Goal: Task Accomplishment & Management: Complete application form

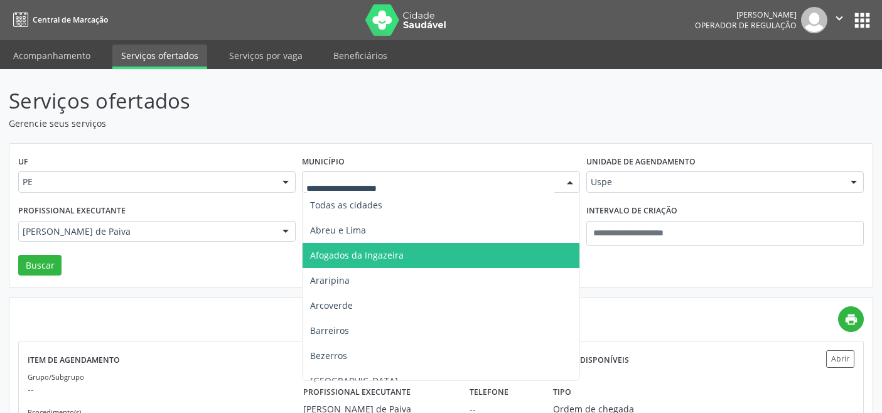
scroll to position [59, 0]
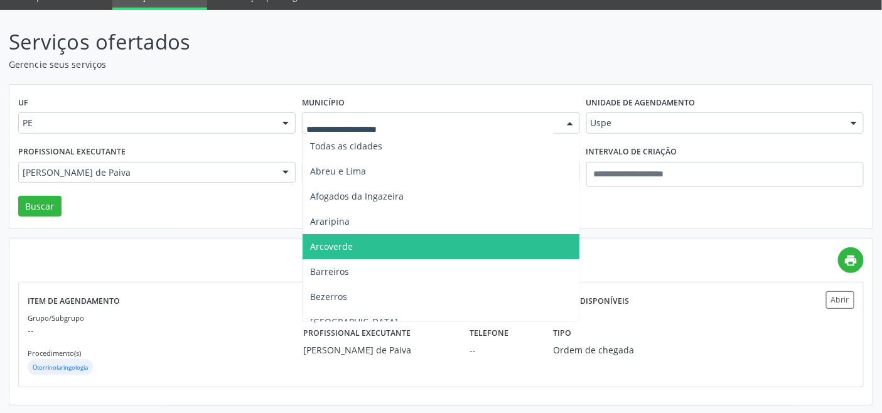
click at [359, 234] on span "Arcoverde" at bounding box center [441, 246] width 276 height 25
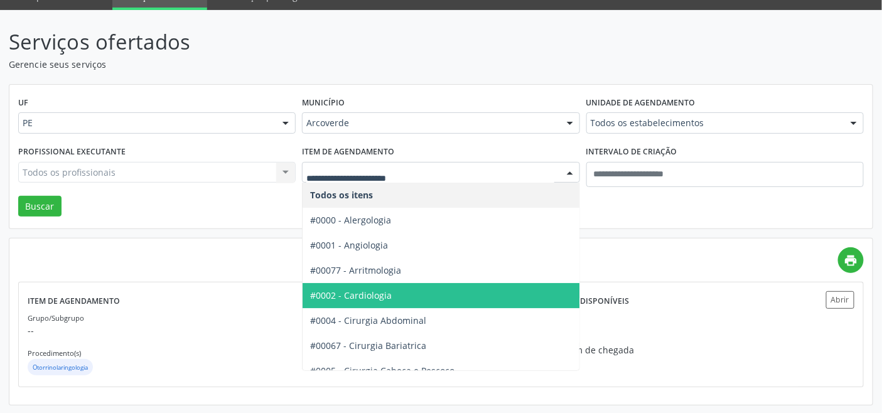
drag, startPoint x: 344, startPoint y: 286, endPoint x: 335, endPoint y: 284, distance: 9.5
click at [339, 288] on span "#0002 - Cardiologia" at bounding box center [477, 295] width 348 height 25
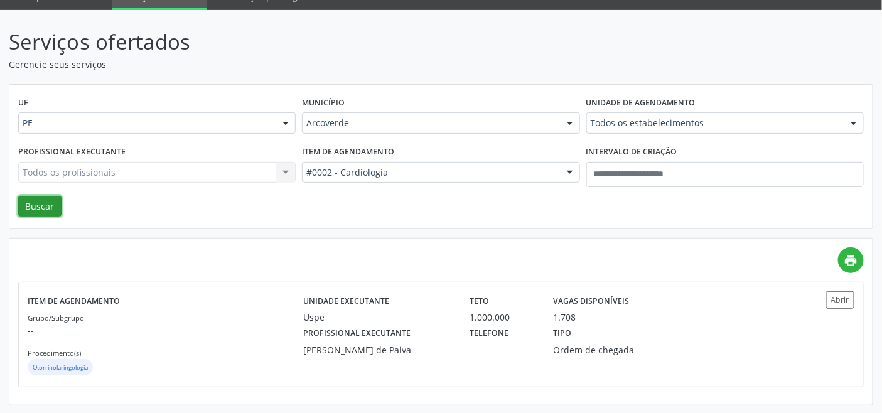
click at [39, 208] on button "Buscar" at bounding box center [39, 206] width 43 height 21
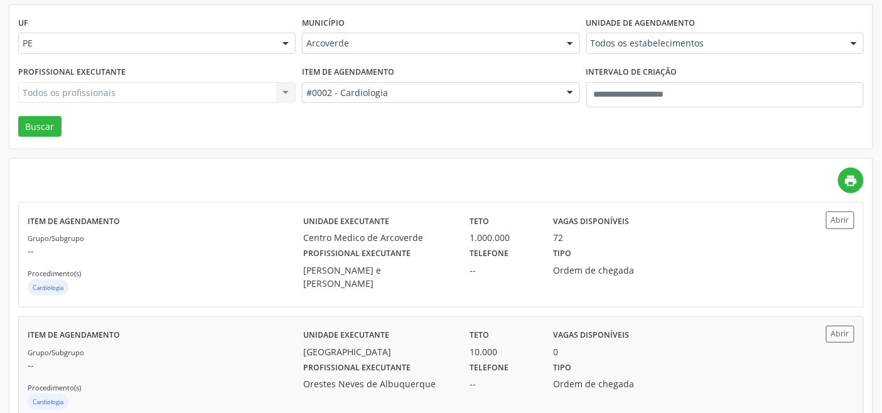
scroll to position [139, 0]
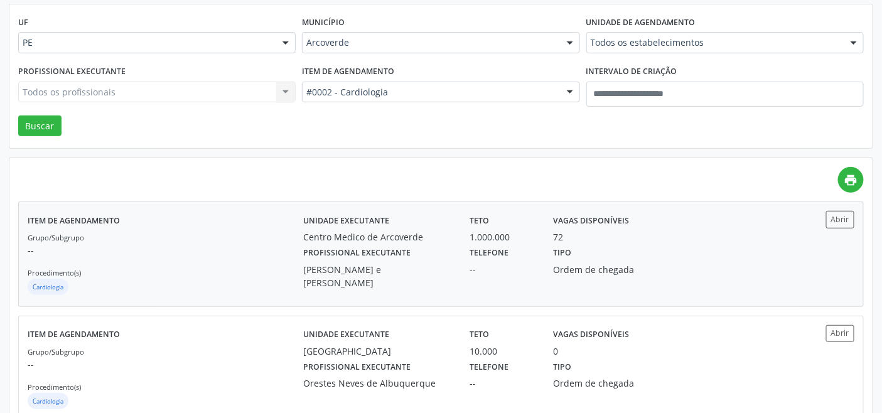
click at [256, 252] on p "--" at bounding box center [166, 250] width 276 height 13
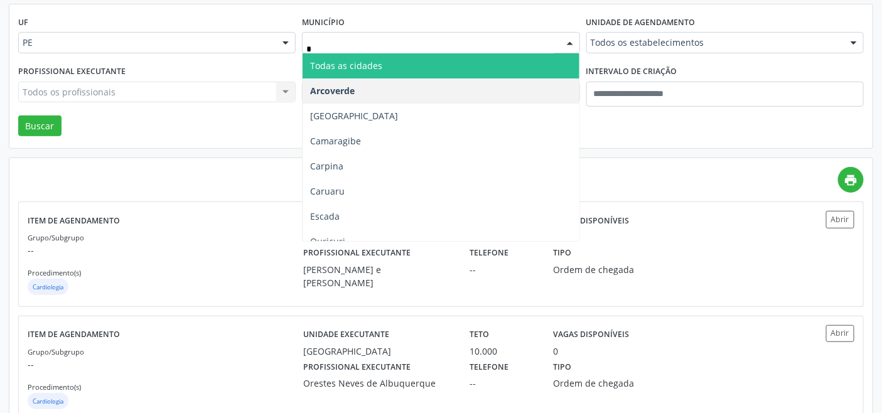
type input "**"
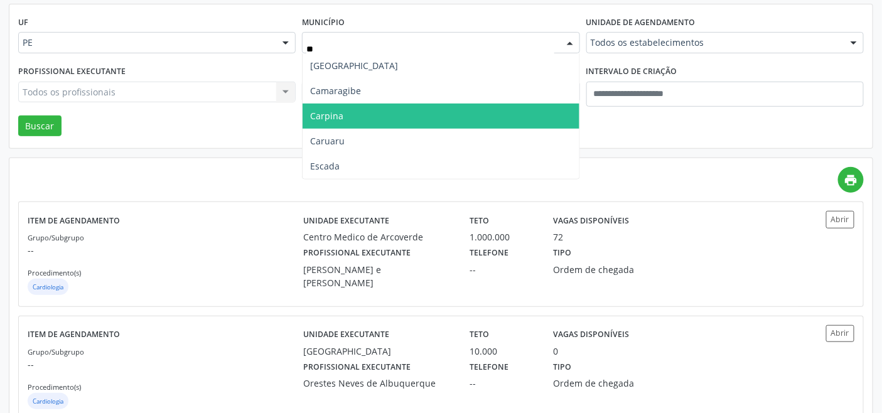
click at [348, 121] on span "Carpina" at bounding box center [441, 116] width 276 height 25
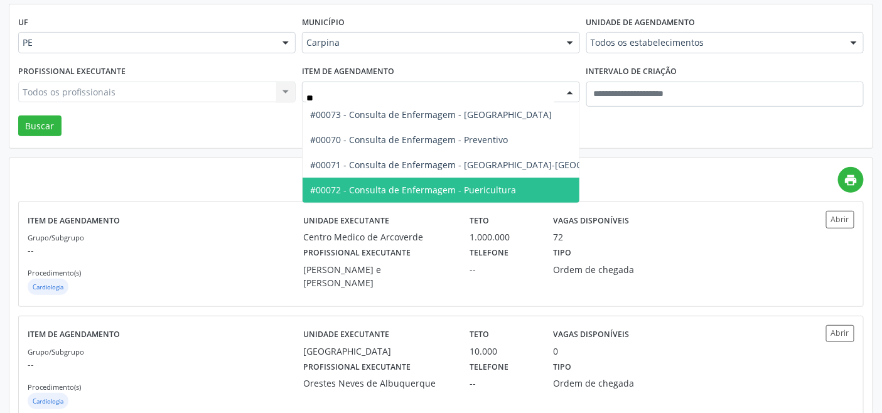
type input "*"
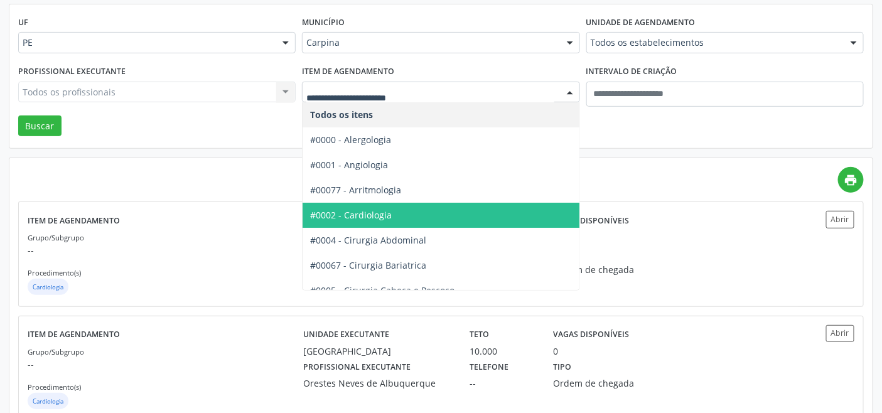
click at [393, 215] on span "#0002 - Cardiologia" at bounding box center [477, 215] width 348 height 25
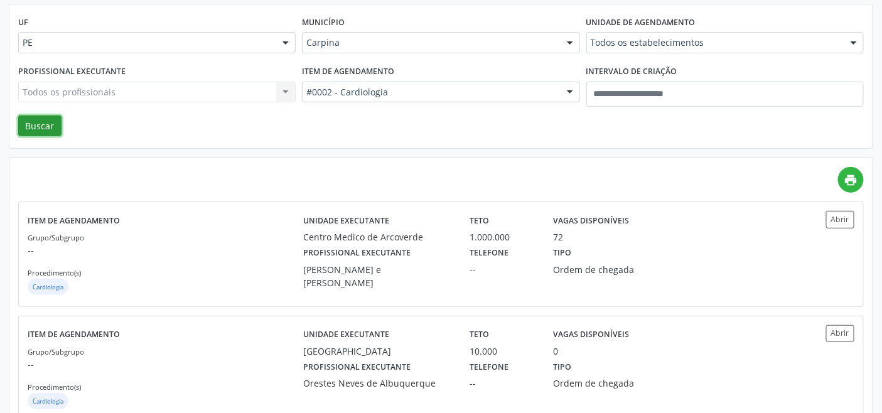
click at [33, 124] on button "Buscar" at bounding box center [39, 126] width 43 height 21
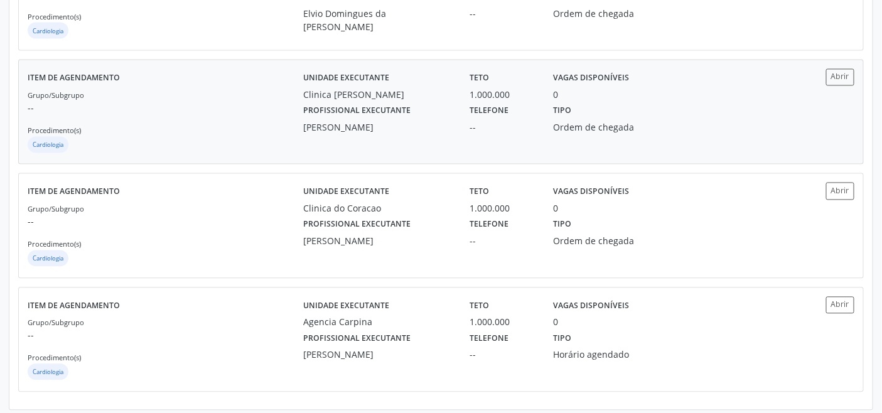
scroll to position [743, 0]
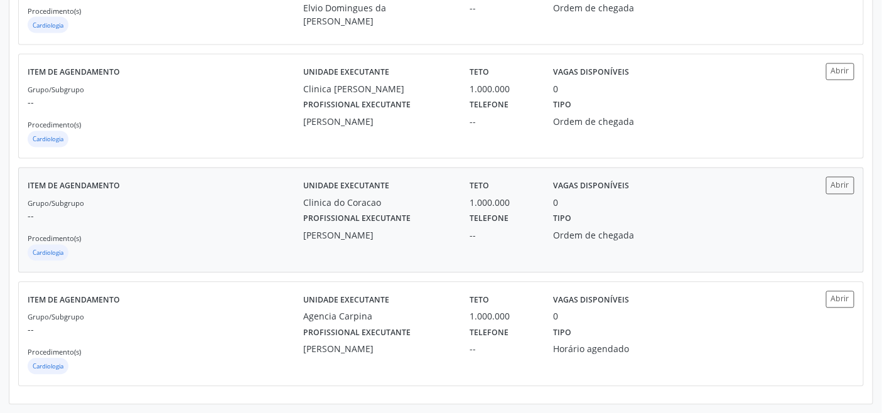
click at [242, 227] on div "Grupo/Subgrupo -- Procedimento(s) Cardiologia" at bounding box center [166, 230] width 276 height 67
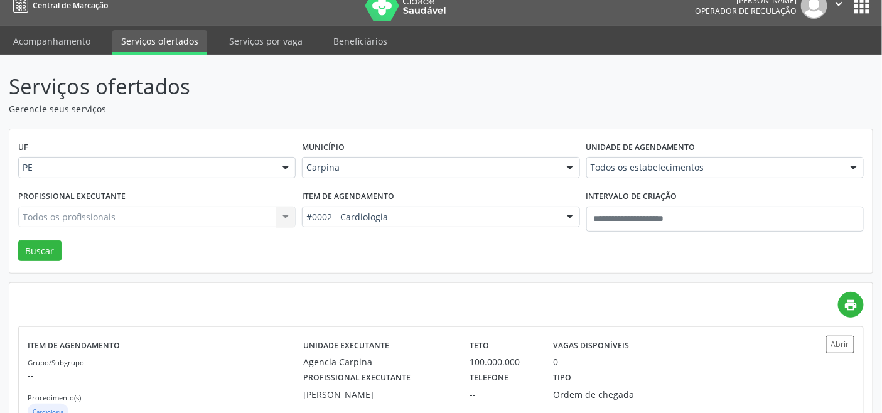
scroll to position [0, 0]
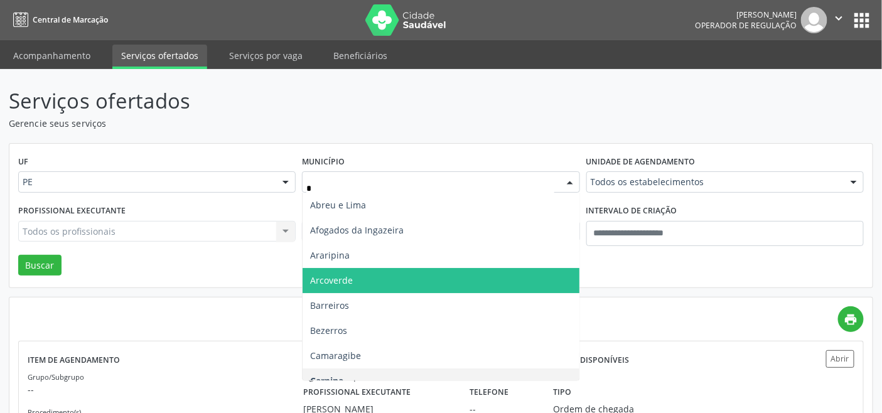
type input "**"
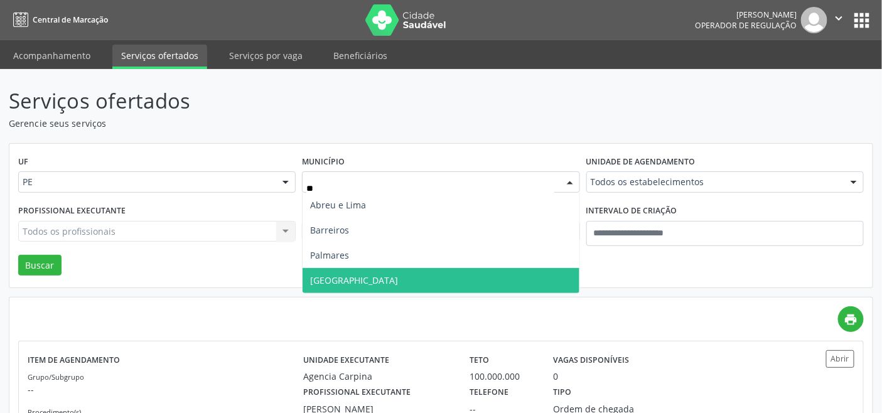
click at [334, 279] on span "Recife" at bounding box center [354, 280] width 88 height 12
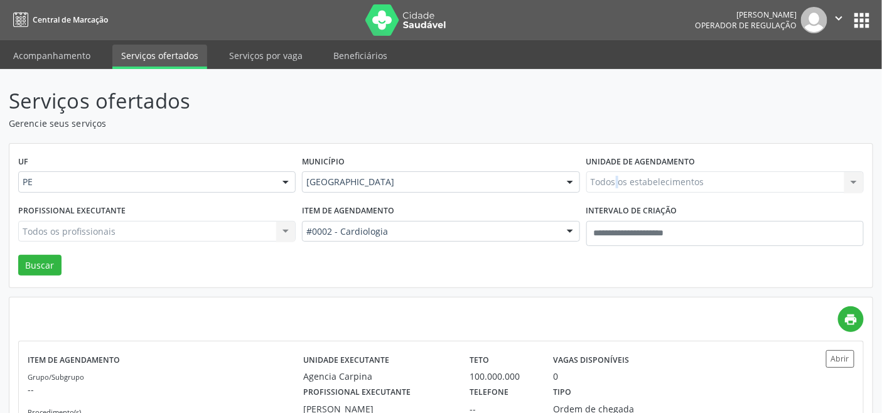
click at [618, 177] on div "Todos os estabelecimentos Todos os estabelecimentos Agencia Carpina C e K Odont…" at bounding box center [726, 181] width 278 height 21
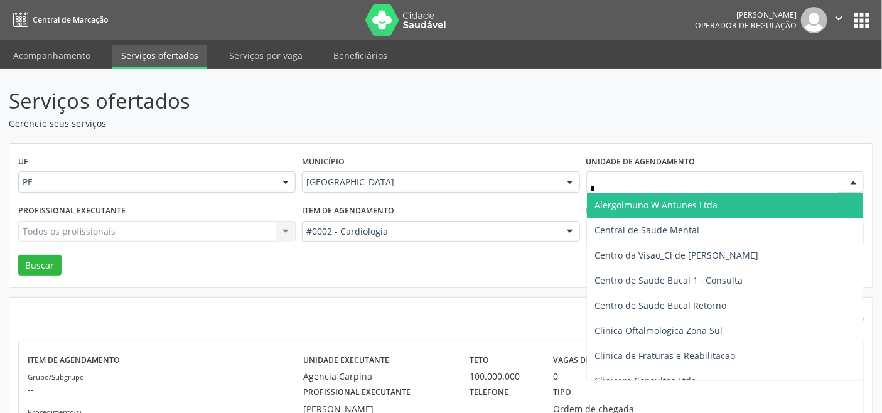
type input "**"
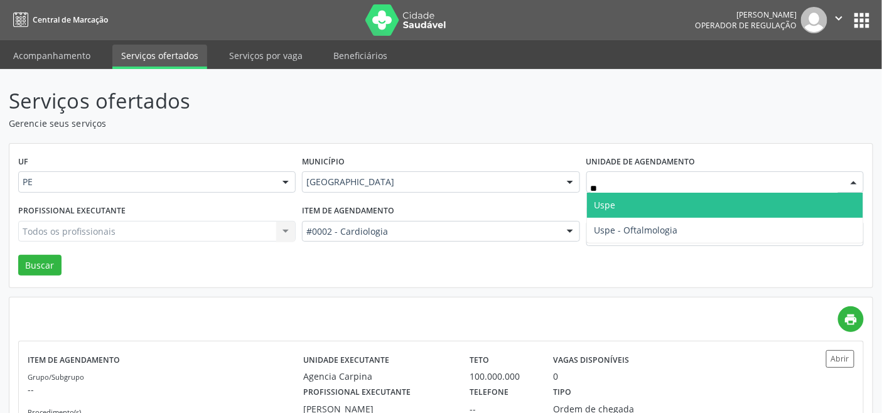
click at [607, 207] on span "Uspe" at bounding box center [605, 205] width 21 height 12
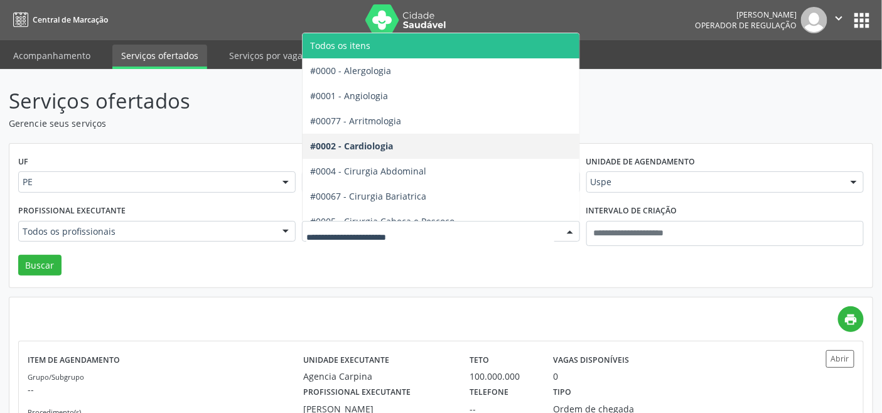
click at [374, 53] on span "Todos os itens" at bounding box center [477, 45] width 348 height 25
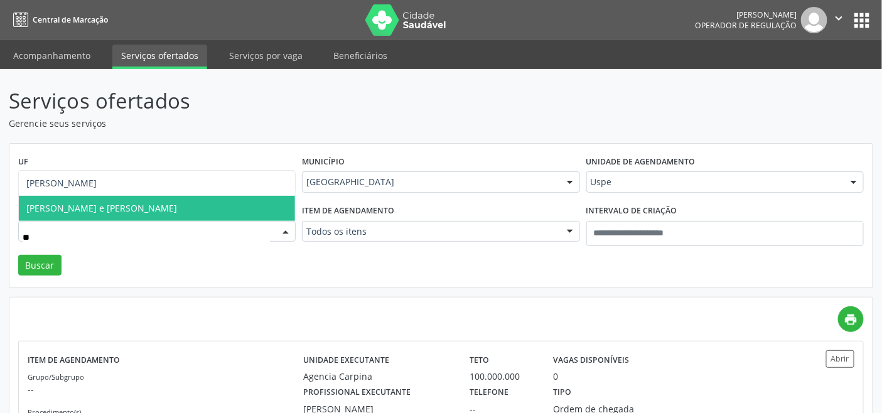
type input "***"
click at [165, 203] on span "Julio Correa de Araujo Koury - Quadril e Joelho" at bounding box center [101, 208] width 151 height 12
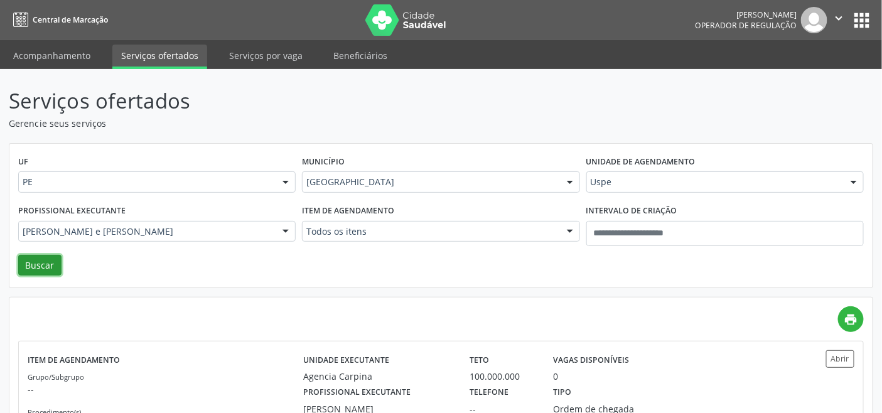
click at [40, 269] on button "Buscar" at bounding box center [39, 265] width 43 height 21
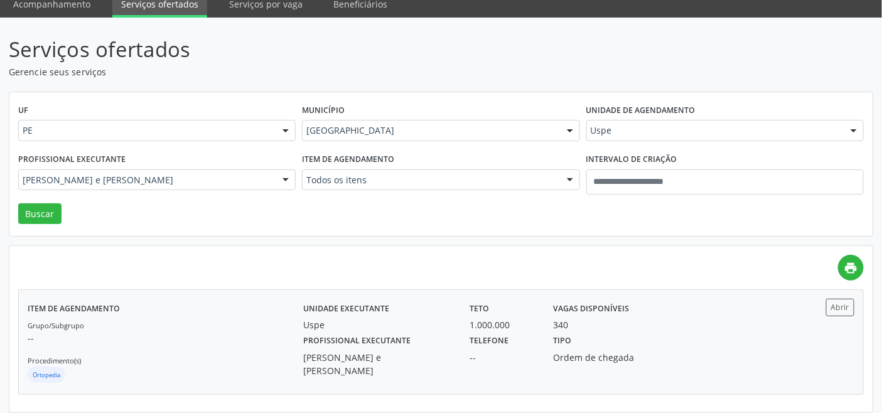
scroll to position [59, 0]
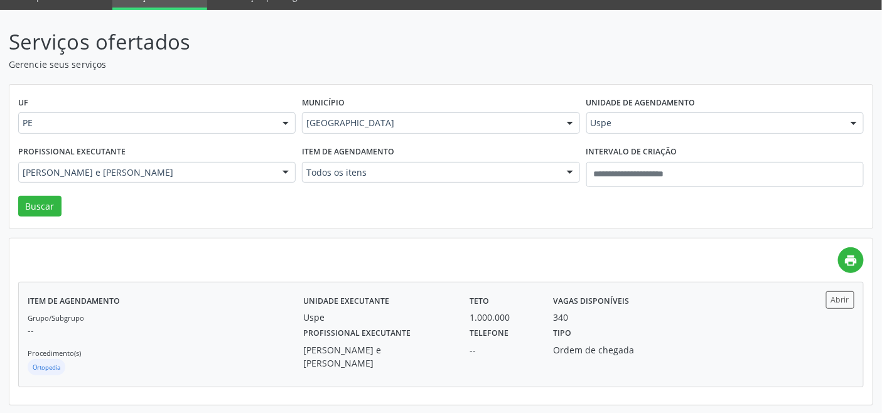
click at [206, 304] on div "Item de agendamento Grupo/Subgrupo -- Procedimento(s) Ortopedia" at bounding box center [166, 334] width 276 height 86
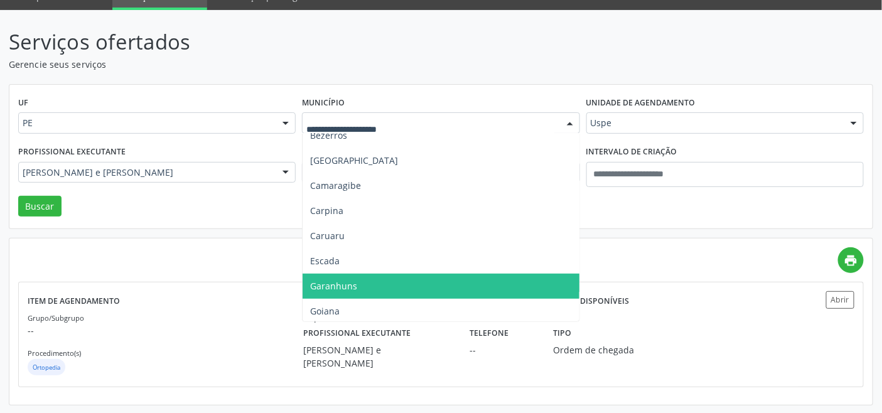
scroll to position [209, 0]
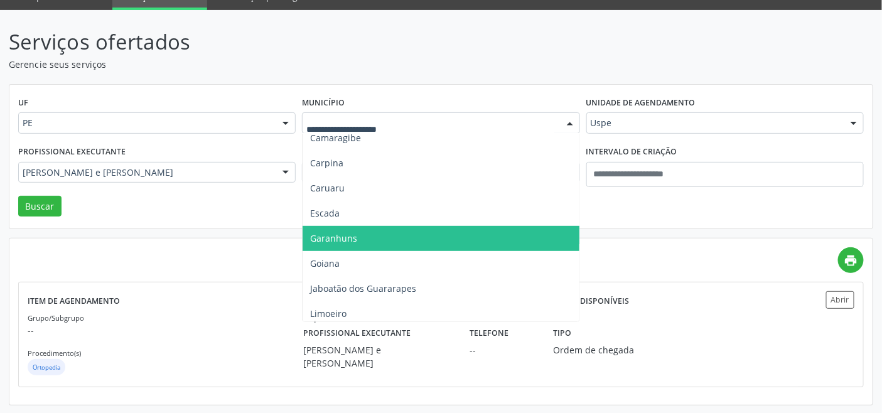
click at [369, 234] on span "Garanhuns" at bounding box center [441, 238] width 276 height 25
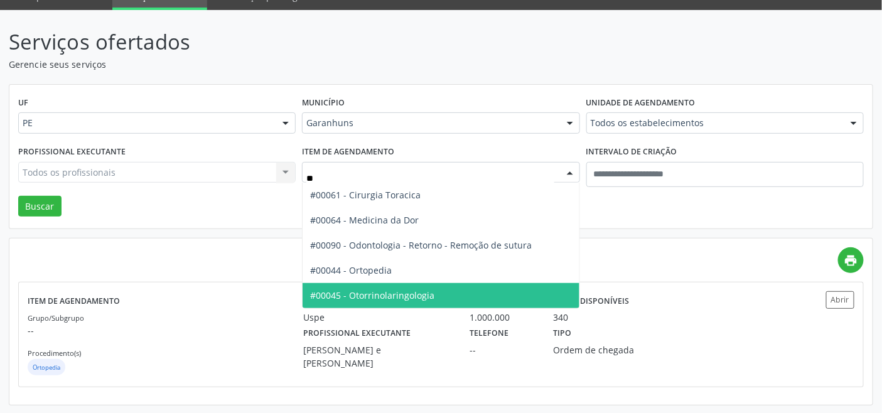
type input "***"
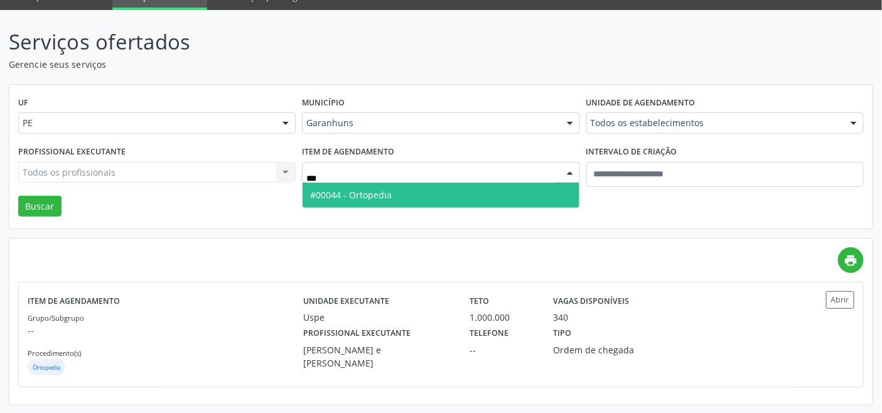
click at [372, 195] on span "#00044 - Ortopedia" at bounding box center [351, 195] width 82 height 12
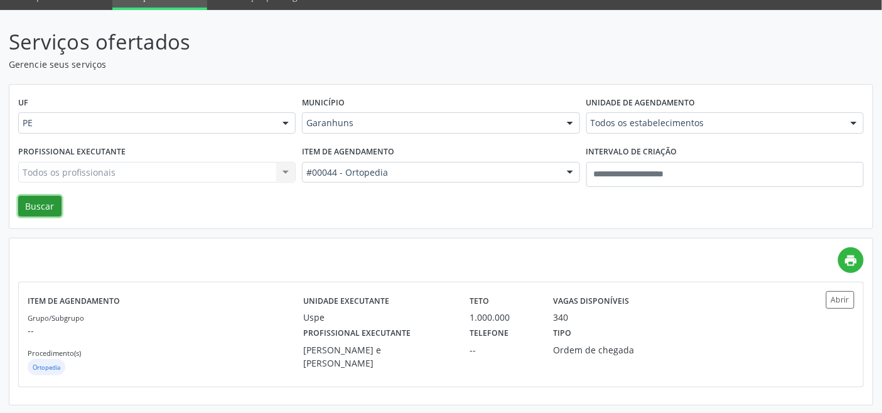
click at [45, 205] on button "Buscar" at bounding box center [39, 206] width 43 height 21
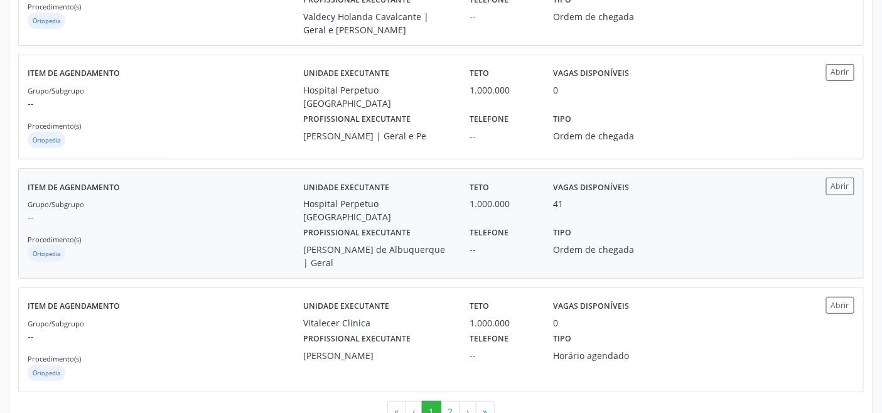
scroll to position [1685, 0]
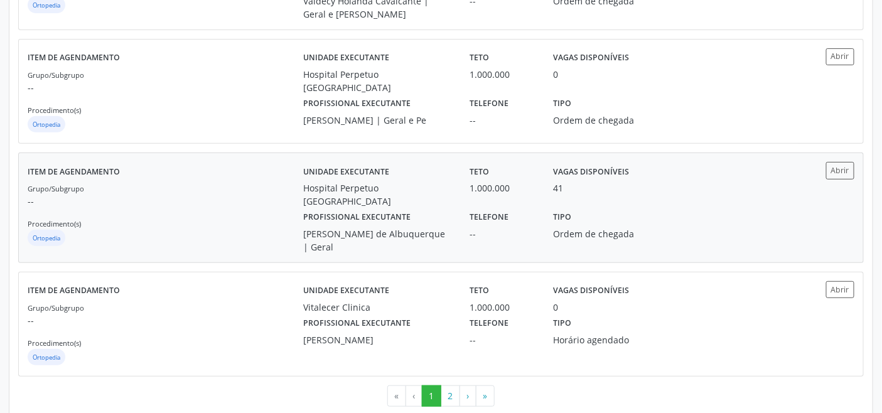
click at [196, 195] on p "--" at bounding box center [166, 201] width 276 height 13
click at [446, 386] on button "2" at bounding box center [450, 396] width 19 height 21
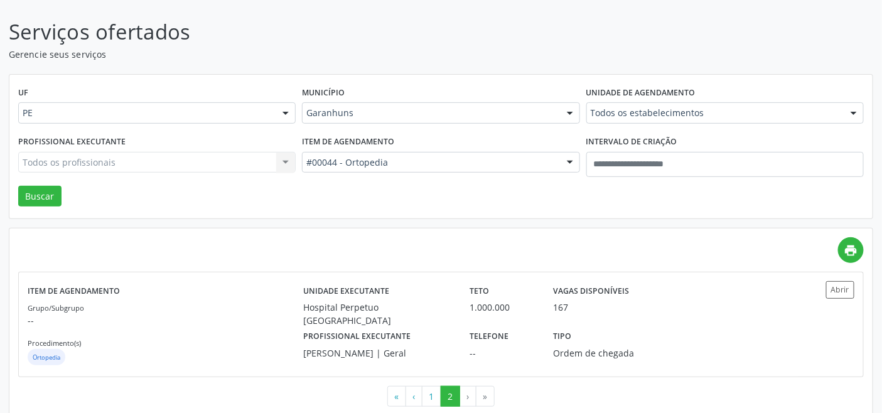
scroll to position [89, 0]
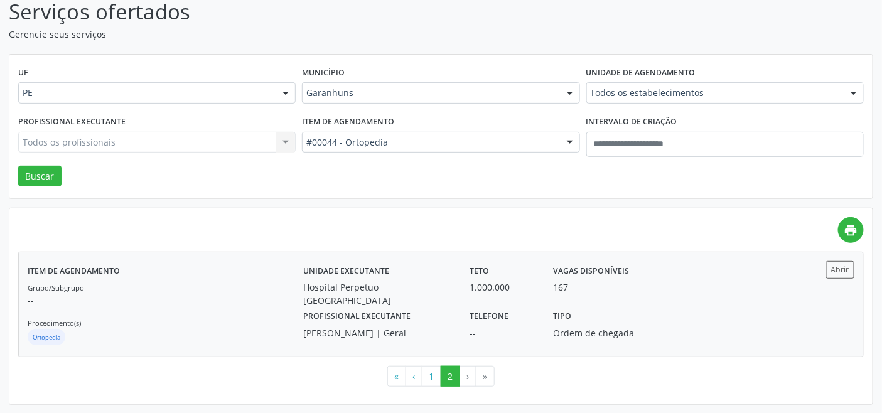
click at [386, 310] on label "Profissional executante" at bounding box center [356, 316] width 107 height 19
click at [431, 373] on button "1" at bounding box center [431, 376] width 19 height 21
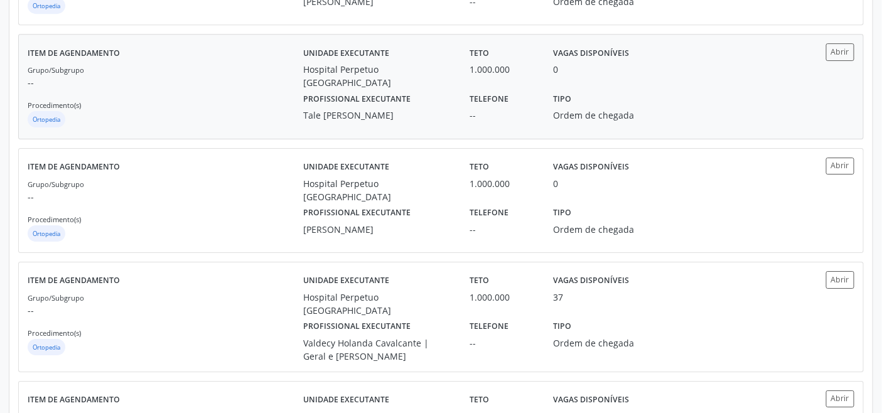
scroll to position [1395, 0]
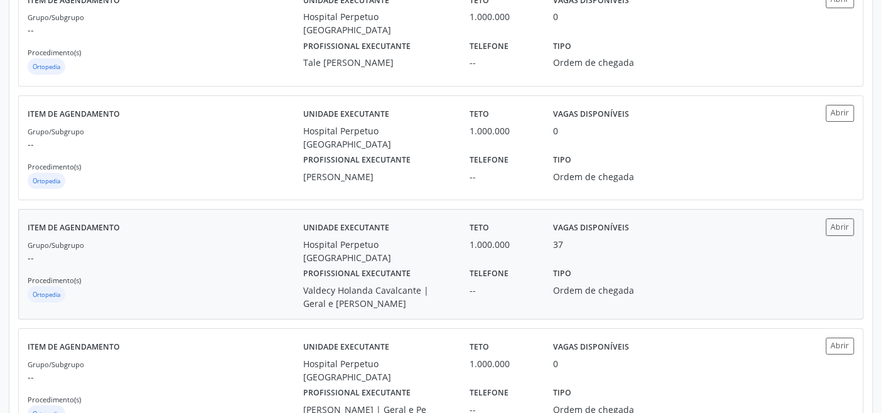
click at [423, 284] on div "Valdecy Holanda Cavalcante | Geral e Mao" at bounding box center [377, 297] width 149 height 26
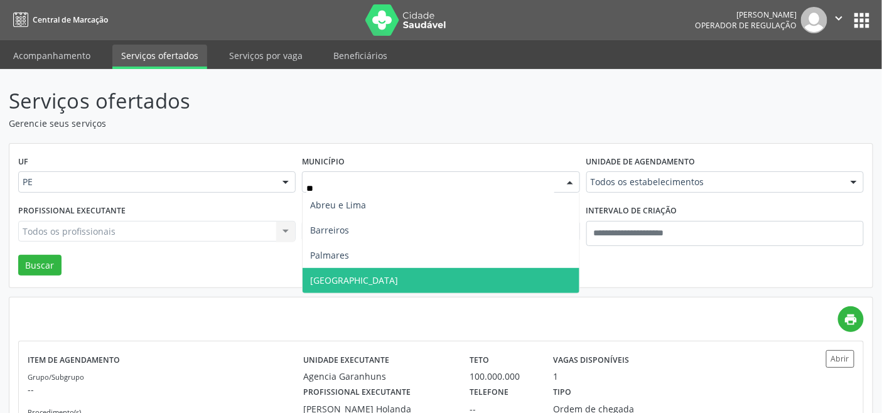
scroll to position [0, 0]
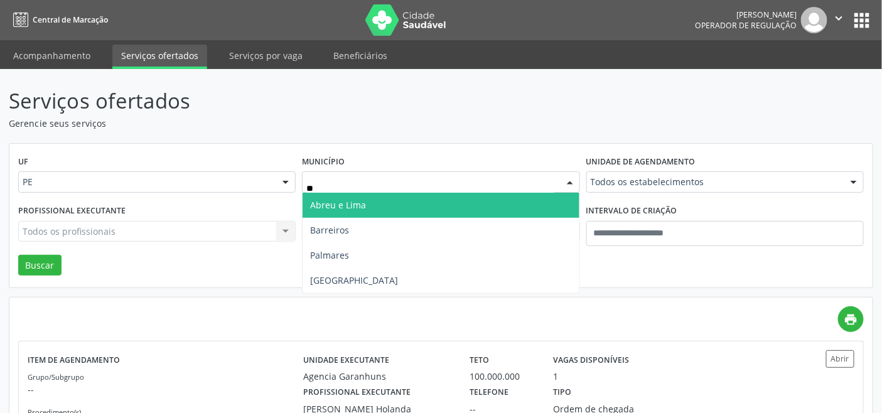
type input "***"
click at [394, 202] on span "Recife" at bounding box center [441, 205] width 276 height 25
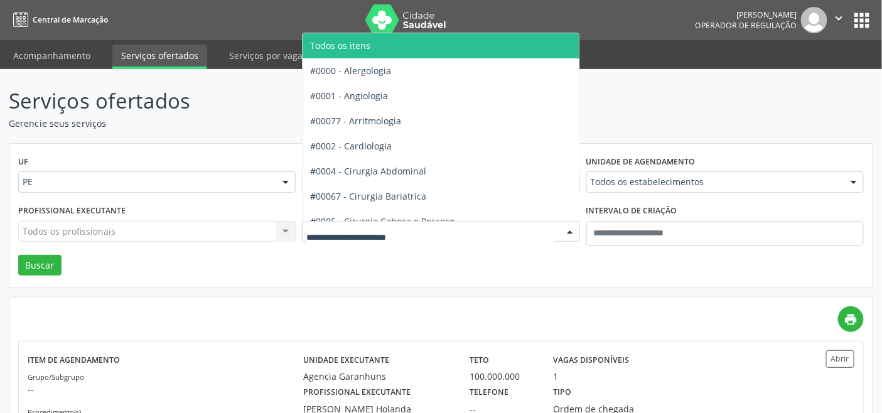
click at [374, 51] on span "Todos os itens" at bounding box center [477, 45] width 348 height 25
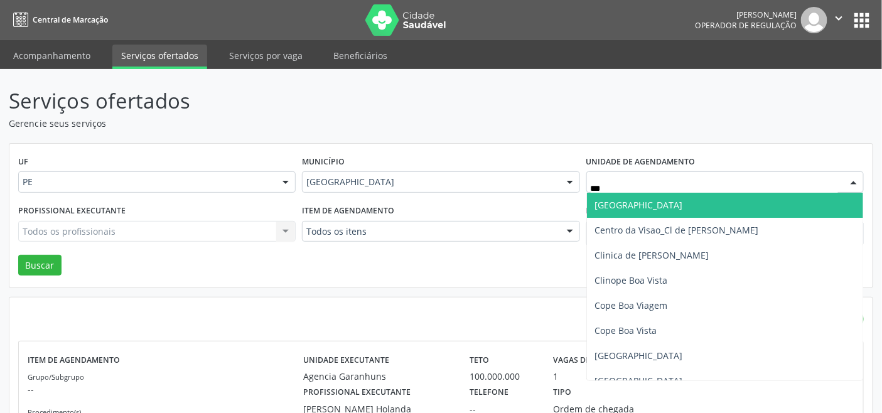
type input "****"
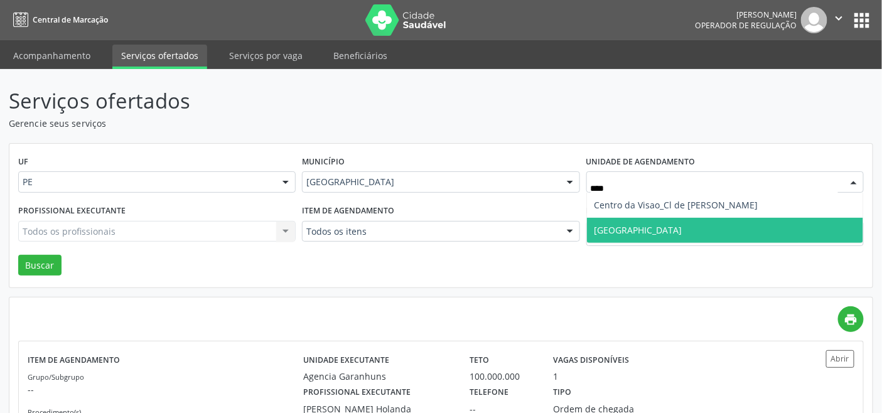
click at [646, 235] on span "Visao Center" at bounding box center [639, 230] width 88 height 12
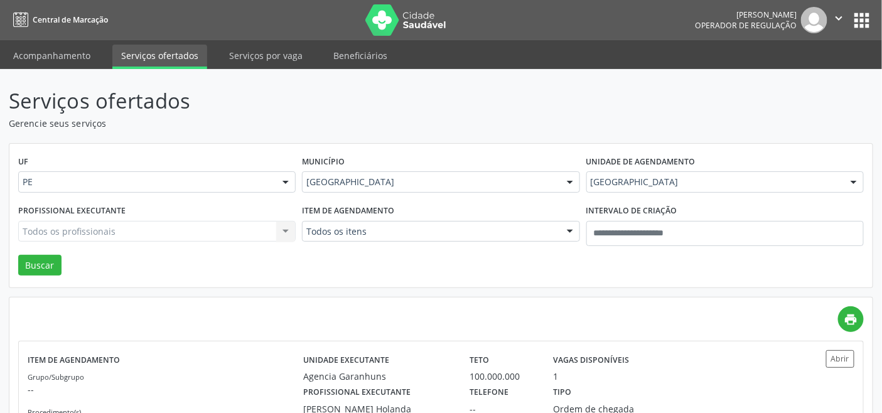
click at [208, 234] on div "Todos os profissionais Todos os profissionais Aderaldo Tadeu de Morais Adler Fe…" at bounding box center [157, 231] width 278 height 21
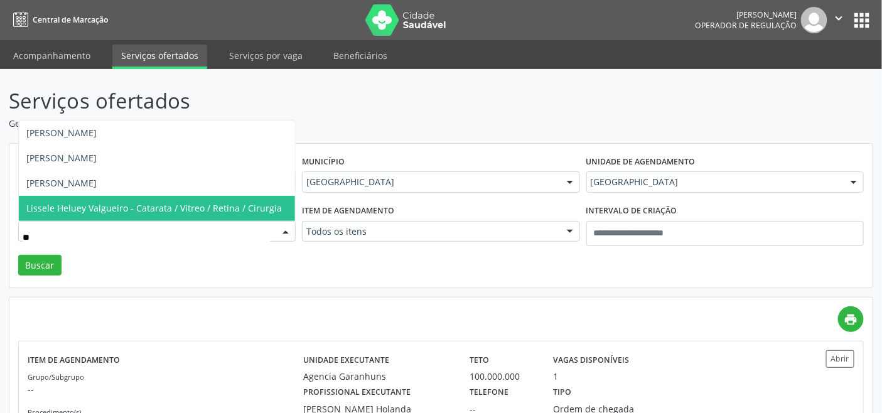
type input "***"
click at [205, 207] on span "Lissele Heluey Valgueiro - Catarata / Vitreo / Retina / Cirurgia" at bounding box center [154, 208] width 256 height 12
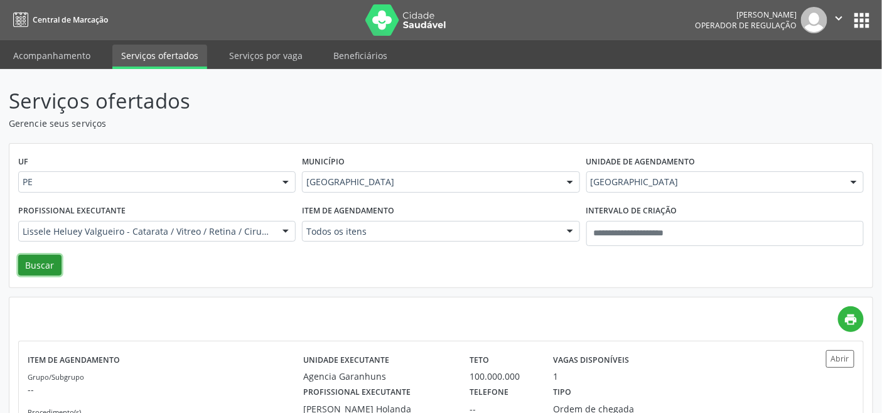
click at [40, 263] on button "Buscar" at bounding box center [39, 265] width 43 height 21
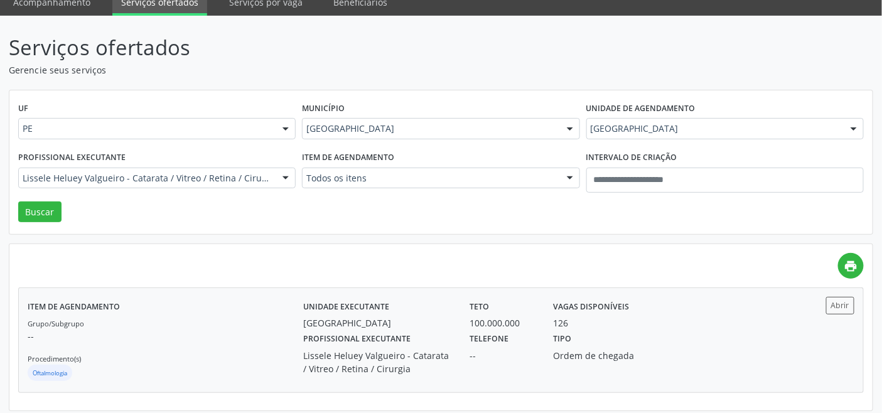
scroll to position [59, 0]
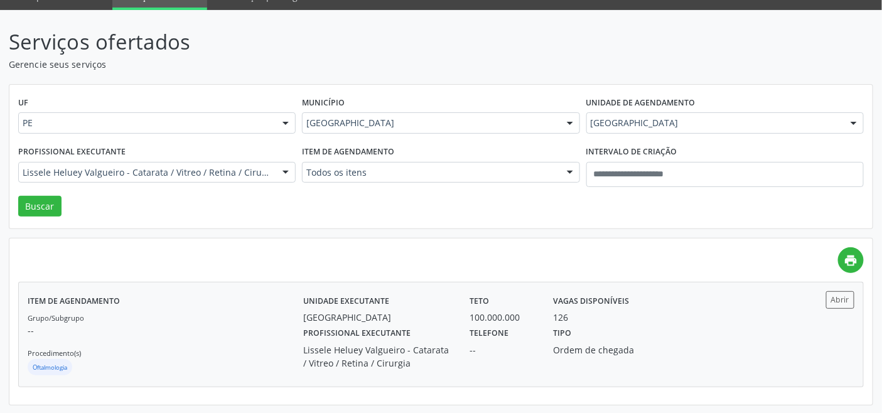
click at [271, 337] on div "Grupo/Subgrupo -- Procedimento(s) Oftalmologia" at bounding box center [166, 344] width 276 height 67
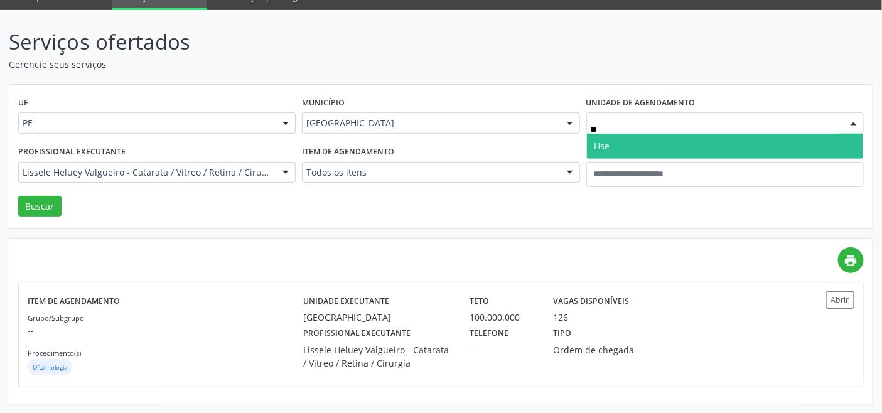
type input "***"
click at [630, 146] on span "Hse" at bounding box center [725, 146] width 276 height 25
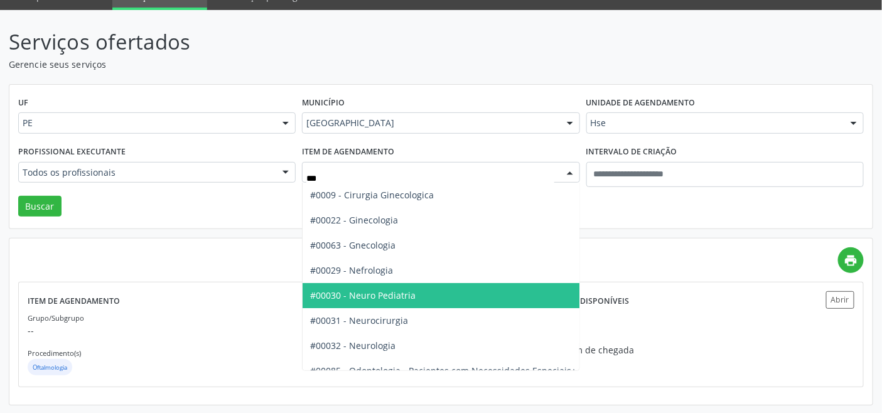
type input "****"
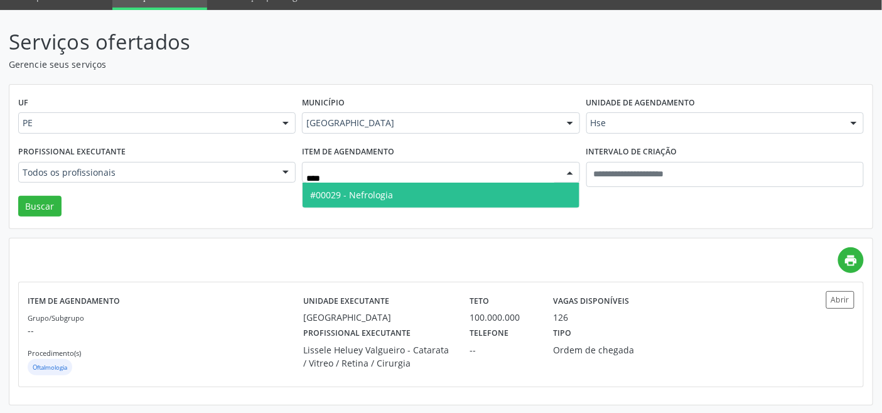
click at [363, 195] on span "#00029 - Nefrologia" at bounding box center [351, 195] width 83 height 12
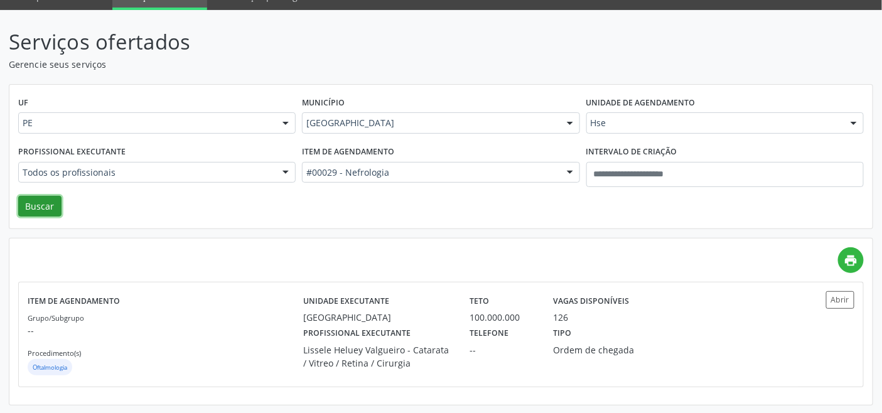
click at [45, 205] on button "Buscar" at bounding box center [39, 206] width 43 height 21
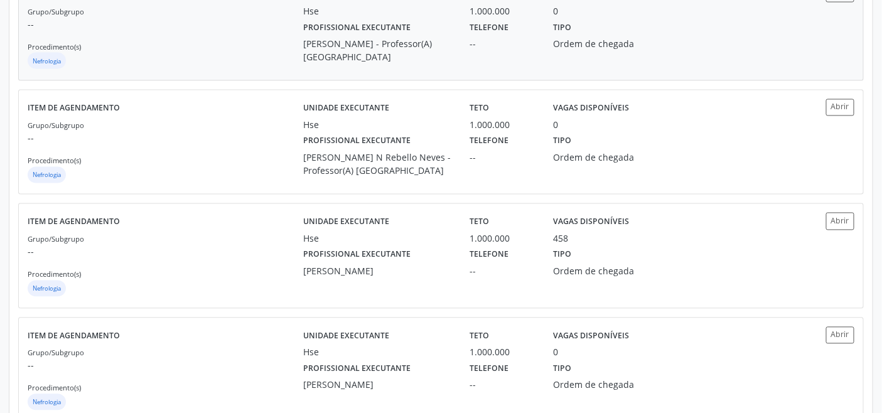
scroll to position [767, 0]
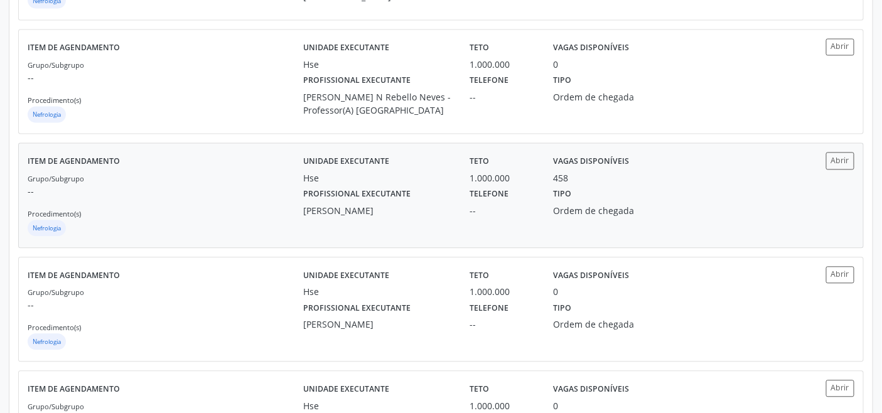
click at [230, 205] on div "Grupo/Subgrupo -- Procedimento(s) Nefrologia" at bounding box center [166, 205] width 276 height 67
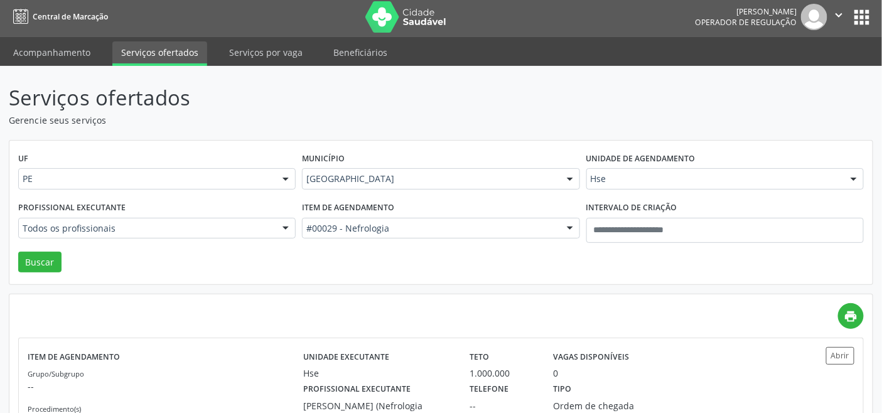
scroll to position [0, 0]
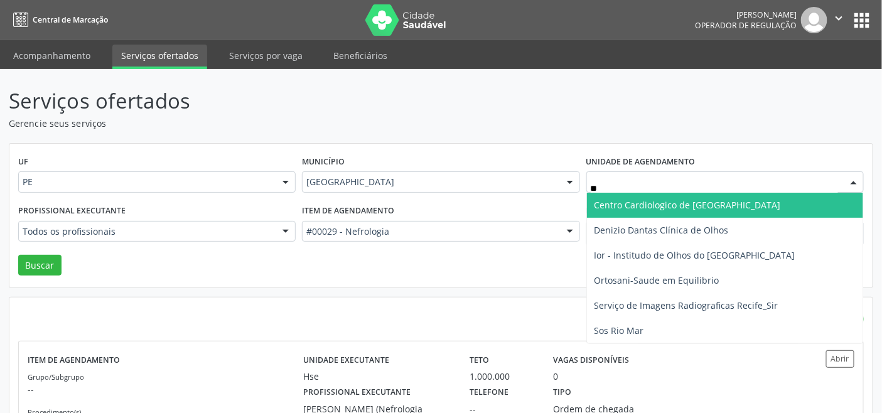
type input "***"
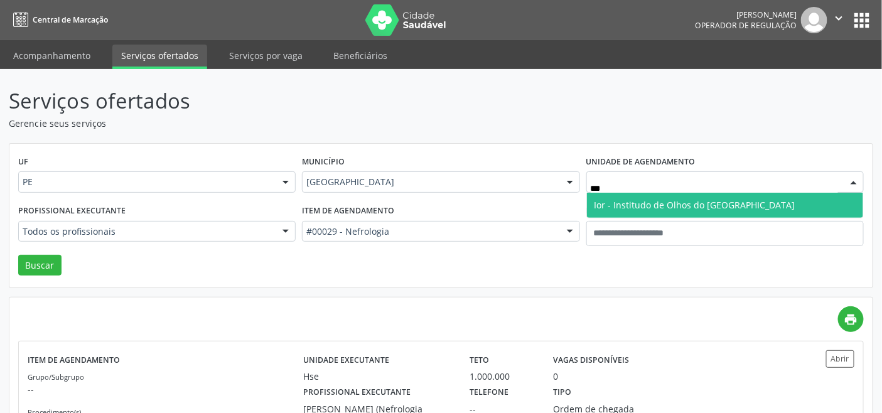
drag, startPoint x: 637, startPoint y: 203, endPoint x: 613, endPoint y: 206, distance: 24.6
click at [637, 203] on span "Ior - Institudo de Olhos do Recife" at bounding box center [695, 205] width 201 height 12
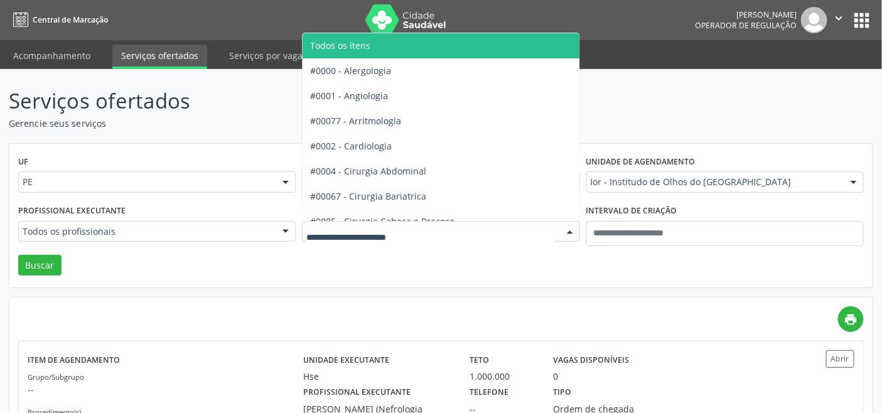
click at [369, 48] on span "Todos os itens" at bounding box center [340, 46] width 60 height 12
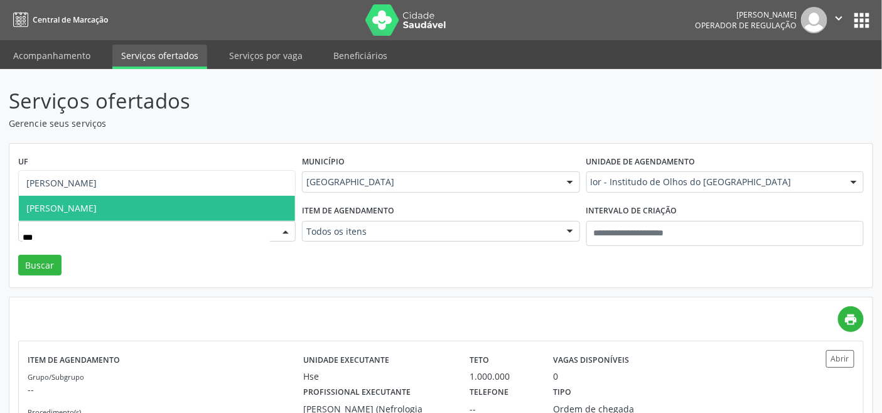
type input "****"
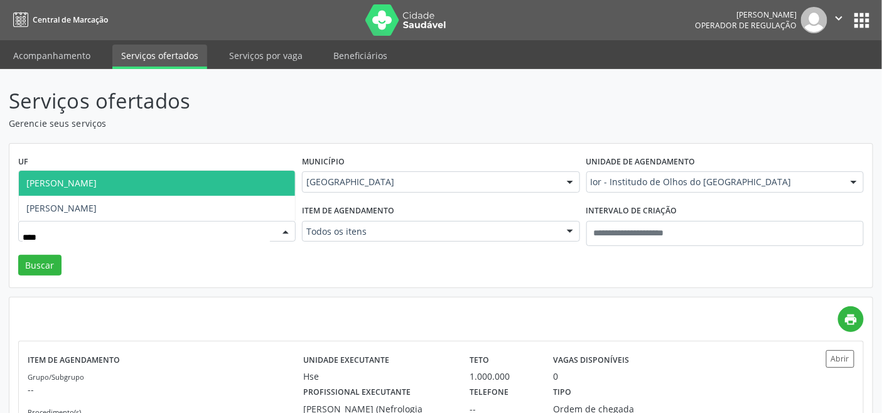
click at [97, 180] on span "Simone Maria de Carvalho Freire" at bounding box center [61, 183] width 70 height 12
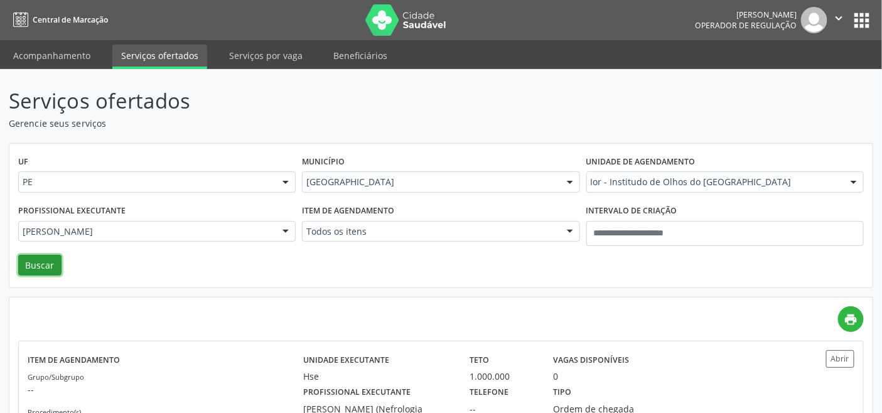
click at [43, 269] on button "Buscar" at bounding box center [39, 265] width 43 height 21
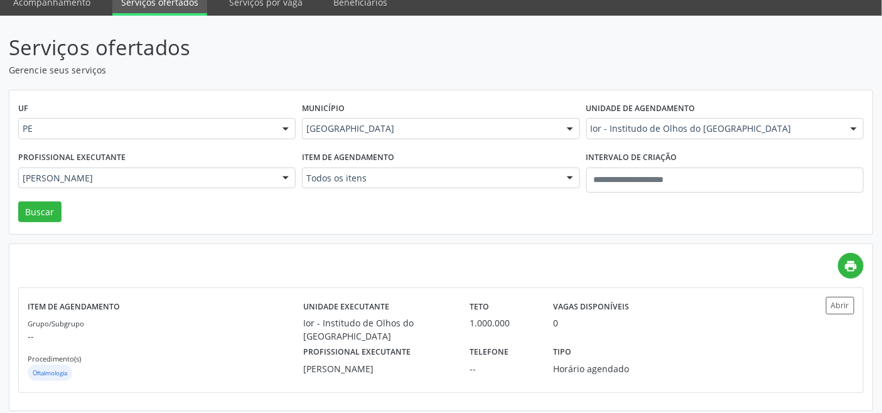
scroll to position [59, 0]
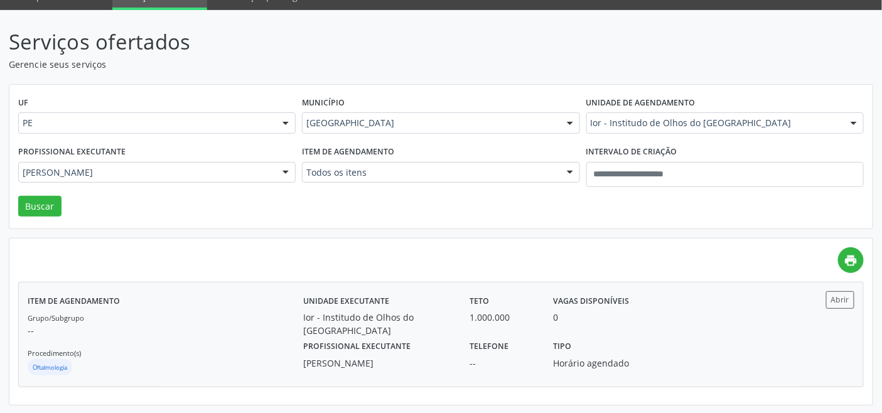
click at [180, 347] on div "Grupo/Subgrupo -- Procedimento(s) Oftalmologia" at bounding box center [166, 344] width 276 height 67
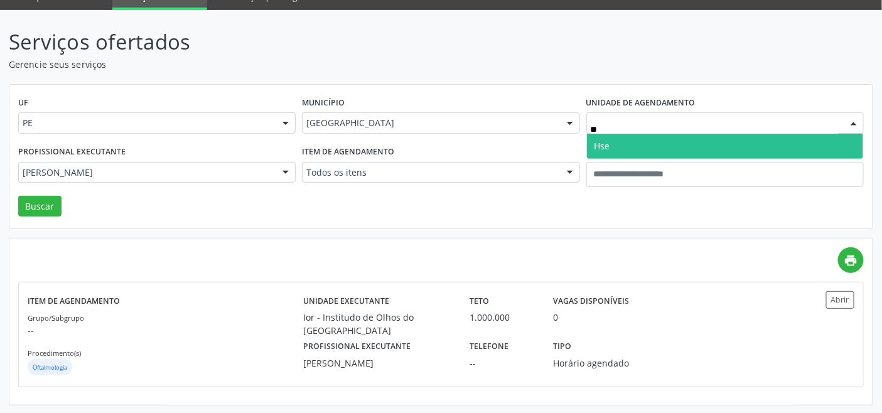
type input "***"
click at [631, 139] on span "Hse" at bounding box center [725, 146] width 276 height 25
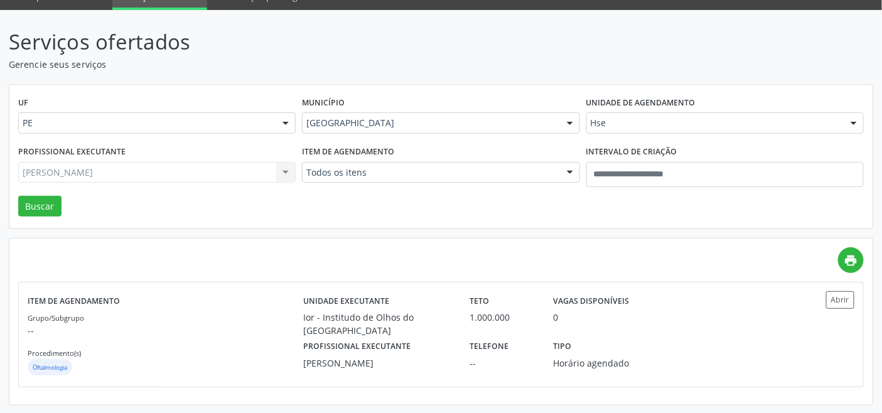
click at [191, 167] on div "Simone Maria de Carvalho Freire Todos os profissionais Adriana Maia Valenca Adr…" at bounding box center [157, 172] width 278 height 21
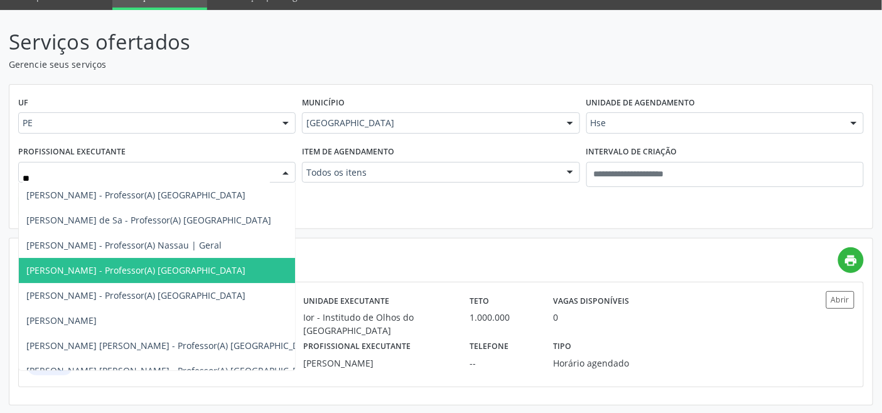
type input "*"
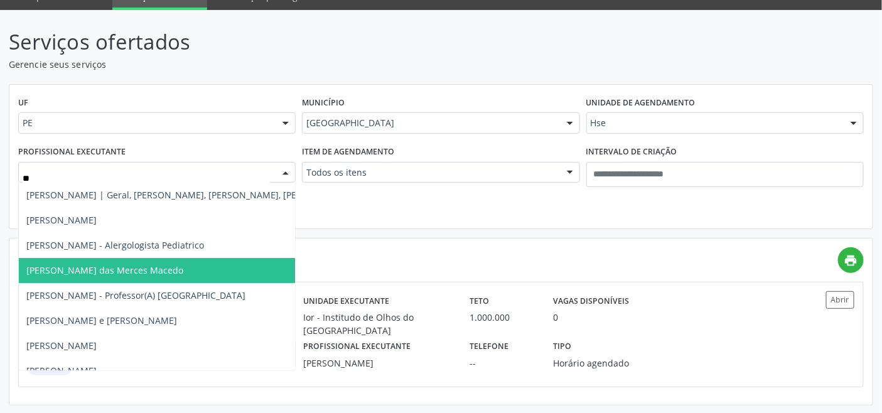
type input "***"
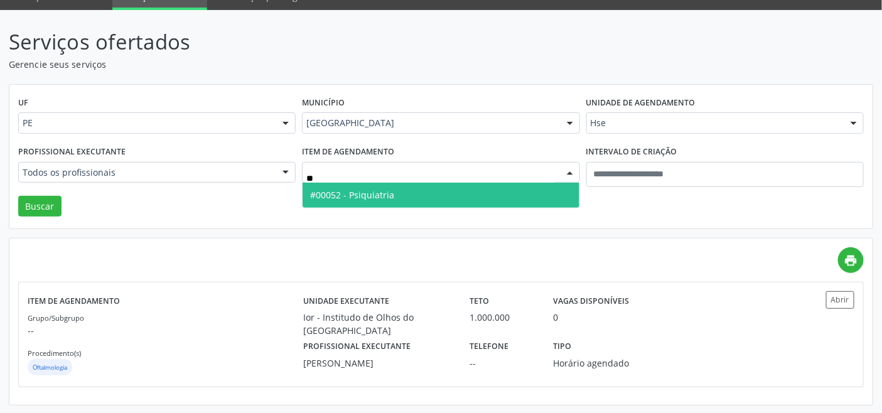
type input "*"
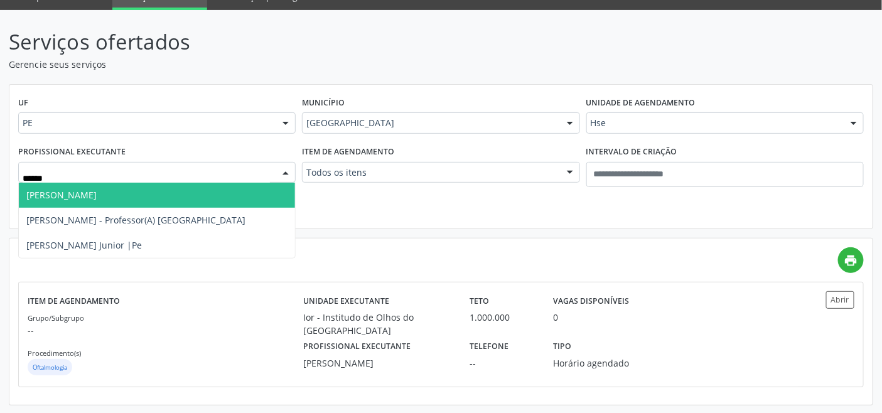
click at [97, 197] on span "[PERSON_NAME]" at bounding box center [61, 195] width 70 height 12
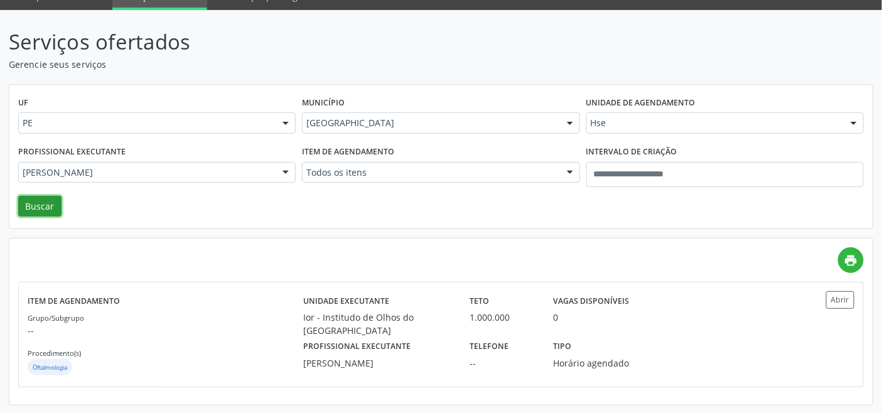
click at [35, 206] on button "Buscar" at bounding box center [39, 206] width 43 height 21
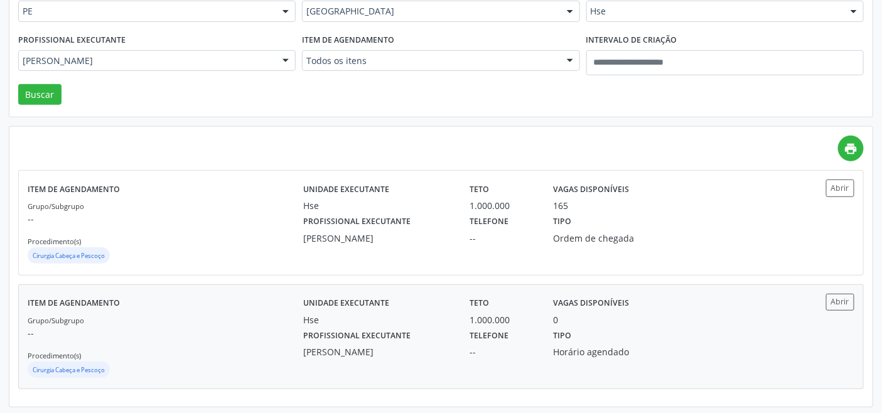
scroll to position [173, 0]
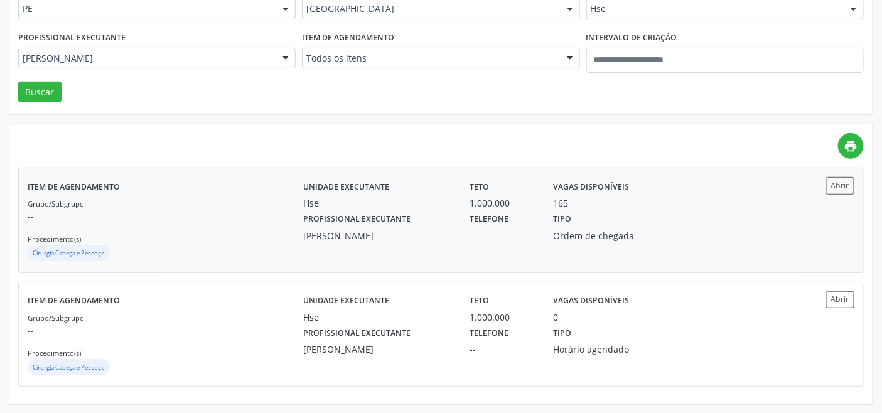
click at [261, 230] on div "Grupo/Subgrupo -- Procedimento(s) Cirurgia Cabeça e Pescoço" at bounding box center [166, 230] width 276 height 67
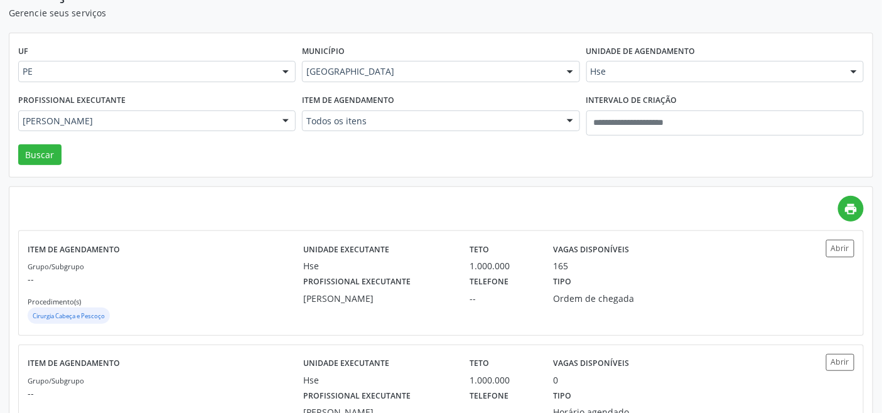
scroll to position [104, 0]
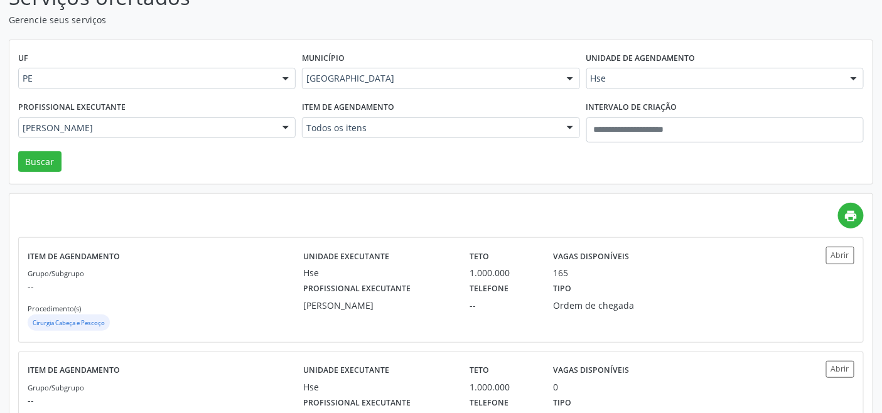
drag, startPoint x: 212, startPoint y: 122, endPoint x: 215, endPoint y: 107, distance: 14.8
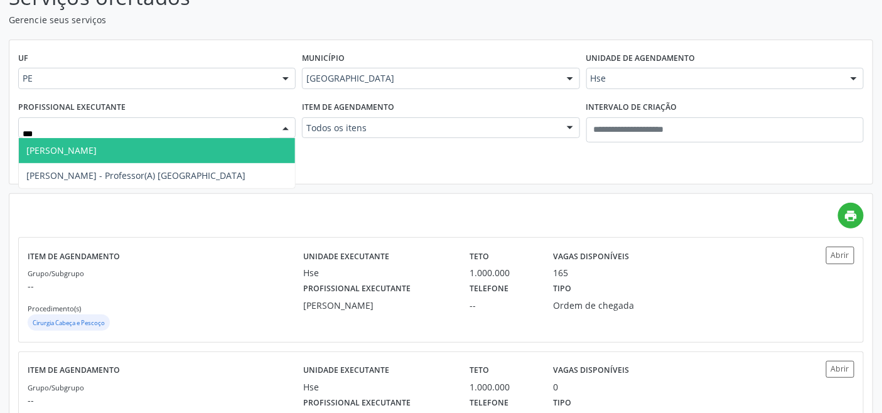
type input "****"
click at [97, 152] on span "[PERSON_NAME]" at bounding box center [61, 150] width 70 height 12
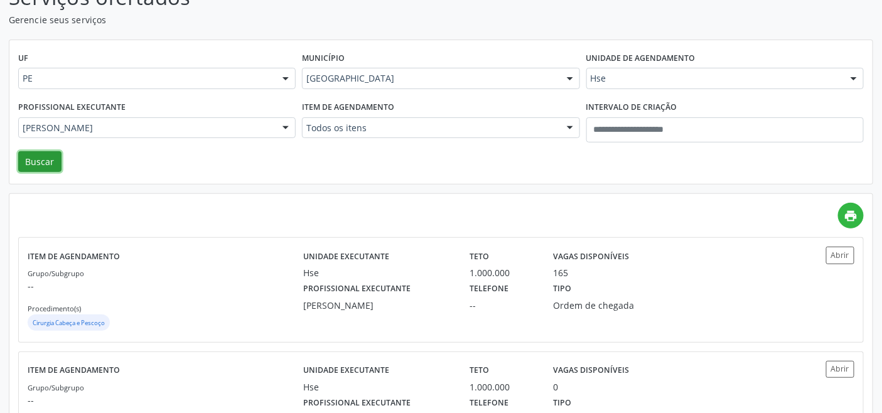
click at [51, 161] on button "Buscar" at bounding box center [39, 161] width 43 height 21
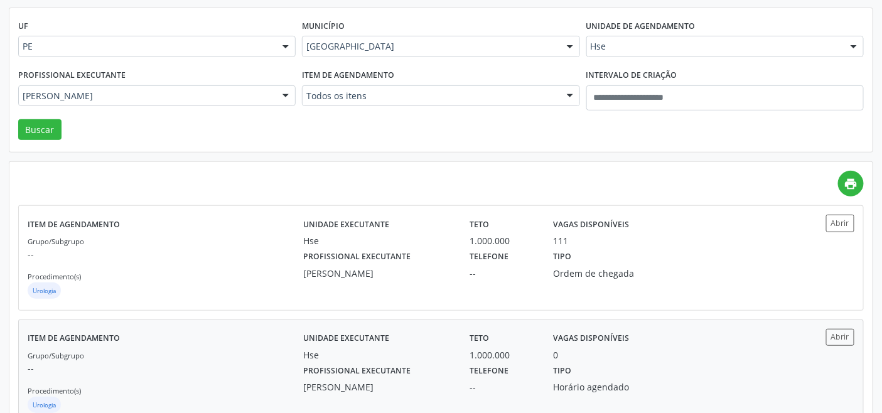
scroll to position [173, 0]
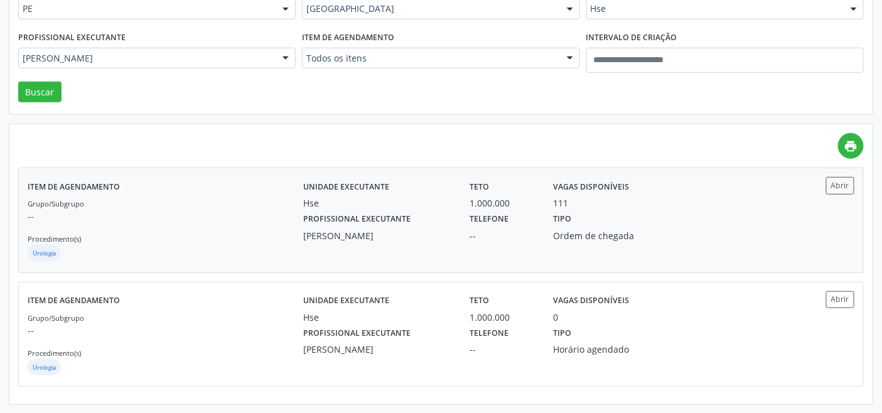
click at [247, 230] on div "Grupo/Subgrupo -- Procedimento(s) Urologia" at bounding box center [166, 230] width 276 height 67
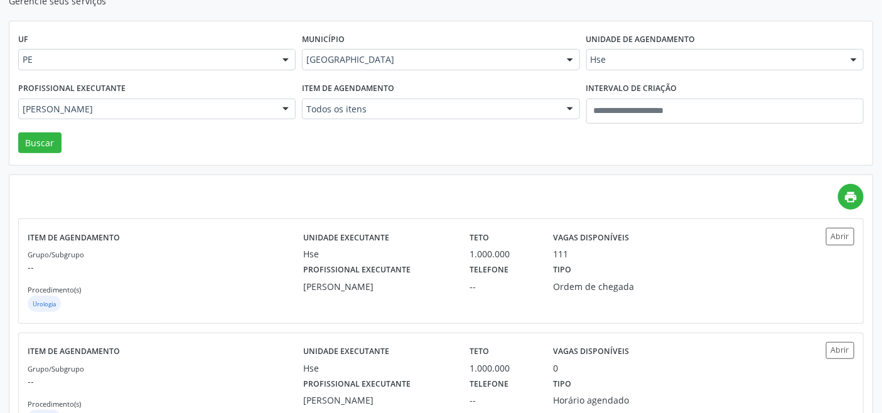
scroll to position [0, 0]
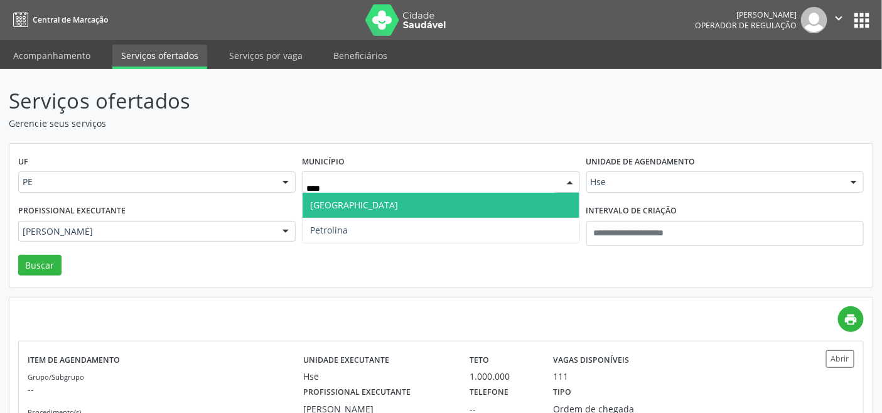
click at [378, 199] on span "[GEOGRAPHIC_DATA]" at bounding box center [441, 205] width 276 height 25
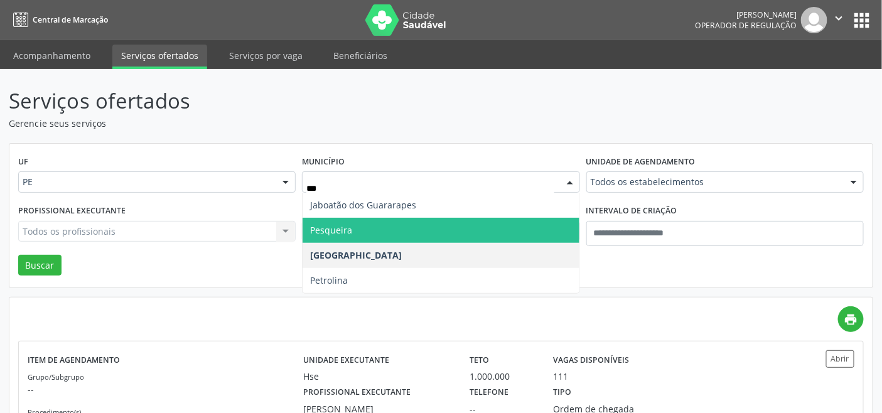
type input "****"
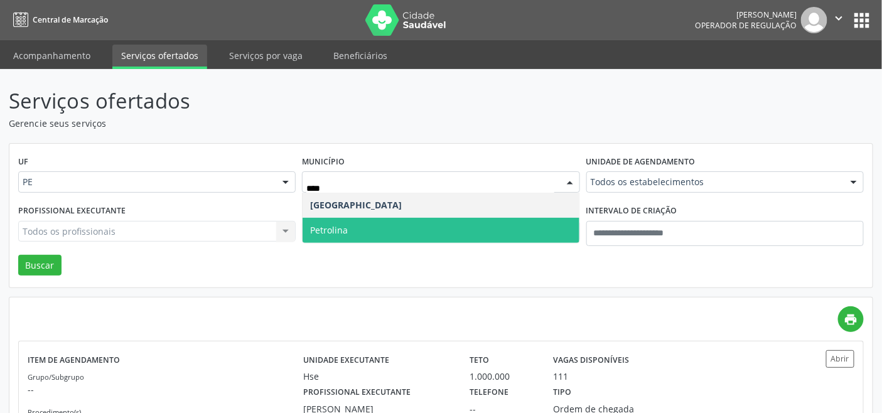
click at [358, 228] on span "Petrolina" at bounding box center [441, 230] width 276 height 25
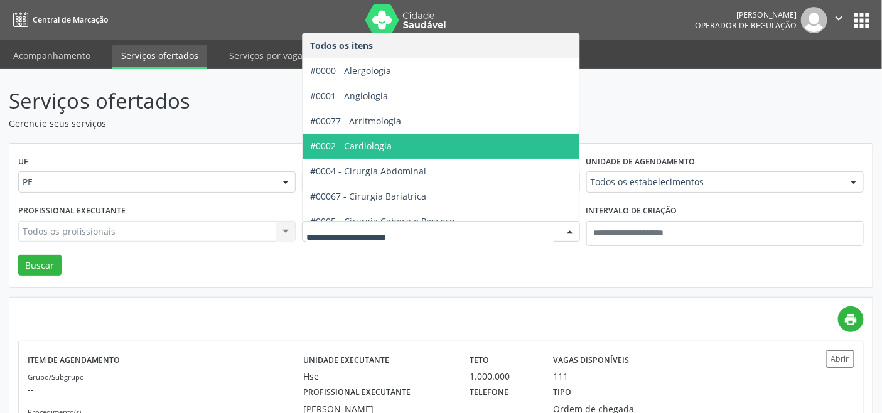
click at [367, 149] on span "#0002 - Cardiologia" at bounding box center [351, 146] width 82 height 12
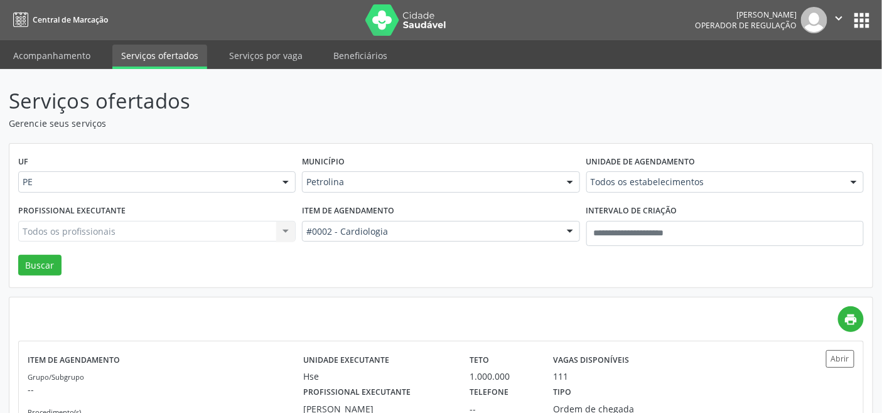
click at [70, 261] on div "UF PE PE Nenhum resultado encontrado para: " " Não há nenhuma opção para ser ex…" at bounding box center [441, 216] width 864 height 144
click at [42, 261] on button "Buscar" at bounding box center [39, 265] width 43 height 21
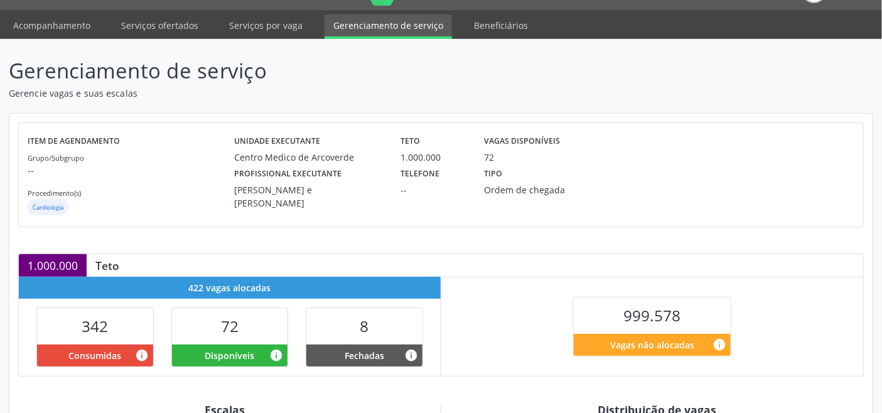
scroll to position [279, 0]
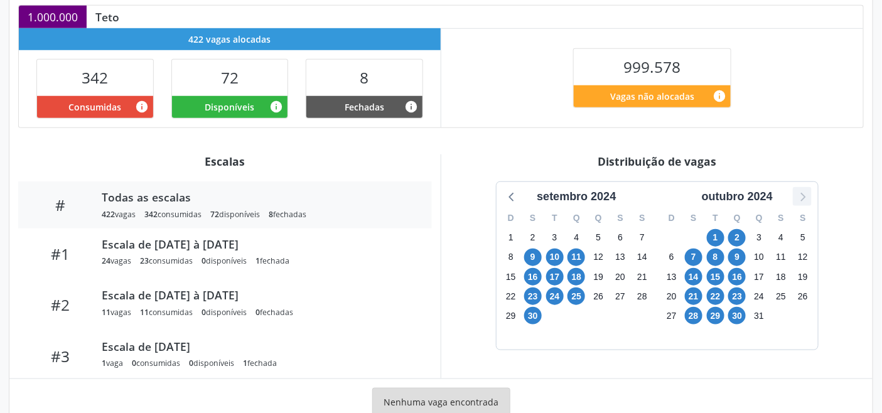
click at [795, 202] on icon at bounding box center [802, 196] width 16 height 16
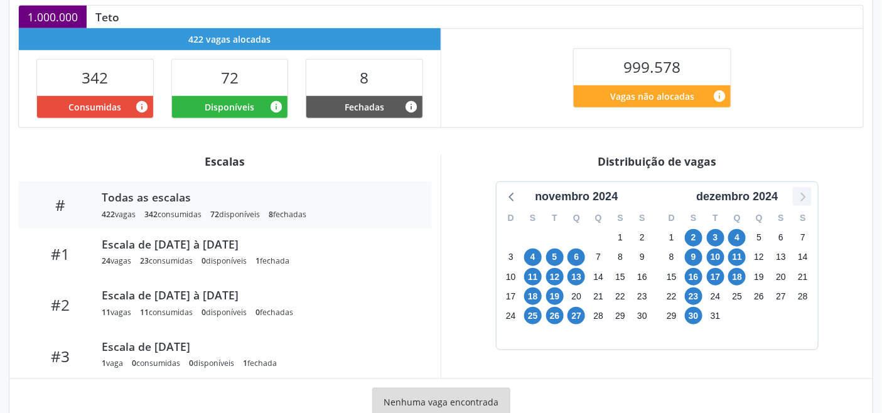
click at [796, 198] on icon at bounding box center [802, 196] width 16 height 16
click at [796, 197] on icon at bounding box center [802, 196] width 16 height 16
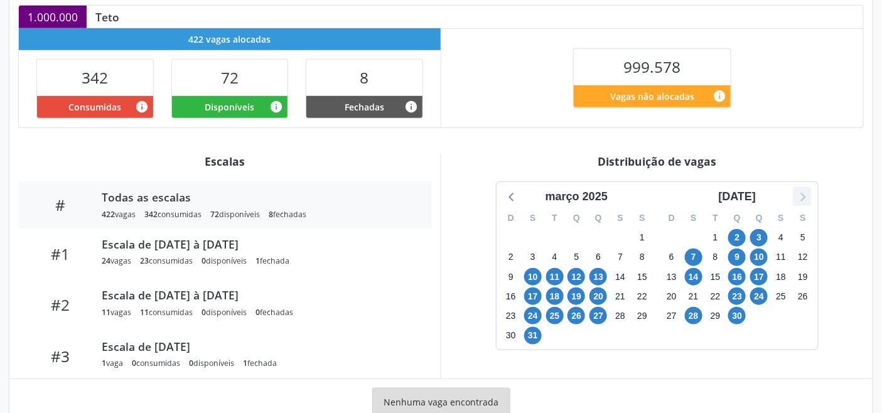
click at [796, 197] on icon at bounding box center [802, 196] width 16 height 16
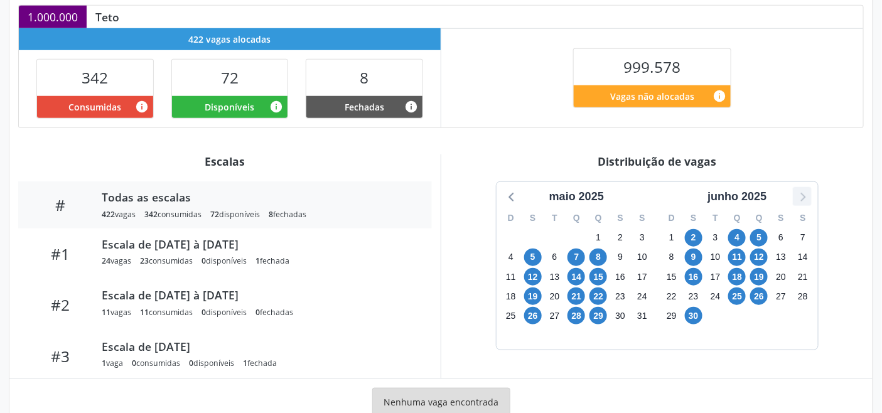
click at [796, 197] on icon at bounding box center [802, 196] width 16 height 16
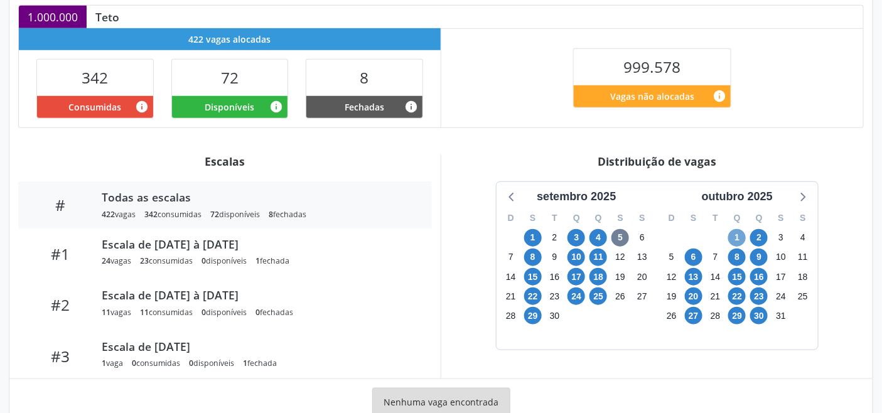
click at [740, 237] on span "1" at bounding box center [738, 238] width 18 height 18
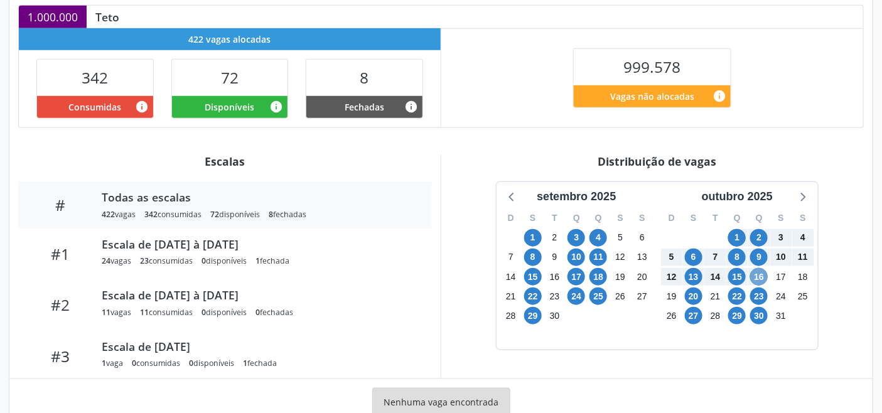
click at [763, 276] on span "16" at bounding box center [759, 277] width 18 height 18
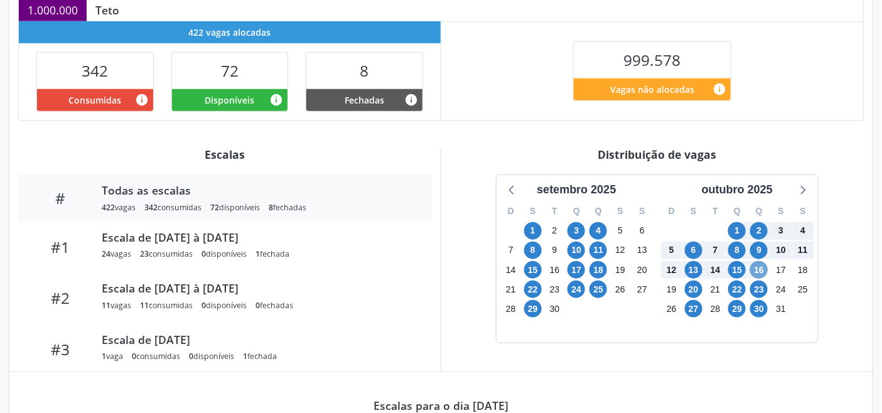
scroll to position [270, 0]
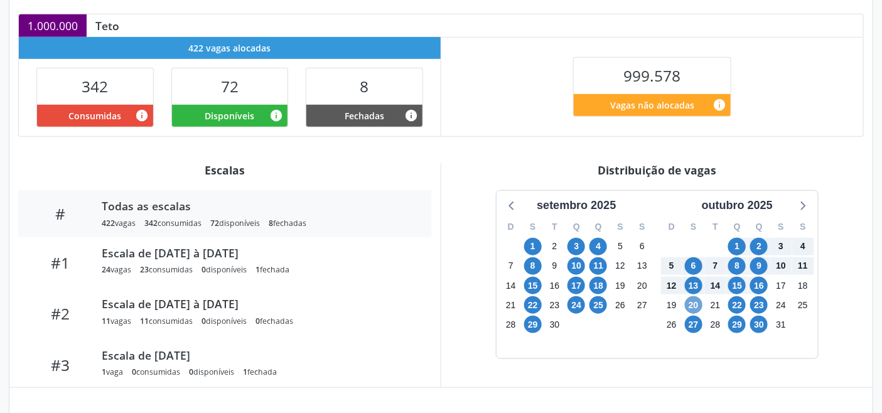
click at [691, 300] on span "20" at bounding box center [694, 305] width 18 height 18
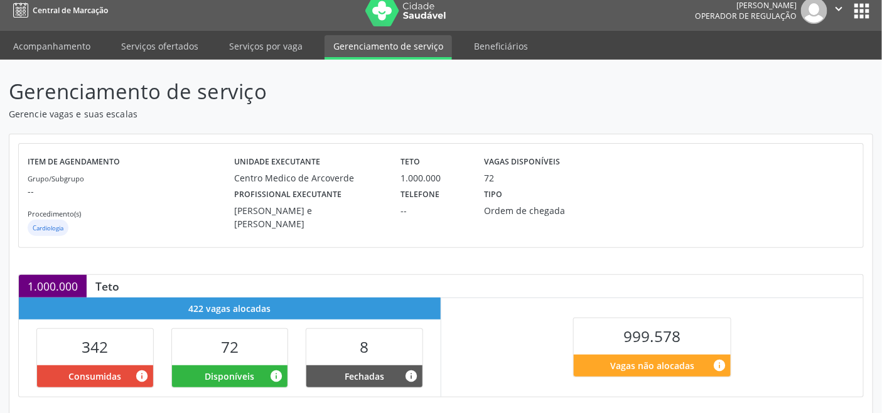
scroll to position [0, 0]
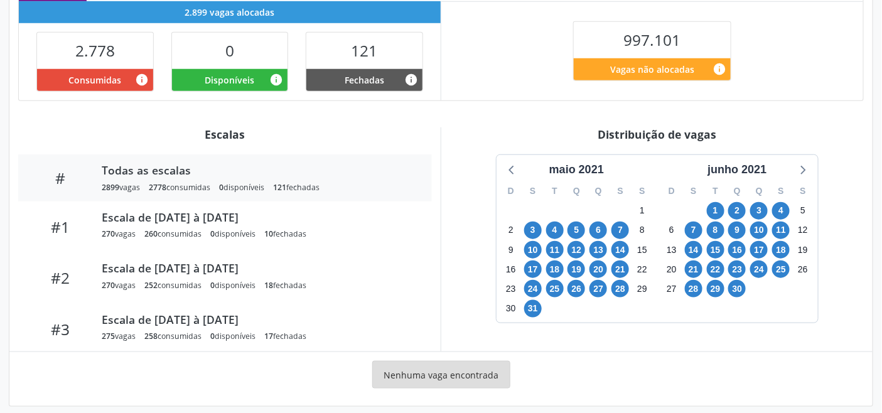
scroll to position [317, 0]
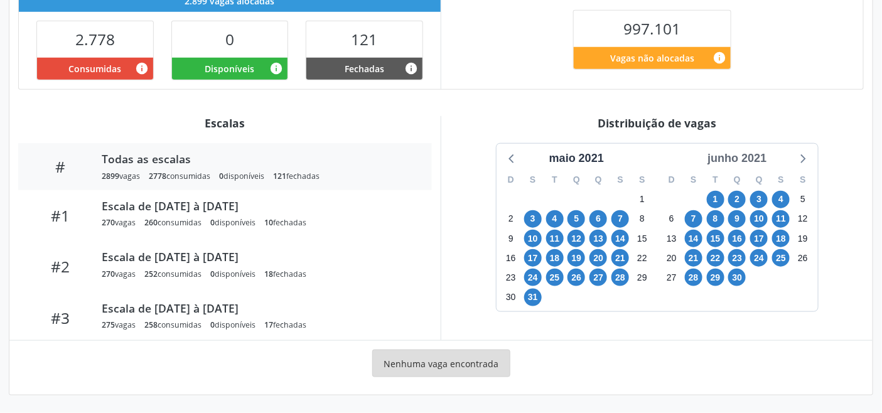
click at [762, 159] on div "junho 2021" at bounding box center [737, 158] width 69 height 17
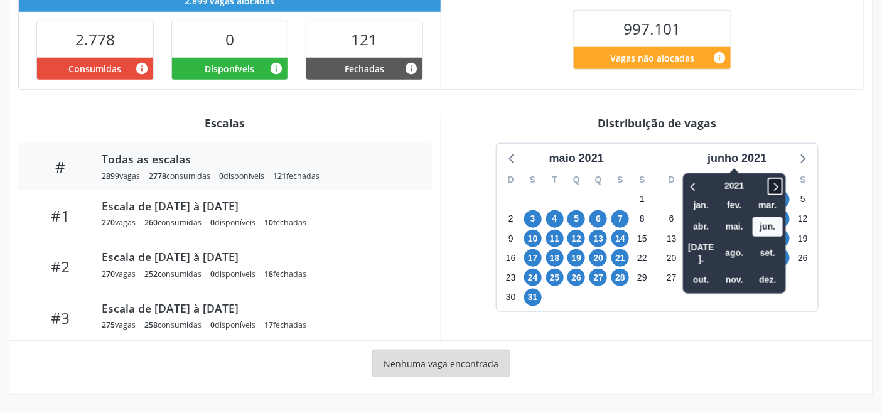
click at [779, 186] on icon at bounding box center [775, 186] width 13 height 15
click at [779, 187] on icon at bounding box center [775, 186] width 13 height 15
click at [714, 271] on span "out." at bounding box center [701, 280] width 30 height 19
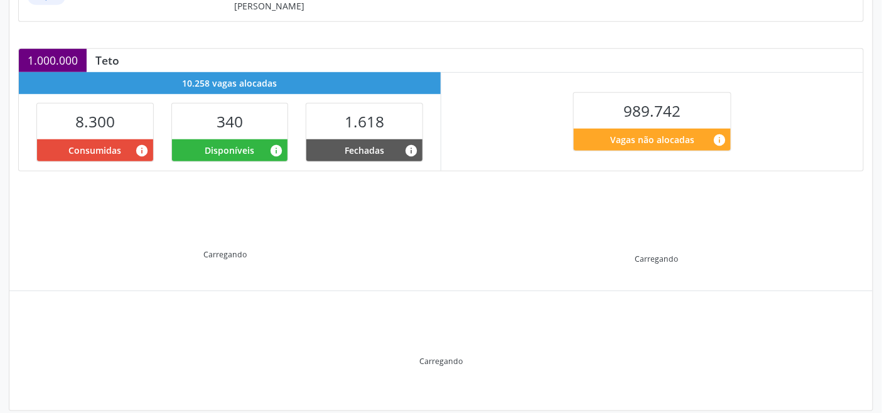
scroll to position [252, 0]
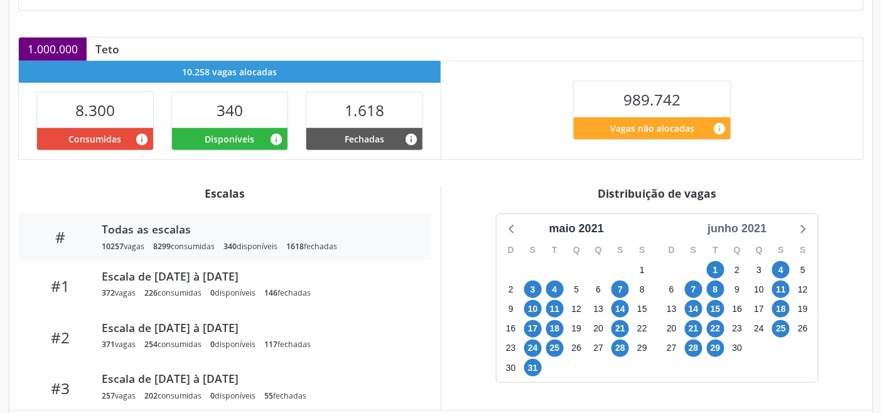
click at [743, 224] on div "junho 2021" at bounding box center [737, 228] width 69 height 17
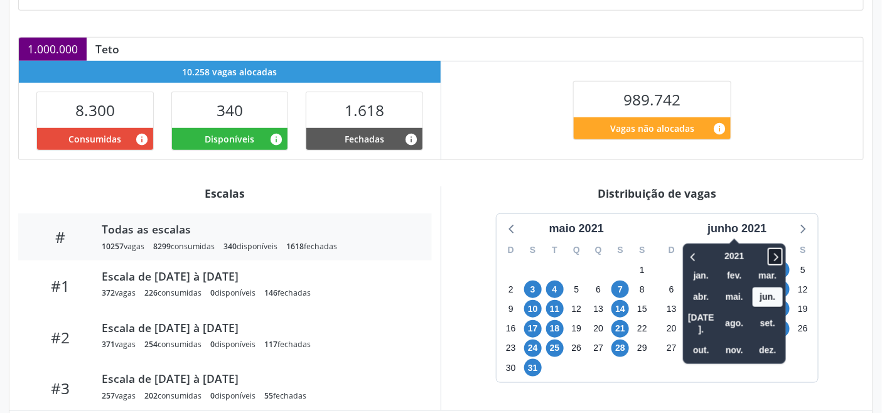
click at [779, 254] on icon at bounding box center [777, 258] width 4 height 8
click at [775, 249] on icon at bounding box center [775, 256] width 13 height 15
click at [700, 342] on span "out." at bounding box center [701, 351] width 30 height 19
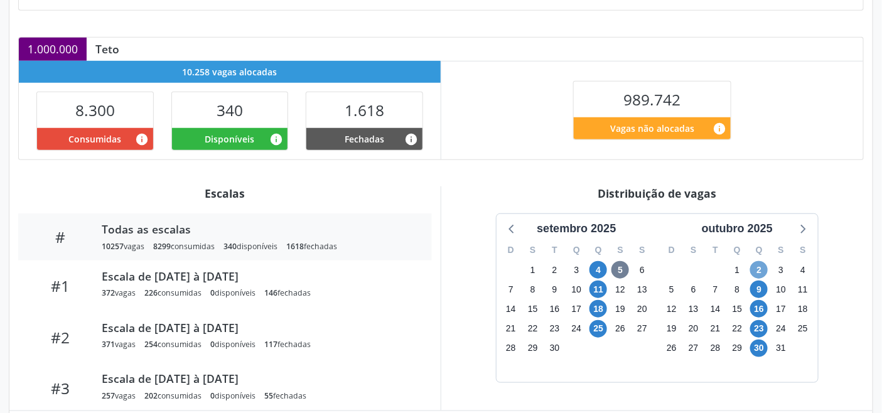
click at [761, 261] on span "2" at bounding box center [759, 270] width 18 height 18
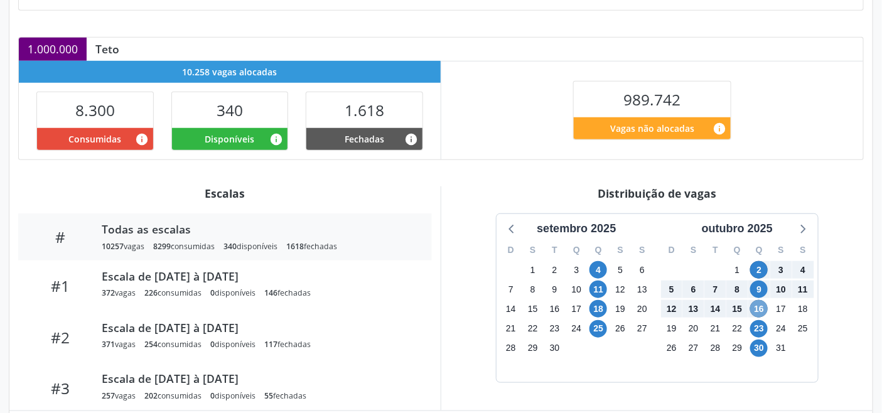
click at [762, 303] on span "16" at bounding box center [759, 309] width 18 height 18
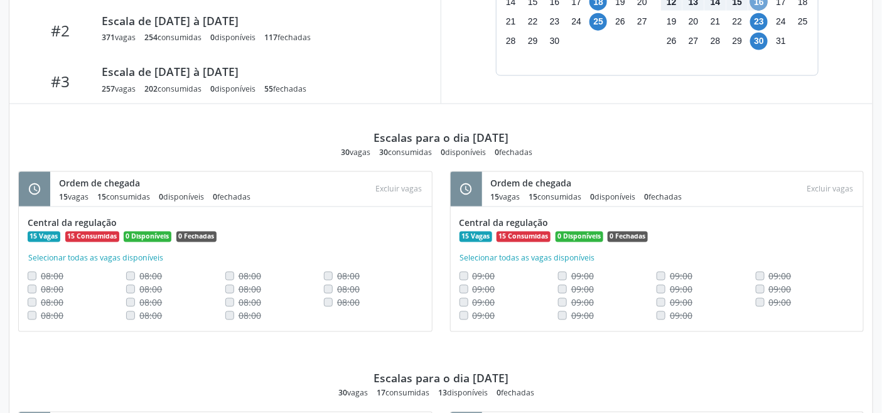
scroll to position [801, 0]
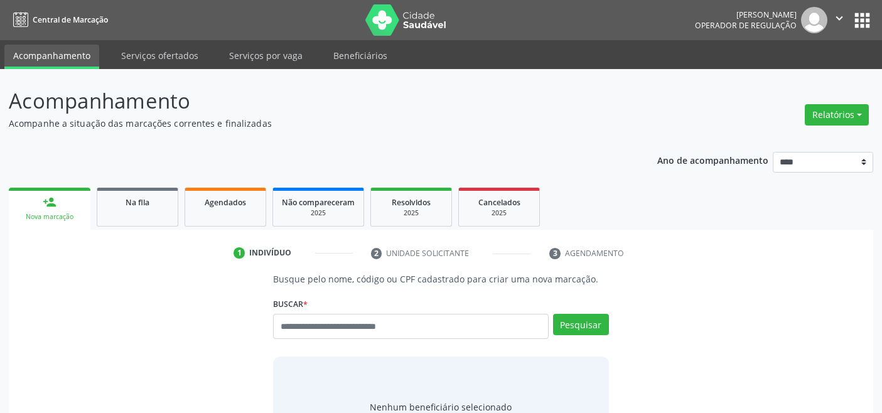
scroll to position [4, 0]
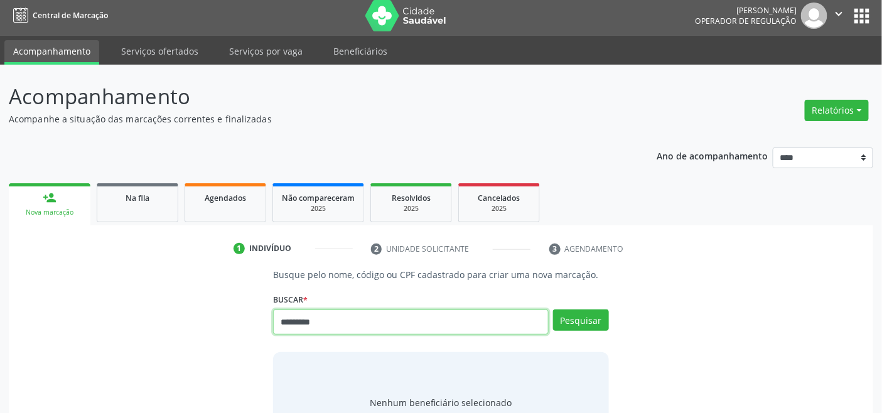
type input "*********"
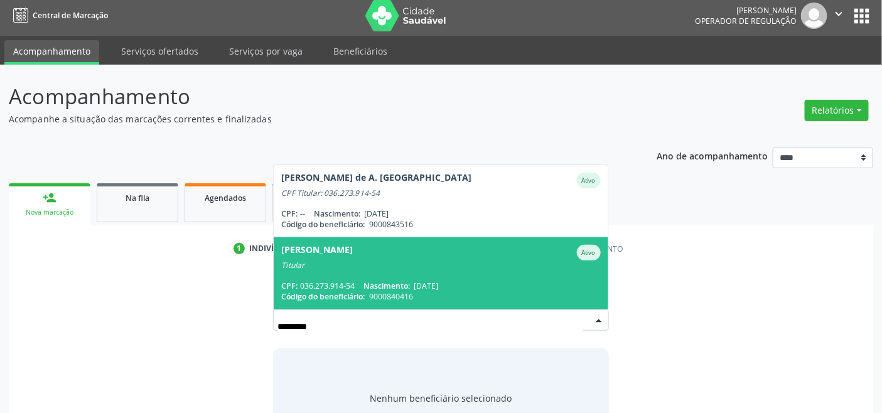
click at [322, 262] on div "Titular" at bounding box center [440, 266] width 319 height 10
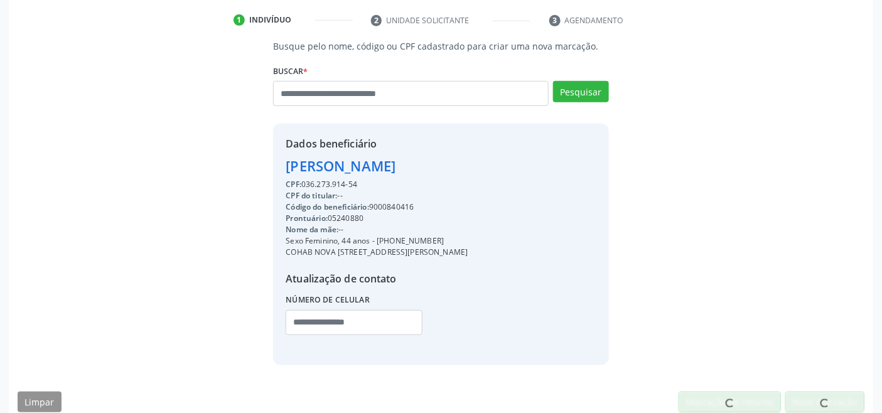
scroll to position [249, 0]
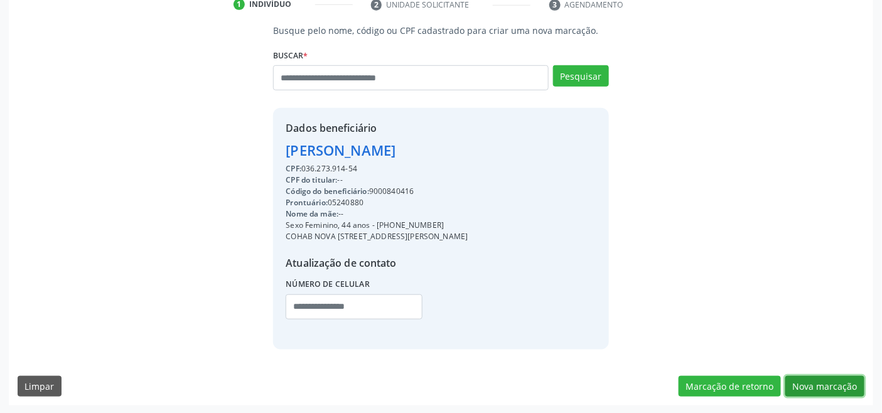
click at [821, 384] on button "Nova marcação" at bounding box center [825, 386] width 79 height 21
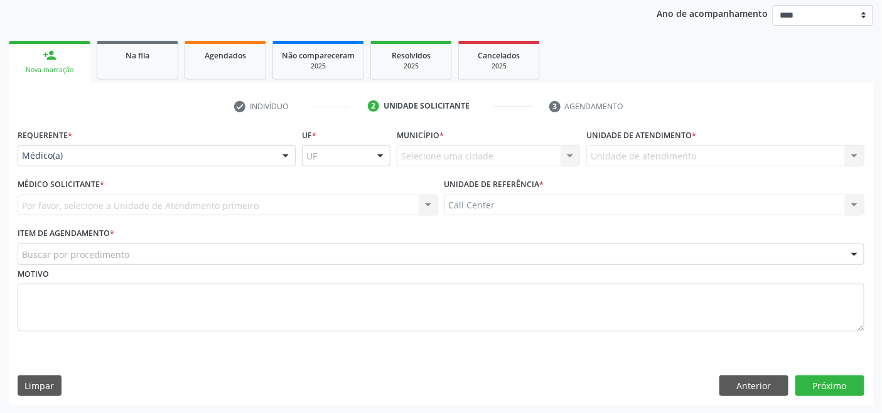
click at [67, 161] on div "Médico(a)" at bounding box center [157, 155] width 278 height 21
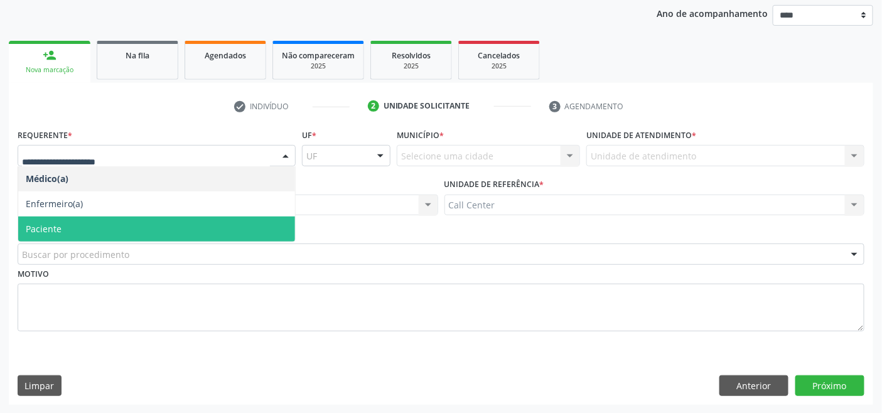
click at [69, 223] on span "Paciente" at bounding box center [156, 229] width 277 height 25
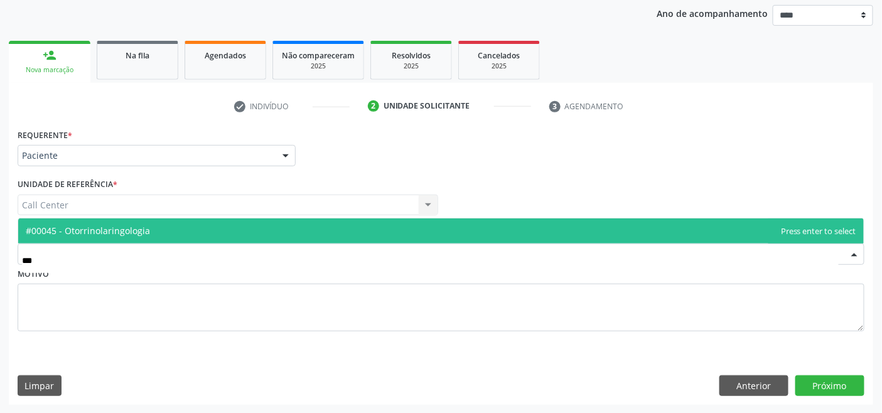
click at [141, 228] on span "#00045 - Otorrinolaringologia" at bounding box center [88, 231] width 124 height 12
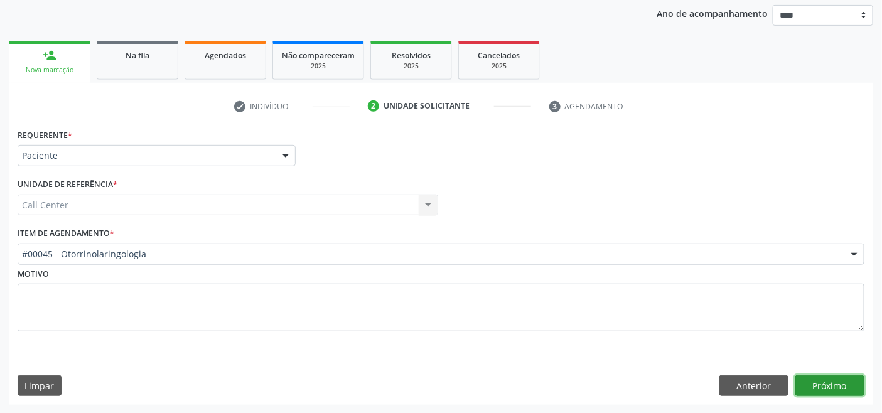
click at [826, 386] on button "Próximo" at bounding box center [830, 386] width 69 height 21
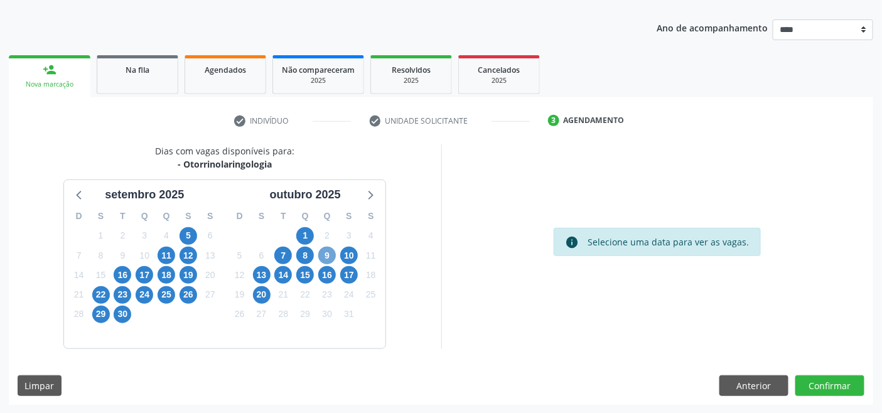
click at [323, 256] on span "9" at bounding box center [327, 256] width 18 height 18
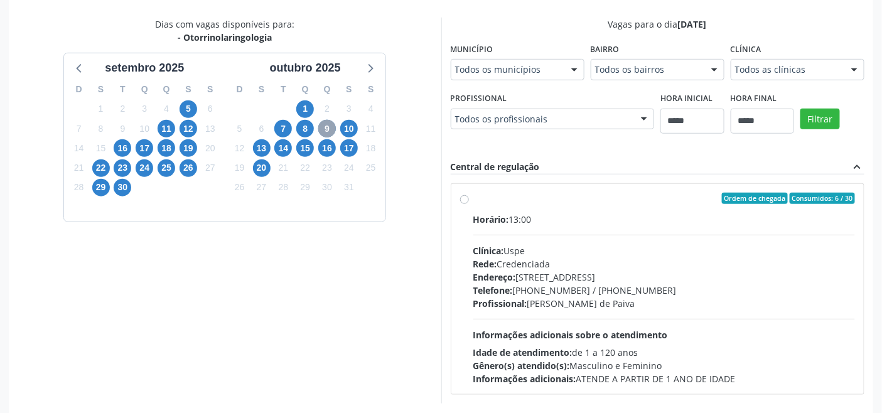
scroll to position [314, 0]
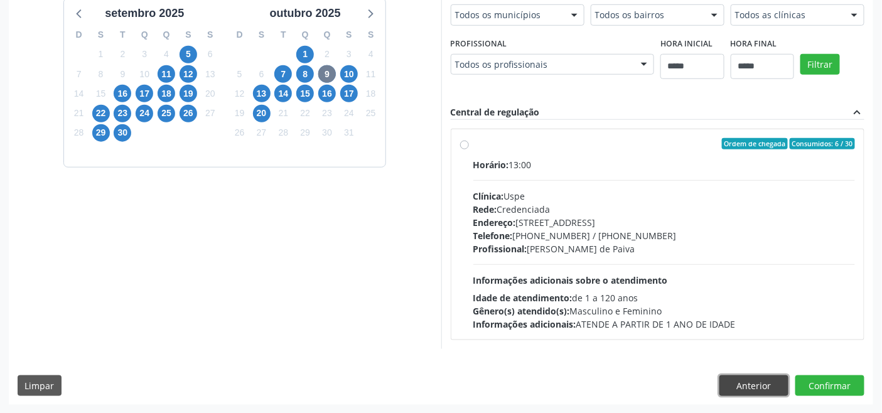
drag, startPoint x: 759, startPoint y: 389, endPoint x: 600, endPoint y: 338, distance: 166.4
click at [756, 387] on button "Anterior" at bounding box center [754, 386] width 69 height 21
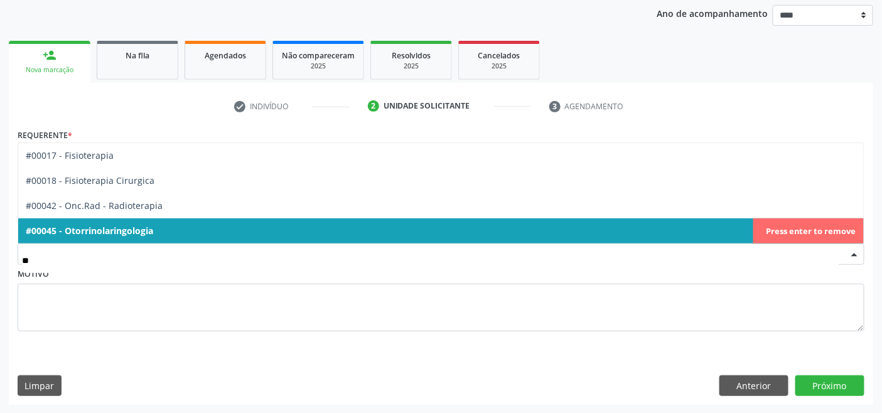
drag, startPoint x: 127, startPoint y: 152, endPoint x: 140, endPoint y: 264, distance: 112.5
click at [140, 264] on div "** #00017 - Fisioterapia #00018 - Fisioterapia Cirurgica #00042 - Onc.Rad - Rad…" at bounding box center [441, 254] width 847 height 21
type input "**"
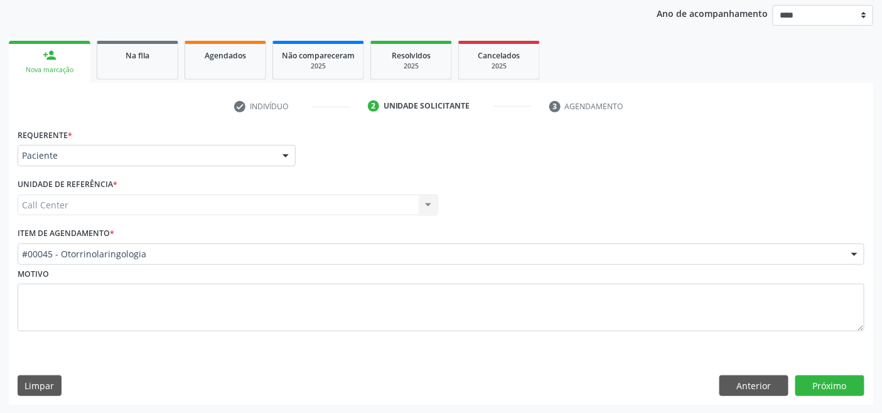
click at [183, 363] on div "Requerente * Paciente Médico(a) Enfermeiro(a) Paciente Nenhum resultado encontr…" at bounding box center [441, 265] width 865 height 279
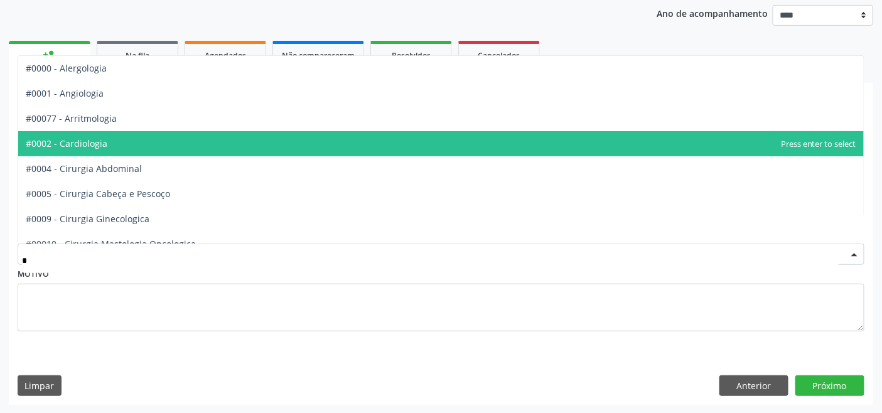
type input "**"
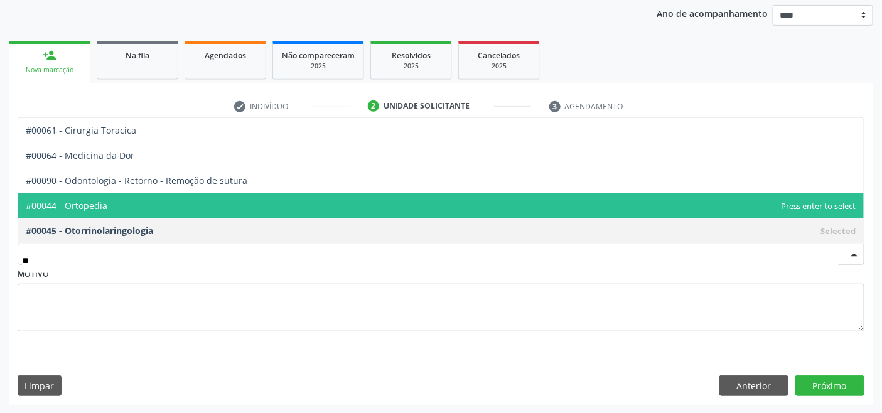
click at [129, 204] on span "#00044 - Ortopedia" at bounding box center [441, 205] width 846 height 25
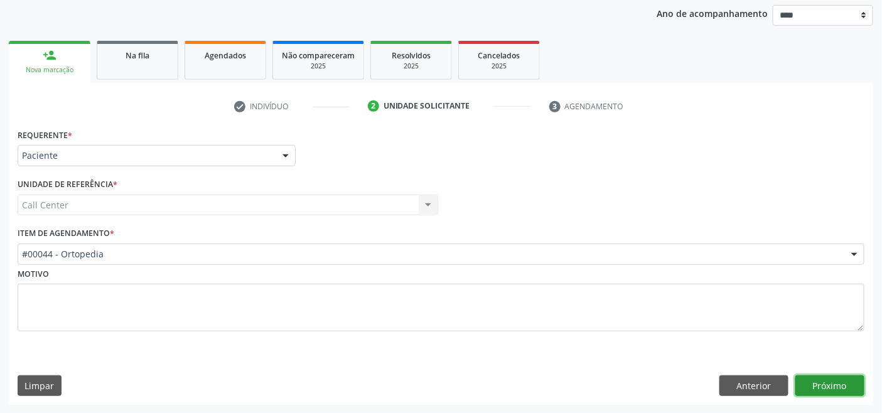
click at [831, 377] on button "Próximo" at bounding box center [830, 386] width 69 height 21
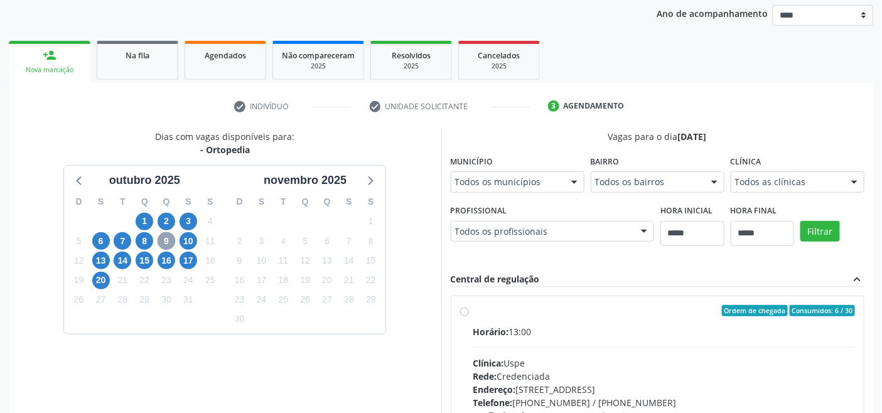
click at [162, 240] on span "9" at bounding box center [167, 241] width 18 height 18
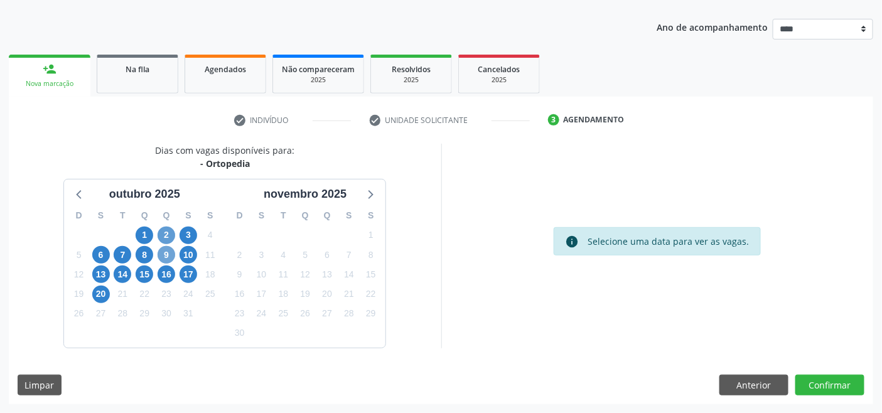
scroll to position [133, 0]
click at [165, 255] on span "9" at bounding box center [167, 256] width 18 height 18
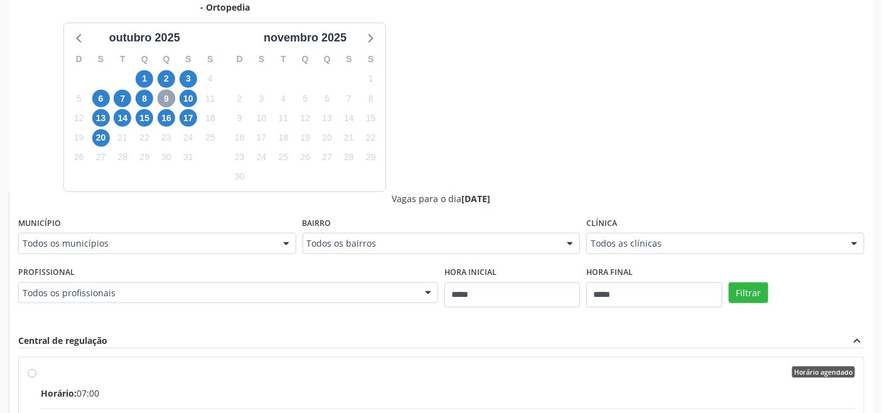
scroll to position [356, 0]
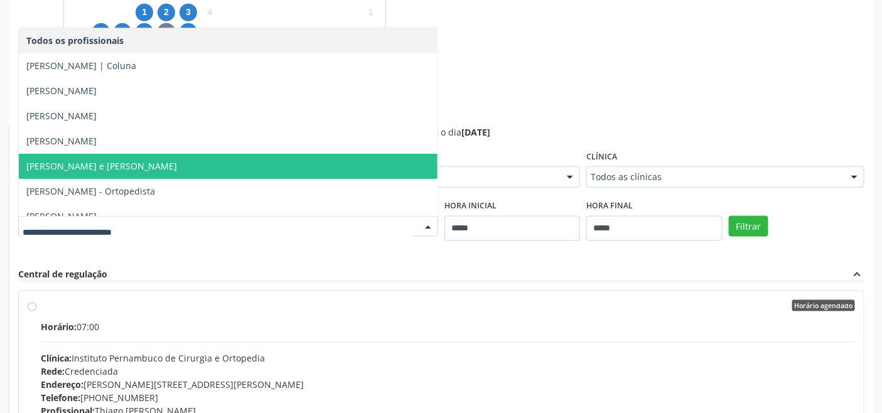
click at [232, 163] on span "Julio Correa de Araujo Koury - Quadril e Joelho" at bounding box center [228, 166] width 419 height 25
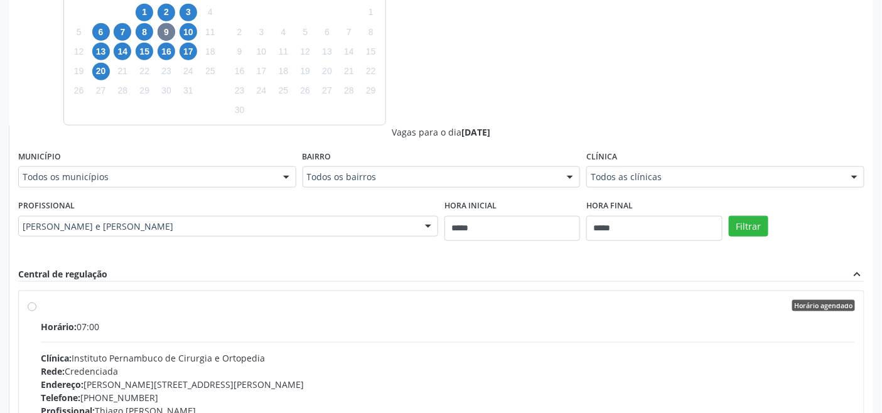
click at [726, 224] on div "Filtrar" at bounding box center [797, 226] width 142 height 58
drag, startPoint x: 754, startPoint y: 228, endPoint x: 744, endPoint y: 228, distance: 10.0
click at [754, 227] on button "Filtrar" at bounding box center [749, 226] width 40 height 21
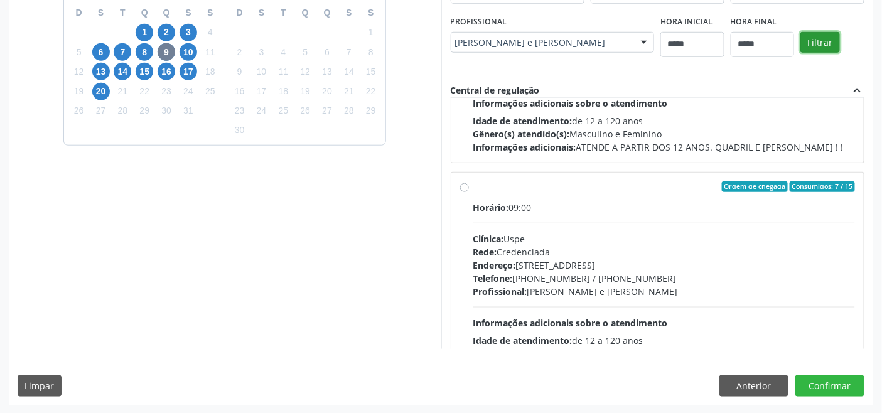
scroll to position [198, 0]
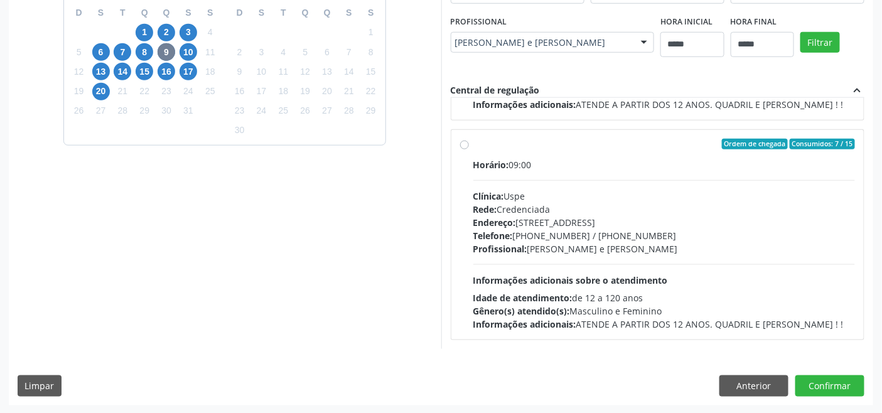
click at [637, 254] on div "Profissional: Julio Correa de Araujo Koury - Quadril e Joelho" at bounding box center [665, 248] width 382 height 13
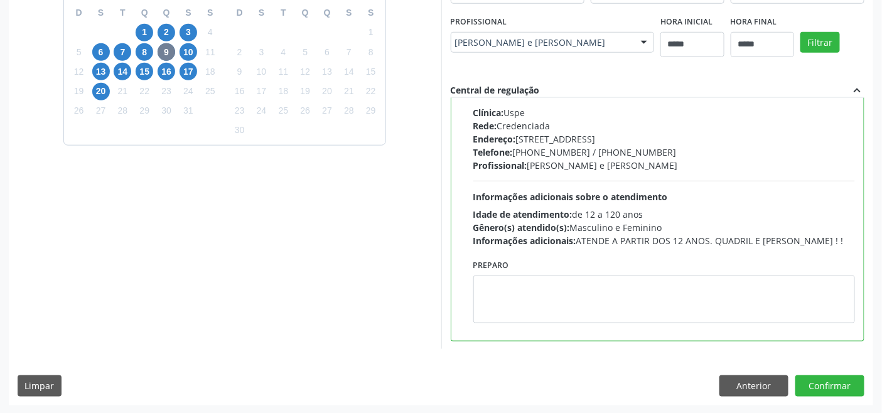
scroll to position [283, 0]
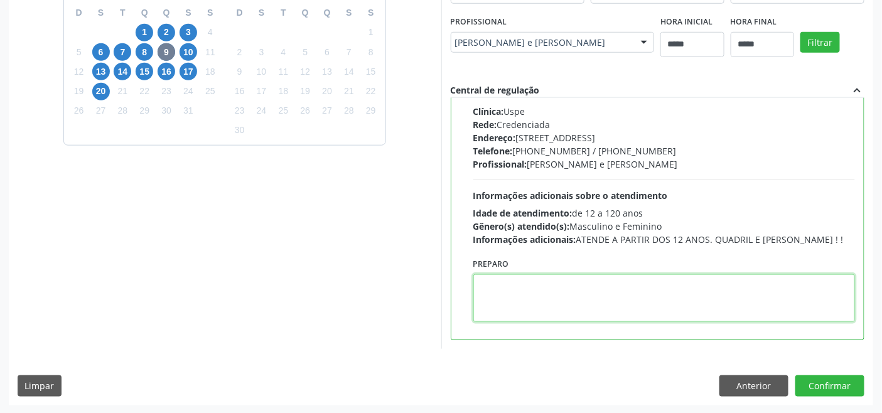
paste textarea "**********"
type textarea "**********"
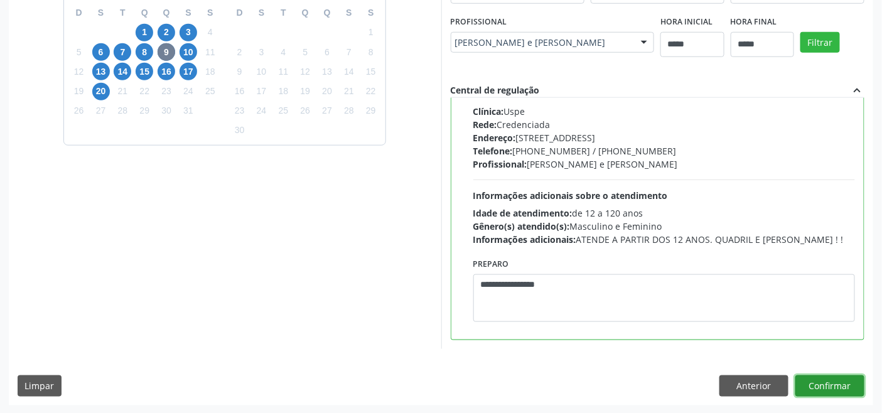
click at [828, 379] on button "Confirmar" at bounding box center [830, 386] width 69 height 21
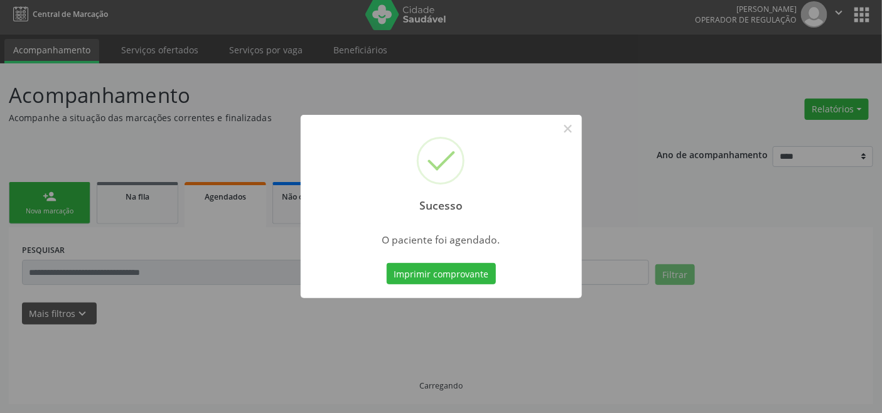
scroll to position [4, 0]
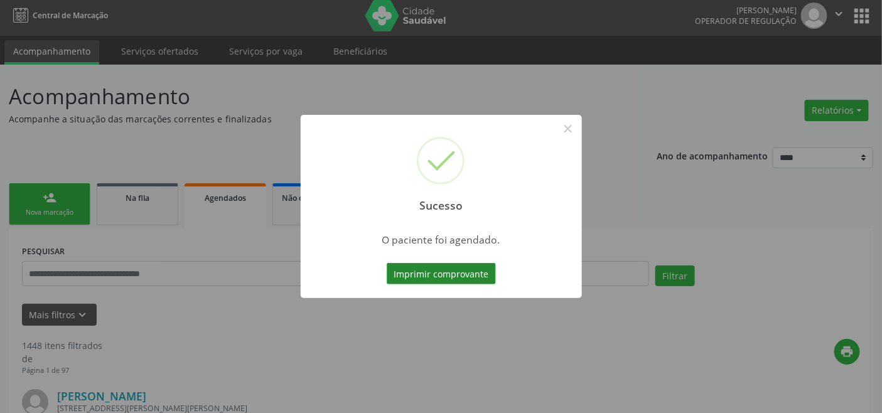
click at [459, 271] on button "Imprimir comprovante" at bounding box center [441, 273] width 109 height 21
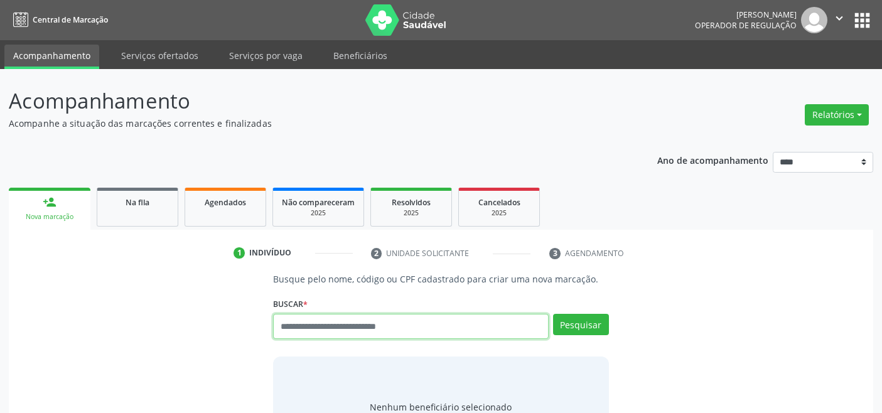
scroll to position [4, 0]
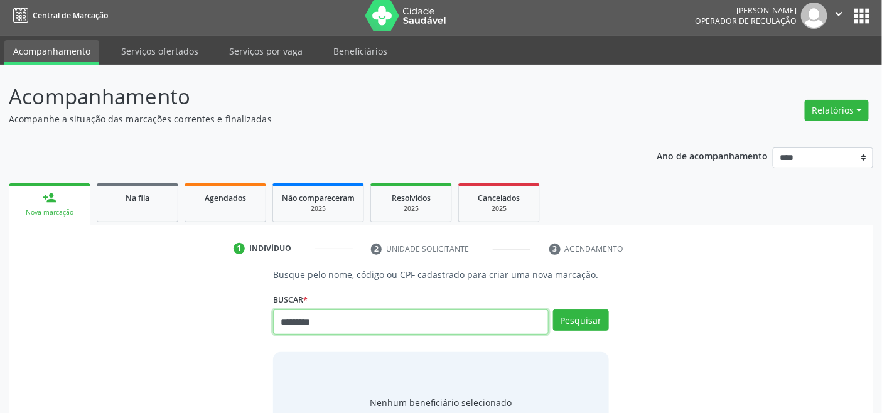
type input "*********"
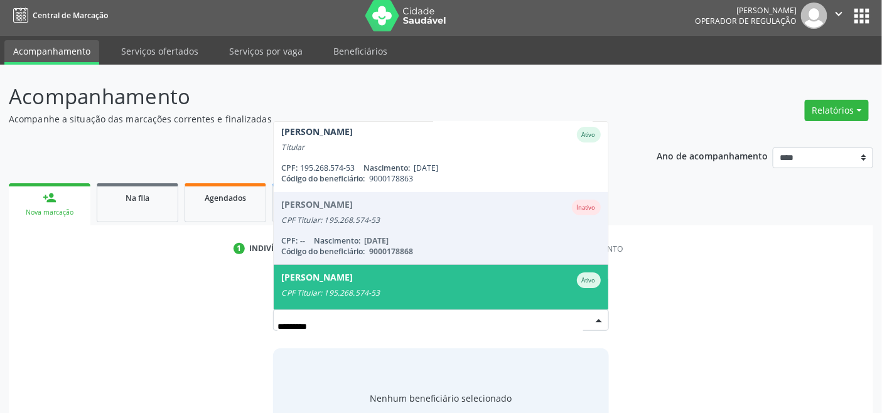
scroll to position [0, 0]
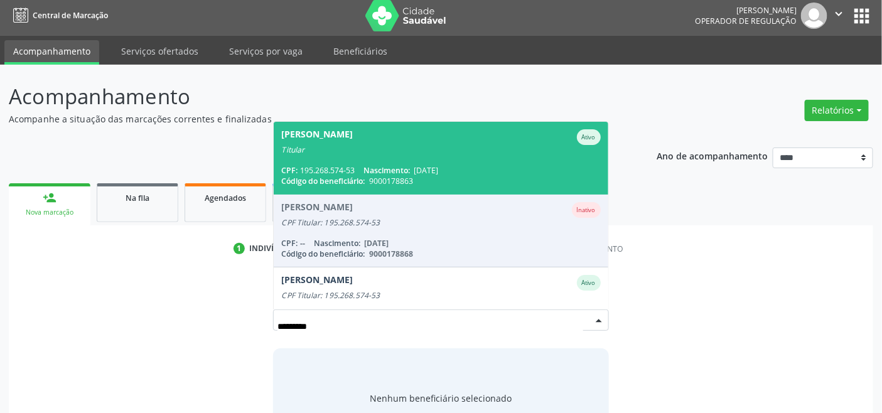
click at [371, 156] on span "Antonio Roque dos Santos Ativo Titular CPF: 195.268.574-53 Nascimento: 21/10/19…" at bounding box center [441, 158] width 334 height 72
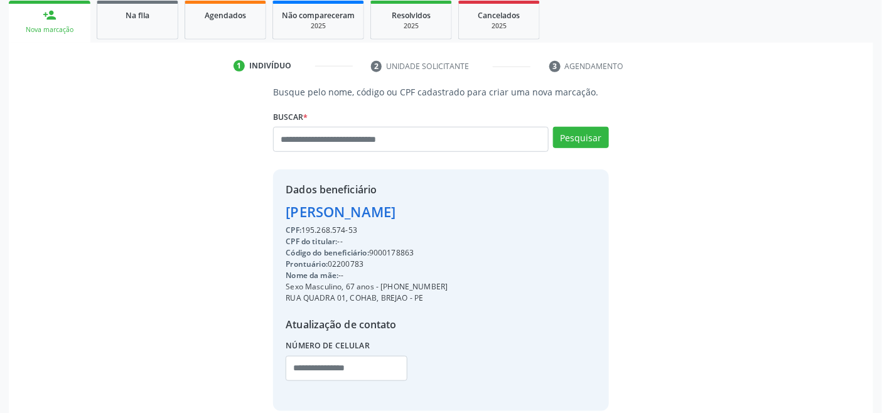
scroll to position [249, 0]
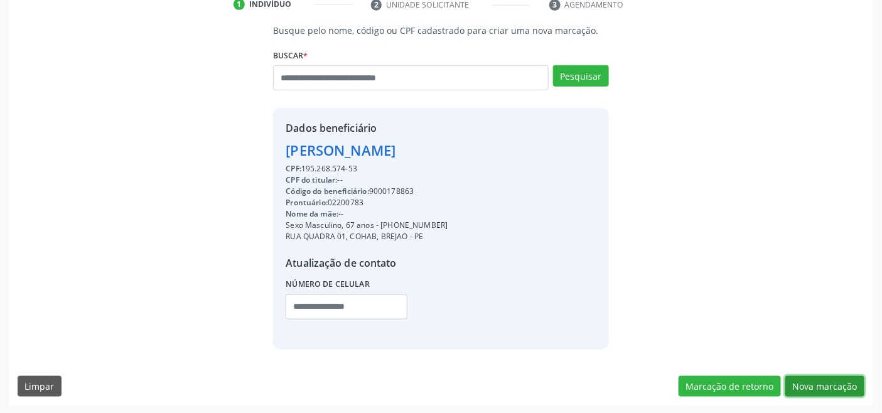
click at [815, 386] on button "Nova marcação" at bounding box center [825, 386] width 79 height 21
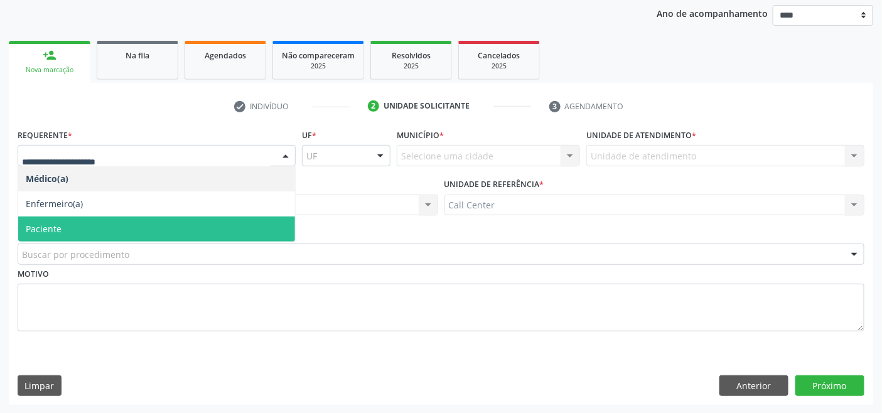
click at [78, 230] on span "Paciente" at bounding box center [156, 229] width 277 height 25
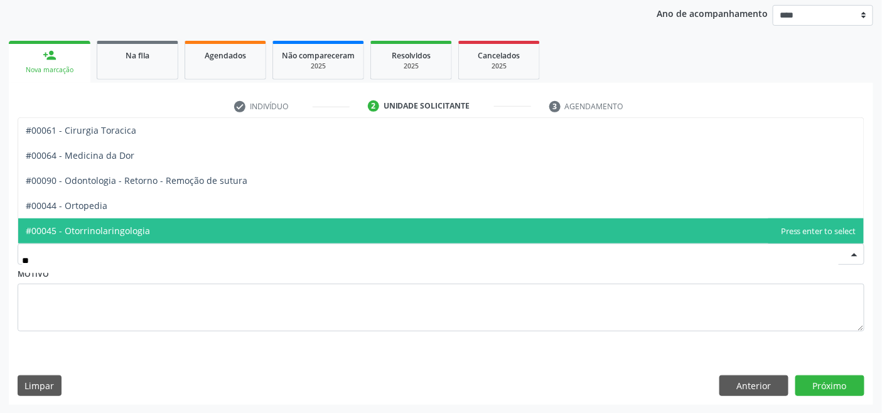
type input "***"
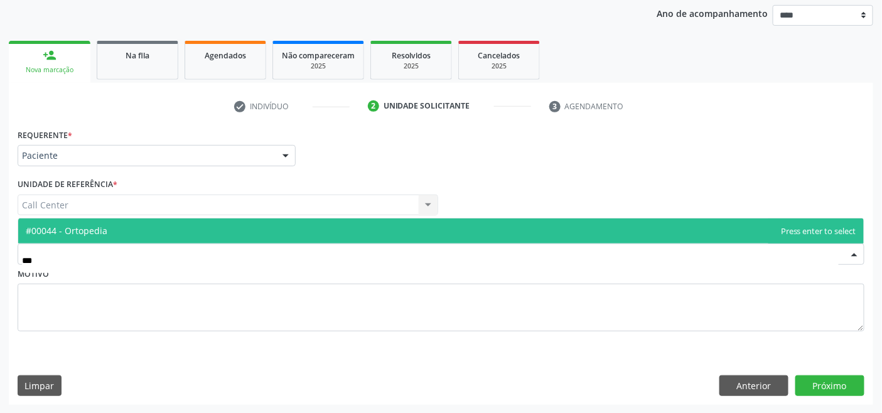
click at [73, 227] on span "#00044 - Ortopedia" at bounding box center [67, 231] width 82 height 12
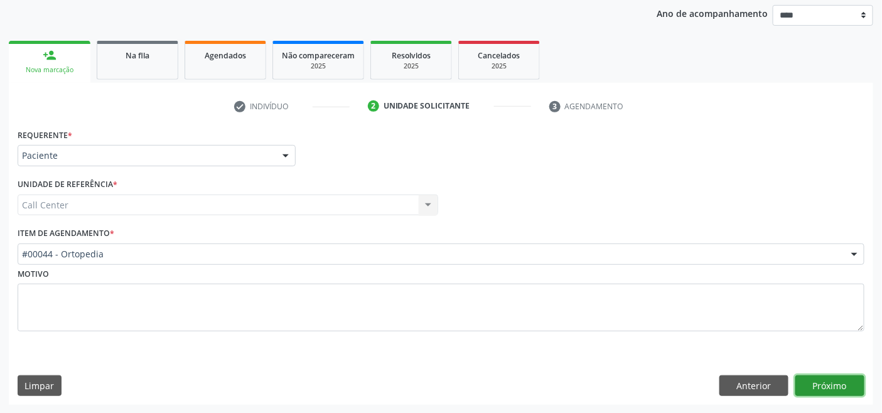
click at [828, 386] on button "Próximo" at bounding box center [830, 386] width 69 height 21
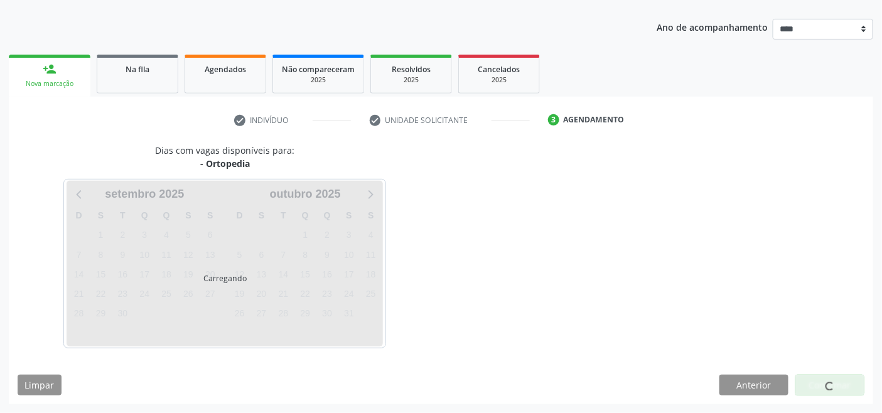
scroll to position [133, 0]
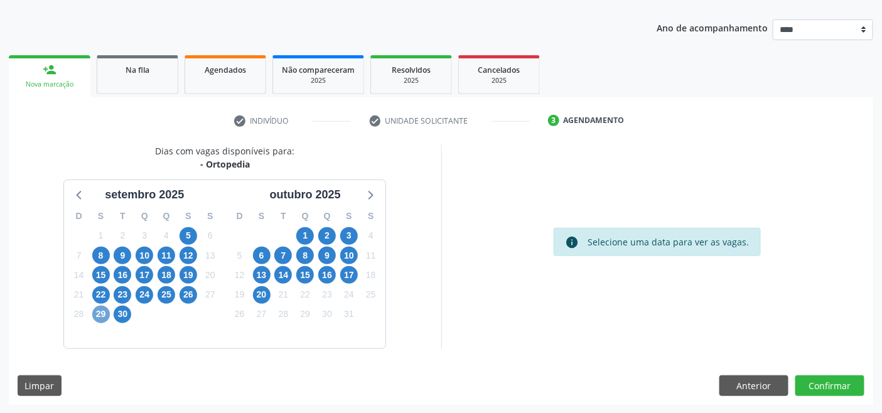
click at [102, 311] on span "29" at bounding box center [101, 315] width 18 height 18
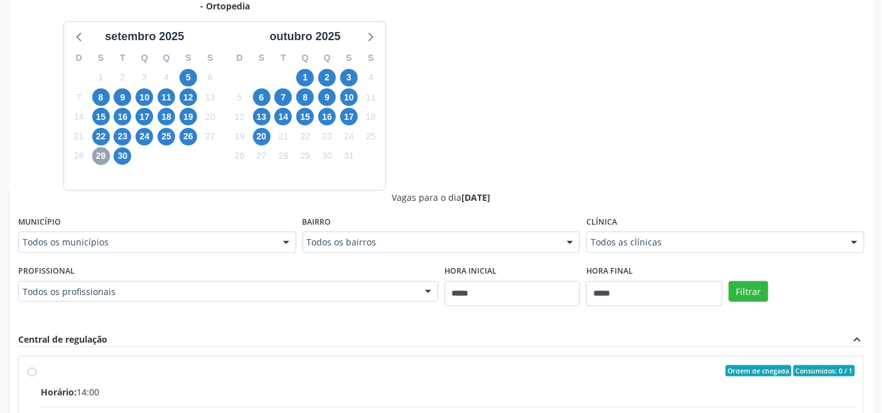
scroll to position [342, 0]
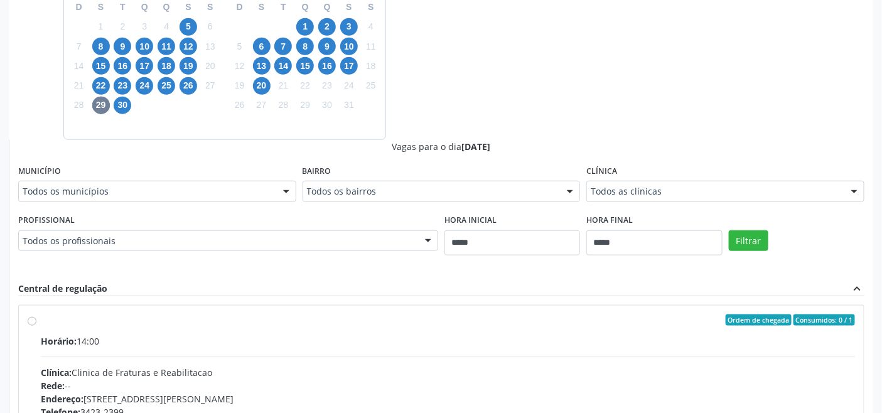
drag, startPoint x: 216, startPoint y: 237, endPoint x: 206, endPoint y: 227, distance: 13.8
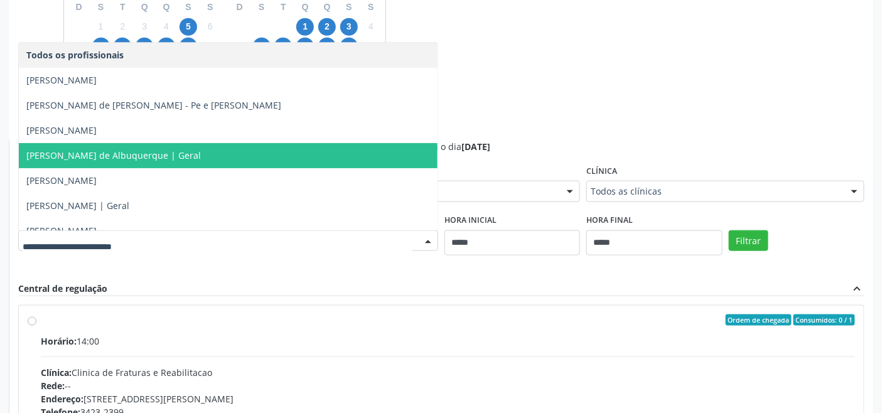
click at [201, 151] on span "Duilio Tinoco Branco de Albuquerque | Geral" at bounding box center [113, 155] width 175 height 12
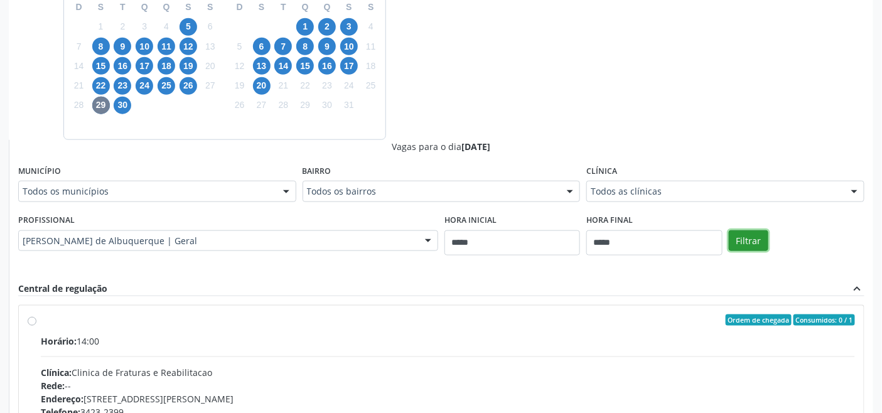
click at [746, 233] on button "Filtrar" at bounding box center [749, 240] width 40 height 21
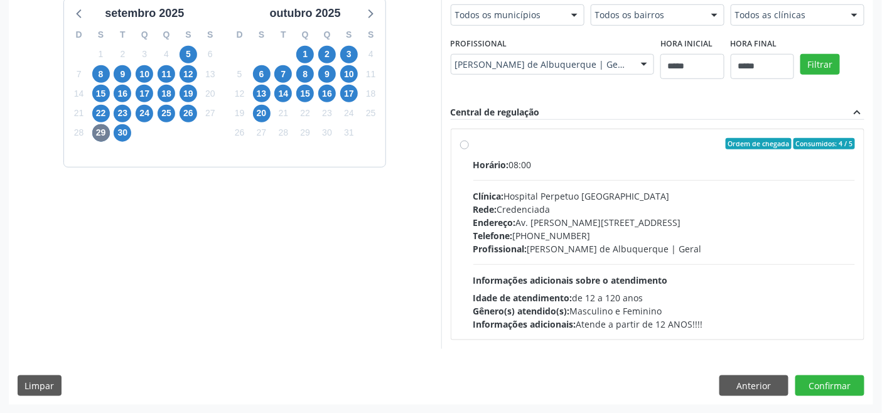
click at [551, 207] on div "Rede: Credenciada" at bounding box center [665, 209] width 382 height 13
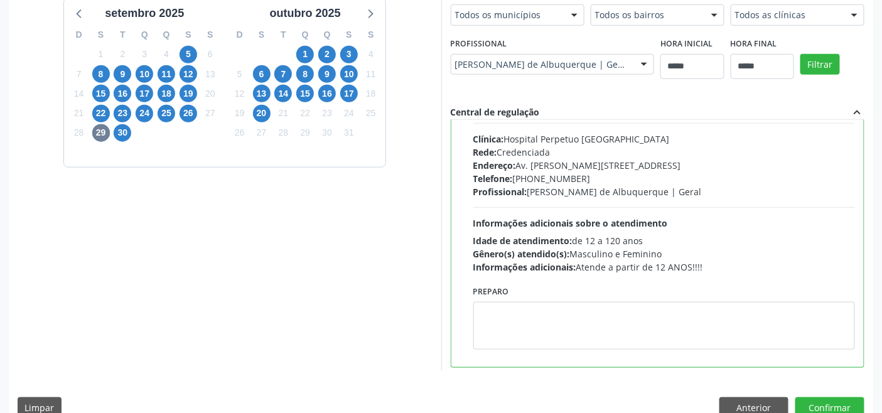
scroll to position [62, 0]
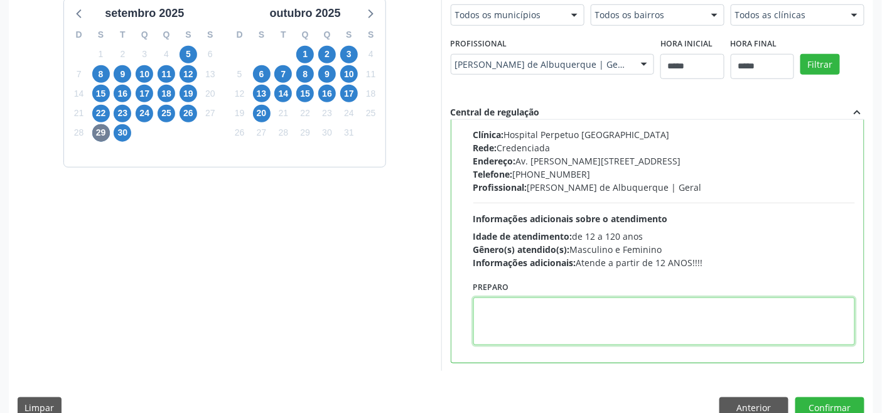
paste textarea "**********"
type textarea "**********"
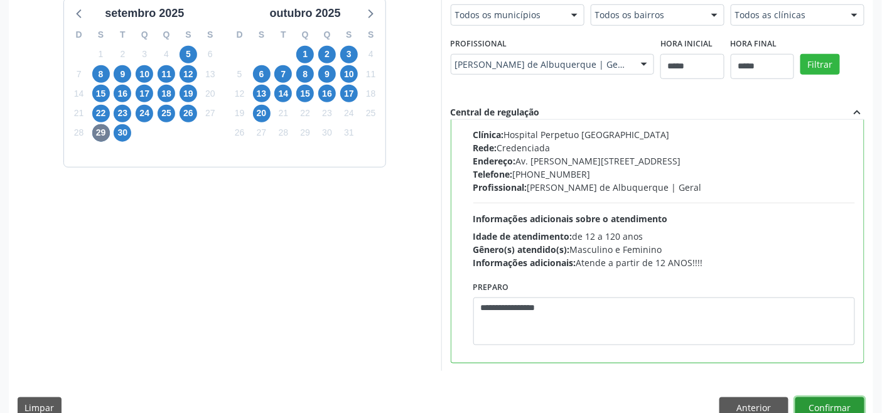
click at [833, 404] on button "Confirmar" at bounding box center [830, 408] width 69 height 21
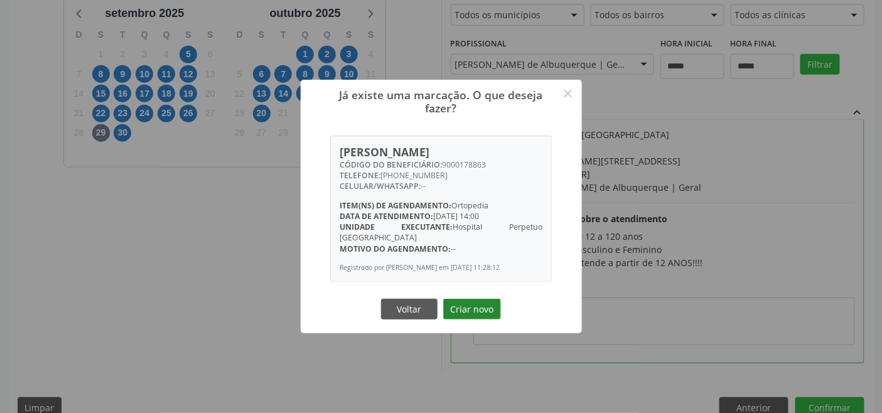
click at [467, 301] on button "Criar novo" at bounding box center [472, 309] width 58 height 21
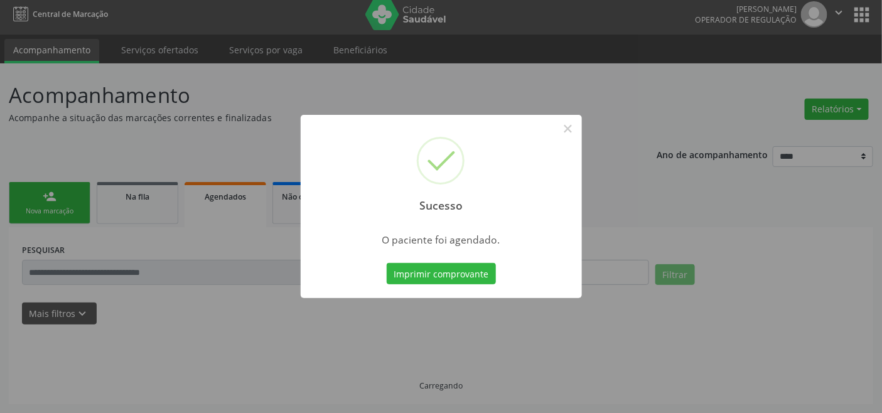
scroll to position [4, 0]
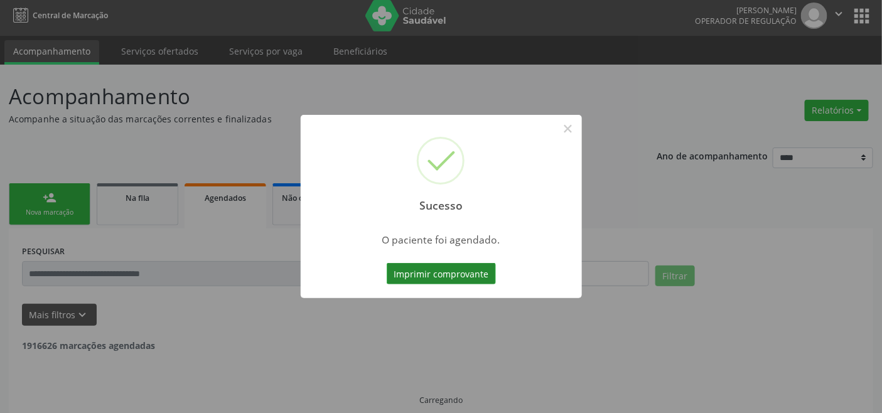
click at [438, 273] on button "Imprimir comprovante" at bounding box center [441, 273] width 109 height 21
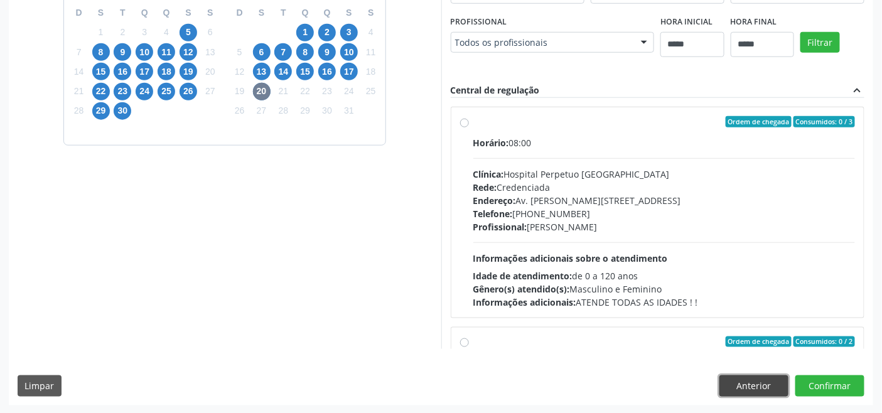
click at [768, 384] on button "Anterior" at bounding box center [754, 386] width 69 height 21
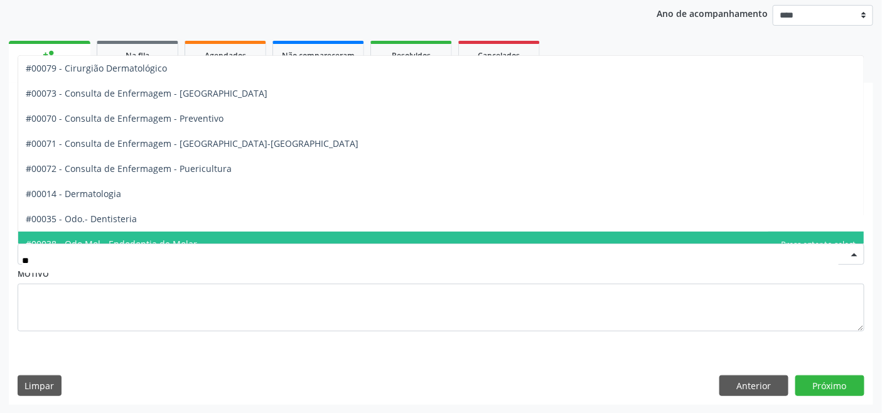
type input "***"
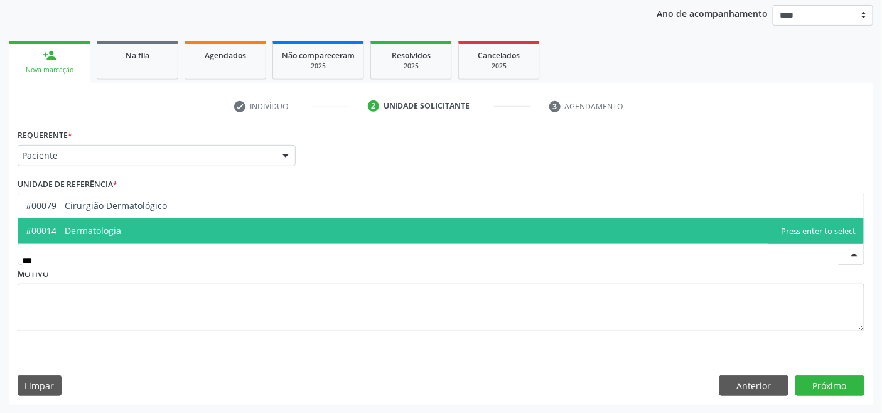
click at [228, 236] on span "#00014 - Dermatologia" at bounding box center [441, 231] width 846 height 25
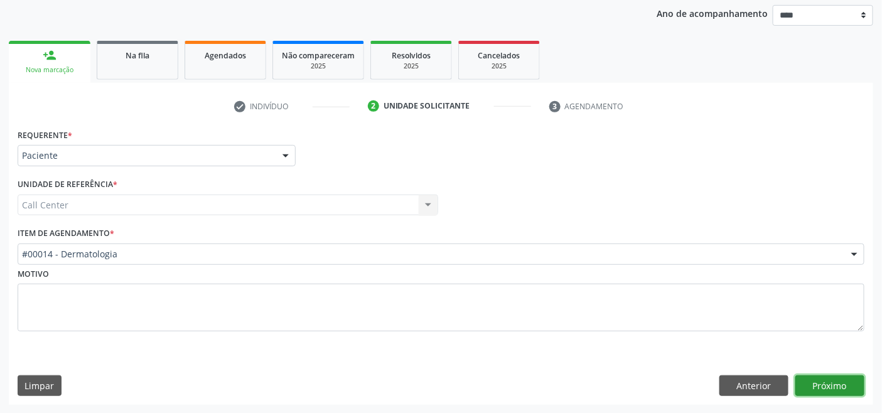
click at [825, 388] on button "Próximo" at bounding box center [830, 386] width 69 height 21
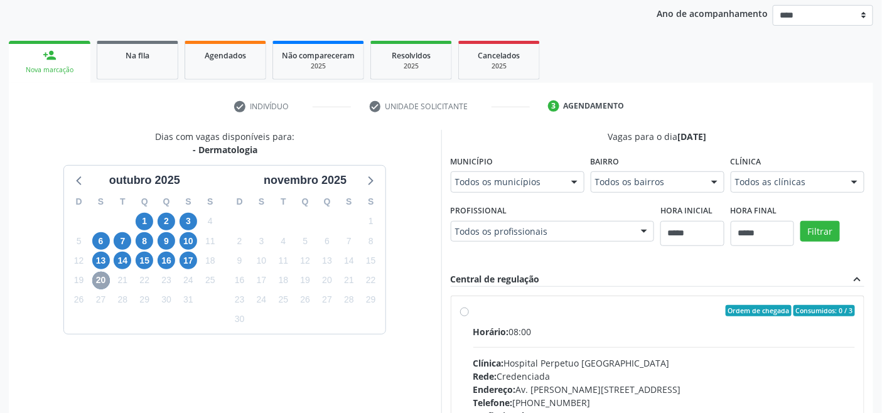
click at [97, 278] on span "20" at bounding box center [101, 281] width 18 height 18
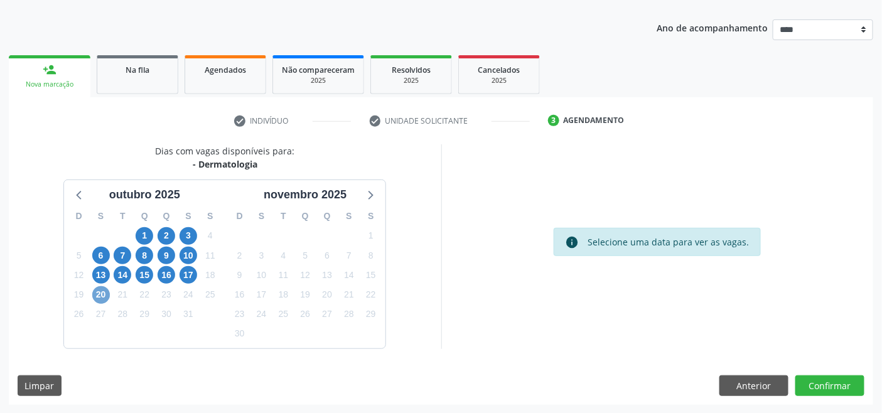
click at [103, 290] on span "20" at bounding box center [101, 295] width 18 height 18
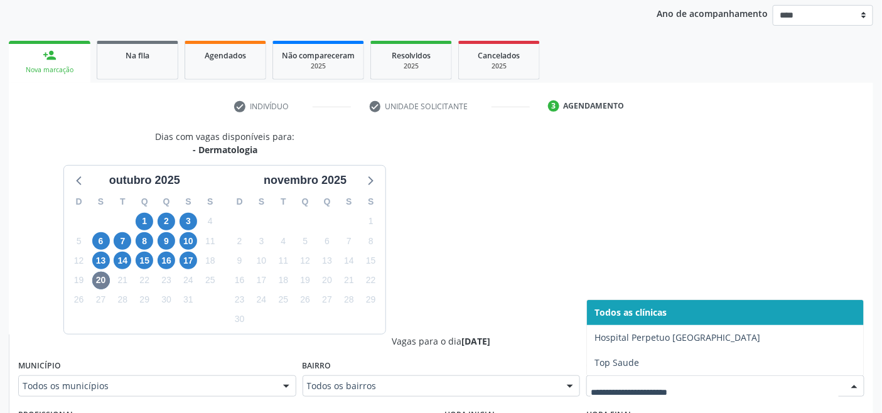
click at [633, 377] on div at bounding box center [726, 386] width 278 height 21
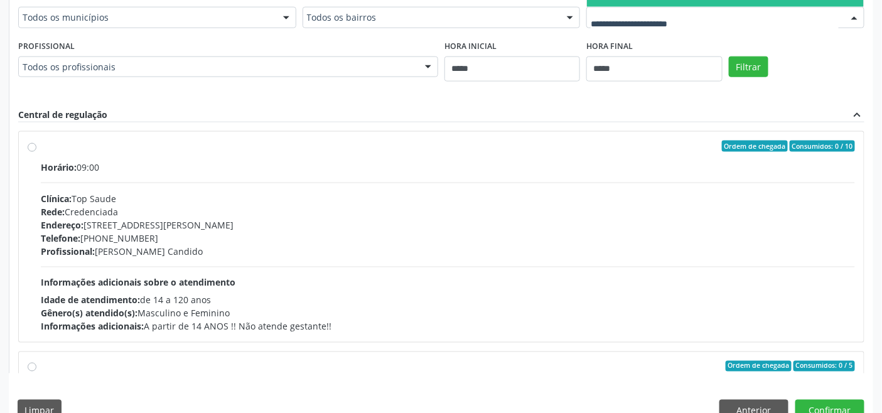
scroll to position [541, 0]
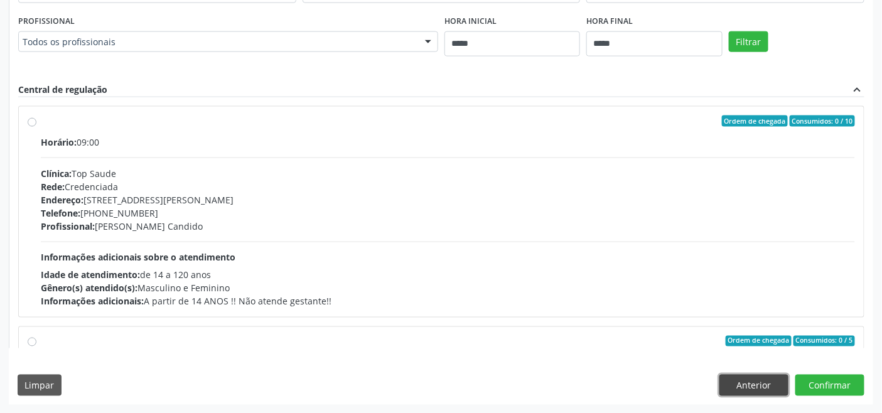
click at [764, 375] on button "Anterior" at bounding box center [754, 385] width 69 height 21
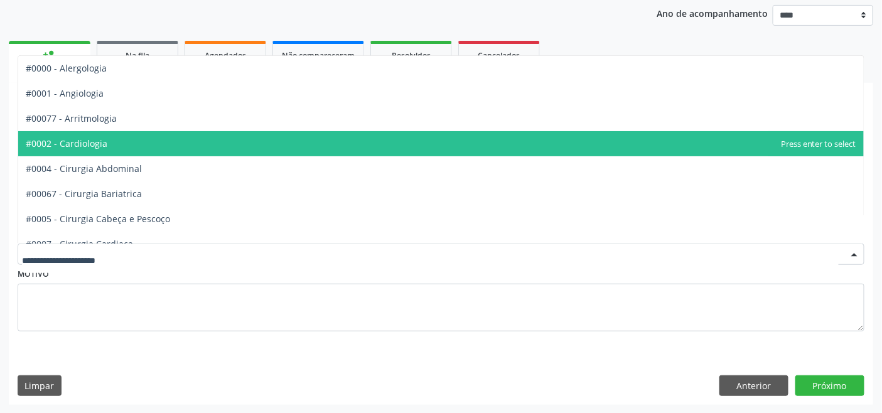
click at [114, 146] on span "#0002 - Cardiologia" at bounding box center [441, 143] width 846 height 25
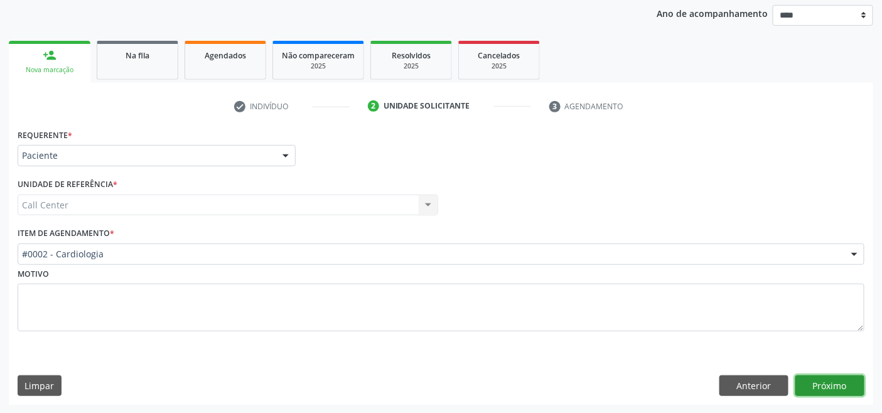
click at [820, 384] on button "Próximo" at bounding box center [830, 386] width 69 height 21
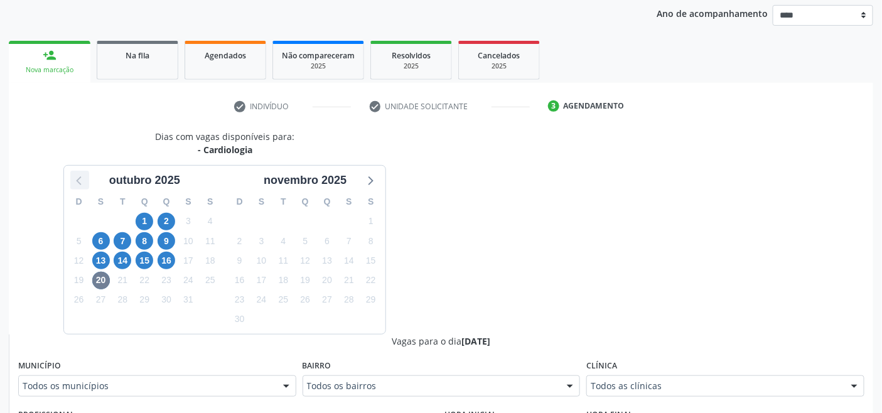
click at [80, 180] on icon at bounding box center [80, 180] width 16 height 16
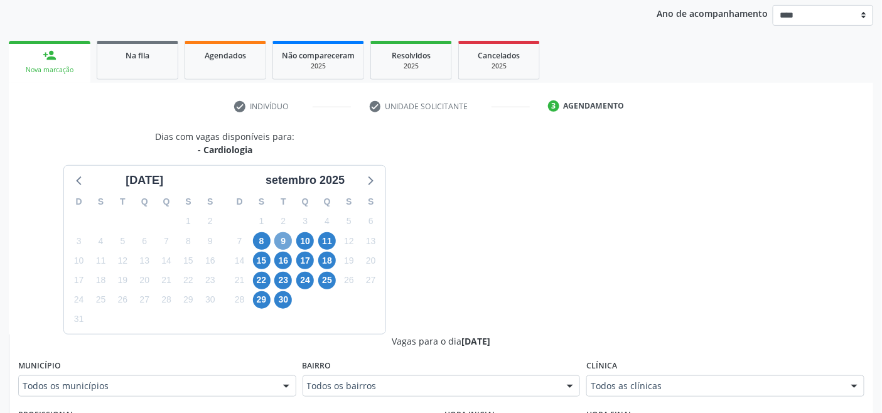
click at [284, 241] on span "9" at bounding box center [283, 241] width 18 height 18
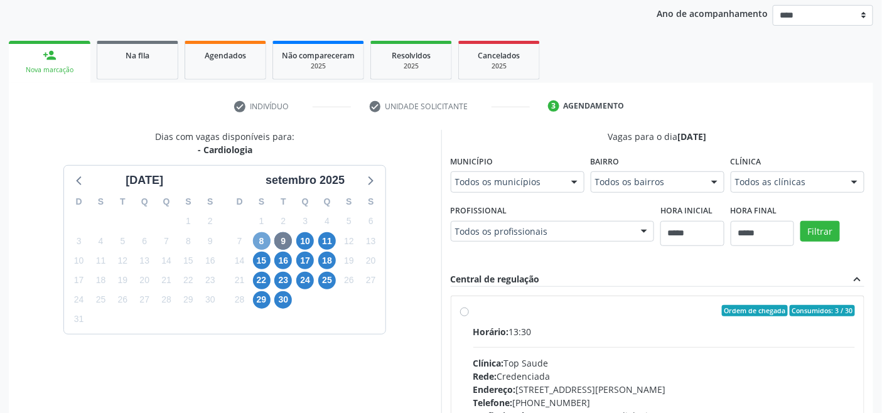
click at [259, 239] on span "8" at bounding box center [262, 241] width 18 height 18
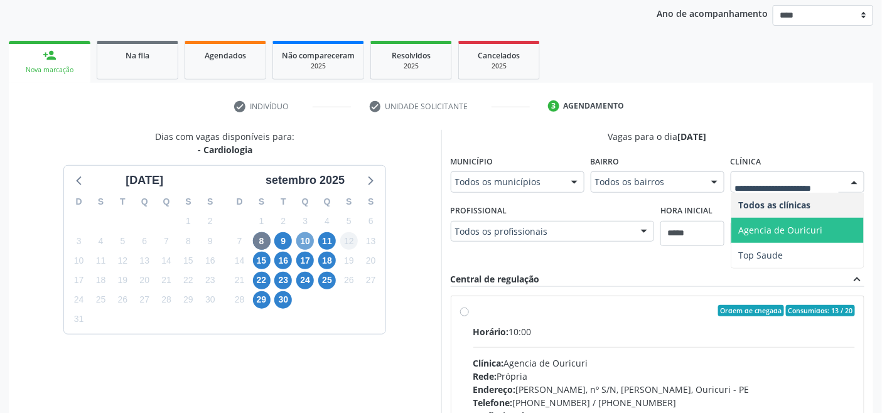
drag, startPoint x: 309, startPoint y: 237, endPoint x: 353, endPoint y: 250, distance: 45.9
click at [310, 237] on span "10" at bounding box center [305, 241] width 18 height 18
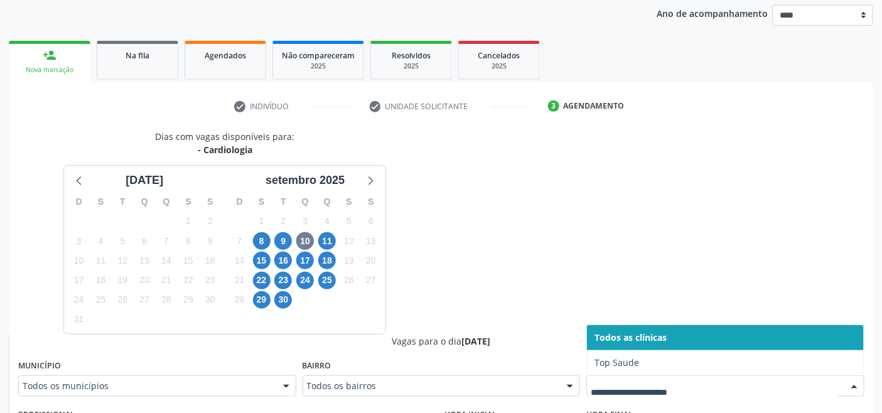
click at [651, 379] on div at bounding box center [726, 386] width 278 height 21
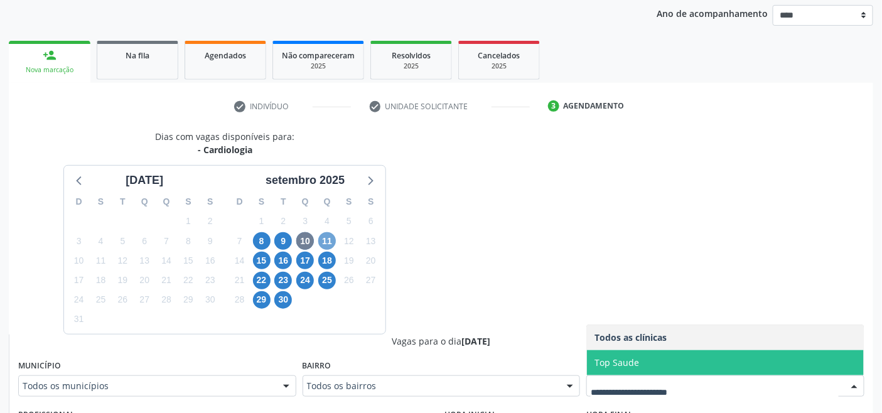
click at [328, 241] on span "11" at bounding box center [327, 241] width 18 height 18
click at [270, 259] on span "15" at bounding box center [262, 261] width 18 height 18
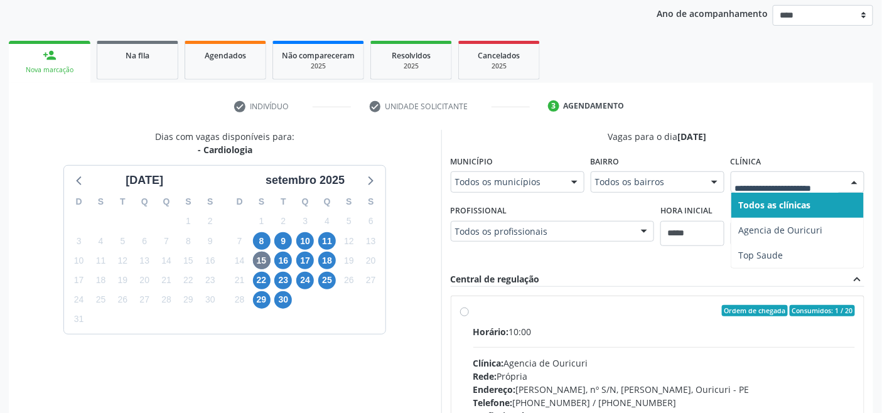
drag, startPoint x: 830, startPoint y: 188, endPoint x: 823, endPoint y: 190, distance: 7.6
click at [830, 188] on div at bounding box center [798, 181] width 134 height 21
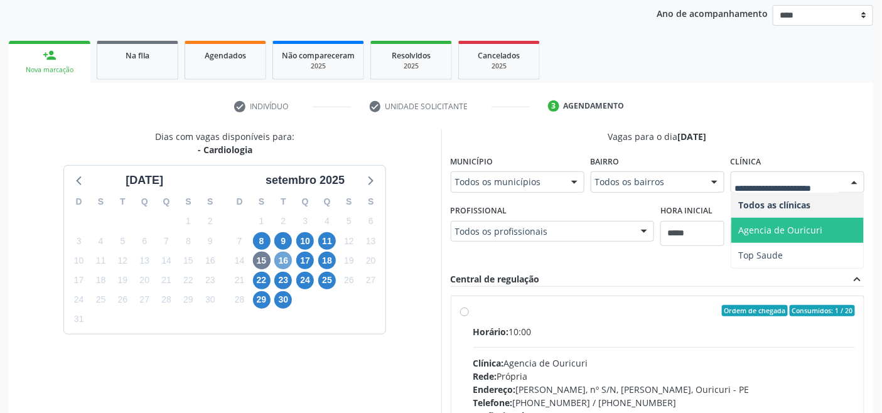
click at [274, 261] on span "16" at bounding box center [283, 261] width 18 height 18
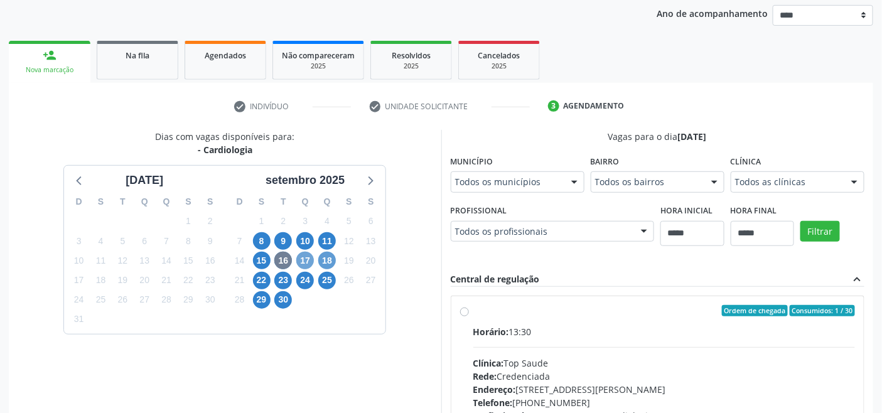
drag, startPoint x: 306, startPoint y: 257, endPoint x: 331, endPoint y: 267, distance: 26.8
click at [309, 258] on span "17" at bounding box center [305, 261] width 18 height 18
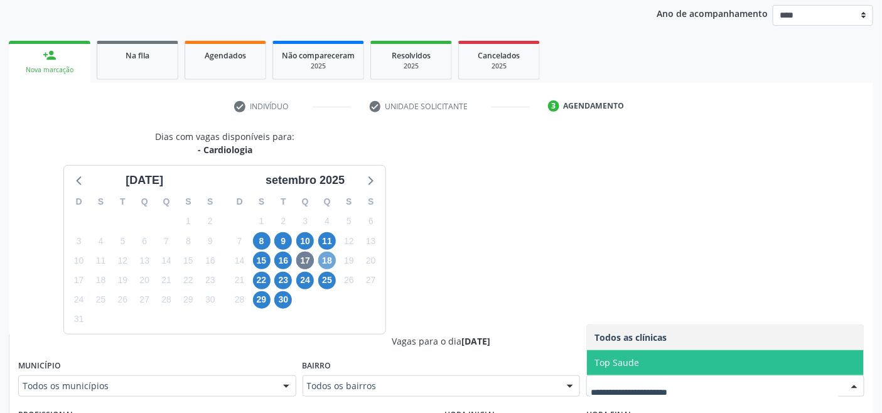
drag, startPoint x: 327, startPoint y: 257, endPoint x: 337, endPoint y: 264, distance: 12.7
click at [327, 258] on span "18" at bounding box center [327, 261] width 18 height 18
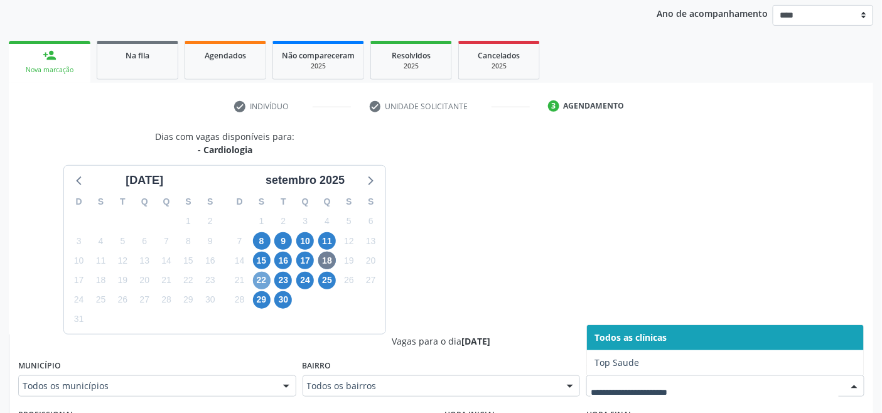
click at [264, 278] on span "22" at bounding box center [262, 281] width 18 height 18
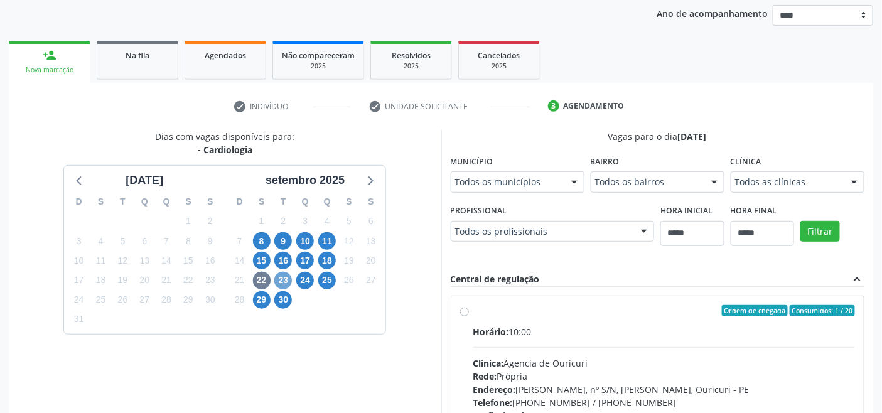
click at [277, 279] on span "23" at bounding box center [283, 281] width 18 height 18
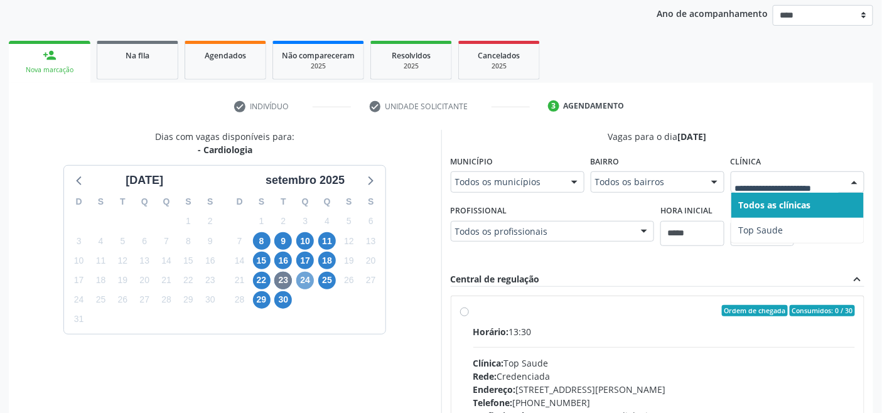
click at [308, 283] on span "24" at bounding box center [305, 281] width 18 height 18
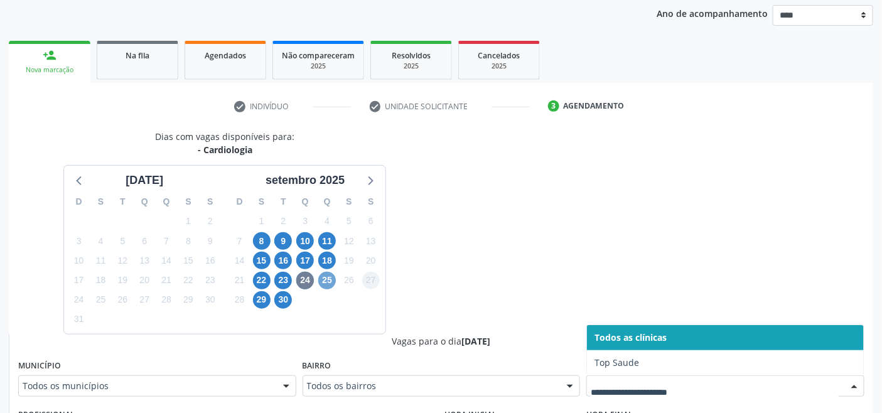
drag, startPoint x: 325, startPoint y: 279, endPoint x: 362, endPoint y: 296, distance: 40.5
click at [327, 279] on span "25" at bounding box center [327, 281] width 18 height 18
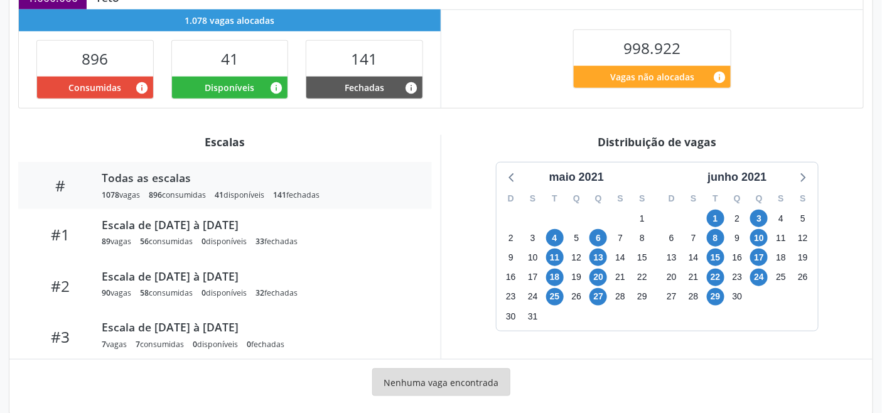
scroll to position [317, 0]
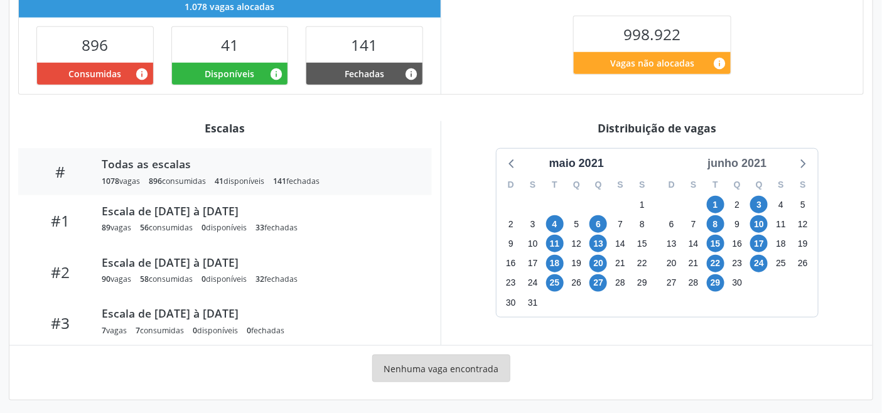
click at [744, 156] on div "junho 2021" at bounding box center [737, 163] width 69 height 17
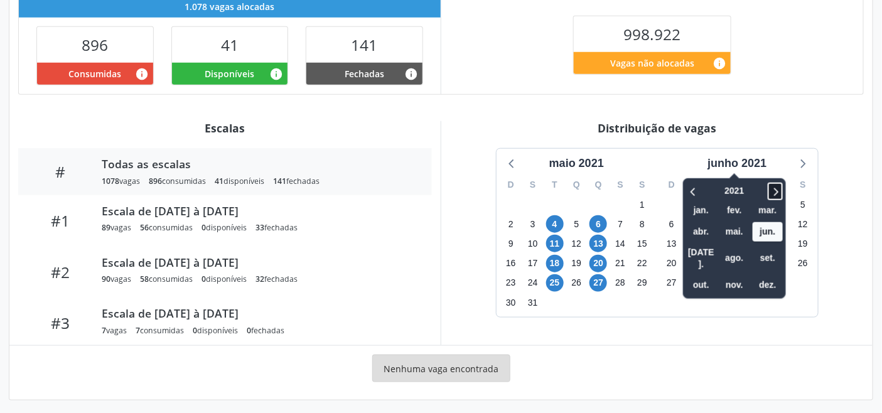
click at [781, 184] on icon at bounding box center [775, 191] width 13 height 15
click at [782, 184] on icon at bounding box center [775, 191] width 13 height 15
click at [775, 249] on span "set." at bounding box center [768, 258] width 30 height 19
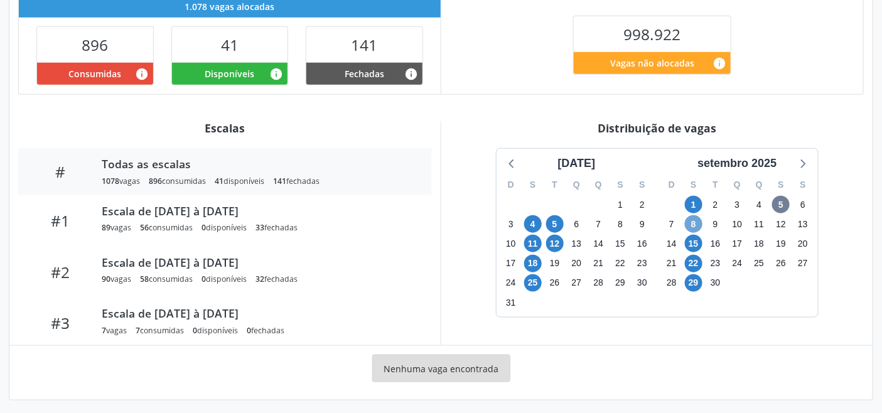
click at [693, 217] on span "8" at bounding box center [694, 224] width 18 height 18
click at [808, 158] on icon at bounding box center [802, 163] width 16 height 16
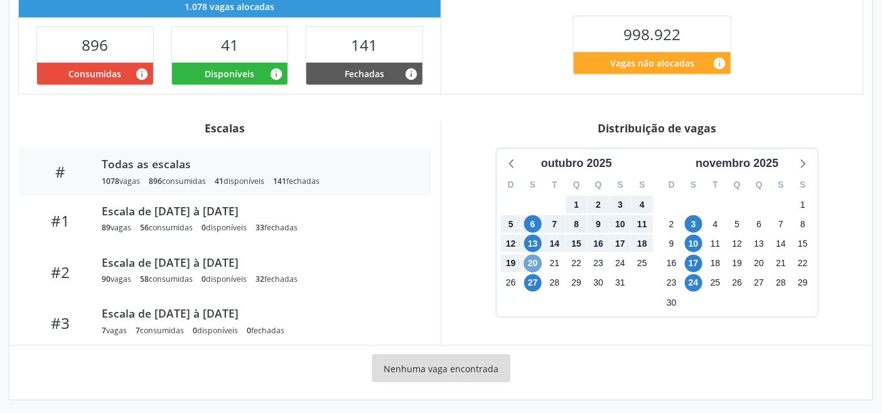
click at [532, 256] on span "20" at bounding box center [533, 264] width 18 height 18
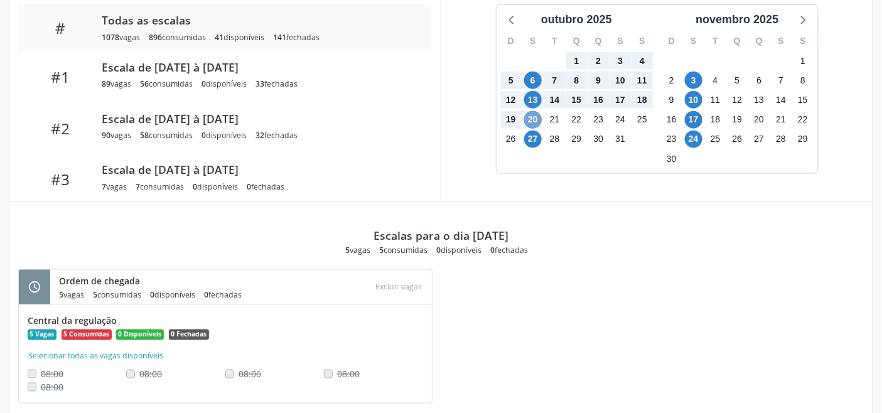
scroll to position [457, 0]
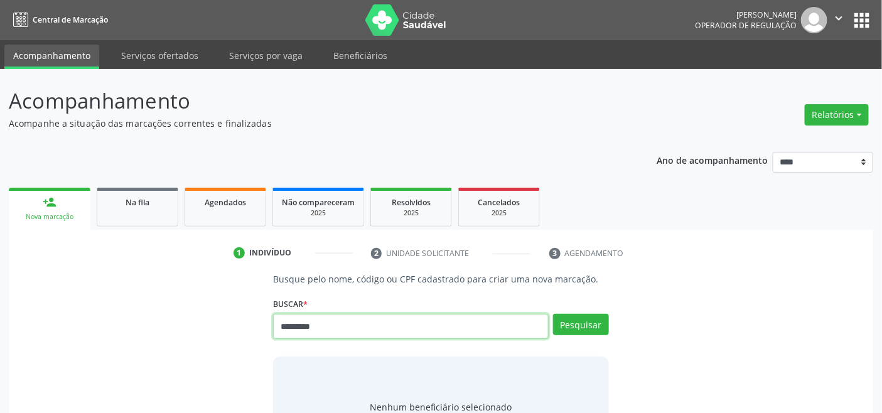
type input "*********"
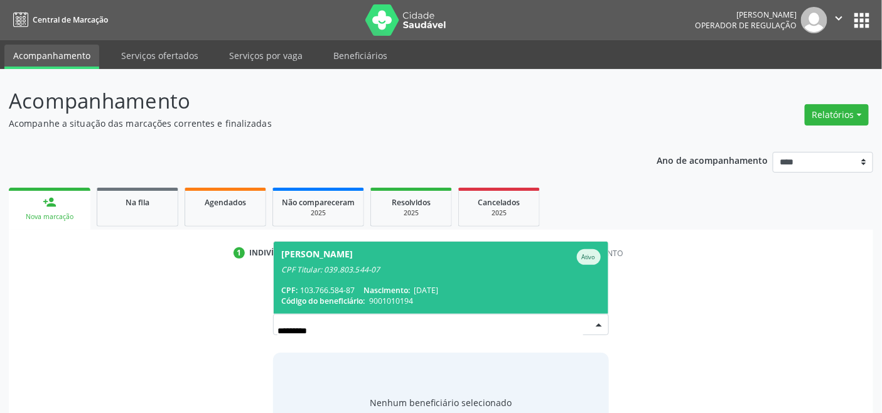
click at [376, 274] on div "CPF Titular: 039.803.544-07" at bounding box center [440, 270] width 319 height 10
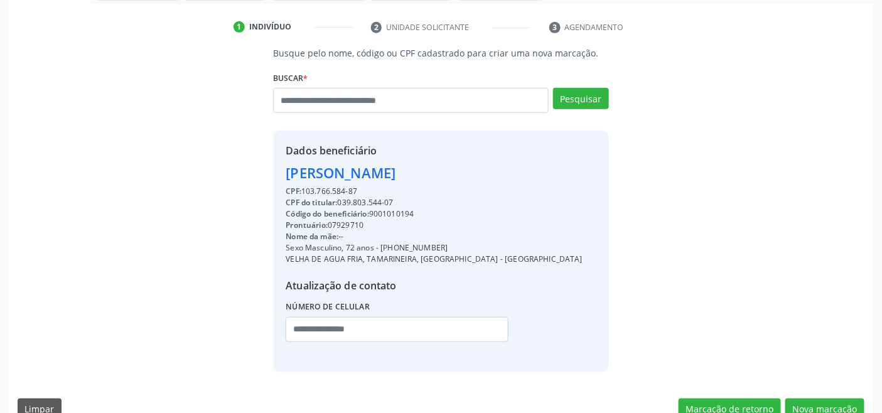
scroll to position [249, 0]
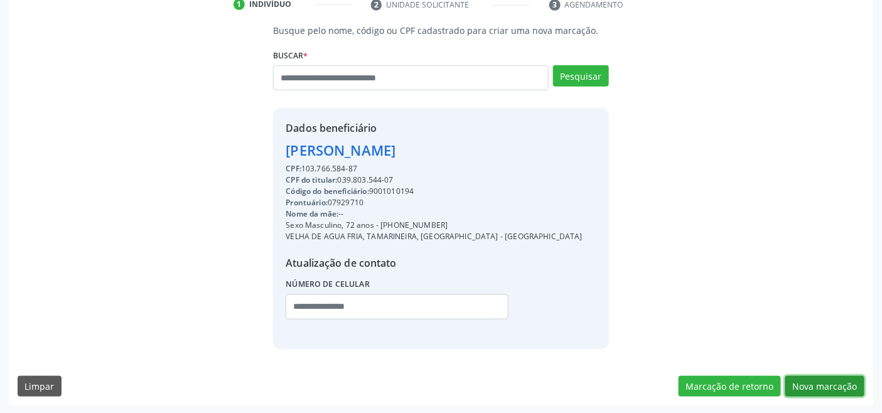
drag, startPoint x: 824, startPoint y: 387, endPoint x: 843, endPoint y: 363, distance: 31.3
click at [825, 387] on button "Nova marcação" at bounding box center [825, 386] width 79 height 21
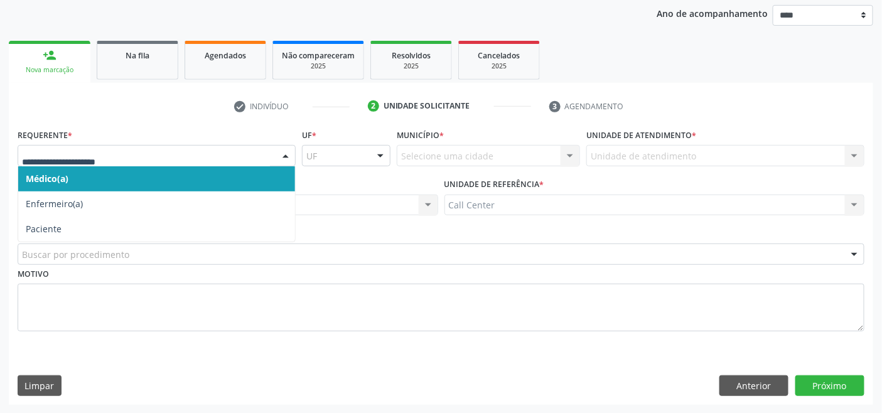
drag, startPoint x: 75, startPoint y: 148, endPoint x: 82, endPoint y: 187, distance: 39.4
click at [75, 149] on div at bounding box center [157, 155] width 278 height 21
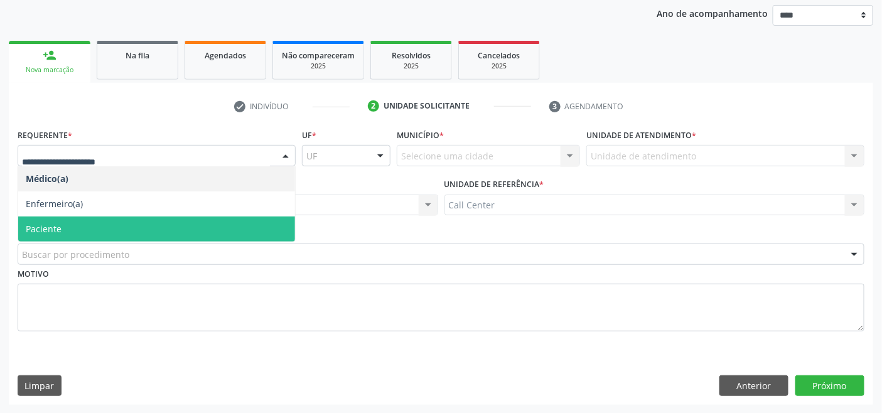
click at [85, 226] on span "Paciente" at bounding box center [156, 229] width 277 height 25
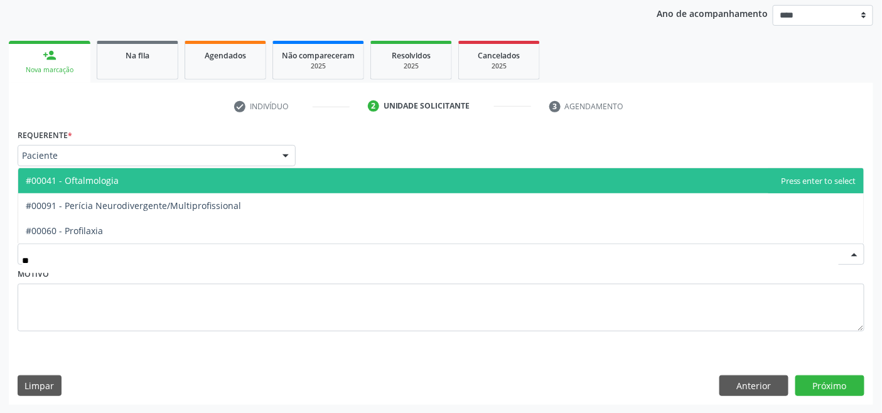
type input "***"
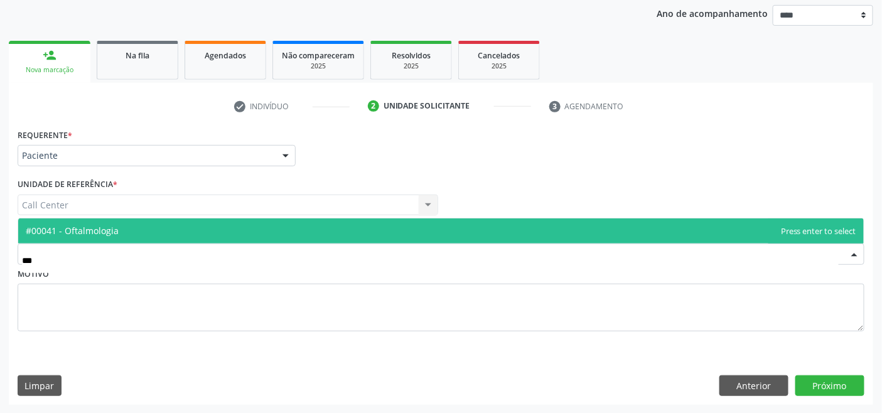
click at [107, 229] on span "#00041 - Oftalmologia" at bounding box center [72, 231] width 93 height 12
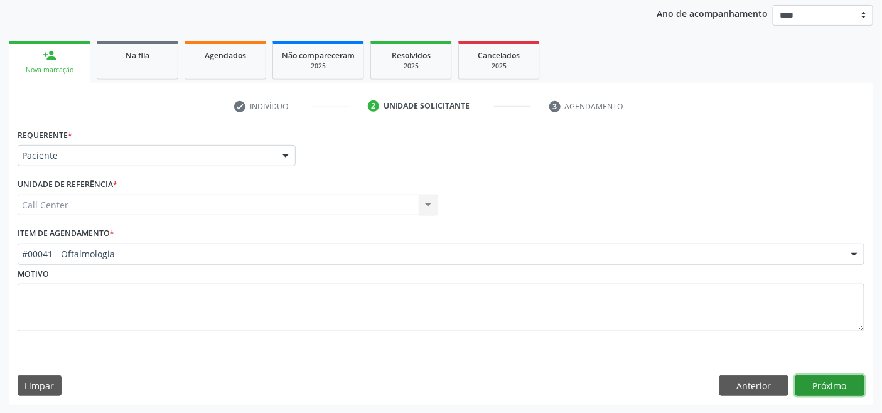
click at [833, 387] on button "Próximo" at bounding box center [830, 386] width 69 height 21
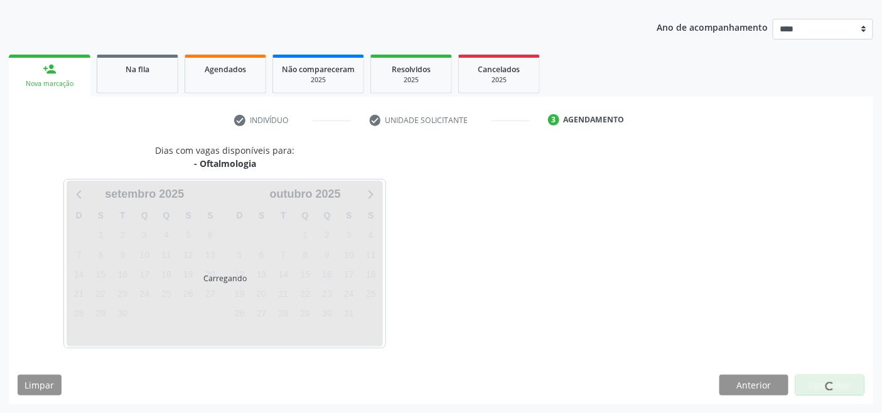
scroll to position [133, 0]
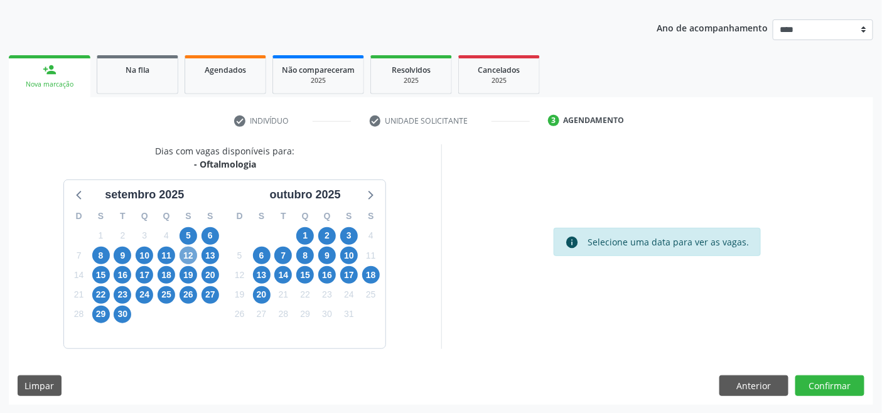
click at [193, 255] on span "12" at bounding box center [189, 256] width 18 height 18
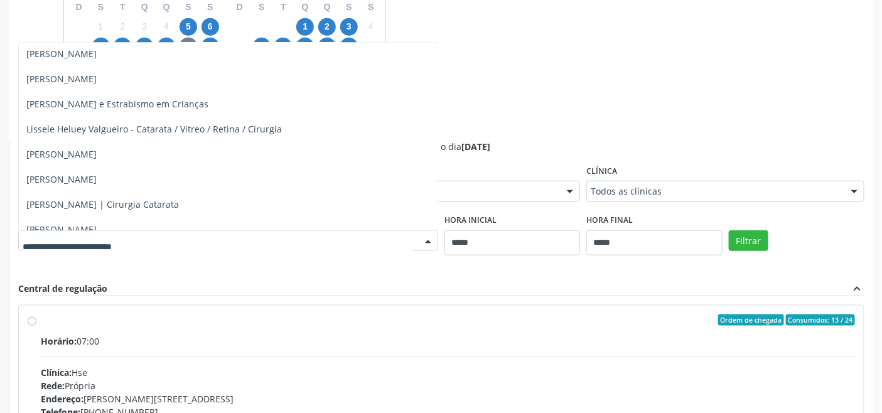
scroll to position [209, 0]
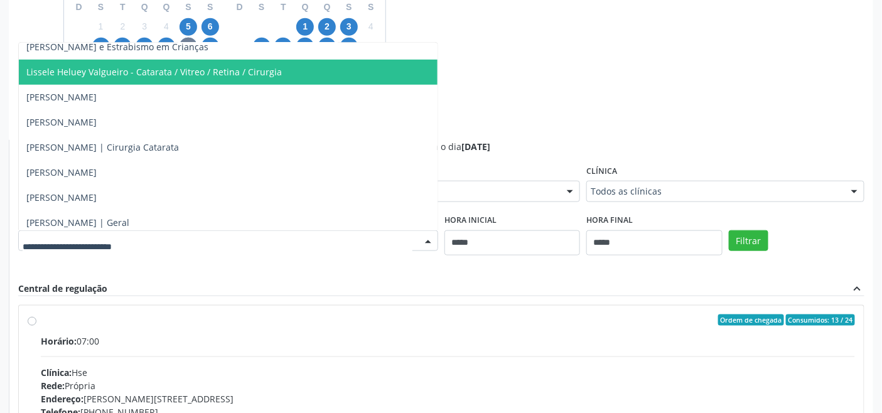
click at [128, 72] on span "Lissele Heluey Valgueiro - Catarata / Vitreo / Retina / Cirurgia" at bounding box center [154, 72] width 256 height 12
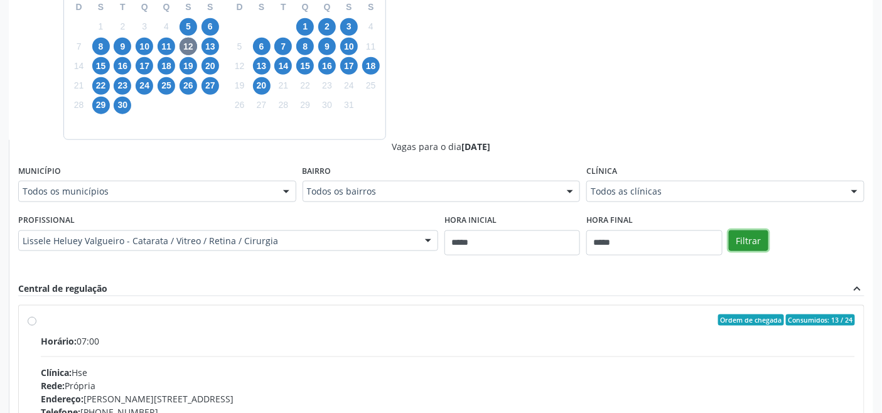
click at [741, 239] on button "Filtrar" at bounding box center [749, 240] width 40 height 21
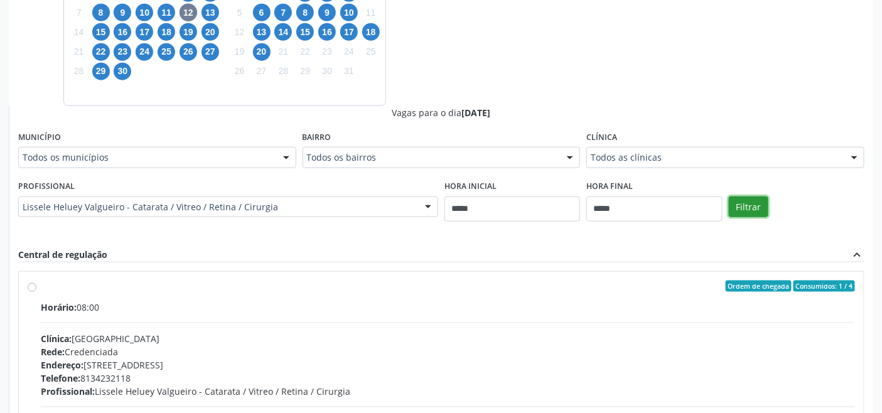
scroll to position [518, 0]
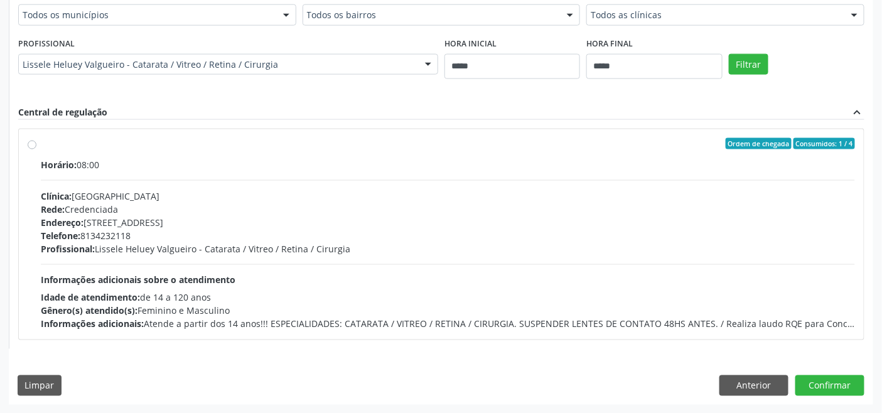
click at [222, 222] on div "Endereço: Rua Epaminondas de Melo, nº 195, Derby, Recife - PE" at bounding box center [448, 222] width 815 height 13
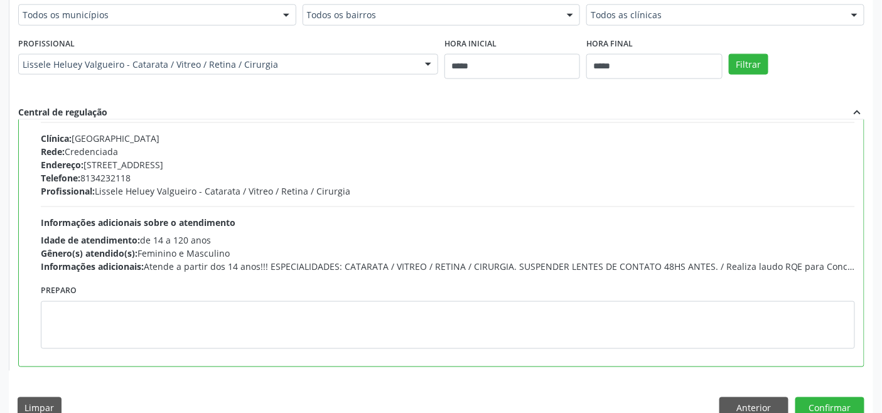
scroll to position [63, 0]
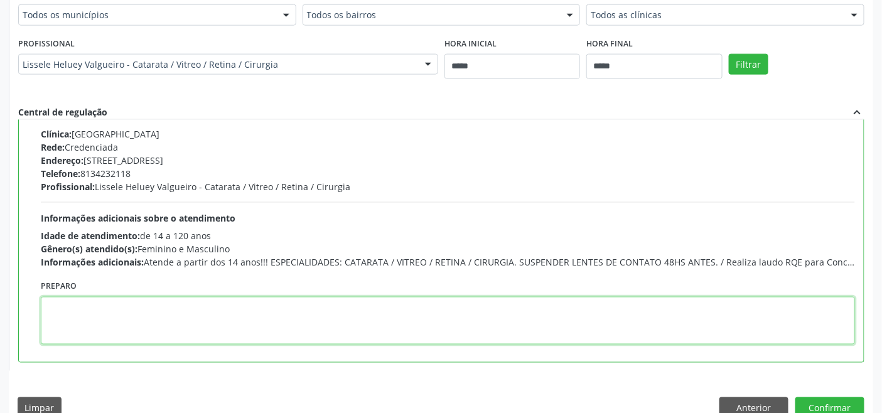
paste textarea "**********"
type textarea "**********"
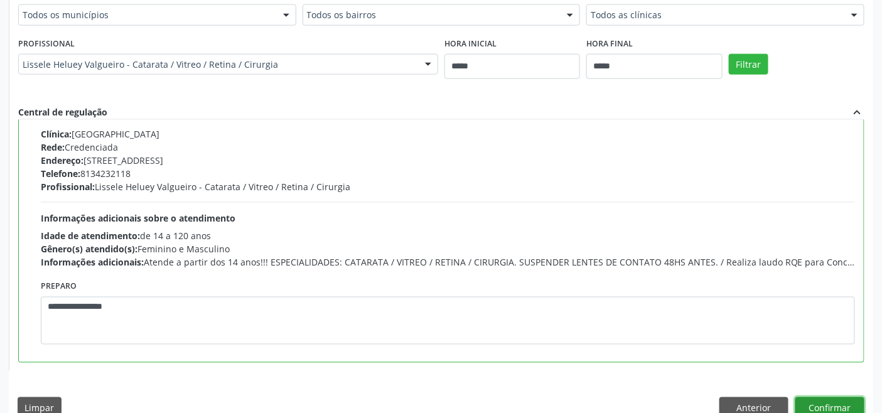
click at [825, 401] on button "Confirmar" at bounding box center [830, 408] width 69 height 21
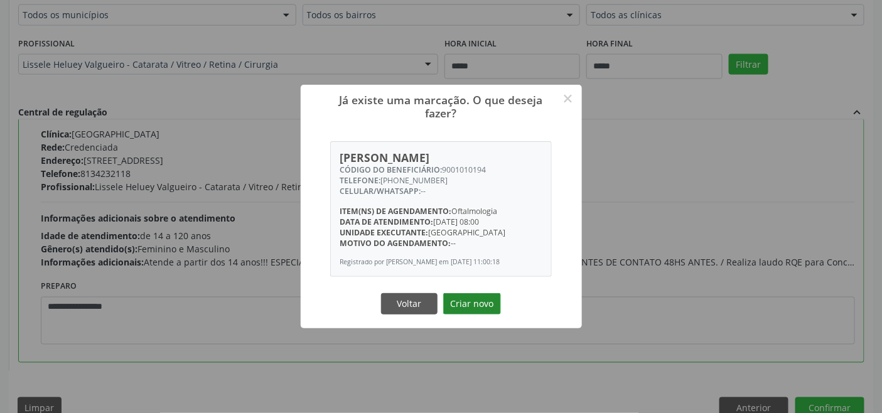
click at [472, 305] on button "Criar novo" at bounding box center [472, 303] width 58 height 21
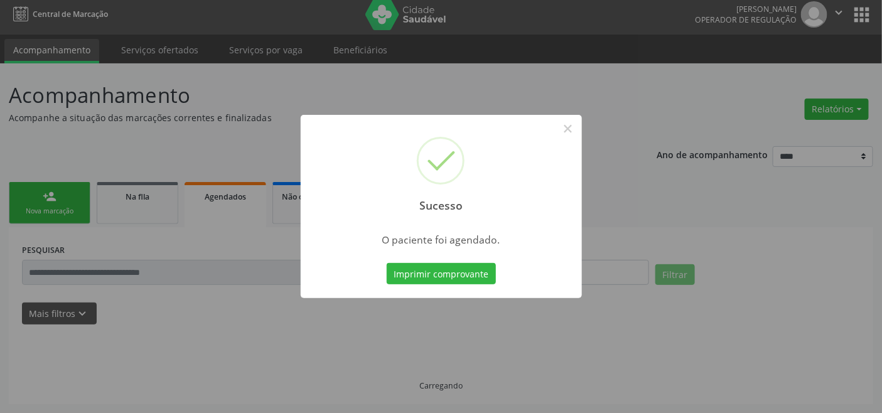
scroll to position [4, 0]
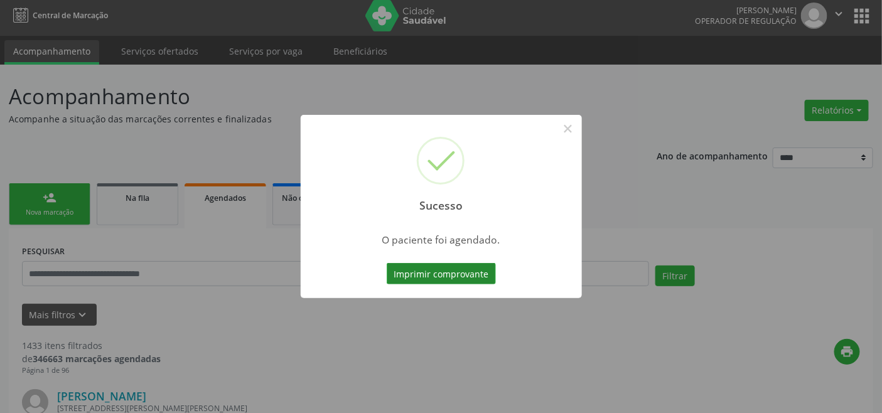
click at [467, 268] on button "Imprimir comprovante" at bounding box center [441, 273] width 109 height 21
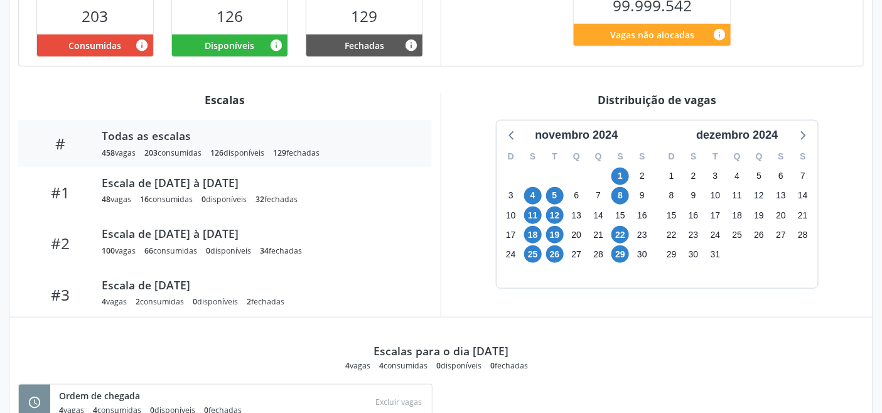
scroll to position [349, 0]
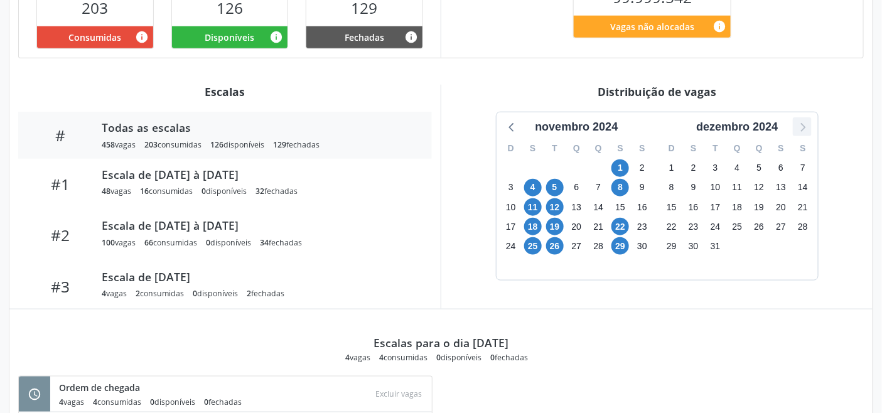
click at [803, 129] on icon at bounding box center [802, 127] width 16 height 16
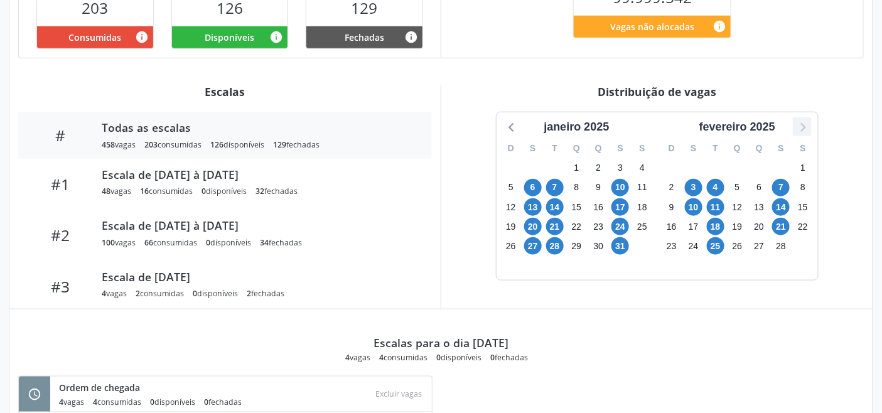
click at [804, 129] on icon at bounding box center [803, 127] width 5 height 9
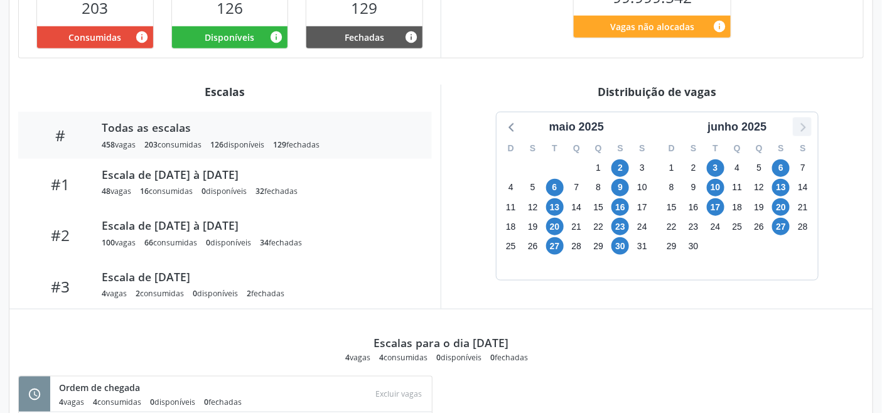
click at [804, 129] on icon at bounding box center [803, 127] width 5 height 9
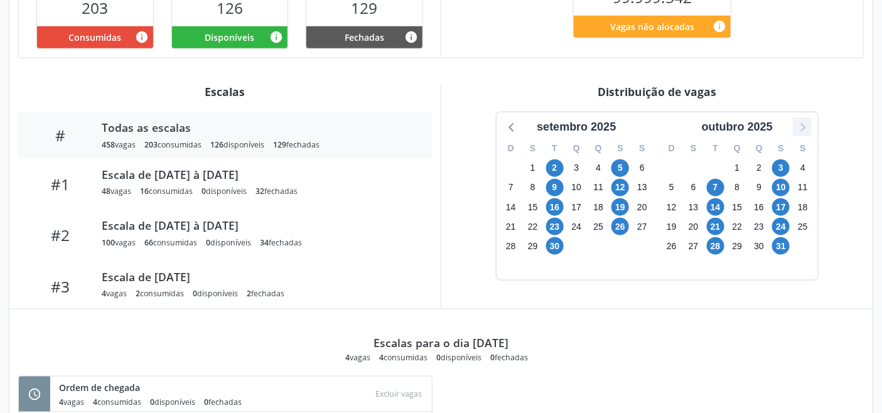
click at [804, 129] on icon at bounding box center [803, 127] width 5 height 9
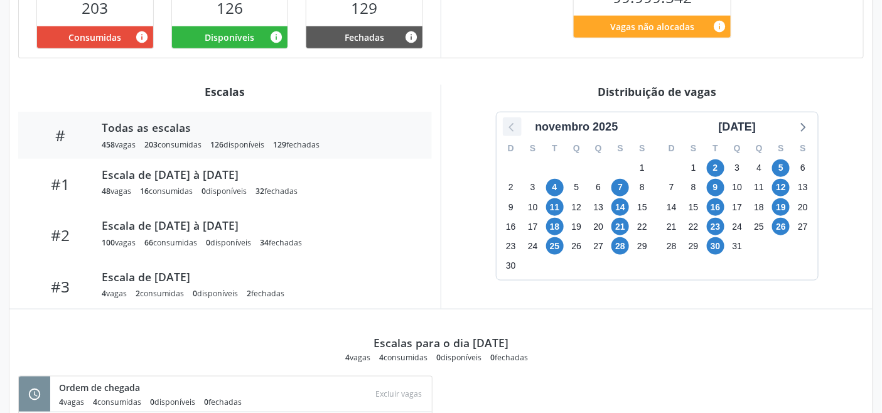
click at [512, 128] on icon at bounding box center [512, 127] width 16 height 16
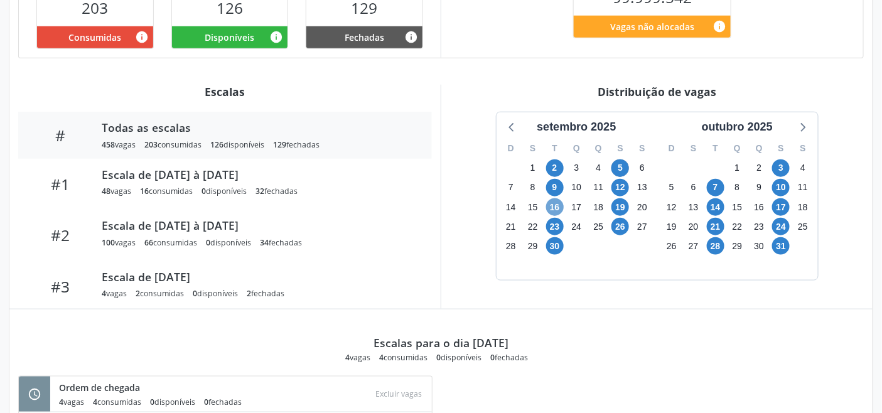
click at [551, 202] on span "16" at bounding box center [555, 207] width 18 height 18
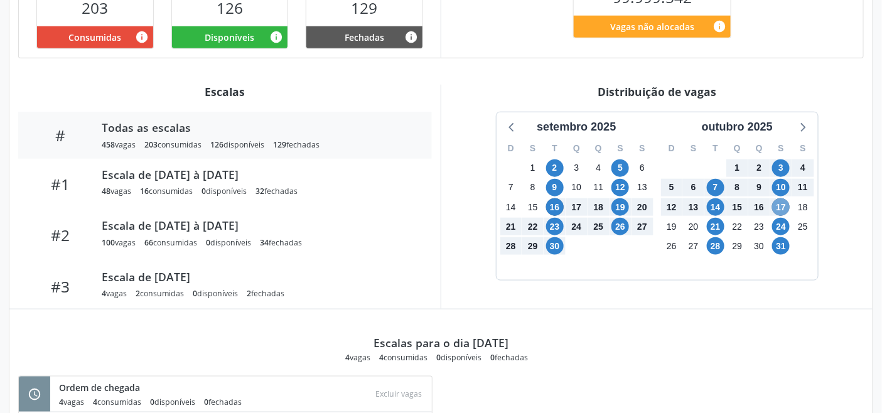
click at [782, 203] on span "17" at bounding box center [781, 207] width 18 height 18
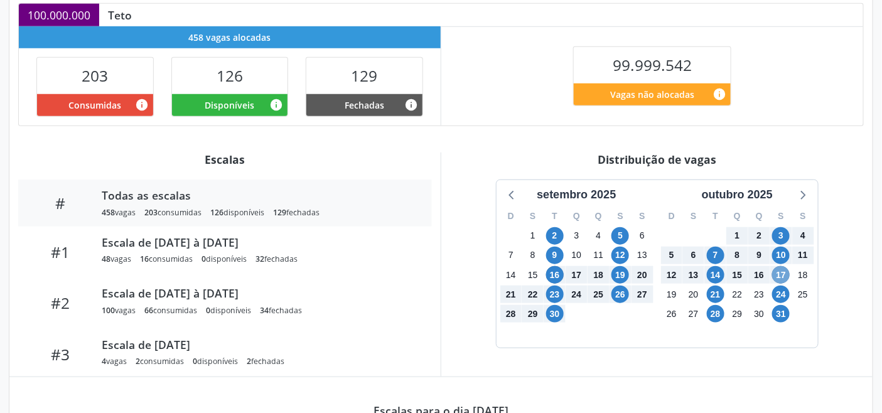
scroll to position [279, 0]
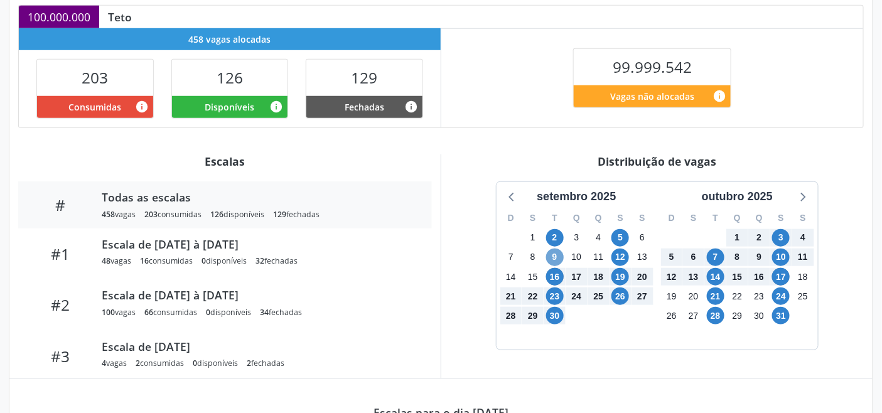
click at [555, 256] on span "9" at bounding box center [555, 258] width 18 height 18
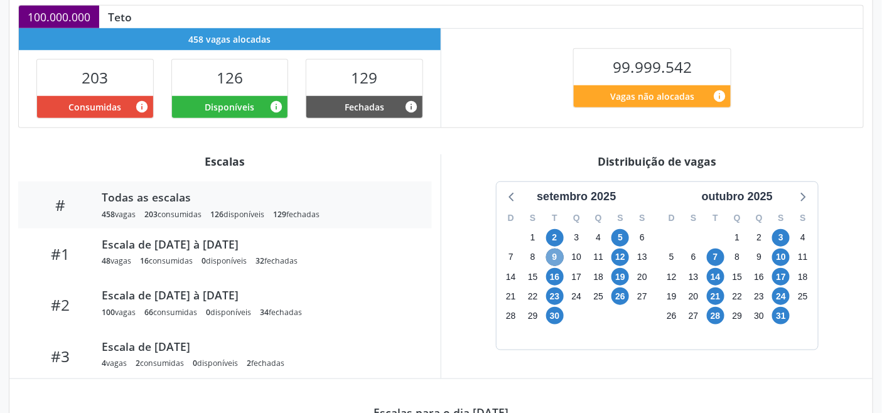
click at [556, 259] on span "9" at bounding box center [555, 258] width 18 height 18
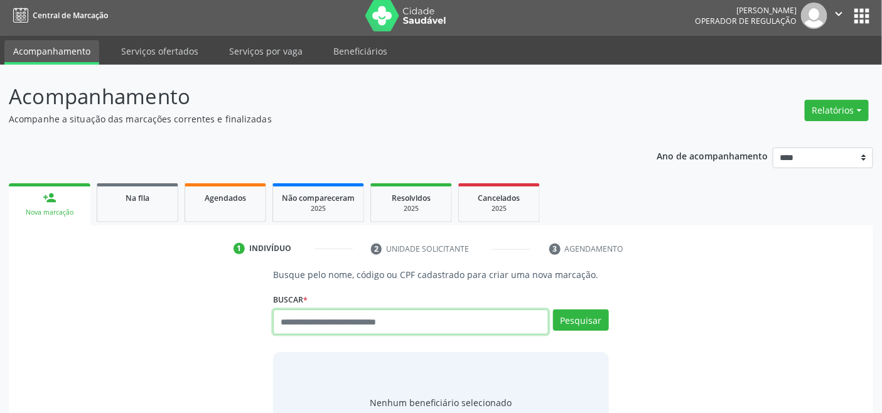
scroll to position [4, 0]
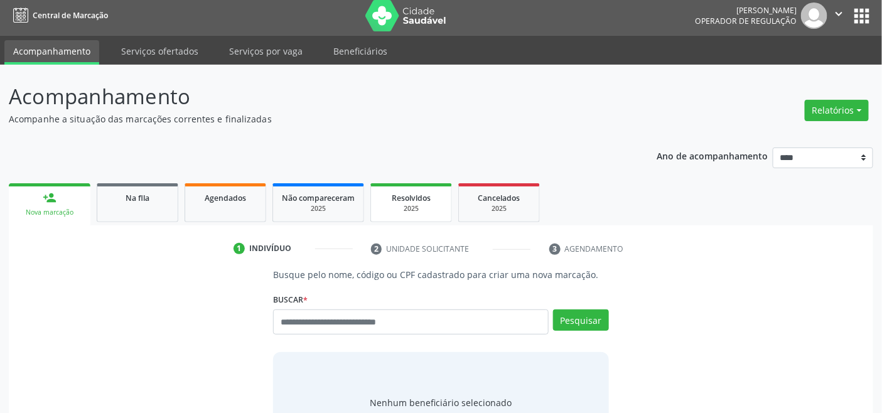
click at [387, 204] on div "2025" at bounding box center [411, 208] width 63 height 9
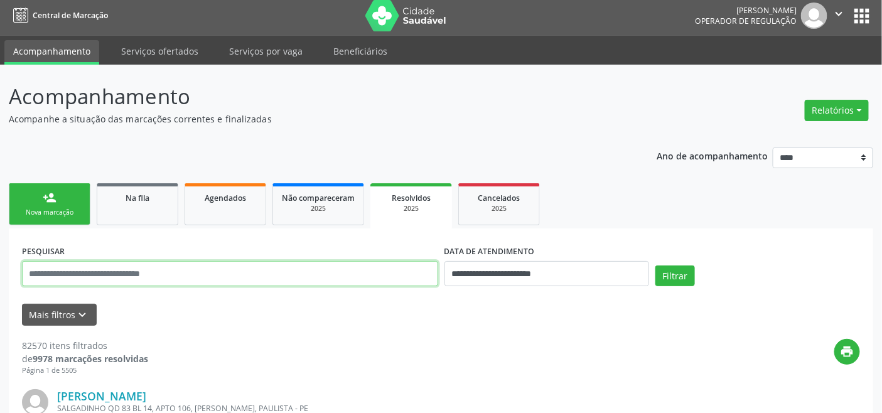
paste input "**********"
type input "**********"
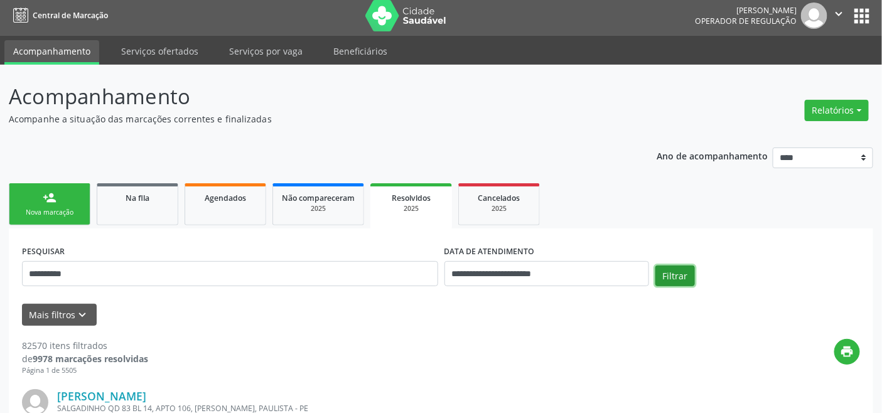
click at [674, 271] on button "Filtrar" at bounding box center [676, 276] width 40 height 21
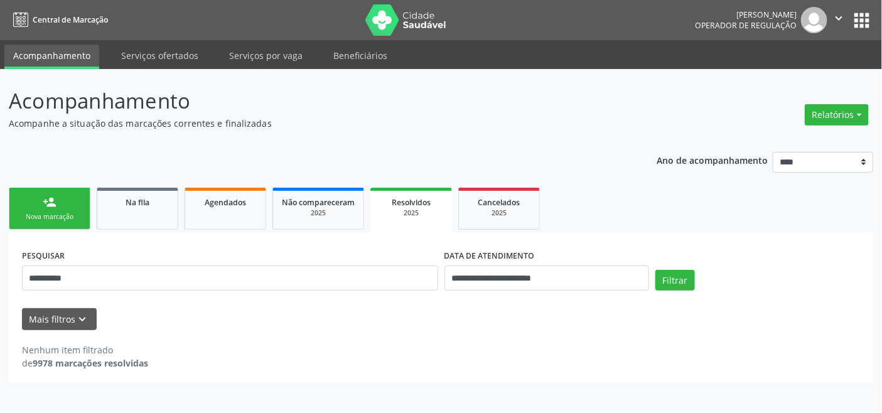
scroll to position [0, 0]
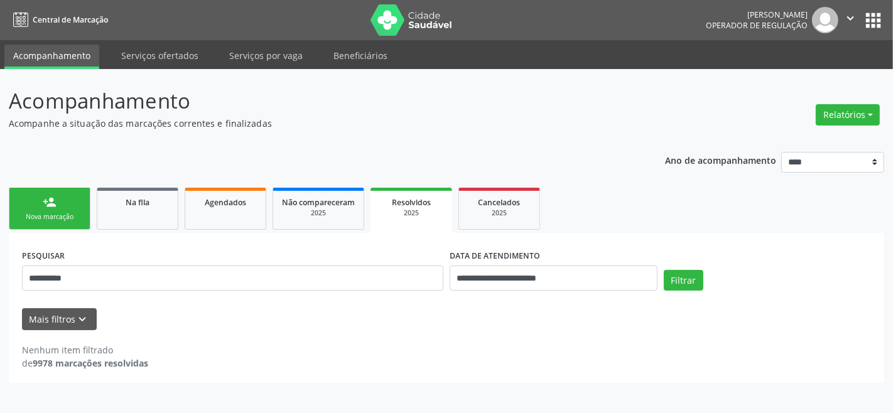
click at [67, 205] on link "person_add Nova marcação" at bounding box center [50, 209] width 82 height 42
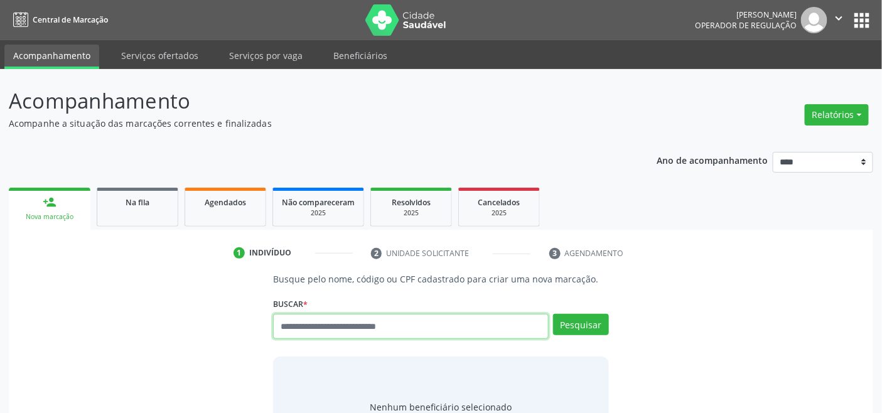
click at [368, 333] on input "text" at bounding box center [410, 326] width 275 height 25
type input "*********"
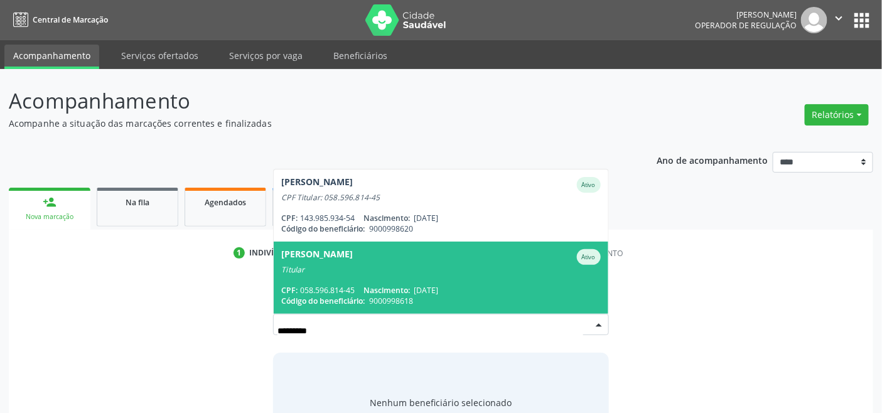
click at [363, 266] on div "Titular" at bounding box center [440, 270] width 319 height 10
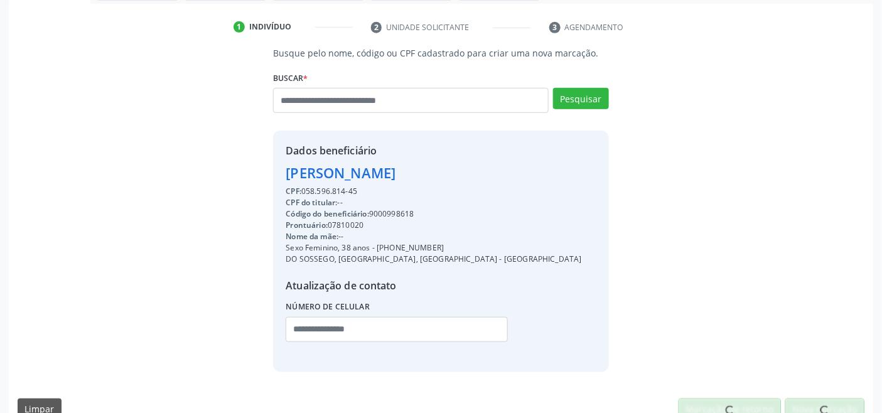
scroll to position [249, 0]
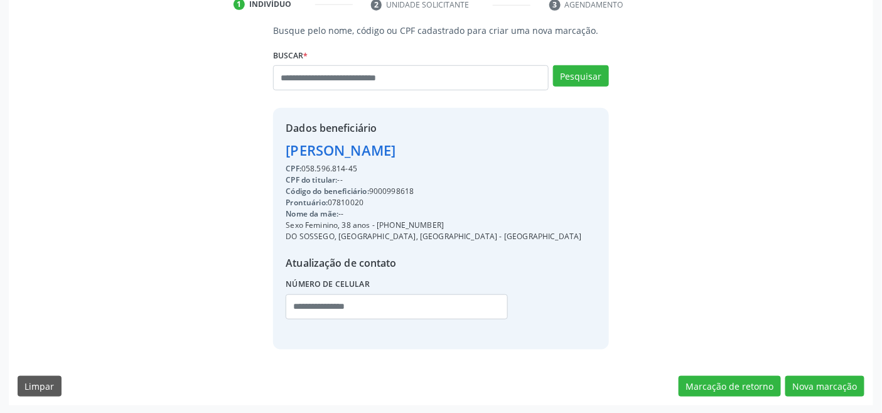
click at [396, 188] on div "Código do beneficiário: 9000998618" at bounding box center [434, 191] width 296 height 11
copy div "9000998618"
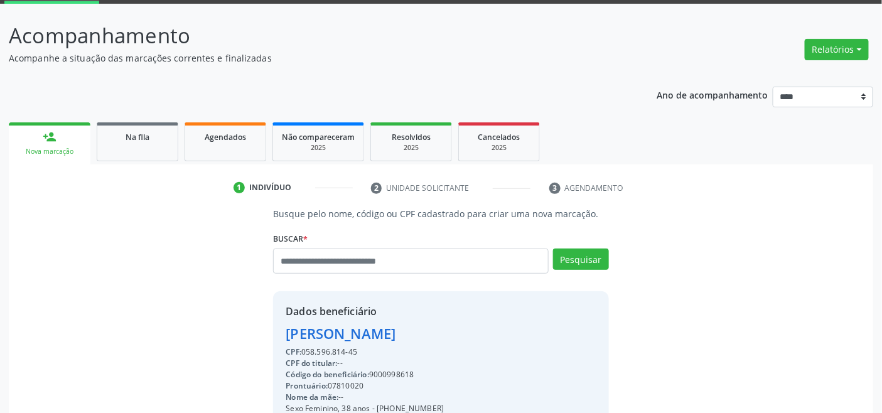
scroll to position [0, 0]
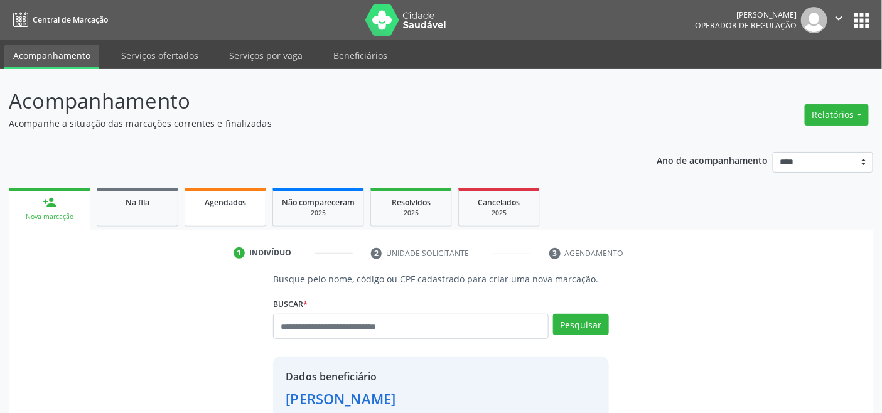
click at [222, 198] on span "Agendados" at bounding box center [225, 202] width 41 height 11
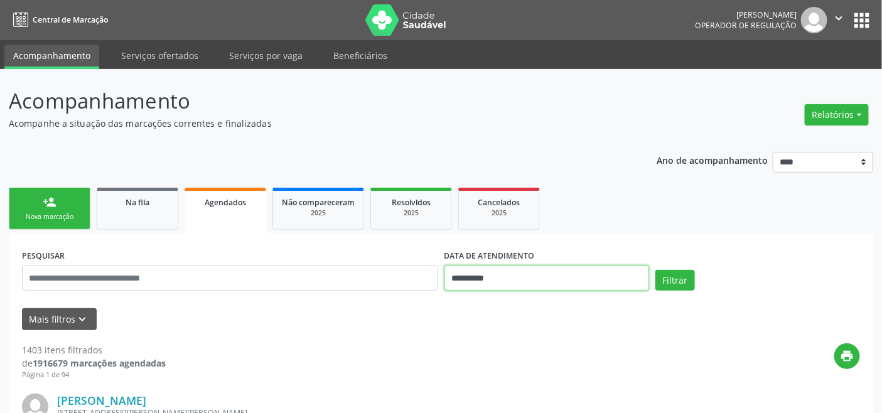
click at [496, 284] on input "**********" at bounding box center [547, 278] width 205 height 25
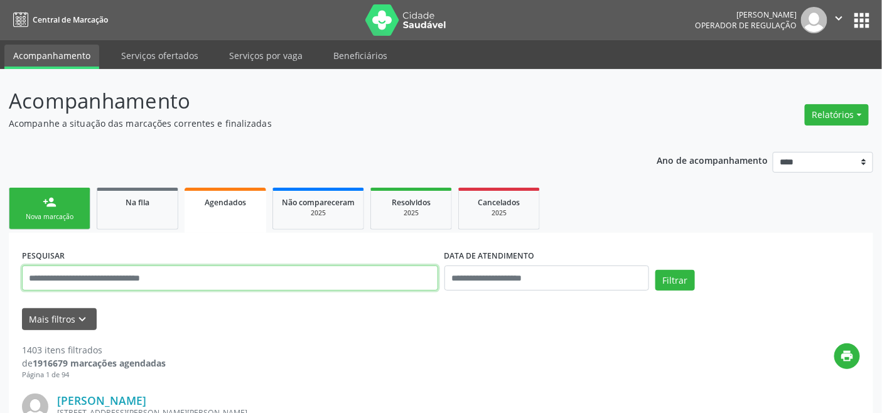
drag, startPoint x: 195, startPoint y: 279, endPoint x: 200, endPoint y: 273, distance: 8.2
paste input "**********"
type input "**********"
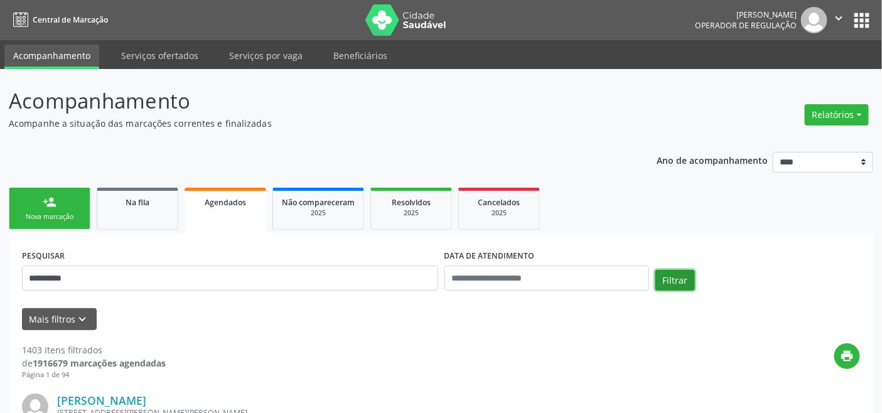
click at [693, 274] on button "Filtrar" at bounding box center [676, 280] width 40 height 21
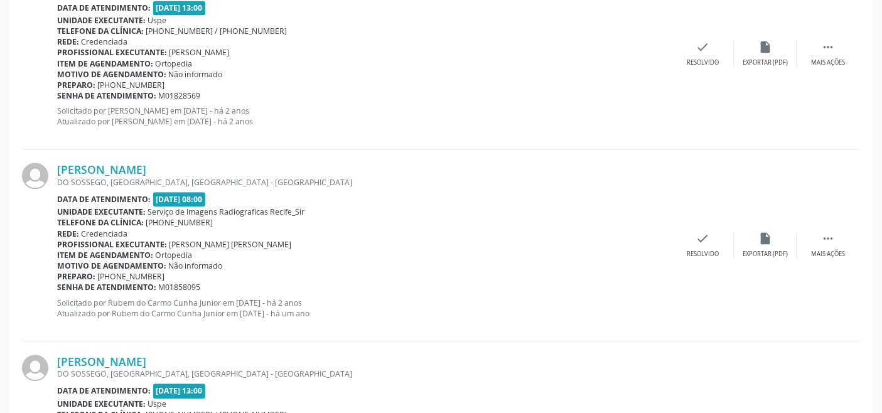
scroll to position [2900, 0]
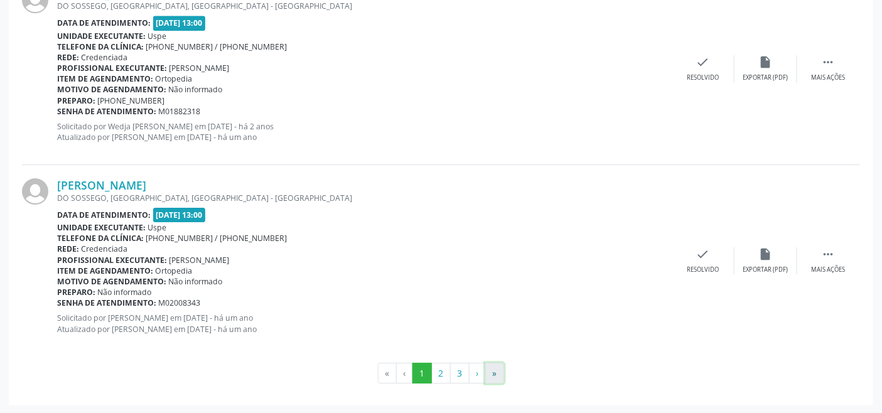
click at [504, 375] on button "»" at bounding box center [494, 373] width 19 height 21
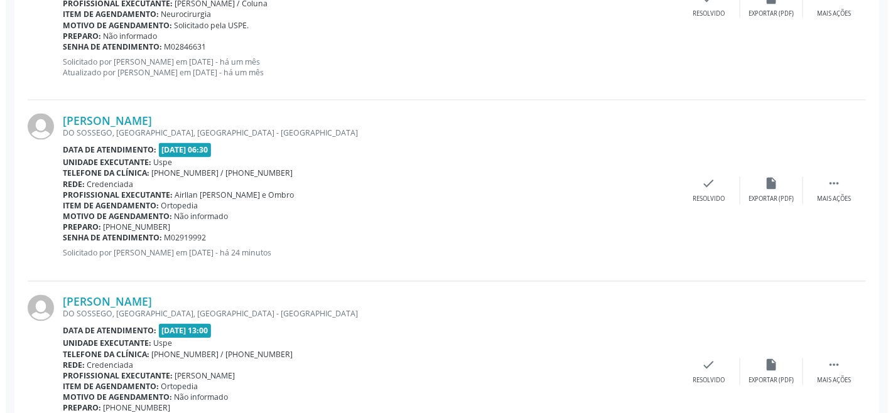
scroll to position [630, 0]
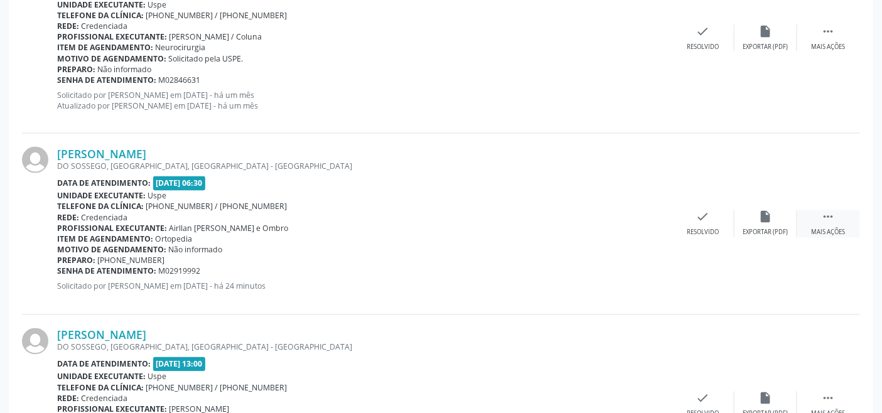
click at [829, 215] on icon "" at bounding box center [829, 217] width 14 height 14
click at [642, 214] on icon "cancel" at bounding box center [641, 217] width 14 height 14
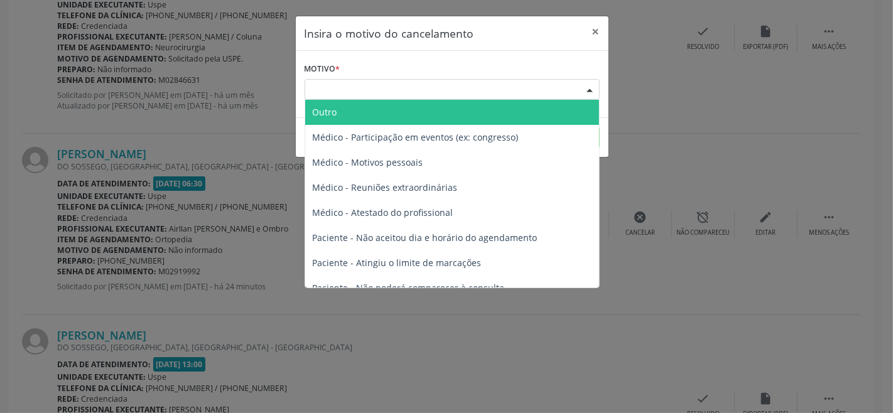
click at [421, 89] on div "Escolha o motivo" at bounding box center [452, 89] width 295 height 21
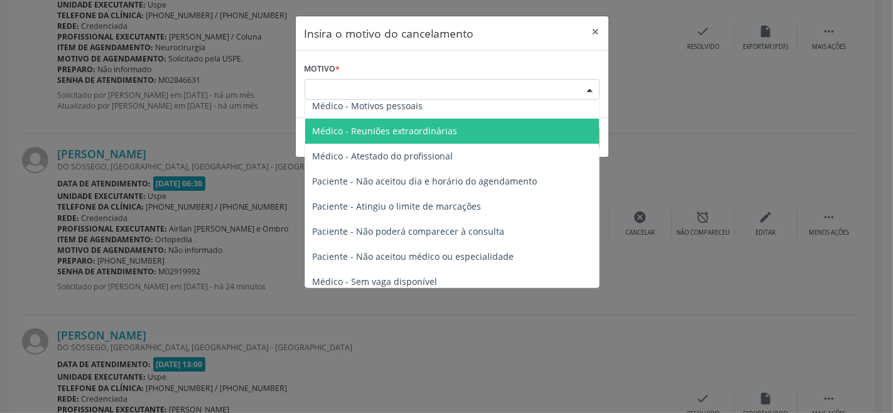
scroll to position [63, 0]
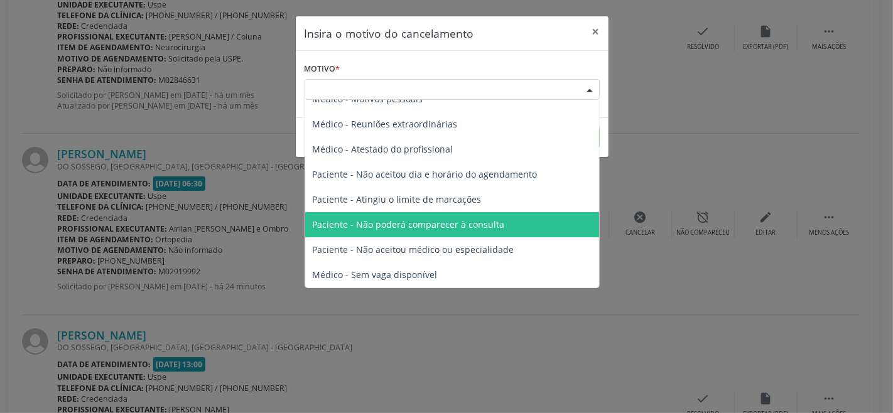
click at [413, 228] on span "Paciente - Não poderá comparecer à consulta" at bounding box center [409, 225] width 192 height 12
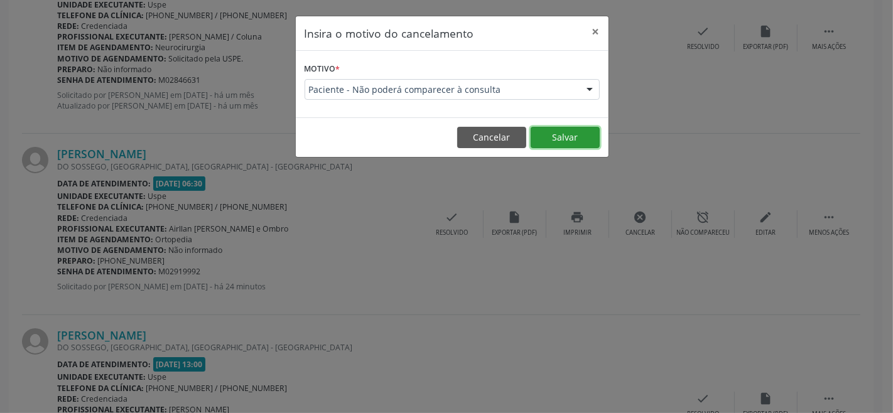
click at [566, 133] on button "Salvar" at bounding box center [565, 137] width 69 height 21
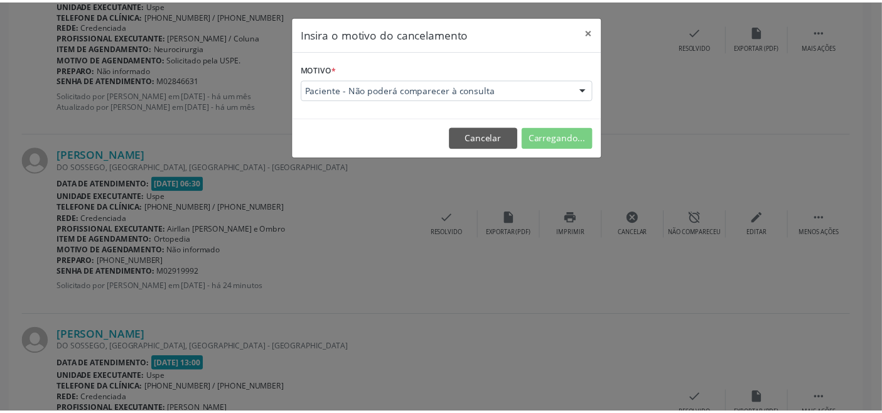
scroll to position [18, 0]
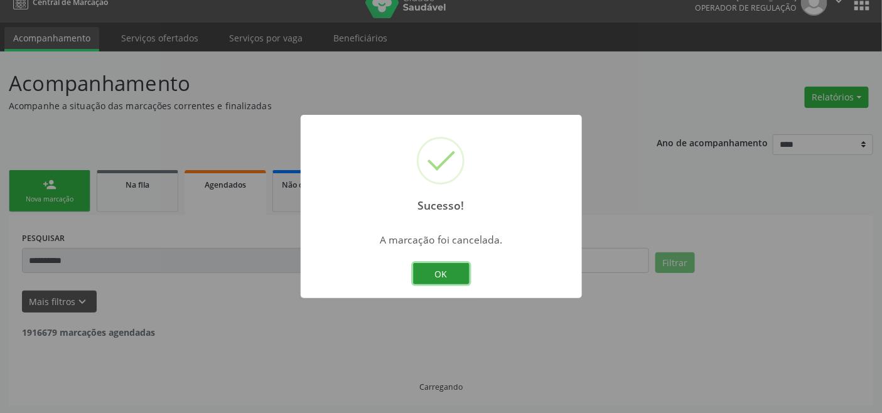
drag, startPoint x: 448, startPoint y: 273, endPoint x: 359, endPoint y: 266, distance: 89.5
click at [448, 274] on button "OK" at bounding box center [441, 273] width 57 height 21
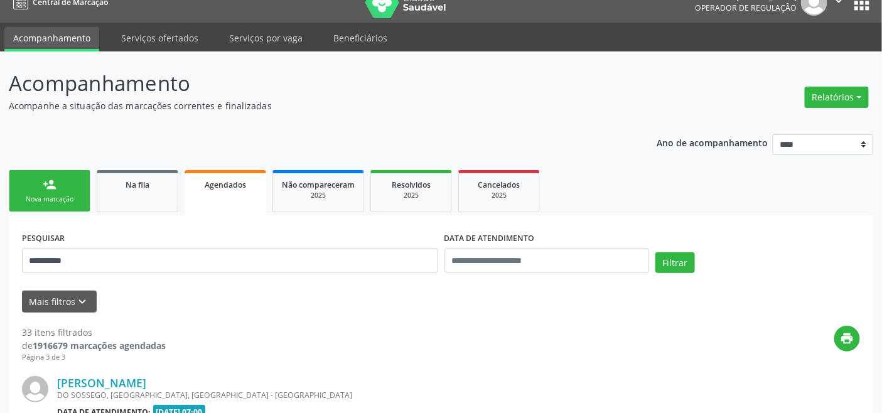
click at [70, 202] on div "Nova marcação" at bounding box center [49, 199] width 63 height 9
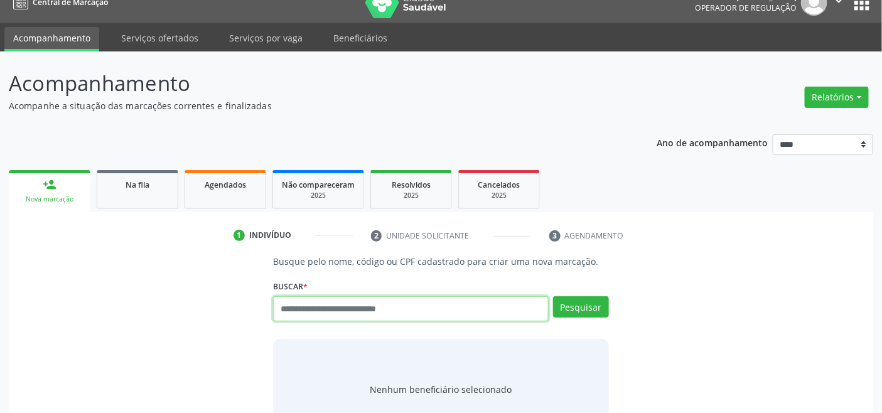
drag, startPoint x: 327, startPoint y: 323, endPoint x: 294, endPoint y: 303, distance: 38.6
paste input "**********"
type input "**********"
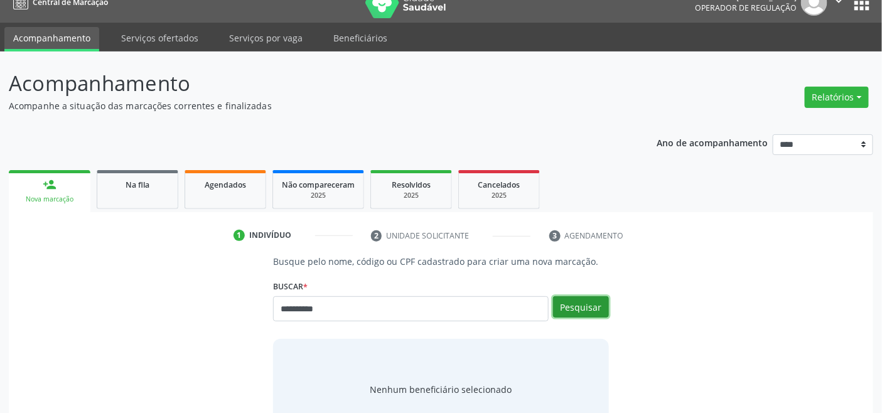
click at [583, 305] on button "Pesquisar" at bounding box center [581, 306] width 56 height 21
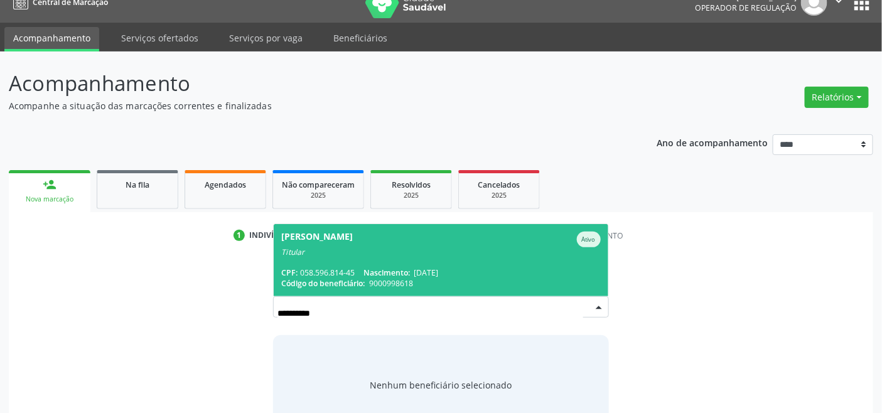
click at [418, 260] on span "Danuza Santos de Almeida Ativo Titular CPF: 058.596.814-45 Nascimento: 17/11/19…" at bounding box center [441, 260] width 334 height 72
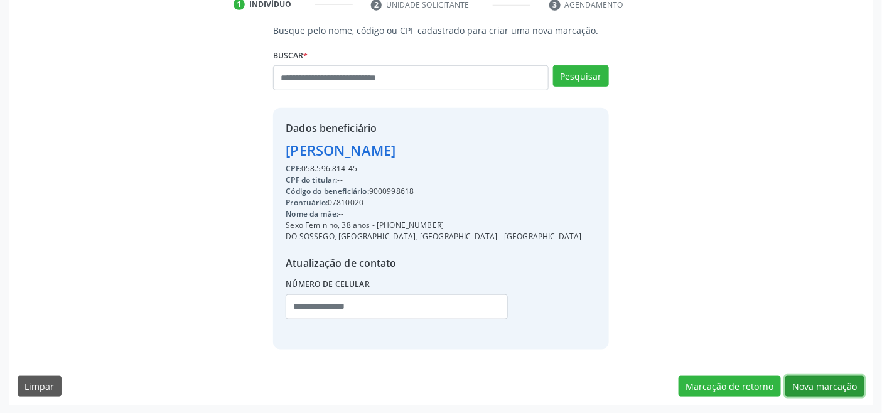
click at [808, 381] on button "Nova marcação" at bounding box center [825, 386] width 79 height 21
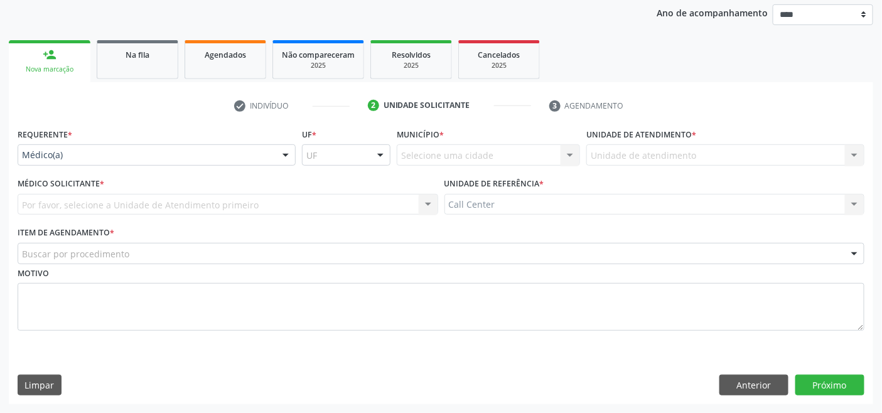
scroll to position [147, 0]
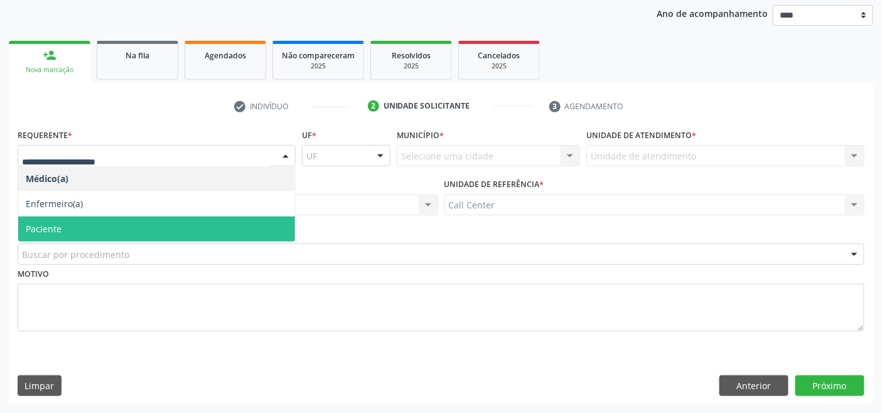
click at [116, 229] on span "Paciente" at bounding box center [156, 229] width 277 height 25
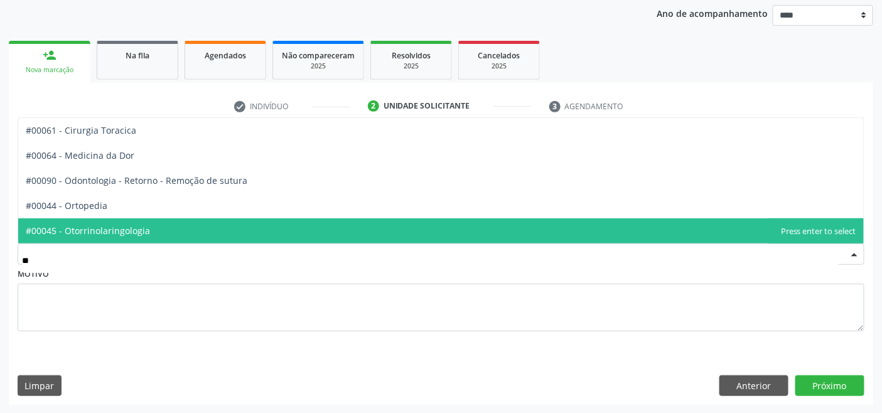
type input "***"
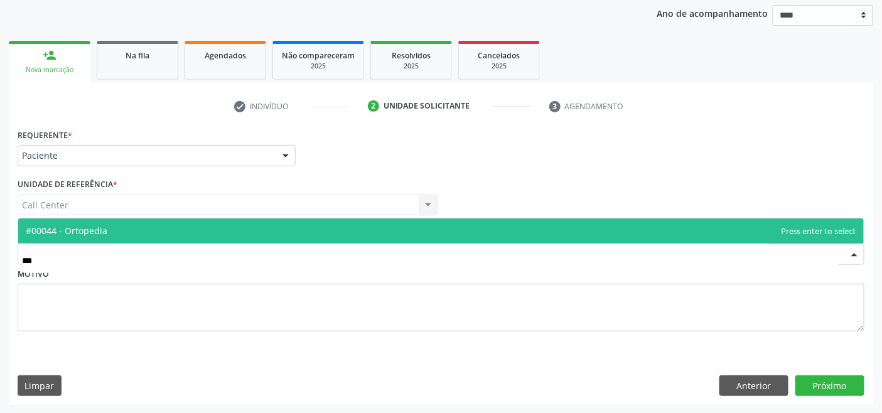
click at [109, 227] on span "#00044 - Ortopedia" at bounding box center [441, 231] width 846 height 25
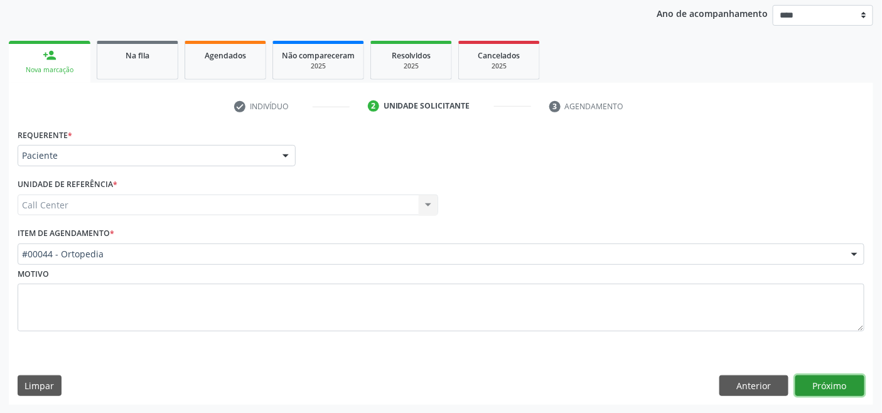
click at [832, 380] on button "Próximo" at bounding box center [830, 386] width 69 height 21
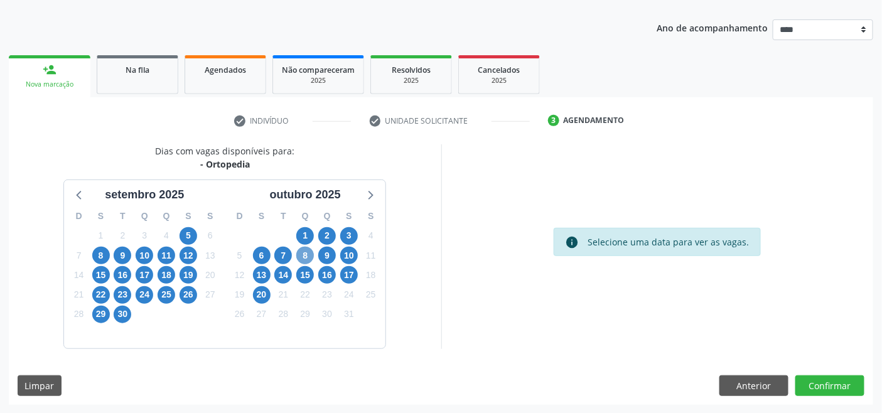
click at [306, 253] on span "8" at bounding box center [305, 256] width 18 height 18
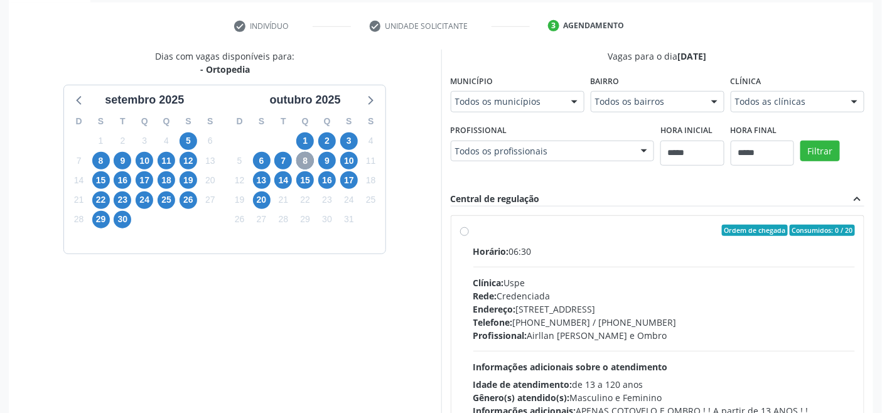
scroll to position [272, 0]
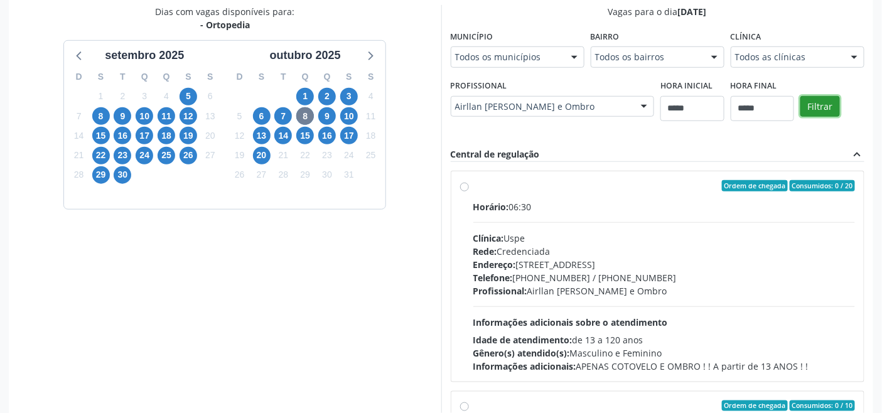
click at [801, 117] on button "Filtrar" at bounding box center [821, 106] width 40 height 21
click at [517, 219] on div "Horário: 06:30 Clínica: Uspe Rede: Credenciada Endereço: Rua do Espinheiro, nº …" at bounding box center [665, 286] width 382 height 173
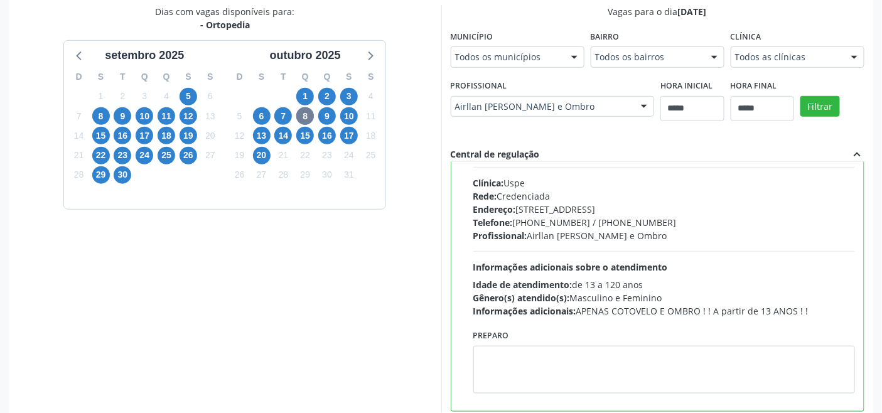
scroll to position [62, 0]
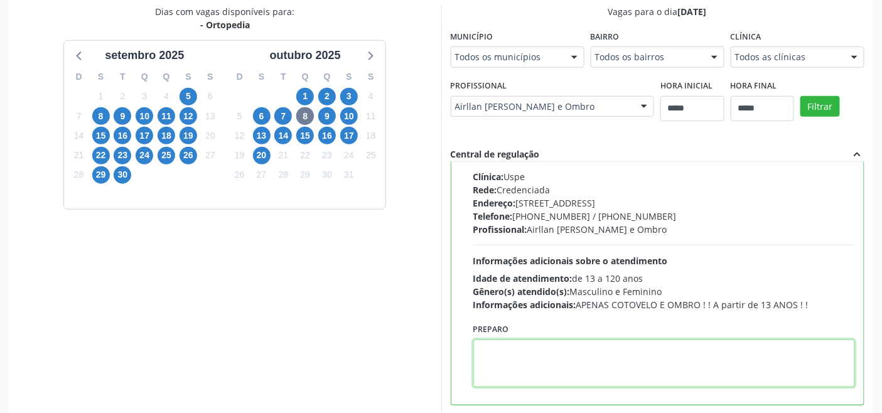
paste textarea "**********"
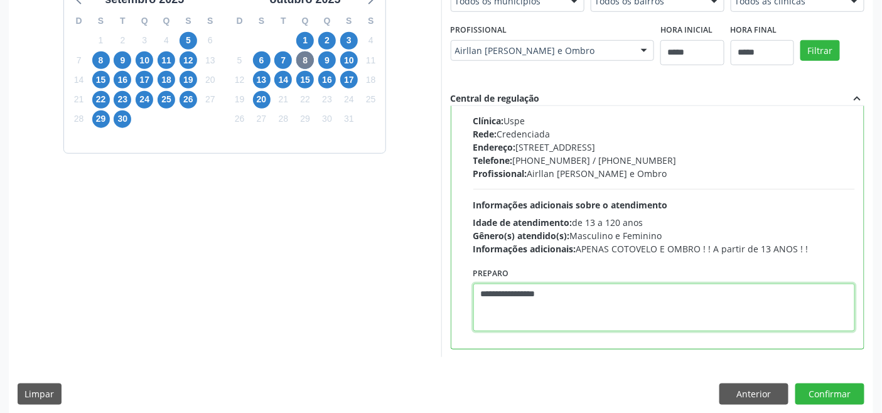
scroll to position [336, 0]
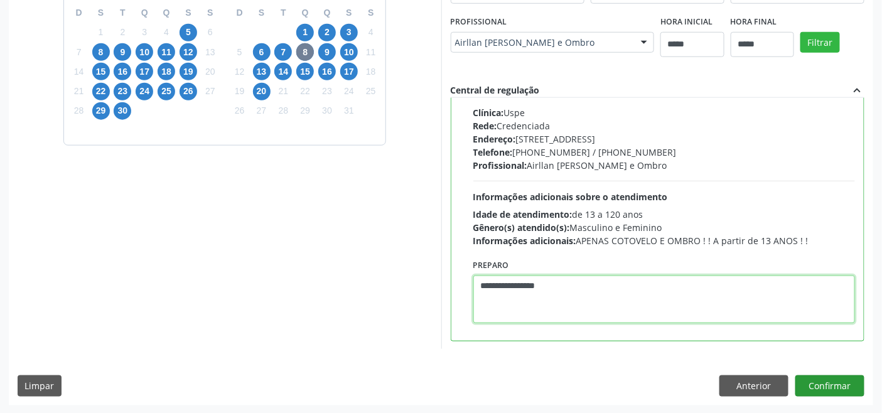
type textarea "**********"
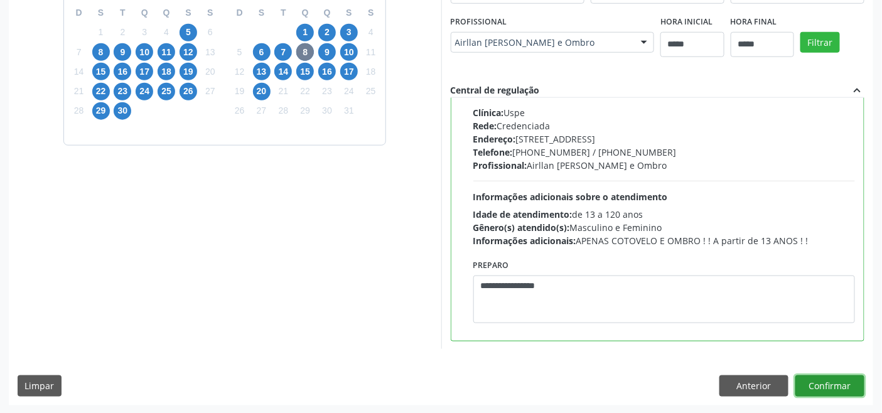
click at [836, 379] on button "Confirmar" at bounding box center [830, 386] width 69 height 21
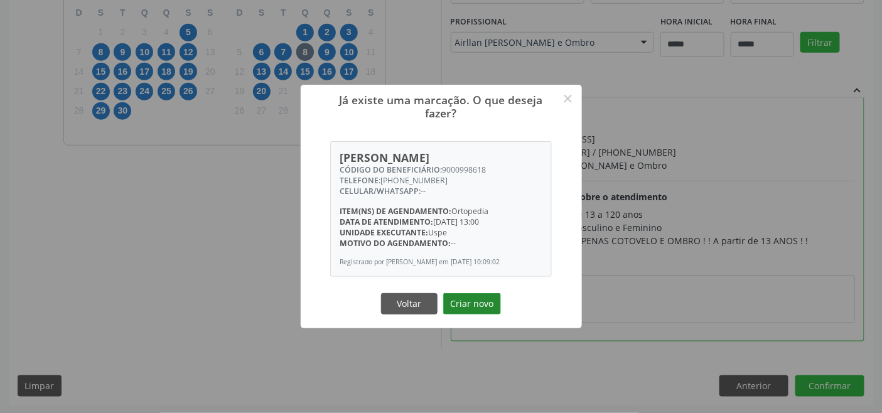
click at [475, 300] on button "Criar novo" at bounding box center [472, 303] width 58 height 21
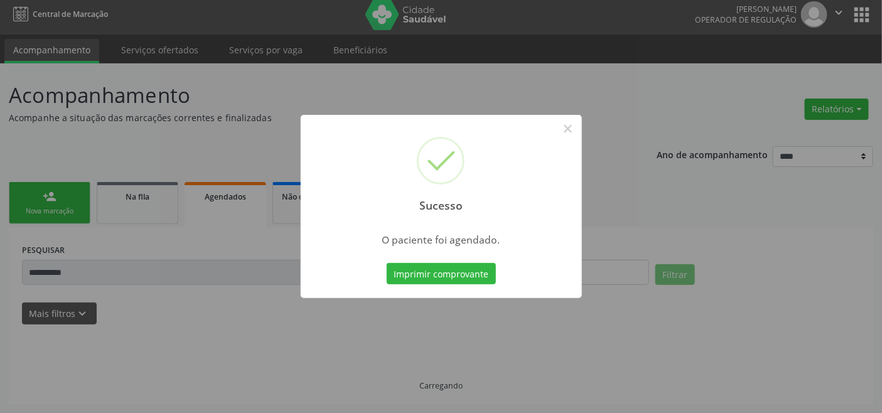
scroll to position [4, 0]
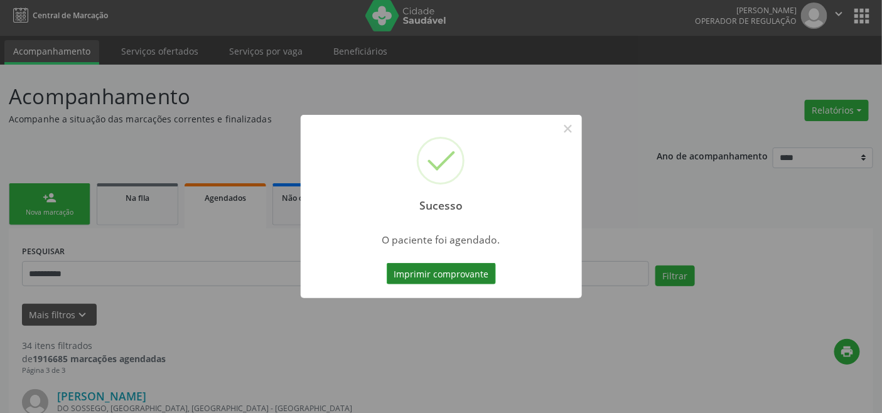
click at [460, 281] on button "Imprimir comprovante" at bounding box center [441, 273] width 109 height 21
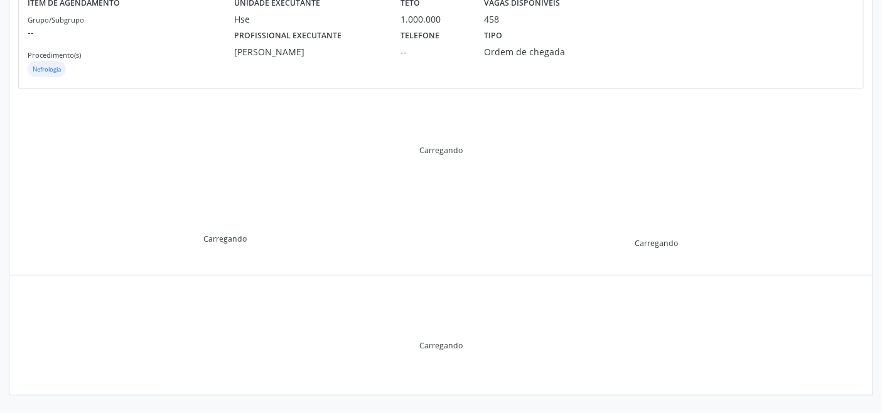
scroll to position [237, 0]
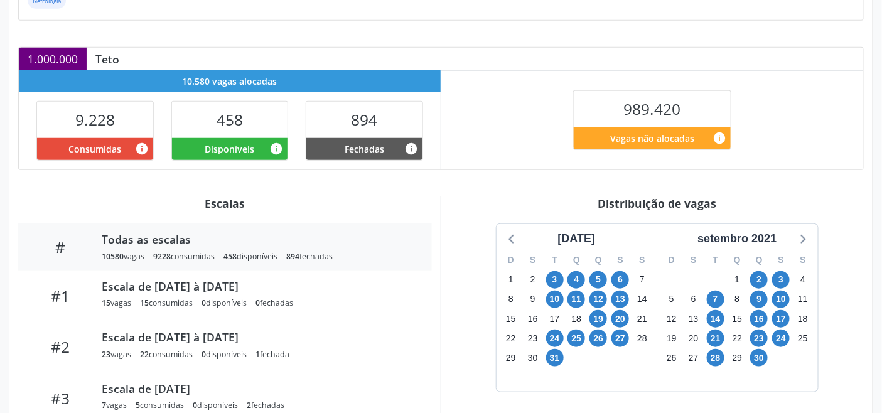
click at [758, 241] on div "setembro 2021" at bounding box center [737, 238] width 89 height 17
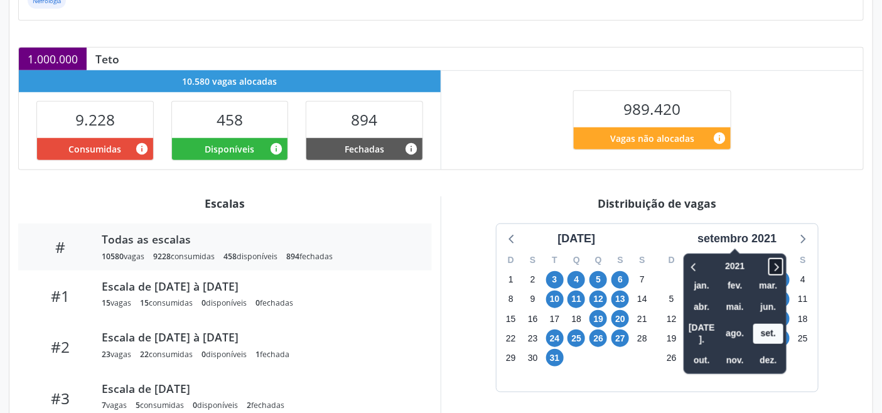
click at [777, 264] on icon at bounding box center [777, 267] width 4 height 8
click at [779, 263] on icon at bounding box center [776, 266] width 13 height 15
click at [780, 262] on icon at bounding box center [776, 266] width 13 height 15
click at [706, 351] on span "out." at bounding box center [702, 360] width 30 height 19
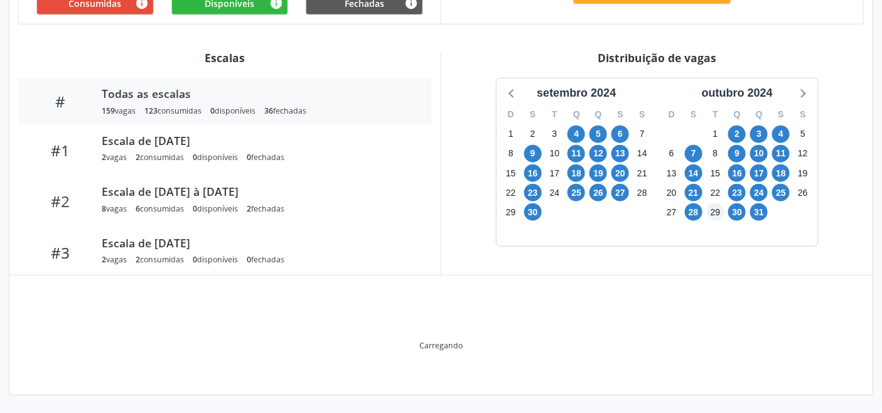
scroll to position [317, 0]
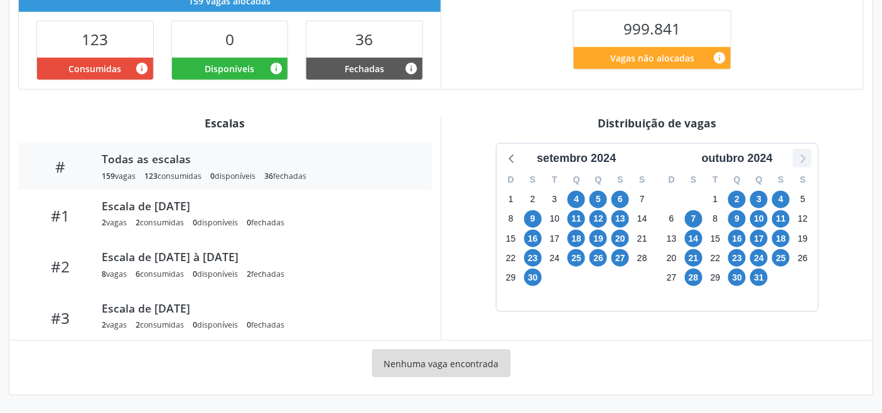
click at [801, 155] on icon at bounding box center [802, 158] width 16 height 16
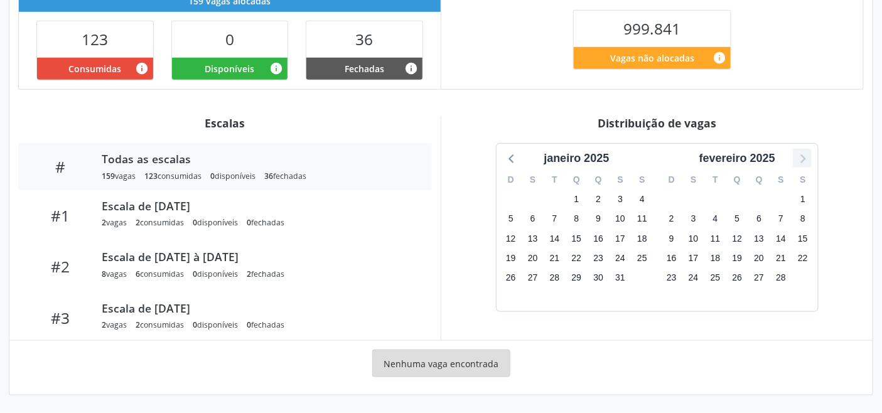
click at [801, 155] on icon at bounding box center [802, 158] width 16 height 16
click at [802, 155] on icon at bounding box center [802, 158] width 16 height 16
click at [803, 155] on icon at bounding box center [803, 158] width 5 height 9
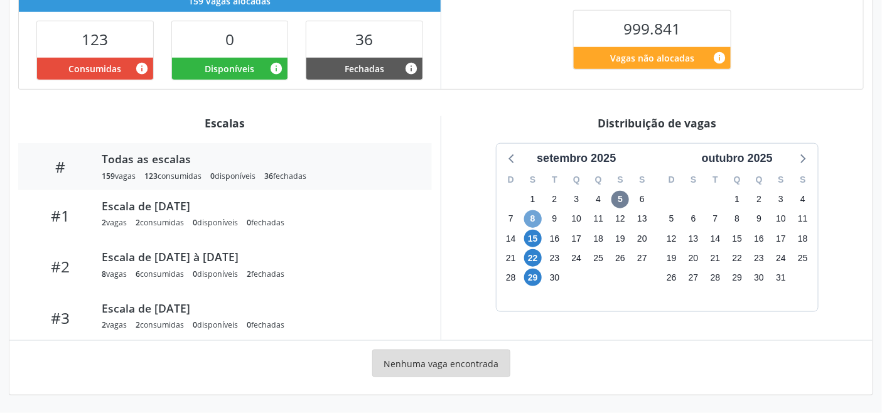
click at [531, 219] on span "8" at bounding box center [533, 219] width 18 height 18
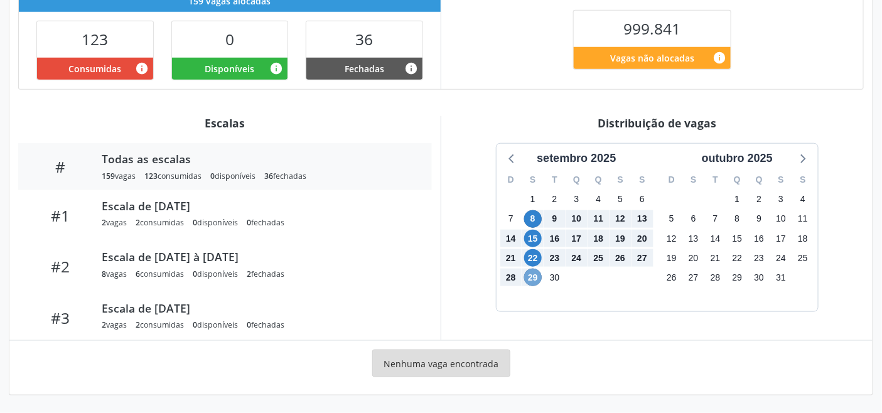
click at [530, 277] on span "29" at bounding box center [533, 278] width 18 height 18
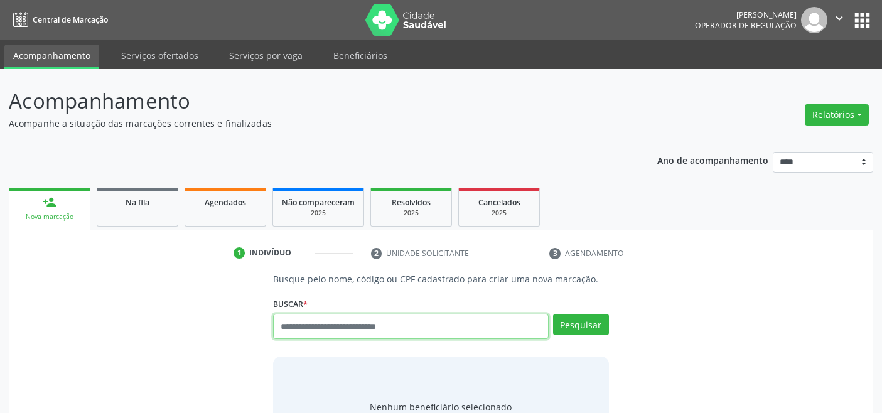
scroll to position [4, 0]
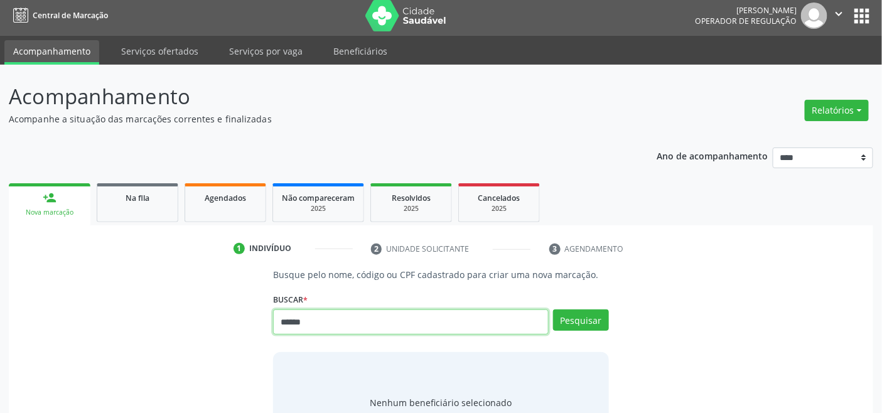
type input "******"
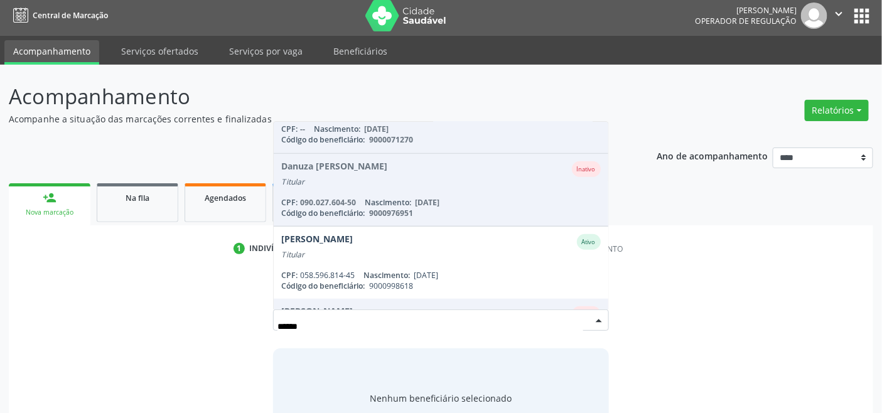
scroll to position [256, 0]
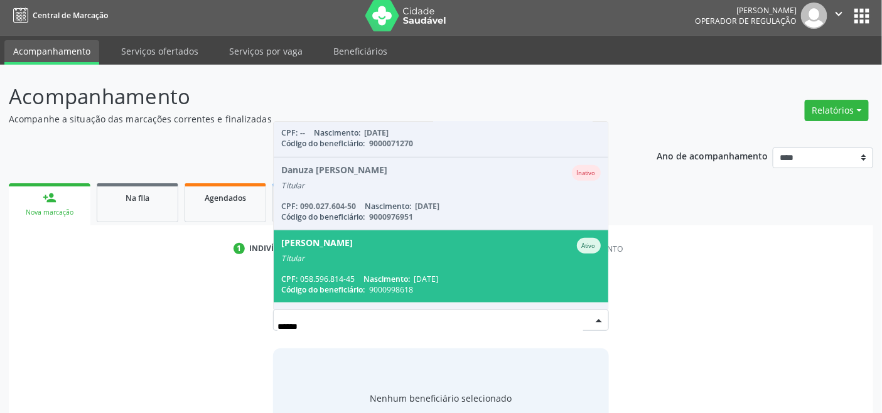
click at [372, 257] on div "Titular" at bounding box center [440, 259] width 319 height 10
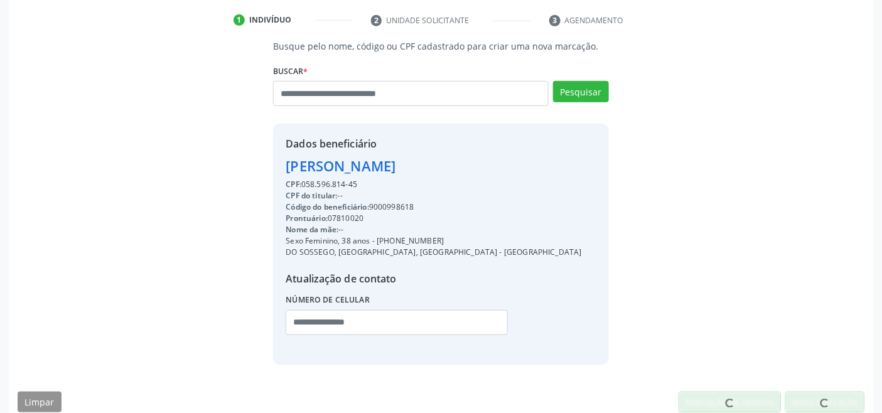
scroll to position [249, 0]
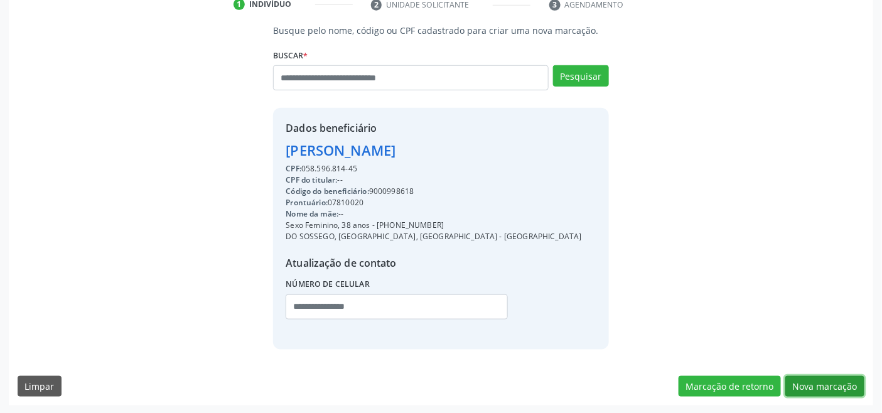
click at [817, 387] on button "Nova marcação" at bounding box center [825, 386] width 79 height 21
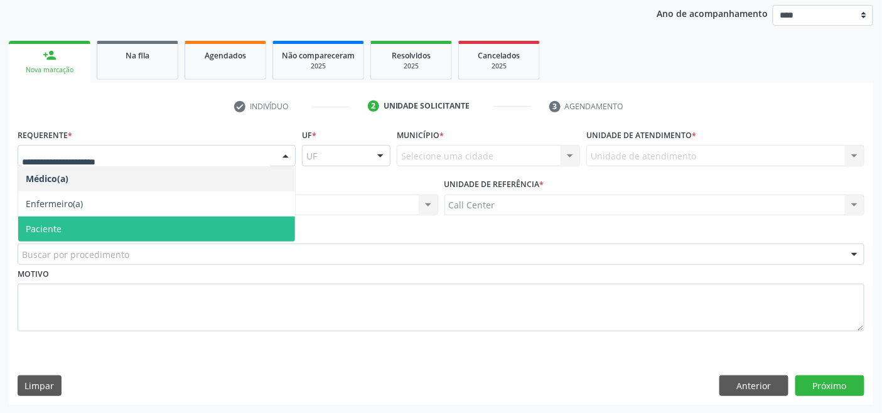
click at [73, 230] on span "Paciente" at bounding box center [156, 229] width 277 height 25
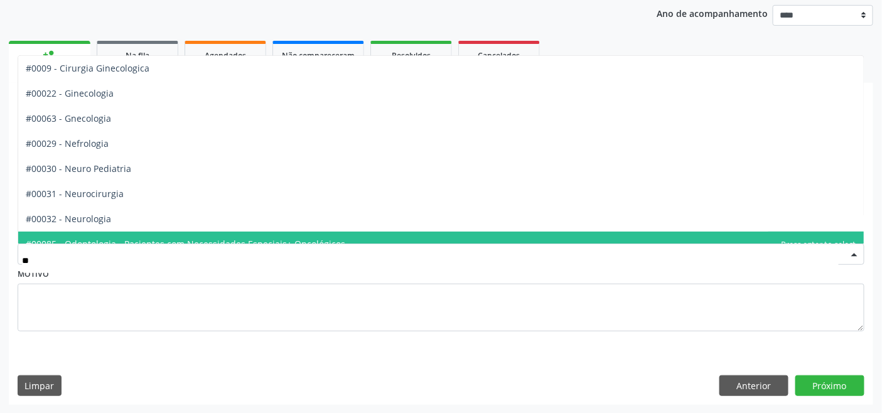
type input "***"
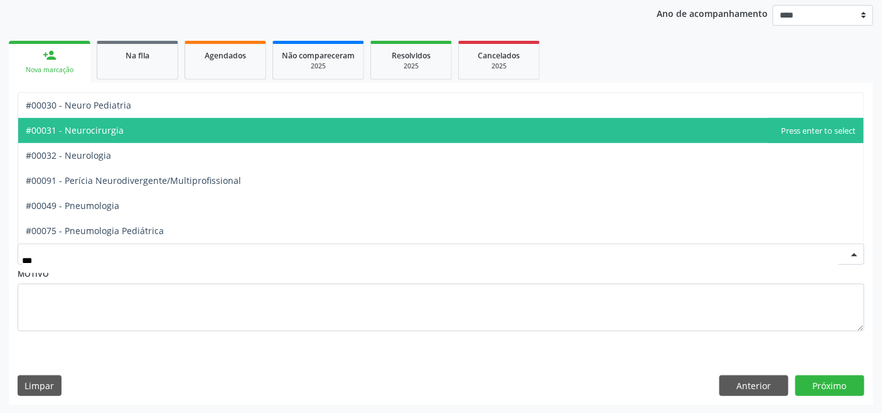
drag, startPoint x: 102, startPoint y: 127, endPoint x: 124, endPoint y: 134, distance: 23.6
click at [102, 127] on span "#00031 - Neurocirurgia" at bounding box center [75, 130] width 98 height 12
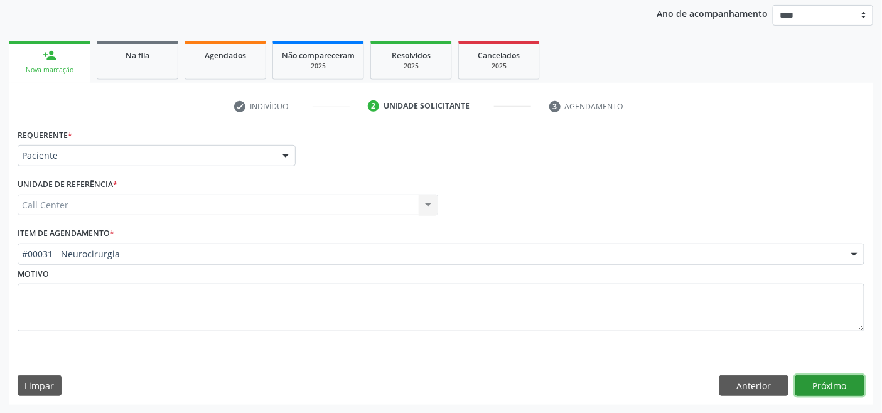
click at [812, 381] on button "Próximo" at bounding box center [830, 386] width 69 height 21
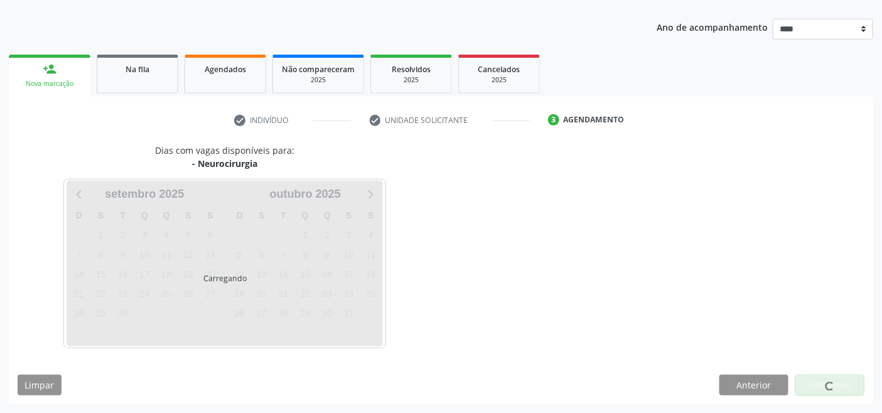
scroll to position [133, 0]
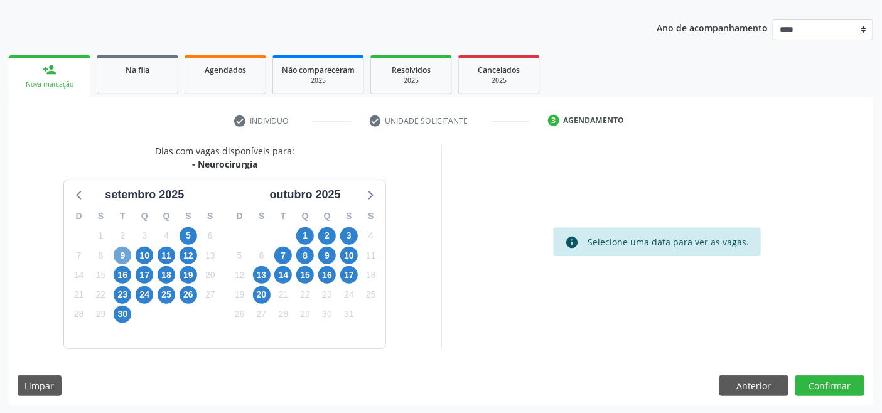
click at [123, 256] on span "9" at bounding box center [123, 256] width 18 height 18
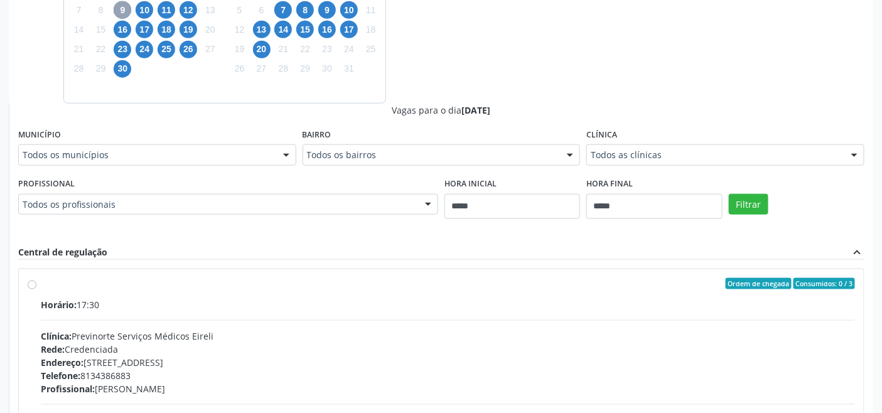
scroll to position [411, 0]
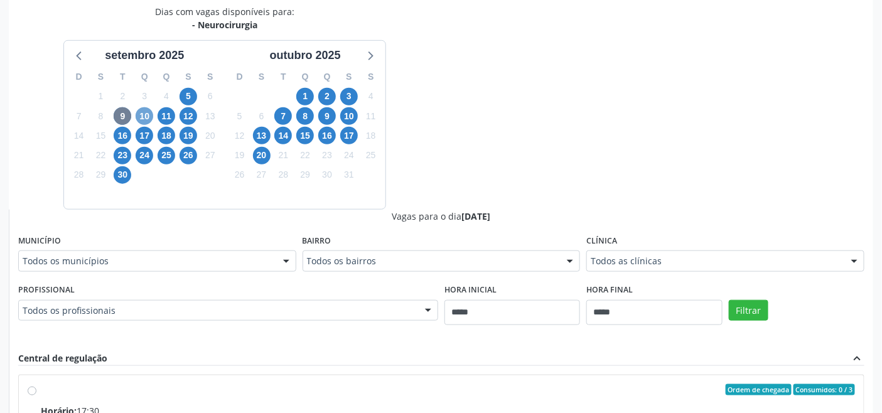
click at [142, 115] on span "10" at bounding box center [145, 116] width 18 height 18
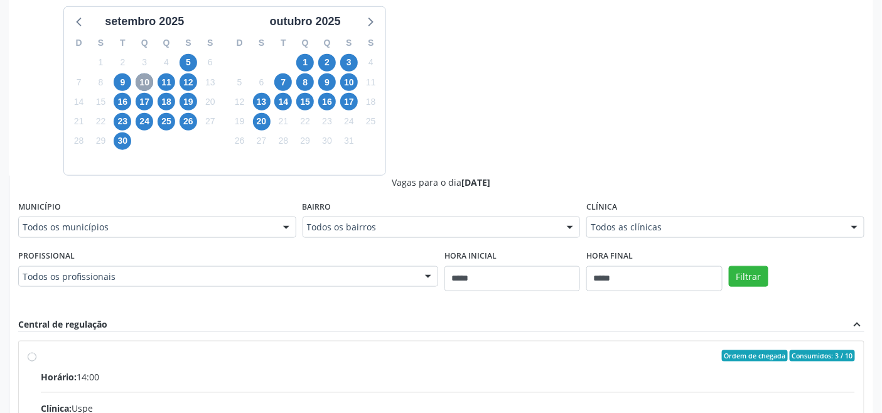
scroll to position [261, 0]
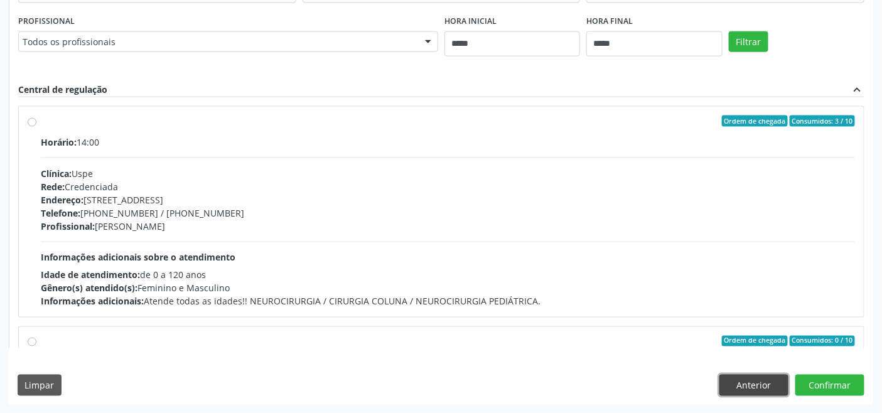
click at [773, 387] on button "Anterior" at bounding box center [754, 385] width 69 height 21
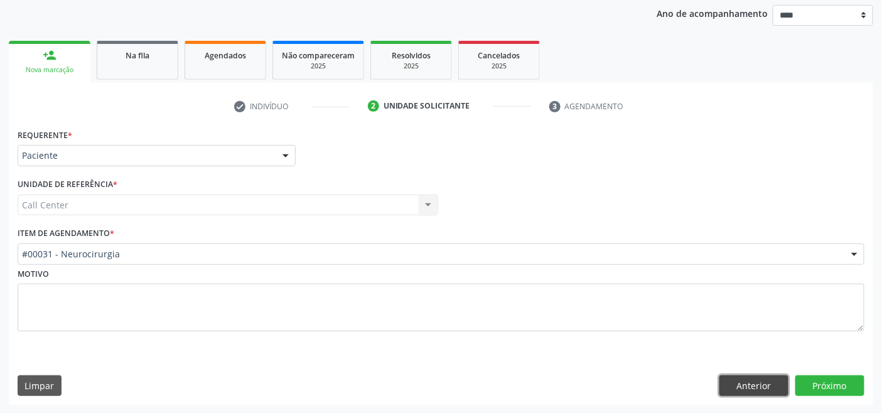
click at [764, 390] on button "Anterior" at bounding box center [754, 386] width 69 height 21
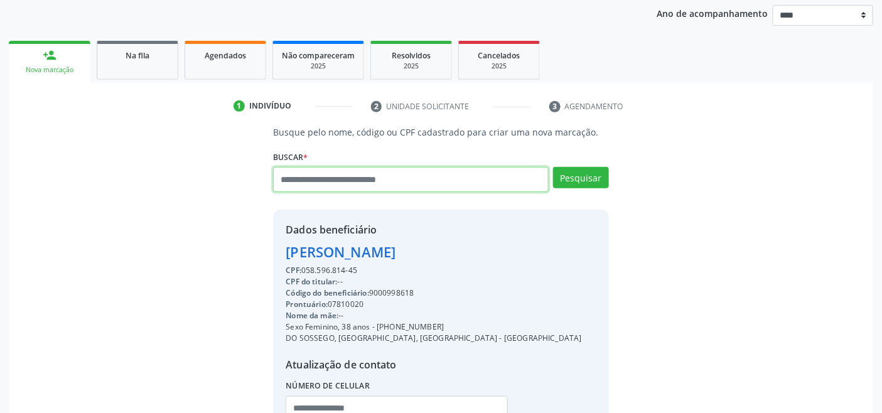
click at [349, 183] on input "text" at bounding box center [410, 179] width 275 height 25
type input "*********"
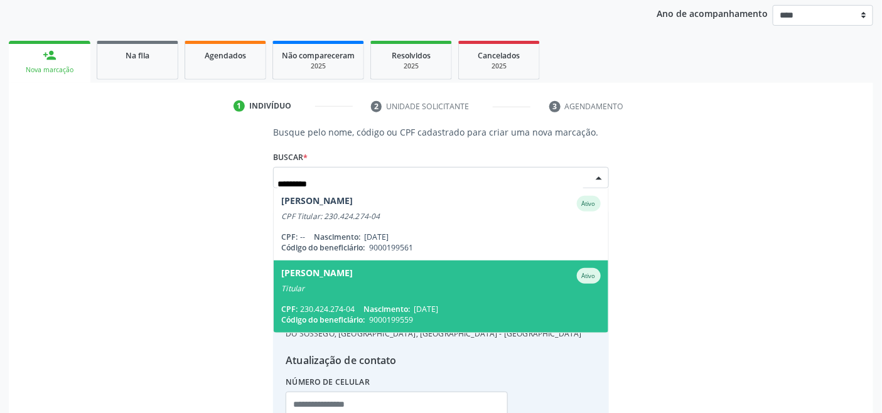
scroll to position [0, 0]
click at [423, 291] on div "Titular" at bounding box center [440, 289] width 319 height 10
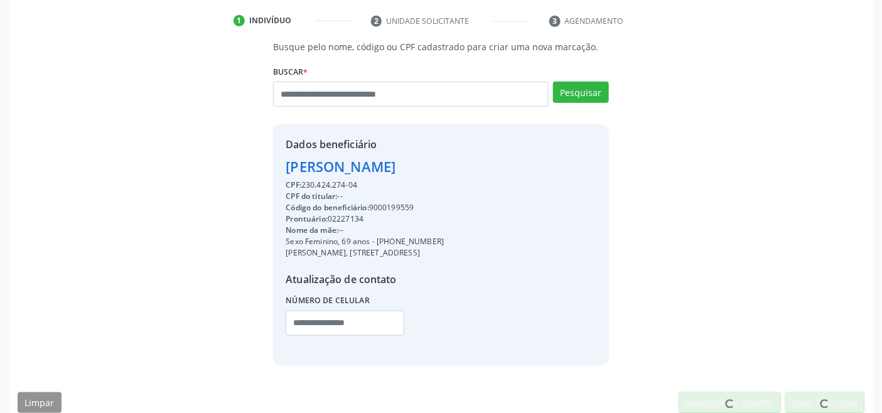
scroll to position [249, 0]
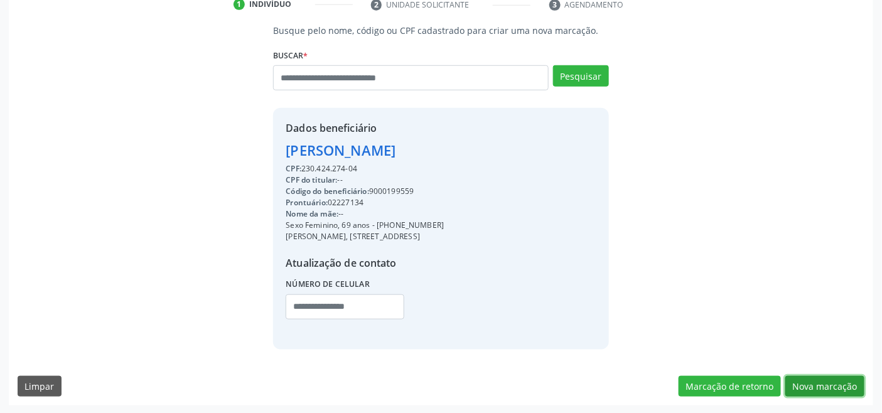
click at [809, 391] on button "Nova marcação" at bounding box center [825, 386] width 79 height 21
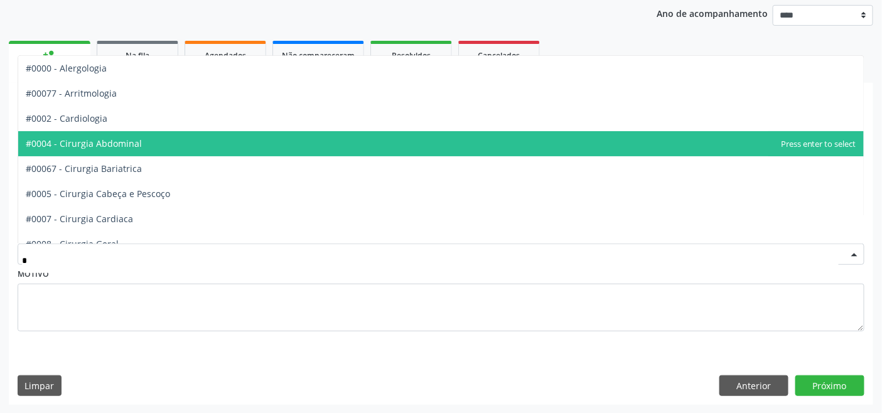
type input "**"
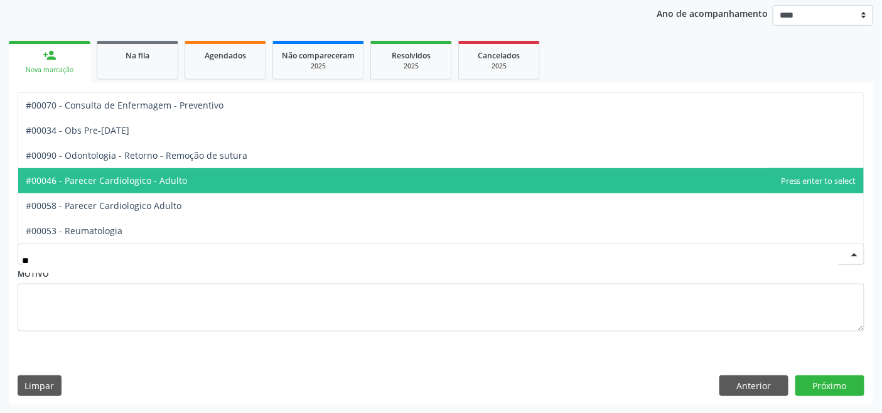
click at [126, 236] on span "#00053 - Reumatologia" at bounding box center [441, 231] width 846 height 25
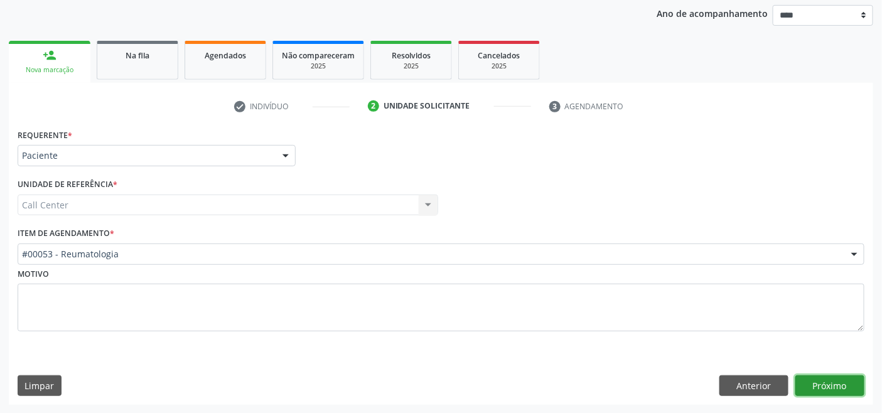
click at [850, 389] on button "Próximo" at bounding box center [830, 386] width 69 height 21
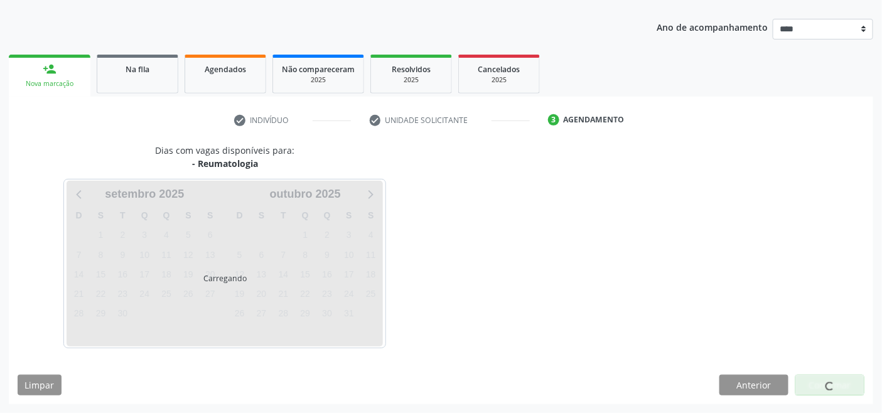
scroll to position [133, 0]
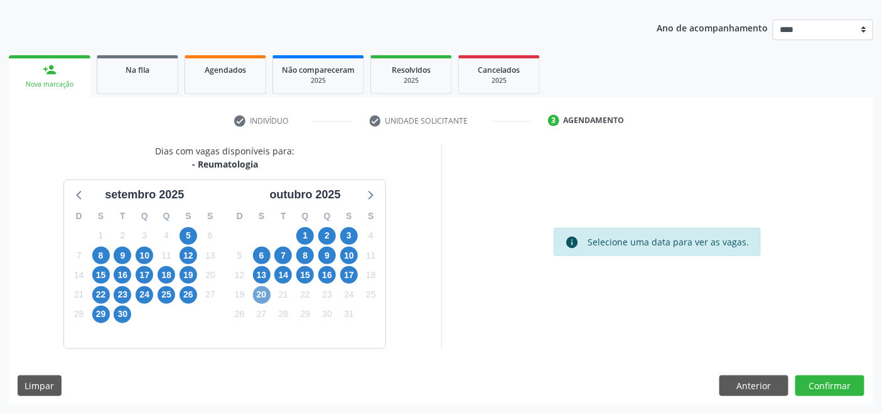
click at [268, 296] on span "20" at bounding box center [262, 295] width 18 height 18
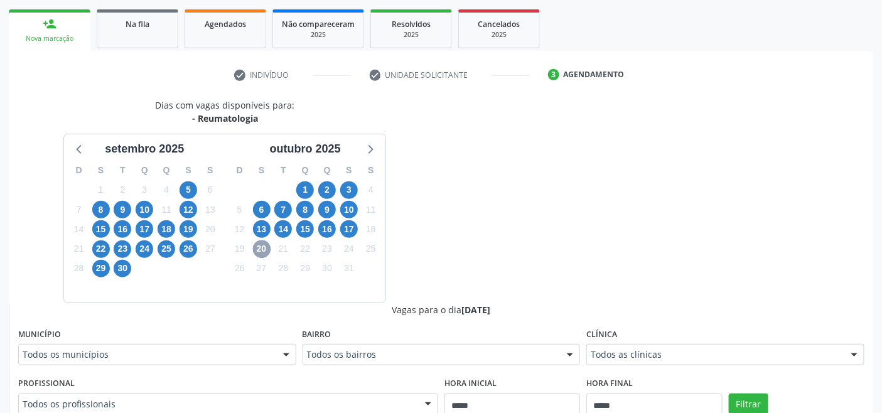
scroll to position [481, 0]
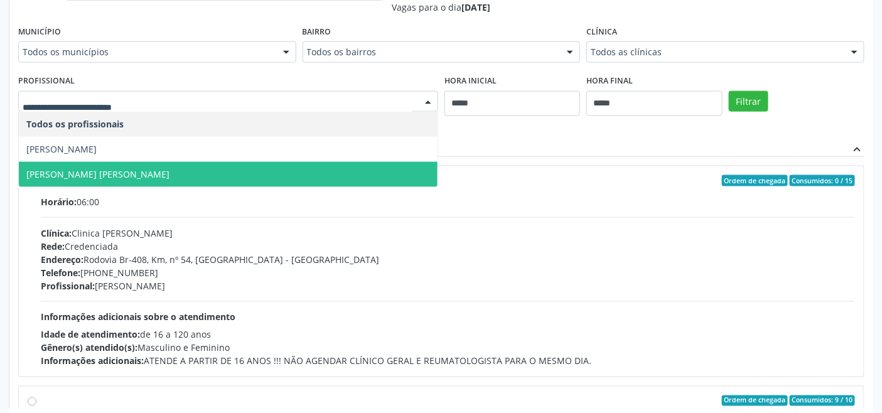
drag, startPoint x: 167, startPoint y: 166, endPoint x: 189, endPoint y: 178, distance: 24.7
click at [168, 168] on span "[PERSON_NAME] [PERSON_NAME]" at bounding box center [228, 174] width 419 height 25
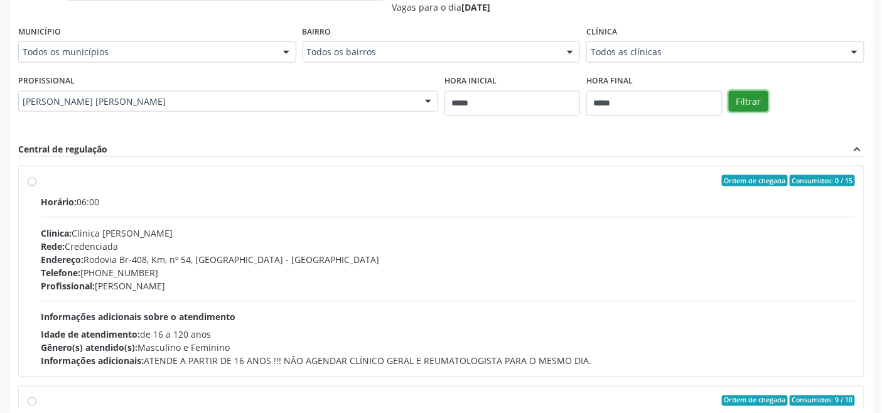
click at [750, 101] on button "Filtrar" at bounding box center [749, 101] width 40 height 21
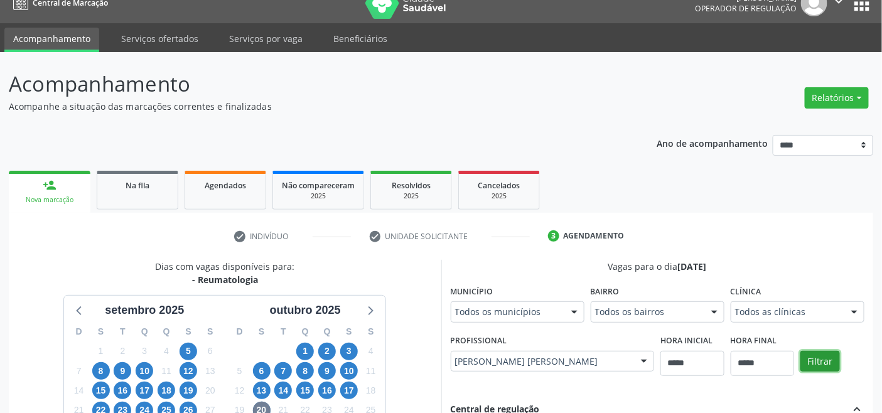
scroll to position [336, 0]
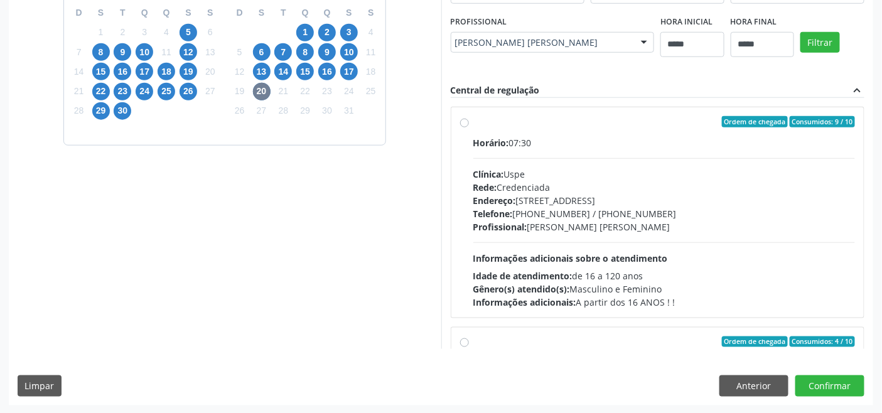
click at [521, 228] on span "Profissional:" at bounding box center [501, 227] width 54 height 12
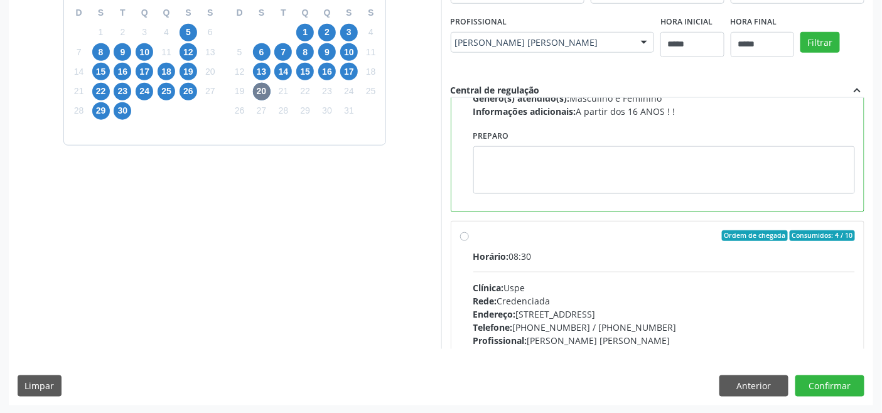
scroll to position [209, 0]
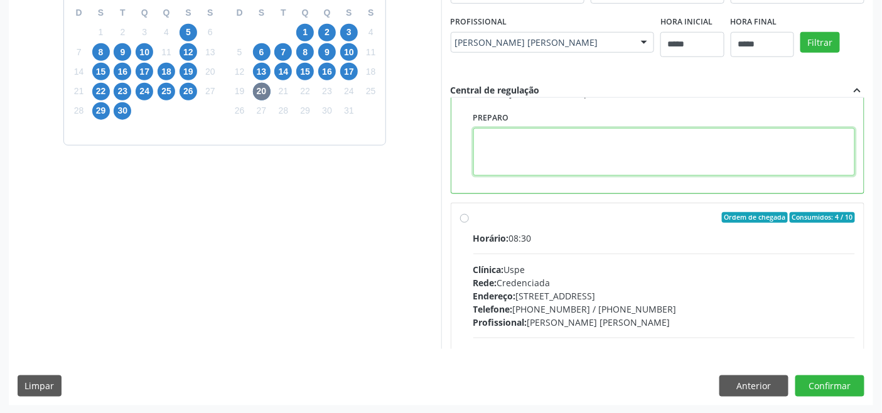
paste textarea "**********"
type textarea "**********"
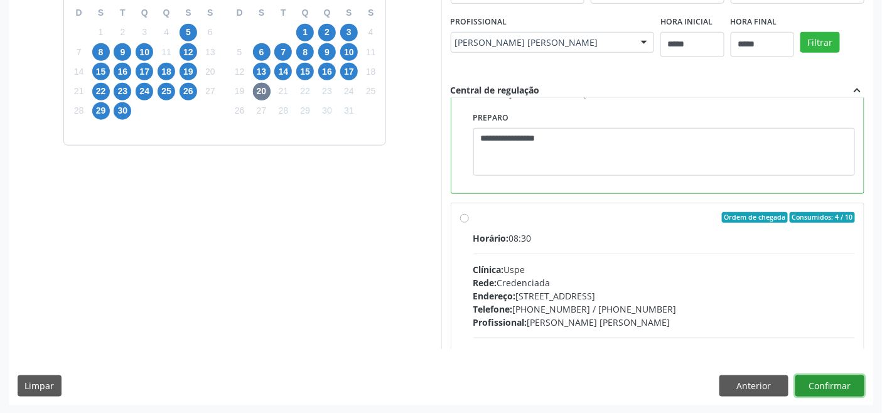
click at [824, 389] on button "Confirmar" at bounding box center [830, 386] width 69 height 21
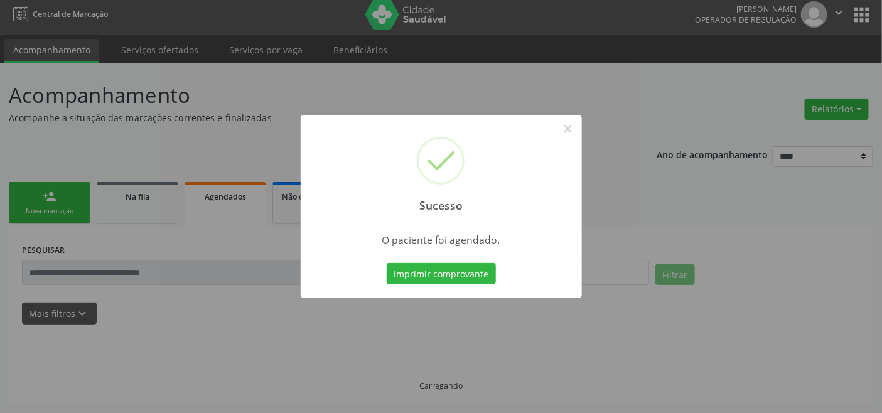
scroll to position [4, 0]
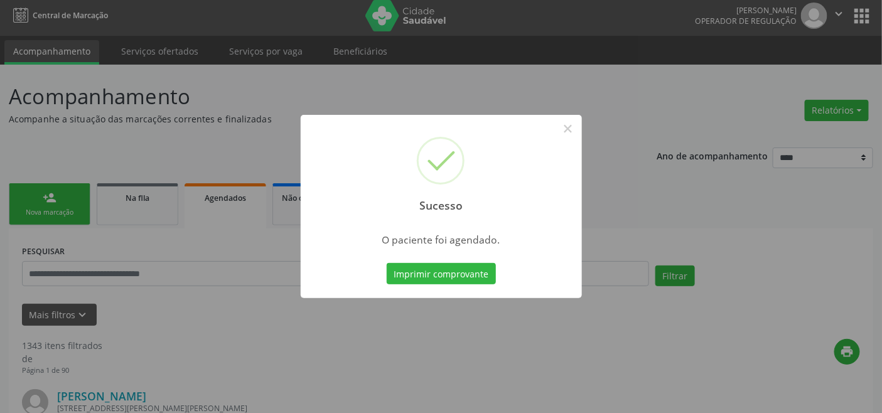
click at [428, 264] on button "Imprimir comprovante" at bounding box center [441, 273] width 109 height 21
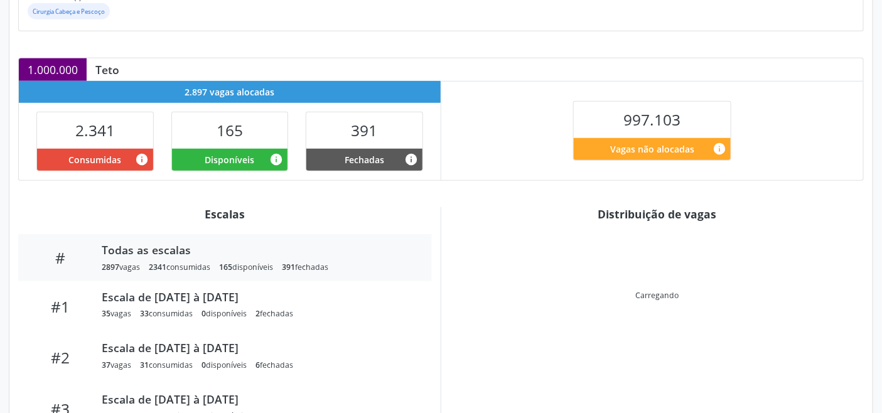
scroll to position [252, 0]
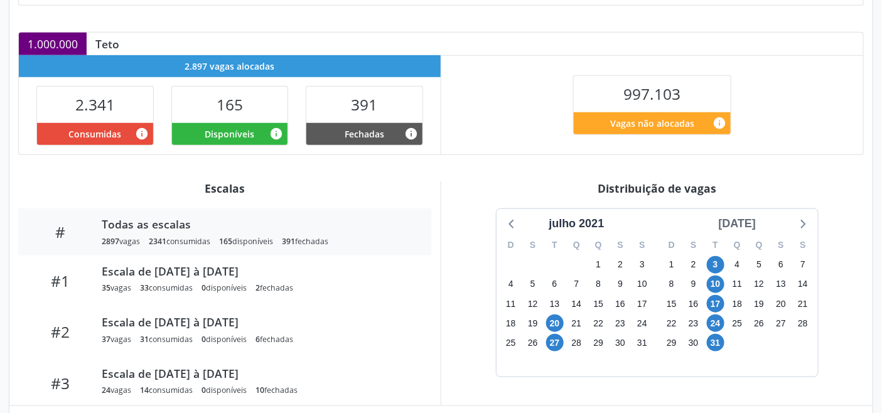
click at [756, 220] on div "[DATE]" at bounding box center [738, 223] width 48 height 17
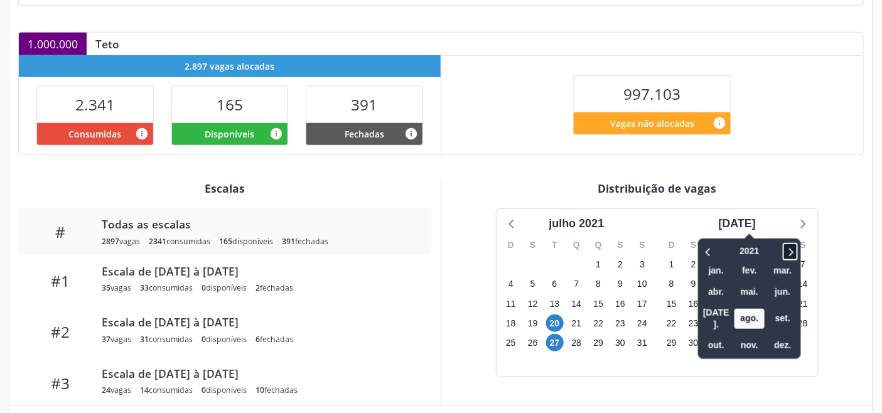
click at [784, 252] on icon at bounding box center [790, 251] width 13 height 15
click at [784, 249] on icon at bounding box center [790, 251] width 13 height 15
click at [712, 336] on span "out." at bounding box center [717, 345] width 30 height 19
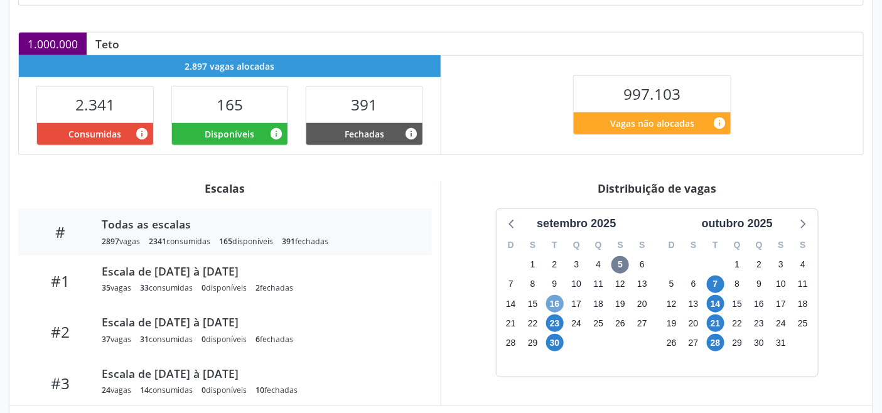
click at [556, 300] on span "16" at bounding box center [555, 304] width 18 height 18
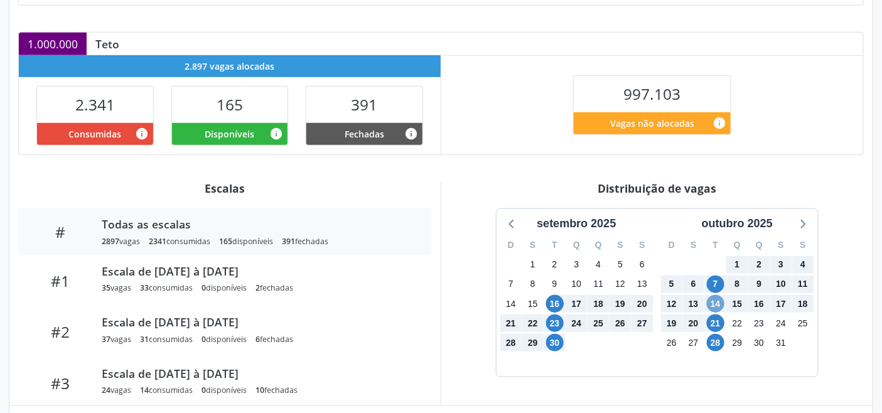
click at [717, 306] on span "14" at bounding box center [716, 304] width 18 height 18
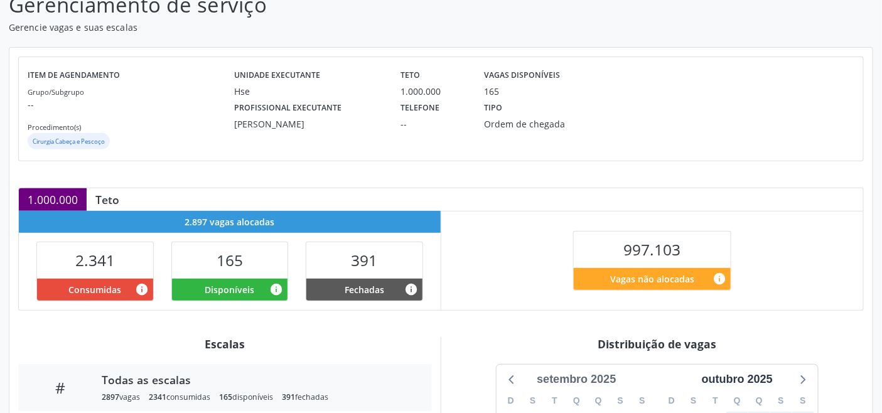
scroll to position [0, 0]
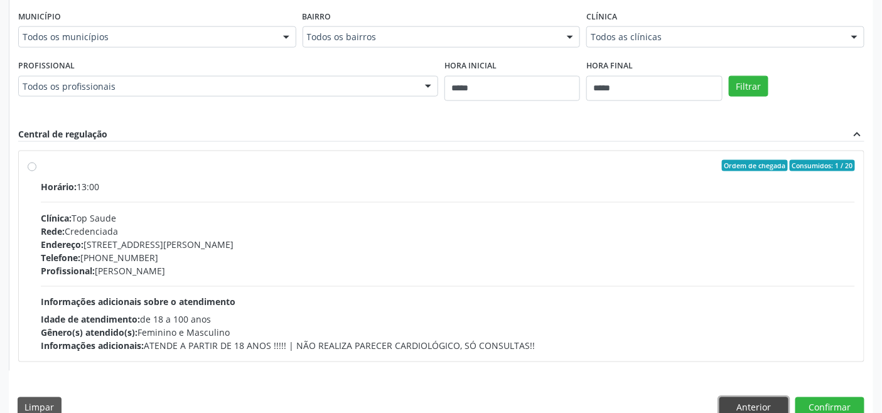
click at [767, 404] on button "Anterior" at bounding box center [754, 408] width 69 height 21
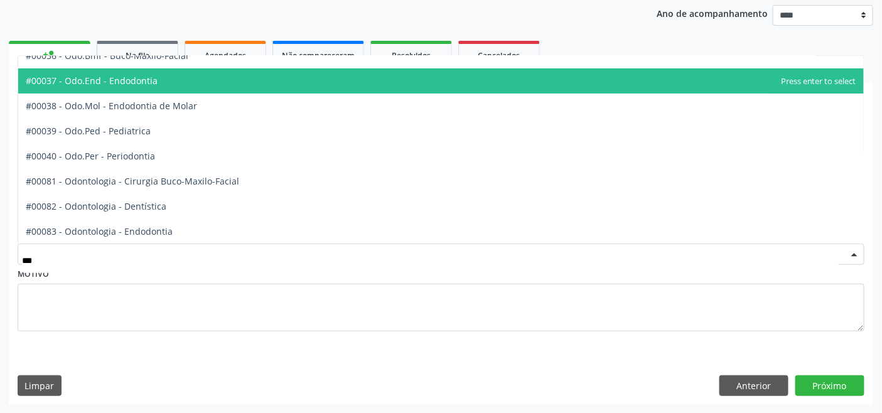
scroll to position [70, 0]
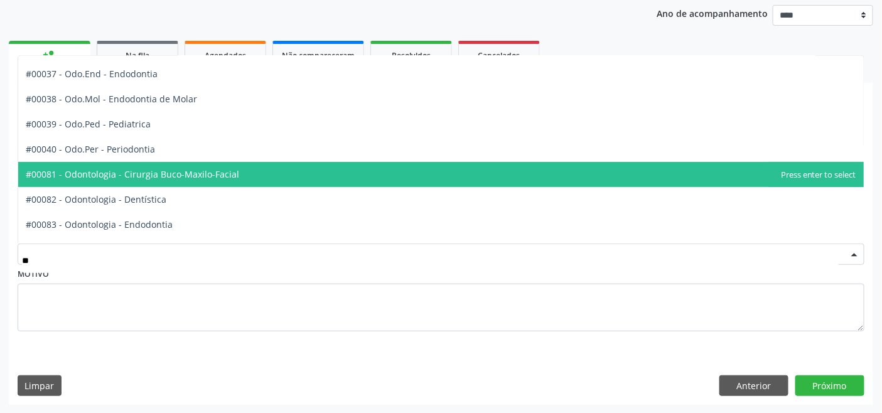
type input "*"
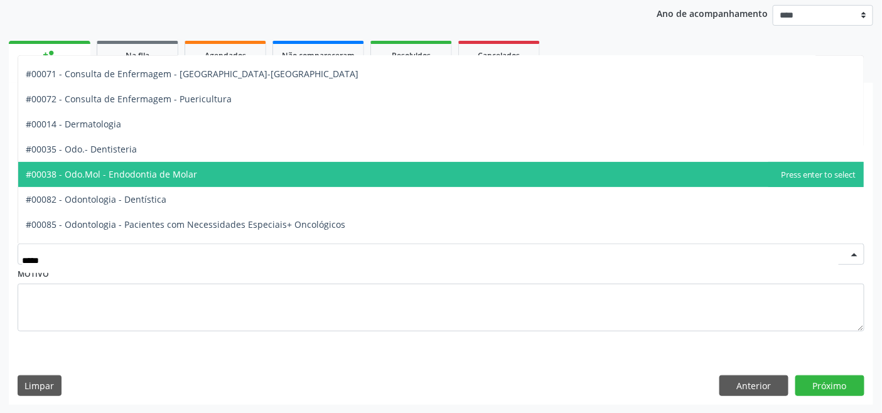
scroll to position [0, 0]
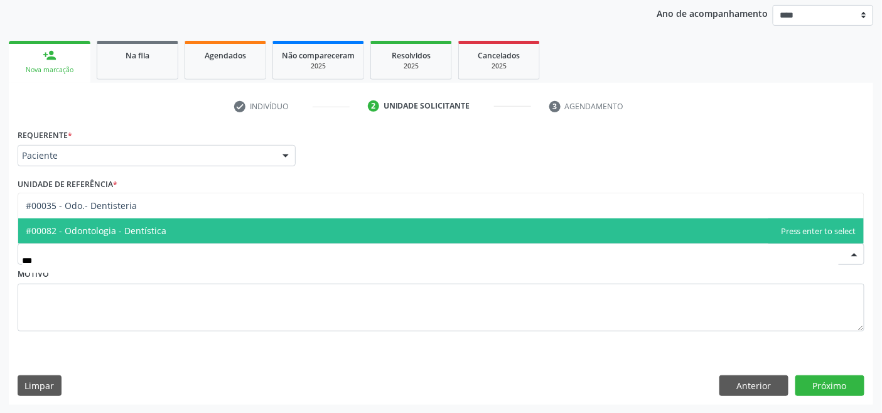
click at [141, 229] on span "#00082 - Odontologia - Dentística" at bounding box center [96, 231] width 141 height 12
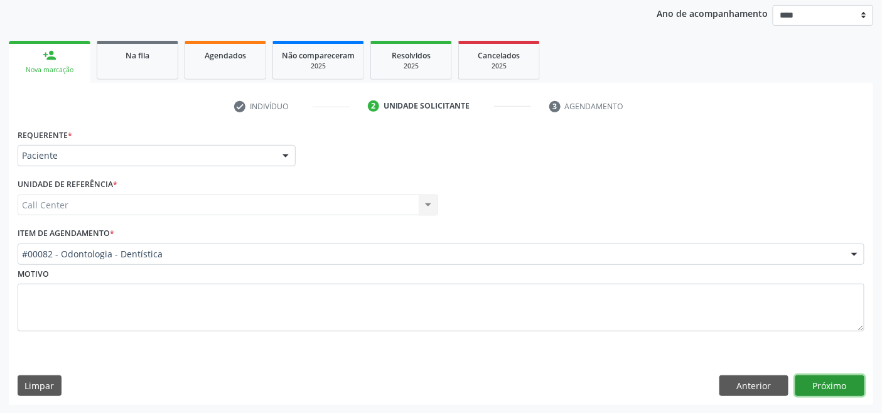
click at [825, 387] on button "Próximo" at bounding box center [830, 386] width 69 height 21
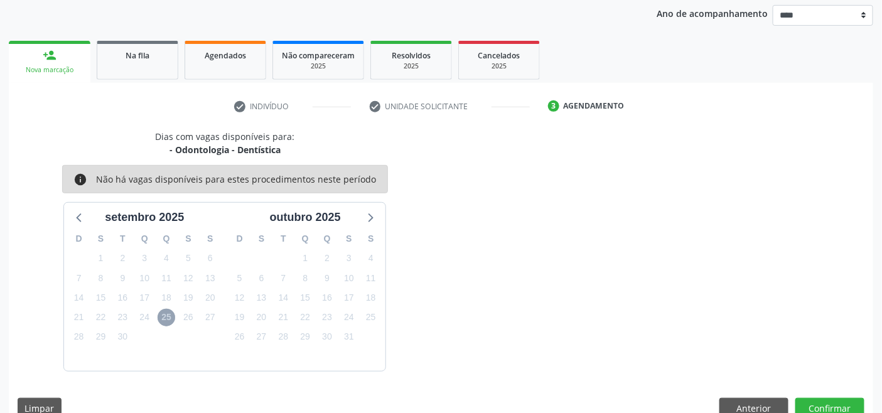
click at [172, 310] on span "25" at bounding box center [167, 318] width 18 height 18
click at [371, 222] on icon at bounding box center [370, 217] width 16 height 16
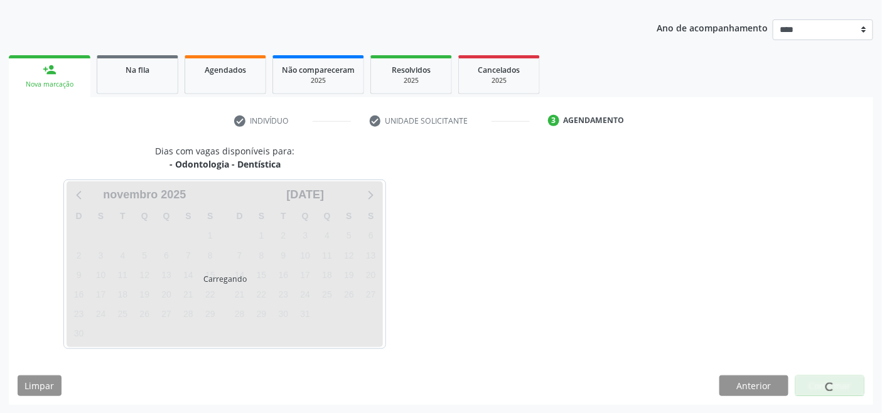
scroll to position [147, 0]
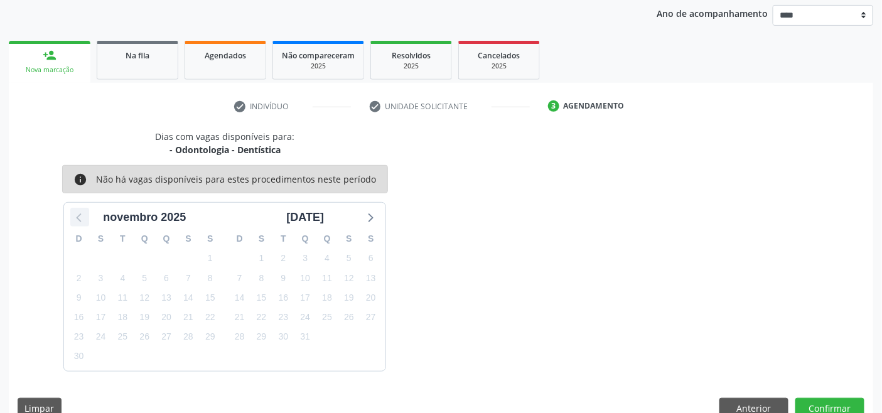
click at [80, 217] on icon at bounding box center [80, 217] width 16 height 16
click at [770, 405] on button "Anterior" at bounding box center [754, 408] width 69 height 21
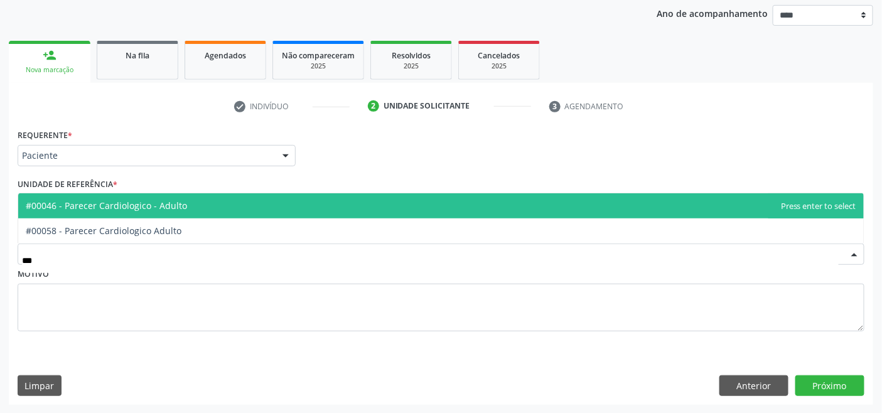
click at [151, 202] on span "#00046 - Parecer Cardiologico - Adulto" at bounding box center [106, 206] width 161 height 12
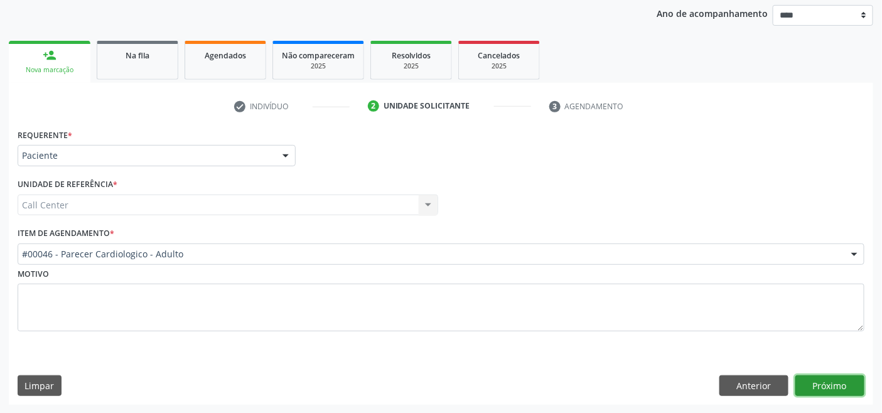
click at [806, 382] on button "Próximo" at bounding box center [830, 386] width 69 height 21
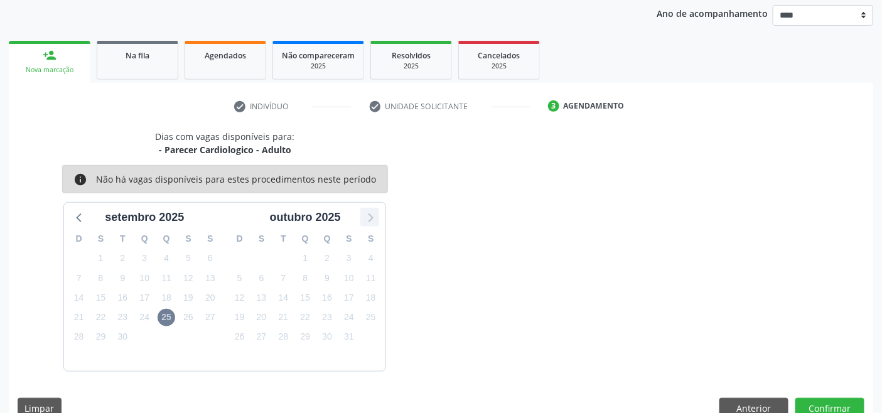
click at [377, 214] on icon at bounding box center [370, 217] width 16 height 16
click at [89, 216] on div "novembro 2025" at bounding box center [144, 217] width 148 height 17
click at [82, 215] on icon at bounding box center [80, 217] width 16 height 16
click at [161, 318] on span "25" at bounding box center [167, 318] width 18 height 18
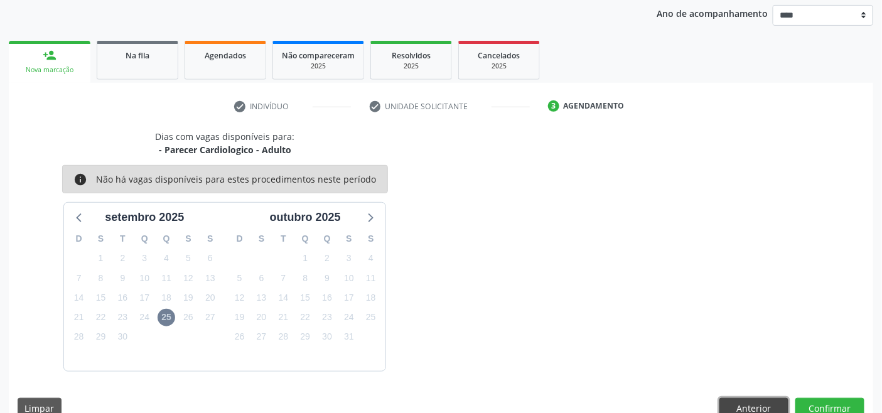
click at [754, 406] on button "Anterior" at bounding box center [754, 408] width 69 height 21
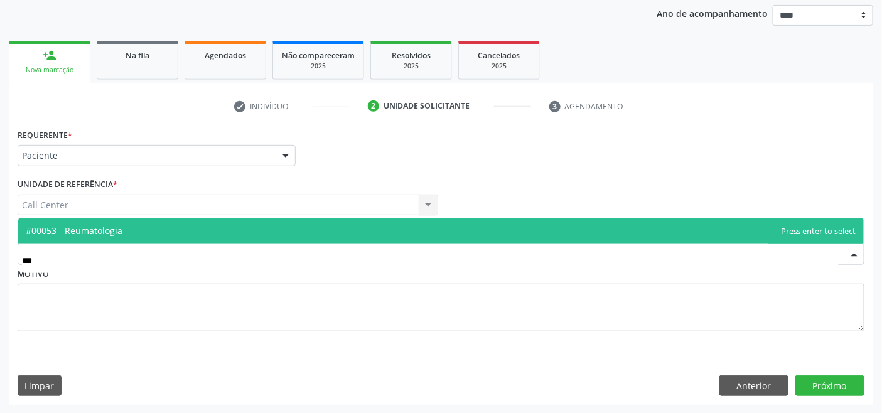
click at [623, 227] on span "#00053 - Reumatologia" at bounding box center [441, 231] width 846 height 25
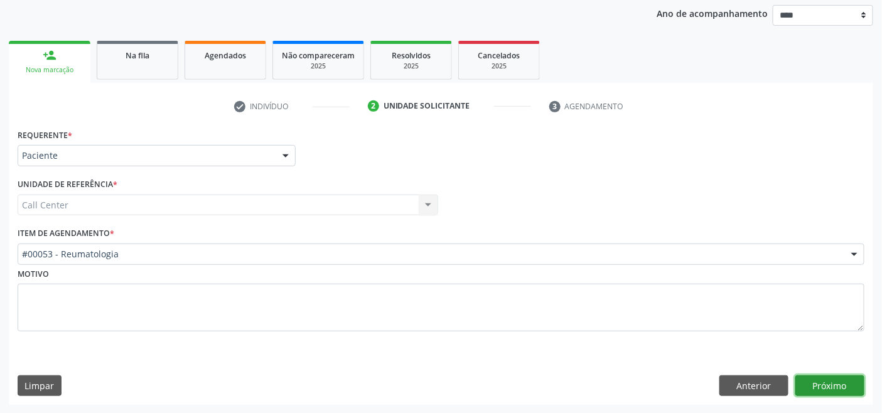
click at [838, 379] on button "Próximo" at bounding box center [830, 386] width 69 height 21
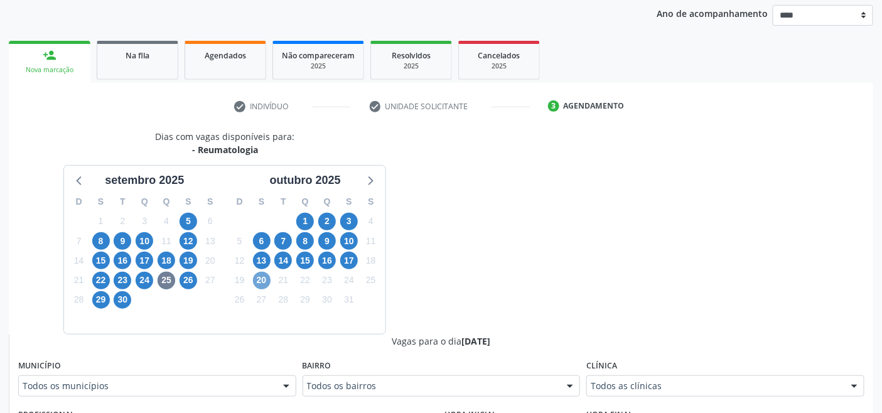
click at [265, 279] on span "20" at bounding box center [262, 281] width 18 height 18
click at [637, 377] on div "Todos as clínicas" at bounding box center [726, 386] width 278 height 21
drag, startPoint x: 447, startPoint y: 270, endPoint x: 425, endPoint y: 253, distance: 27.8
drag, startPoint x: 122, startPoint y: 242, endPoint x: 202, endPoint y: 280, distance: 87.6
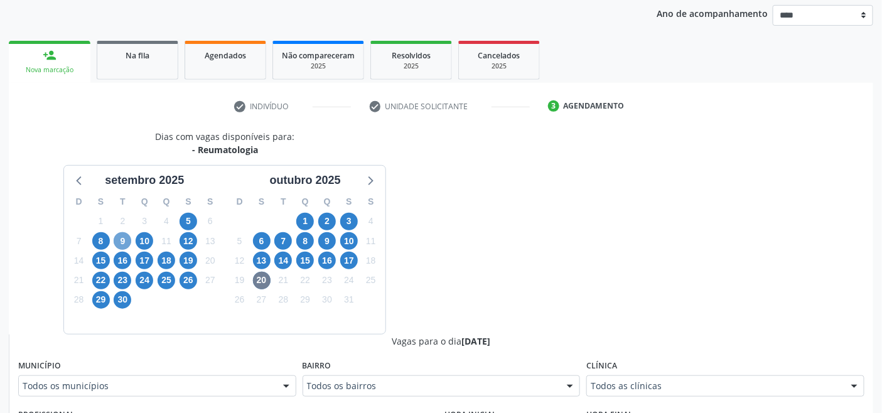
click at [123, 242] on span "9" at bounding box center [123, 241] width 18 height 18
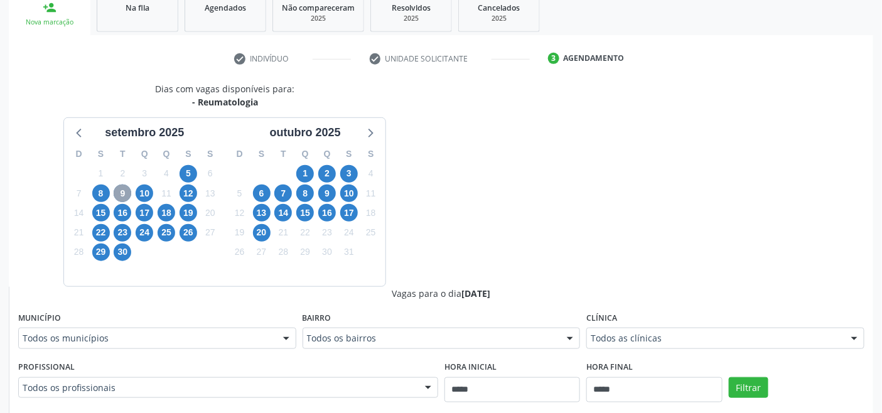
scroll to position [426, 0]
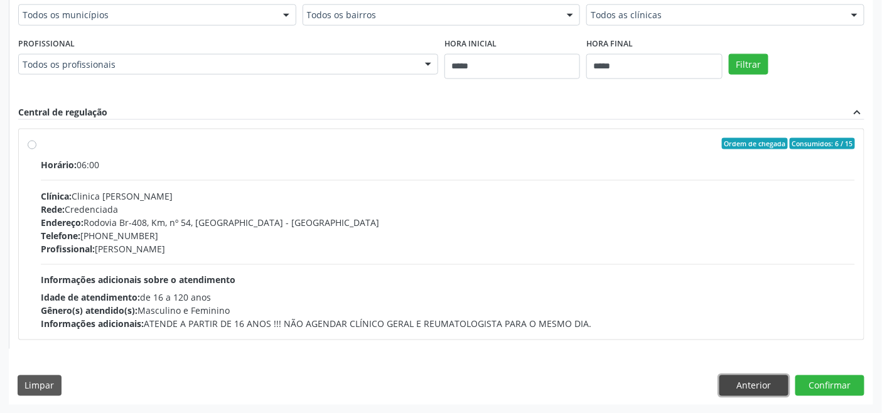
click at [751, 384] on button "Anterior" at bounding box center [754, 386] width 69 height 21
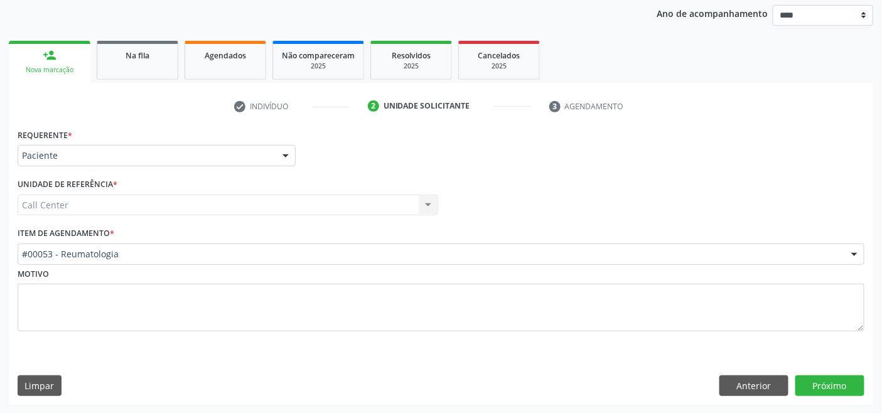
drag, startPoint x: 134, startPoint y: 252, endPoint x: 143, endPoint y: 249, distance: 9.1
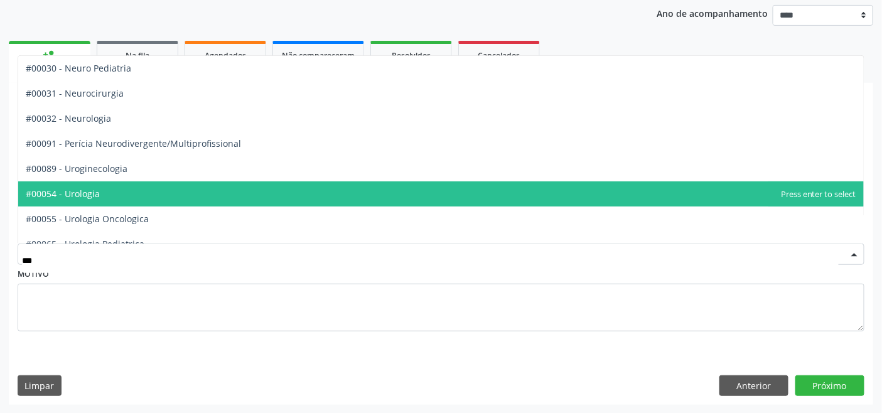
click at [121, 188] on span "#00054 - Urologia" at bounding box center [441, 193] width 846 height 25
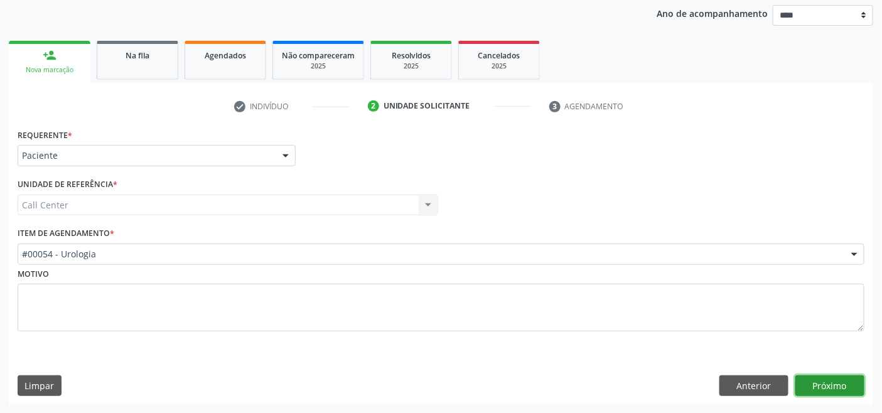
click at [843, 386] on button "Próximo" at bounding box center [830, 386] width 69 height 21
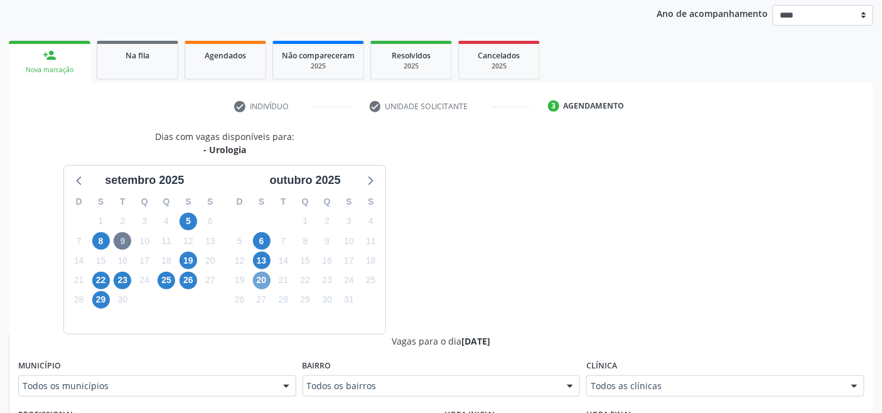
click at [264, 279] on span "20" at bounding box center [262, 281] width 18 height 18
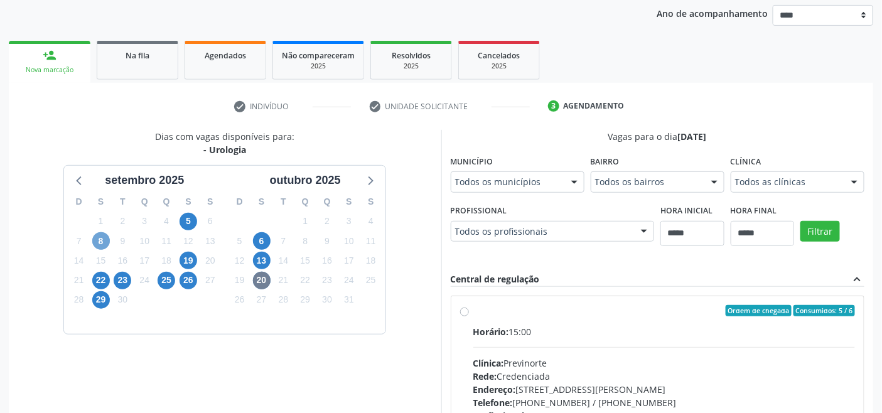
click at [92, 242] on span "8" at bounding box center [101, 241] width 18 height 18
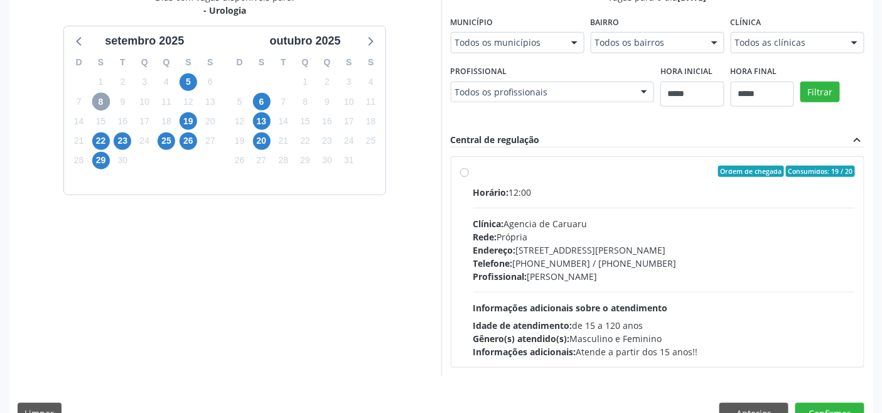
scroll to position [314, 0]
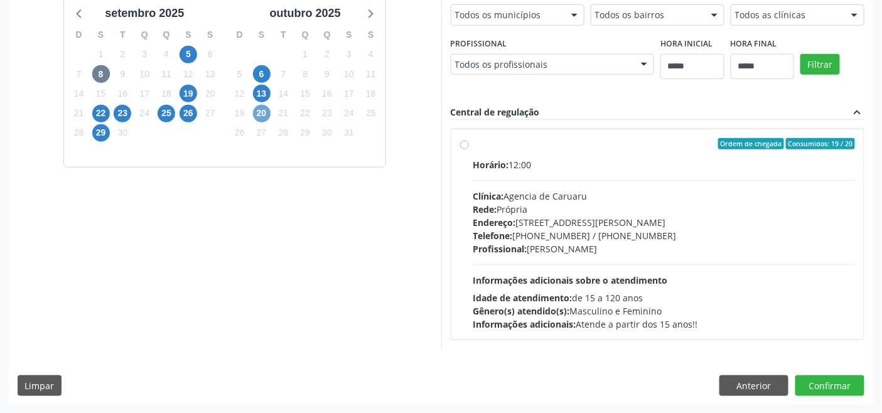
click at [264, 116] on span "20" at bounding box center [262, 114] width 18 height 18
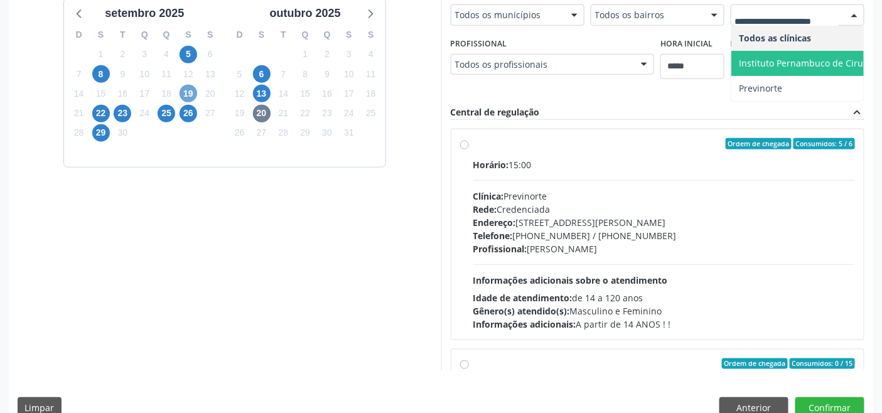
click at [190, 92] on span "19" at bounding box center [189, 94] width 18 height 18
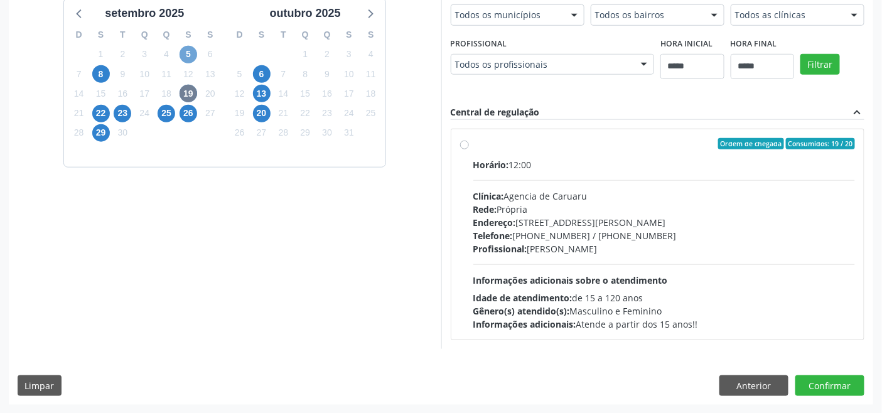
click at [181, 53] on span "5" at bounding box center [189, 55] width 18 height 18
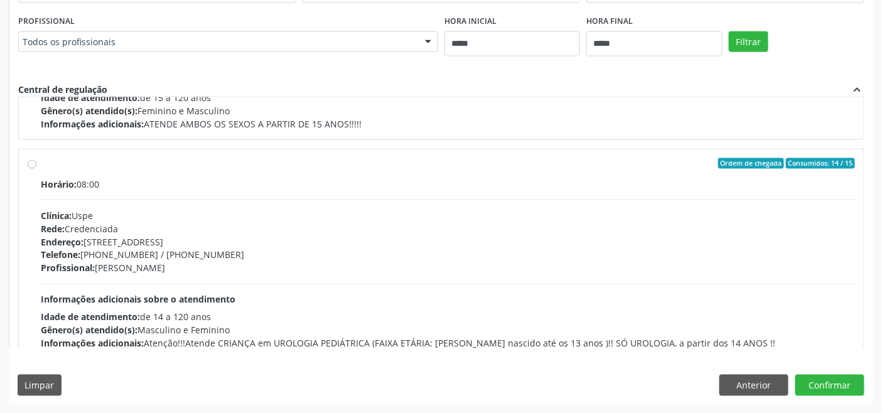
scroll to position [198, 0]
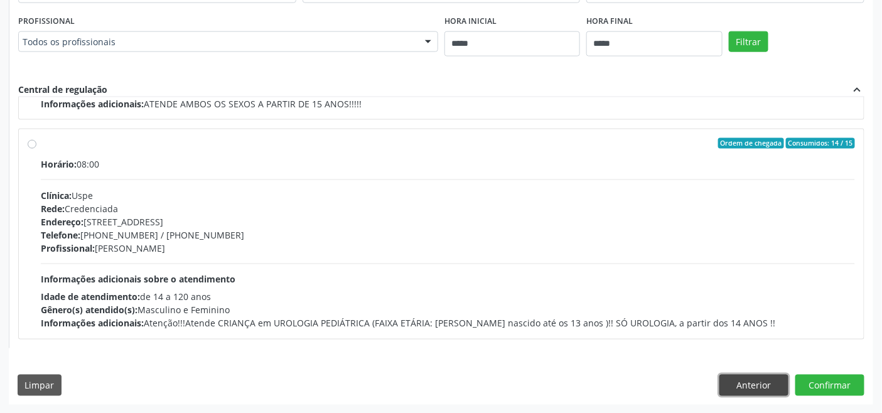
click at [754, 387] on button "Anterior" at bounding box center [754, 385] width 69 height 21
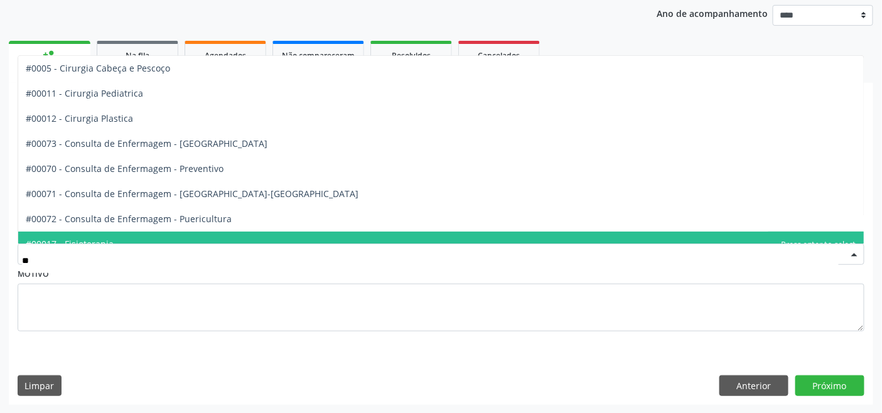
type input "***"
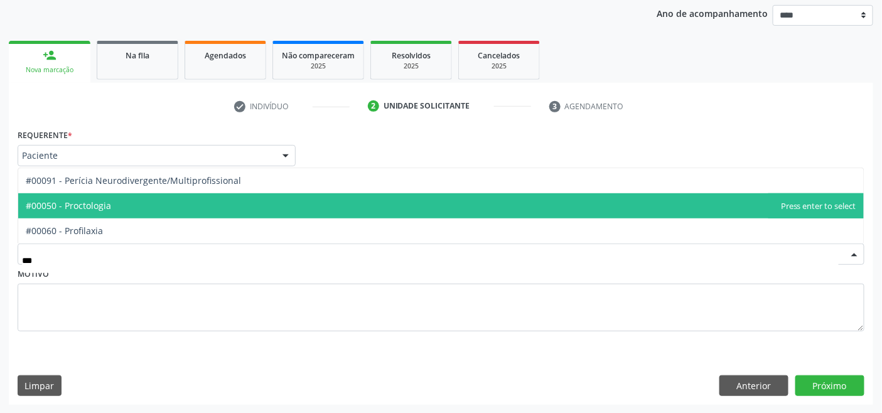
click at [168, 209] on span "#00050 - Proctologia" at bounding box center [441, 205] width 846 height 25
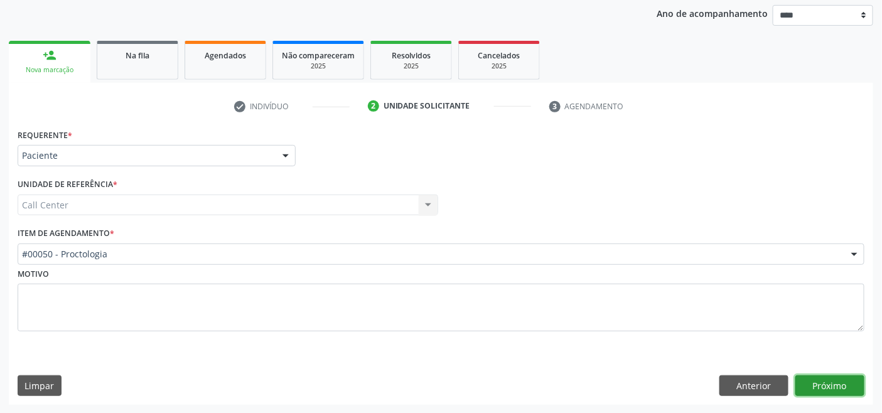
click at [851, 382] on button "Próximo" at bounding box center [830, 386] width 69 height 21
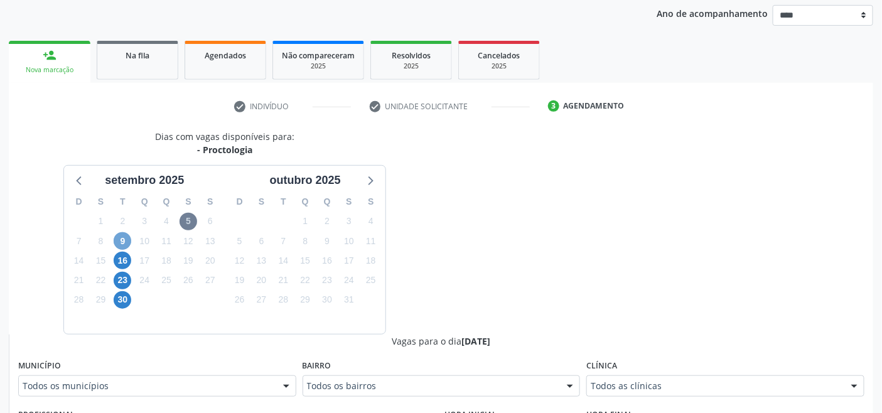
click at [116, 240] on span "9" at bounding box center [123, 241] width 18 height 18
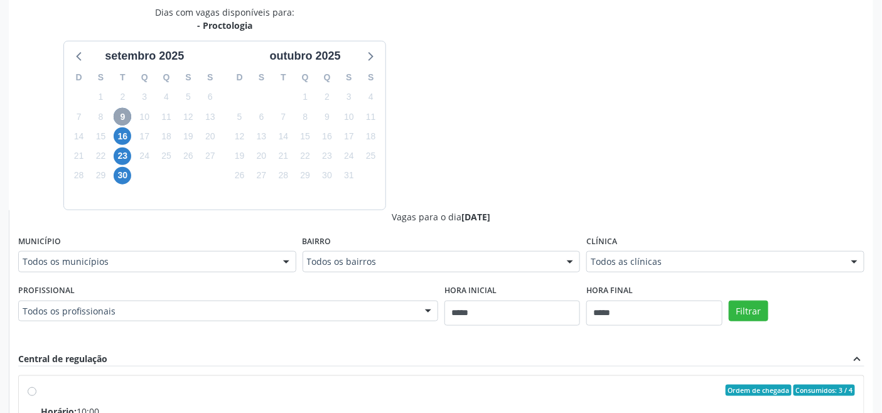
scroll to position [448, 0]
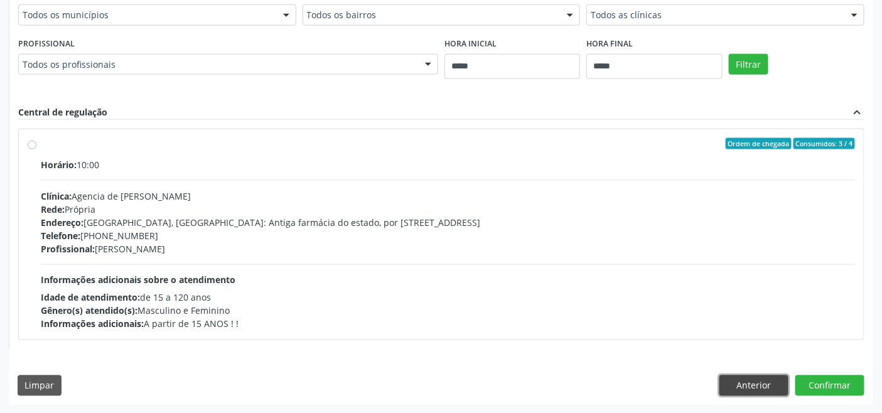
click at [752, 379] on button "Anterior" at bounding box center [754, 386] width 69 height 21
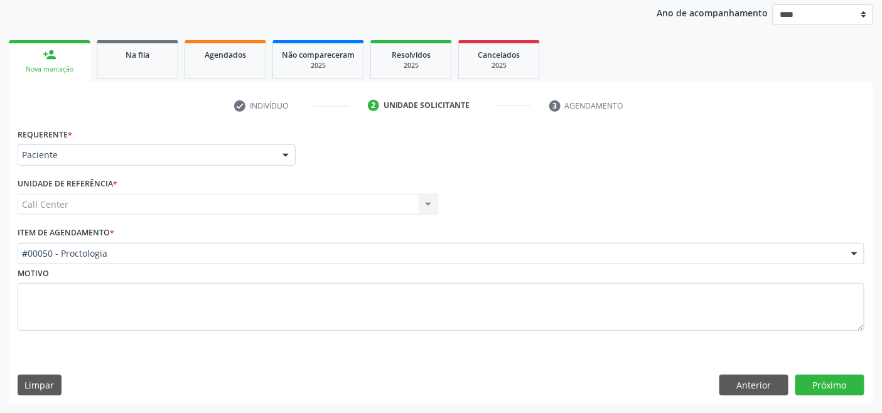
scroll to position [147, 0]
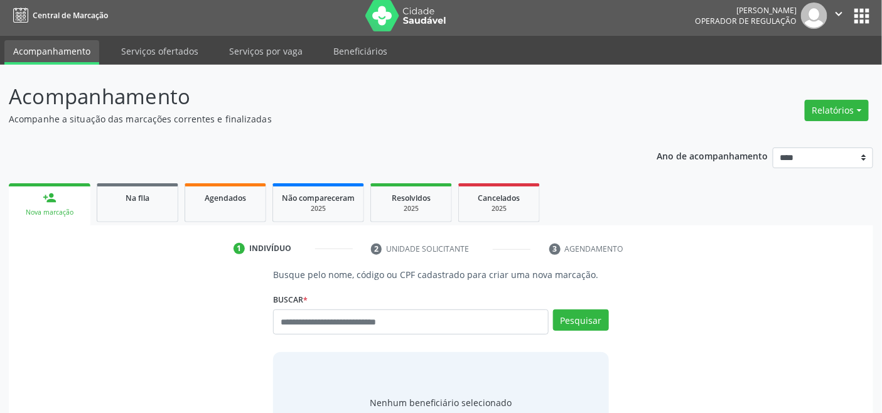
scroll to position [4, 0]
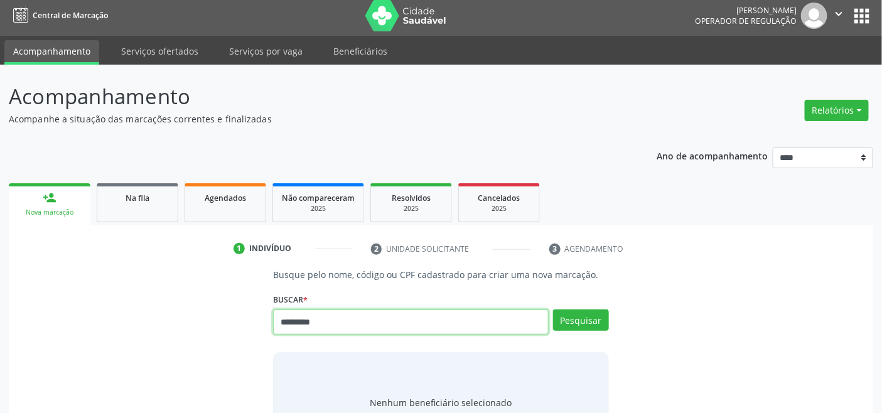
type input "*********"
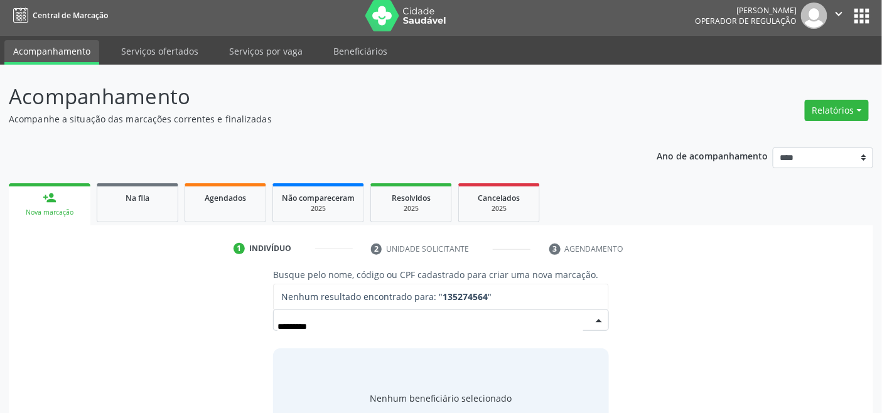
click at [300, 323] on input "*********" at bounding box center [430, 326] width 305 height 25
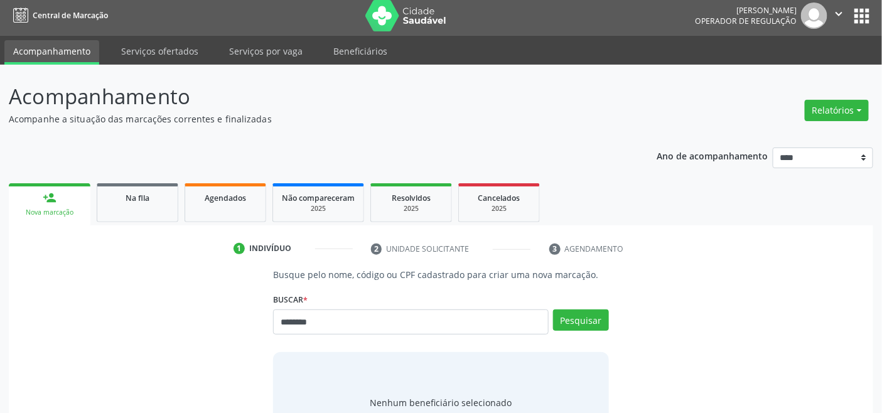
click at [298, 320] on input "********" at bounding box center [410, 322] width 275 height 25
type input "*********"
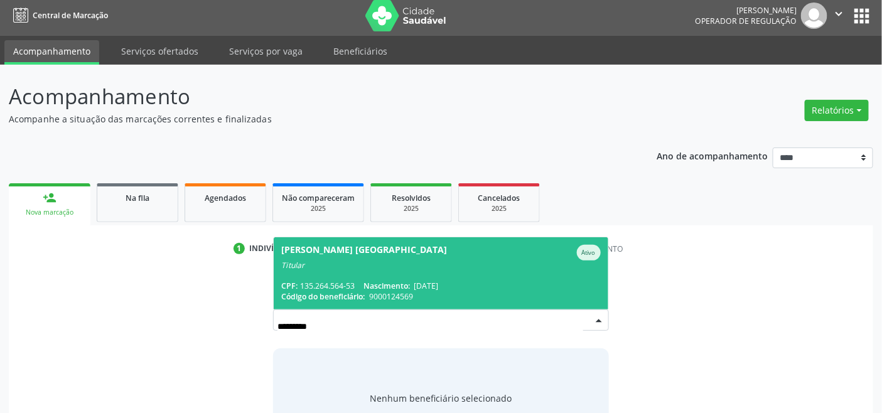
click at [385, 289] on span "Nascimento:" at bounding box center [387, 286] width 46 height 11
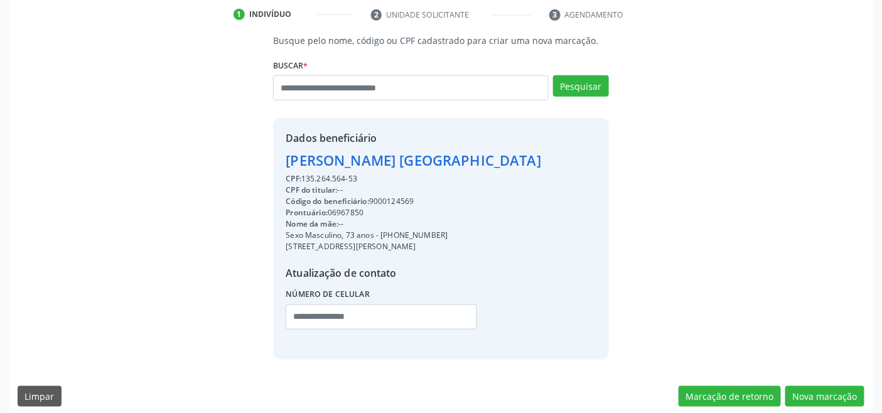
scroll to position [249, 0]
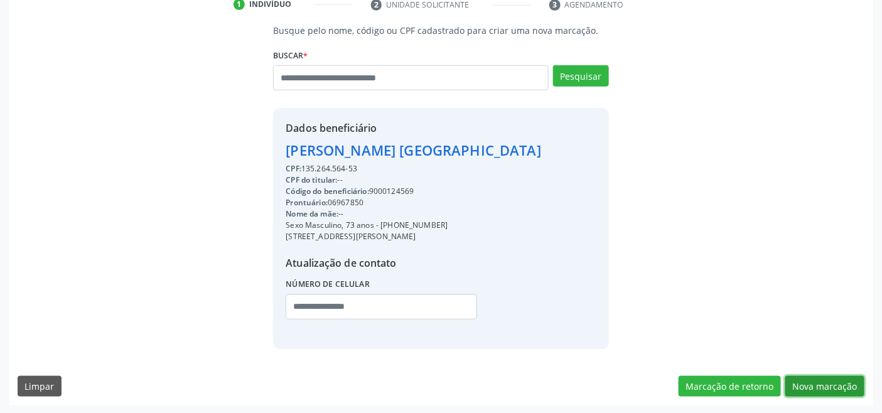
click at [838, 384] on button "Nova marcação" at bounding box center [825, 386] width 79 height 21
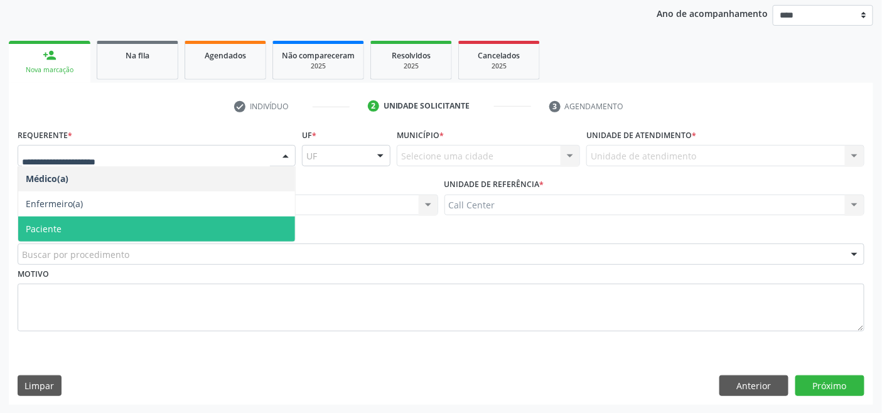
click at [107, 224] on span "Paciente" at bounding box center [156, 229] width 277 height 25
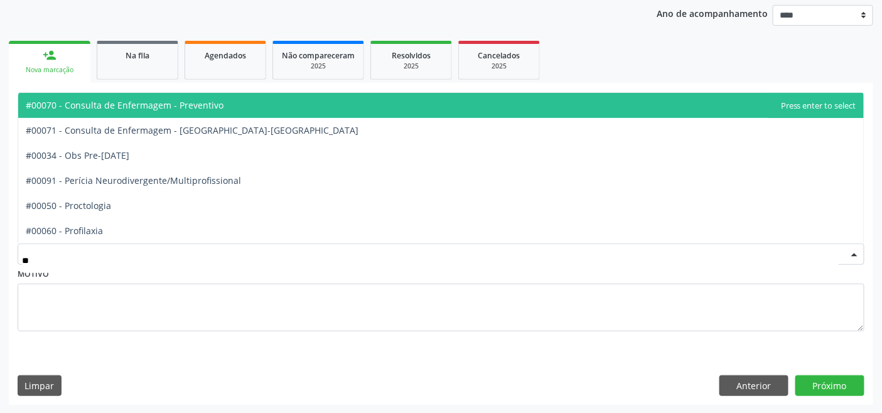
type input "***"
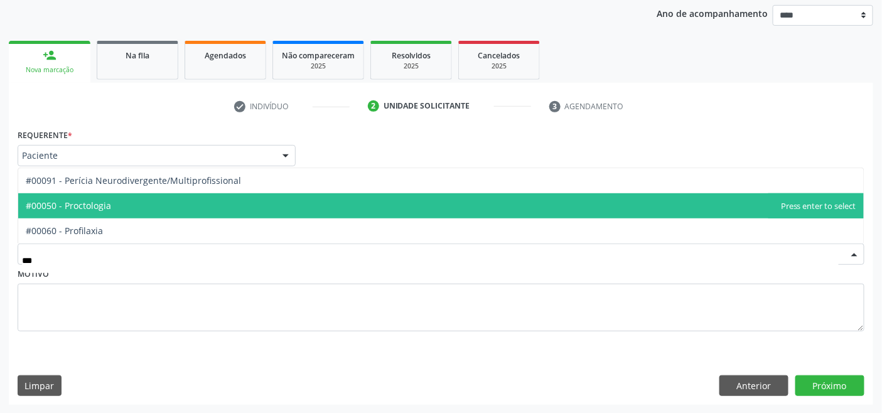
click at [113, 206] on span "#00050 - Proctologia" at bounding box center [441, 205] width 846 height 25
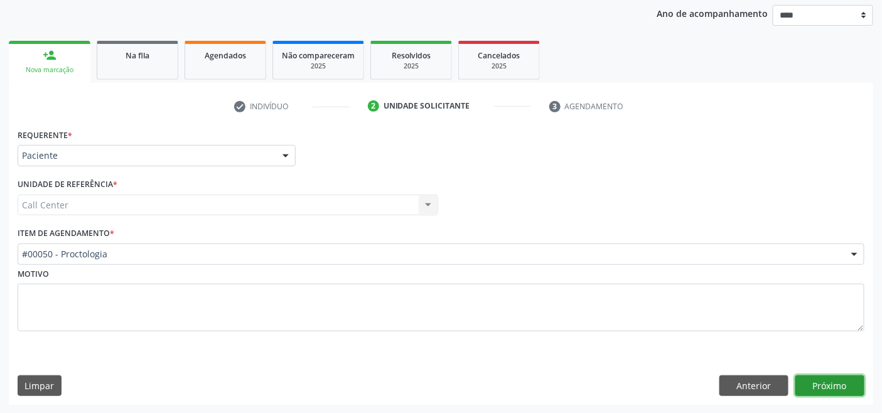
click at [802, 383] on button "Próximo" at bounding box center [830, 386] width 69 height 21
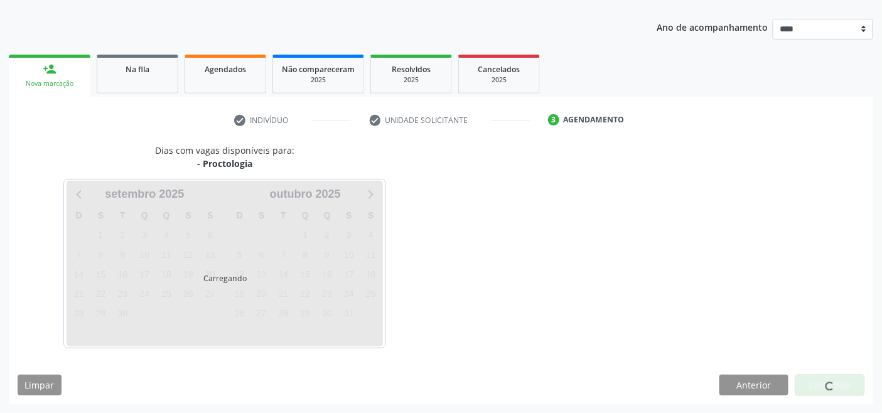
scroll to position [133, 0]
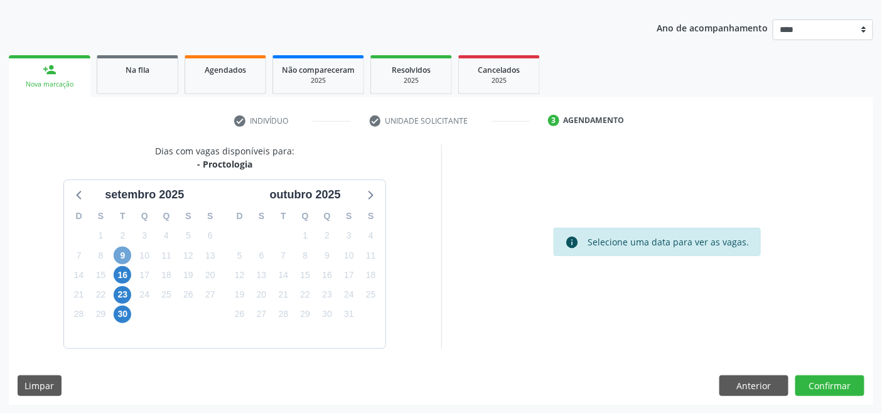
click at [122, 253] on span "9" at bounding box center [123, 256] width 18 height 18
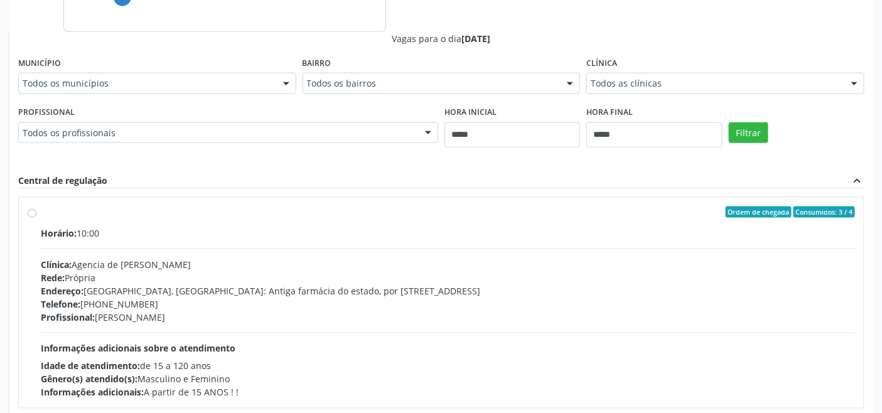
scroll to position [481, 0]
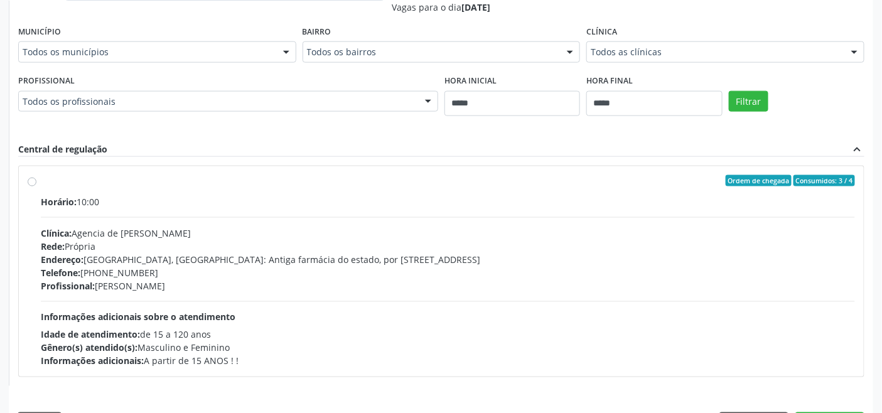
click at [234, 258] on div "Endereço: [GEOGRAPHIC_DATA], [GEOGRAPHIC_DATA]: Antiga farmácia do estado, por …" at bounding box center [448, 259] width 815 height 13
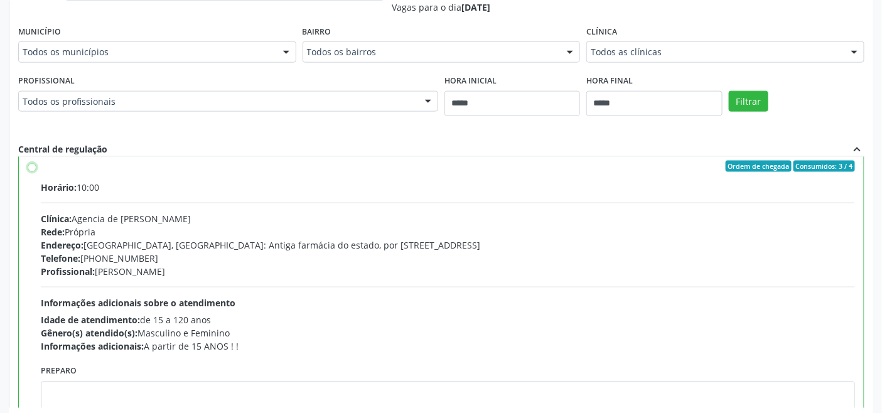
scroll to position [63, 0]
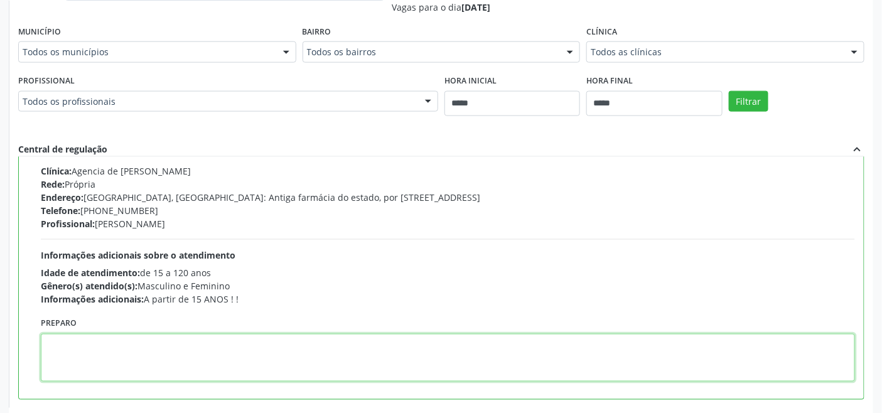
paste textarea "**********"
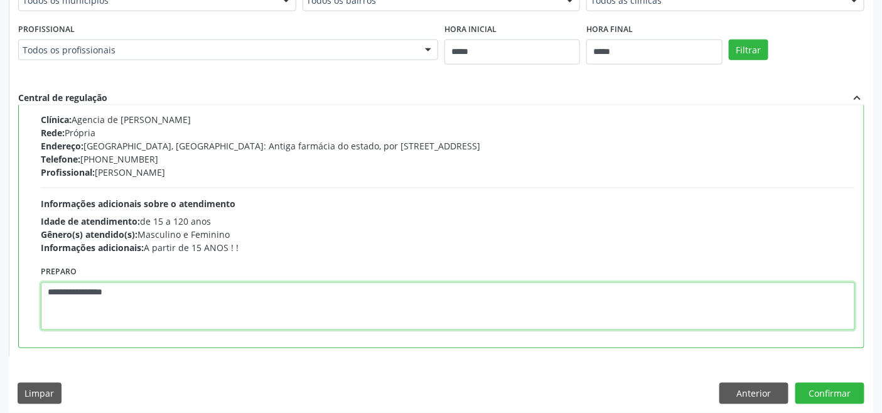
scroll to position [541, 0]
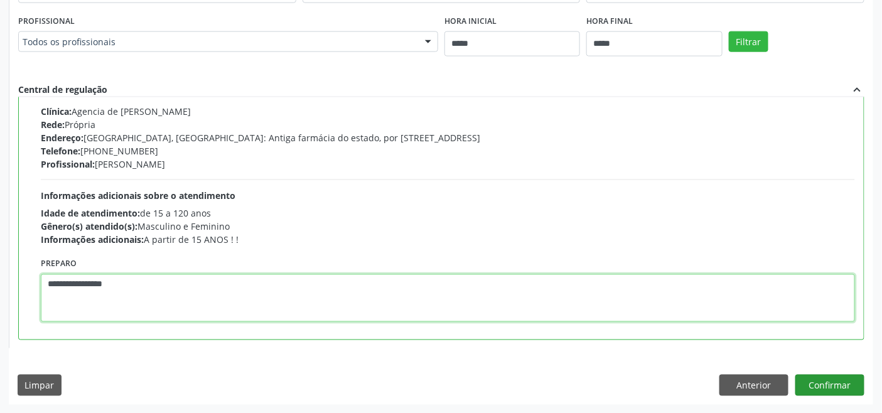
type textarea "**********"
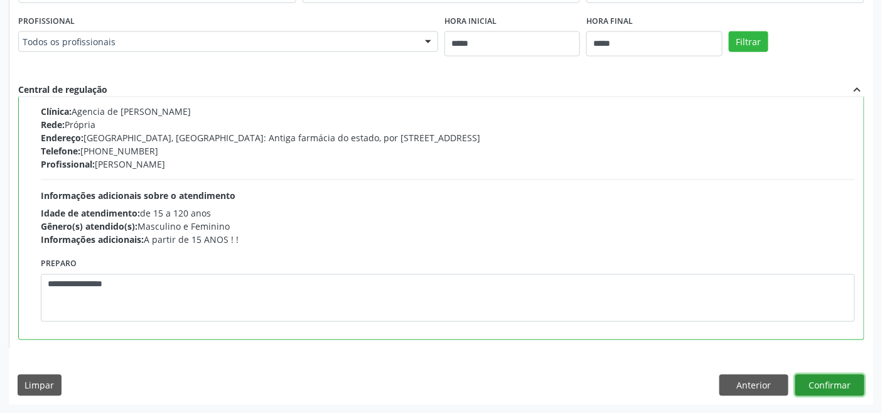
click at [828, 386] on button "Confirmar" at bounding box center [830, 385] width 69 height 21
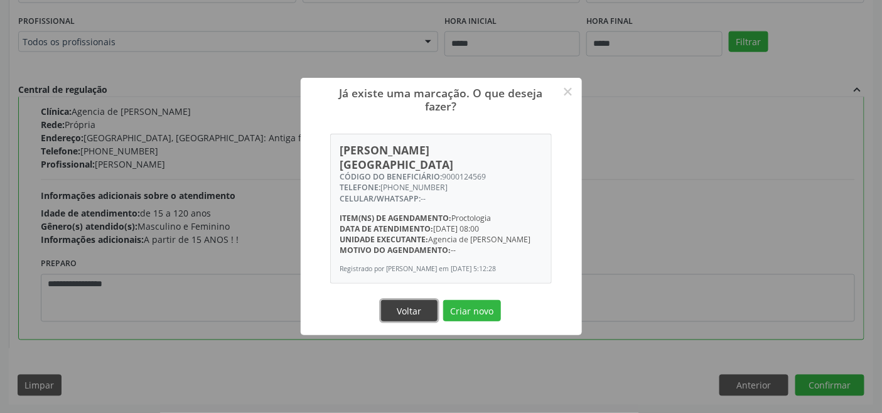
click at [410, 312] on button "Voltar" at bounding box center [409, 310] width 57 height 21
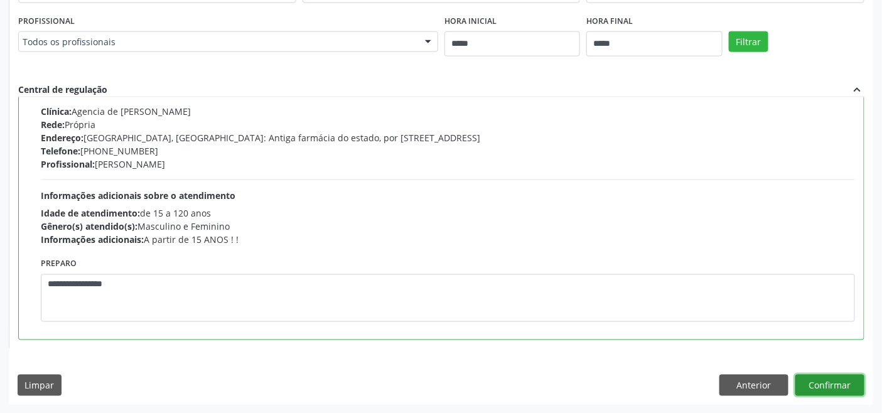
click at [813, 383] on button "Confirmar" at bounding box center [830, 385] width 69 height 21
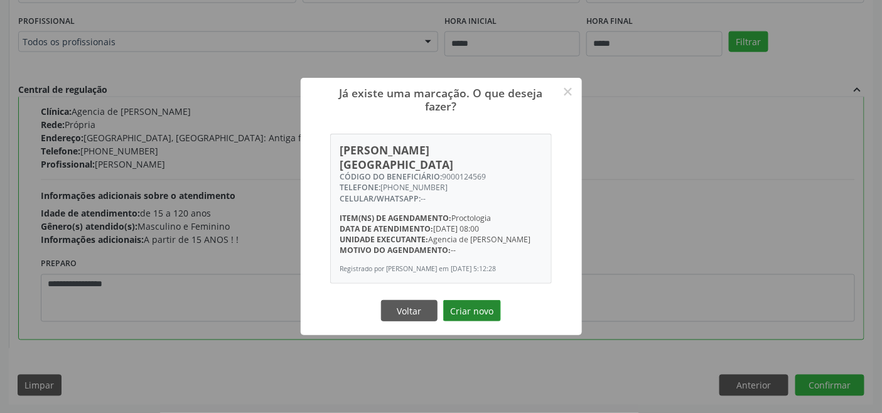
click at [480, 309] on button "Criar novo" at bounding box center [472, 310] width 58 height 21
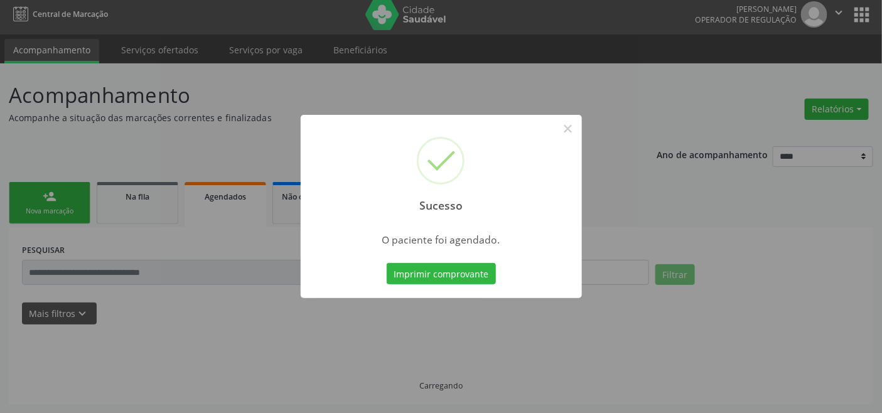
scroll to position [4, 0]
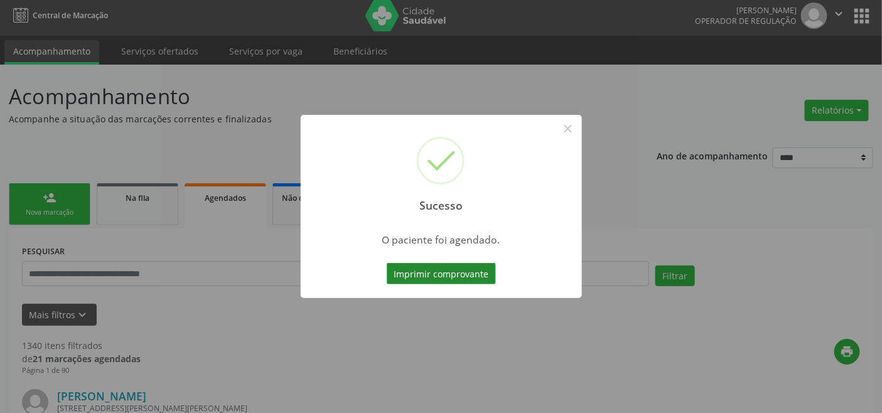
click at [448, 275] on button "Imprimir comprovante" at bounding box center [441, 273] width 109 height 21
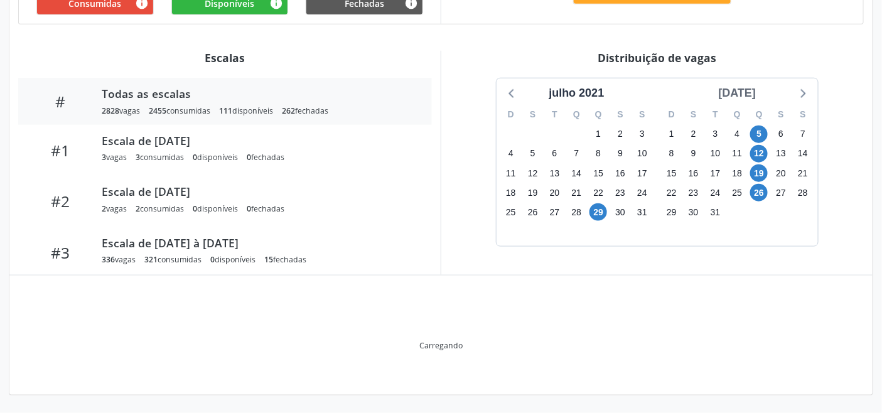
scroll to position [317, 0]
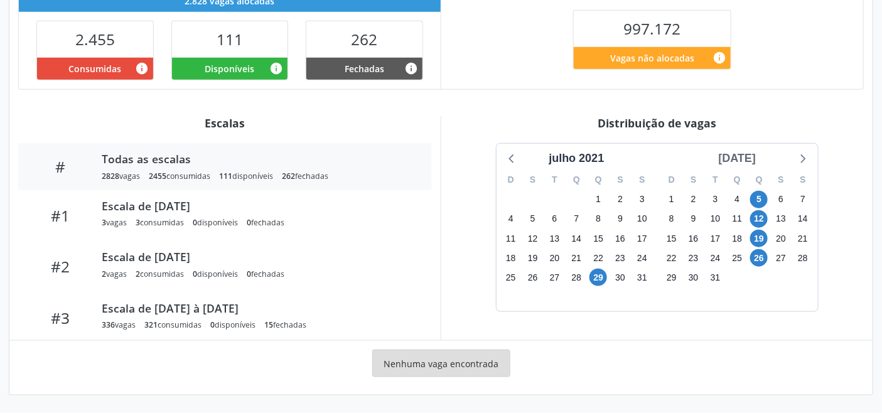
click at [744, 155] on div "[DATE]" at bounding box center [738, 158] width 48 height 17
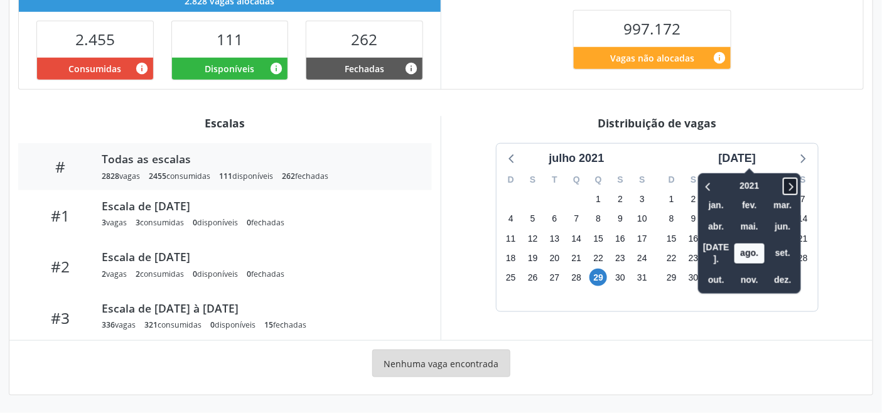
click at [784, 182] on icon at bounding box center [790, 186] width 13 height 15
click at [705, 271] on span "out." at bounding box center [717, 280] width 30 height 19
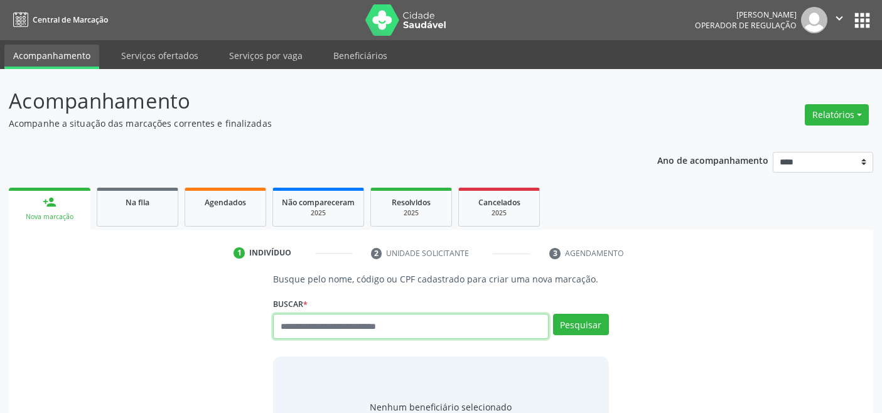
scroll to position [4, 0]
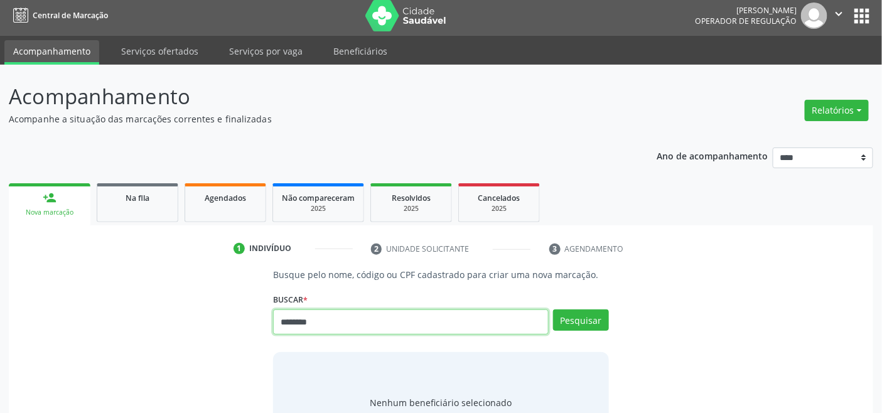
type input "********"
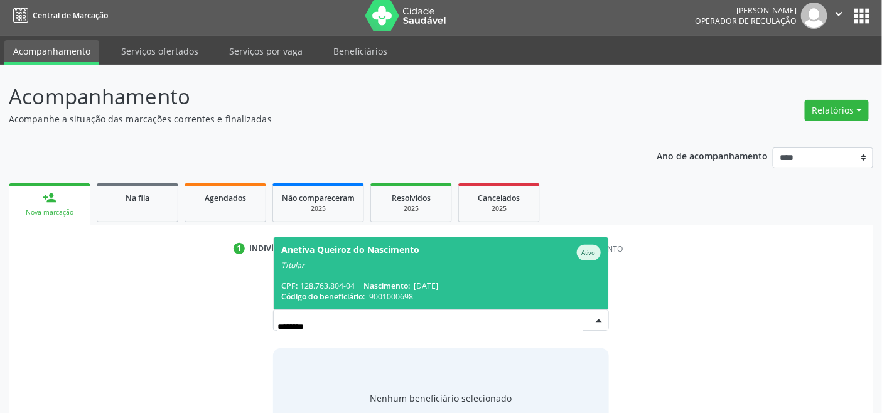
click at [360, 262] on div "Titular" at bounding box center [440, 266] width 319 height 10
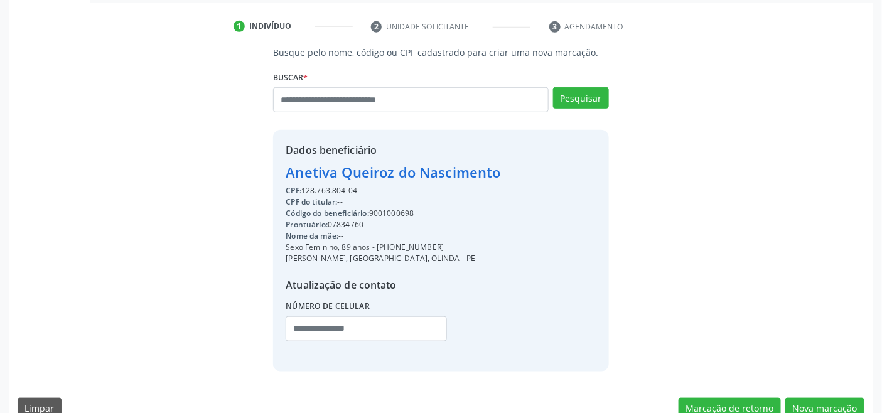
scroll to position [249, 0]
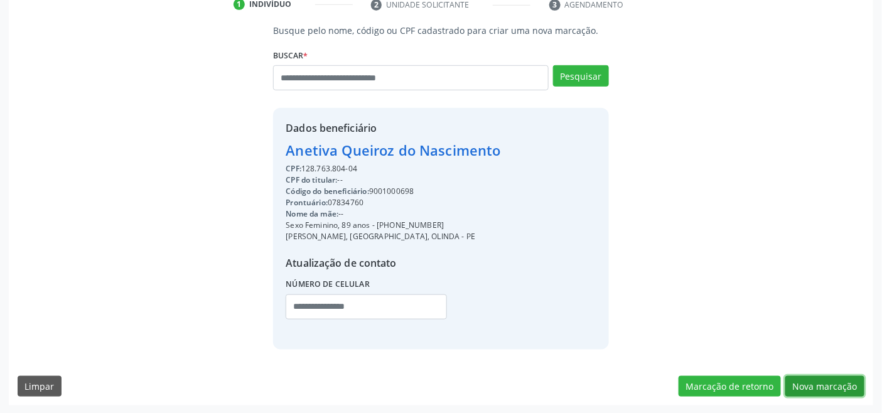
click at [840, 387] on button "Nova marcação" at bounding box center [825, 386] width 79 height 21
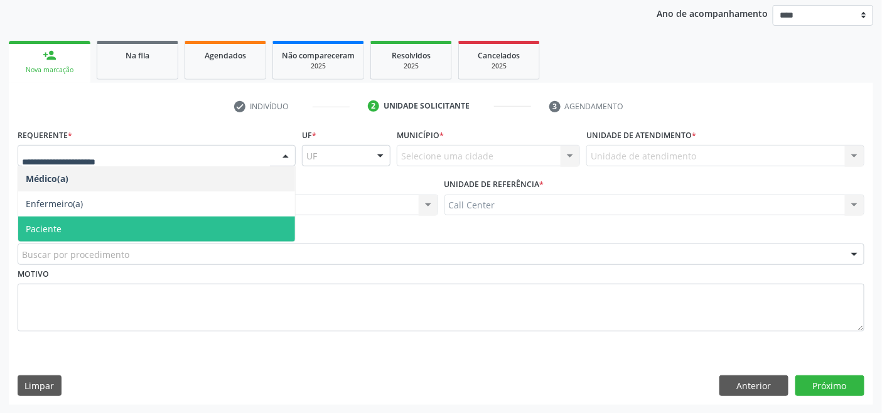
click at [129, 217] on span "Paciente" at bounding box center [156, 229] width 277 height 25
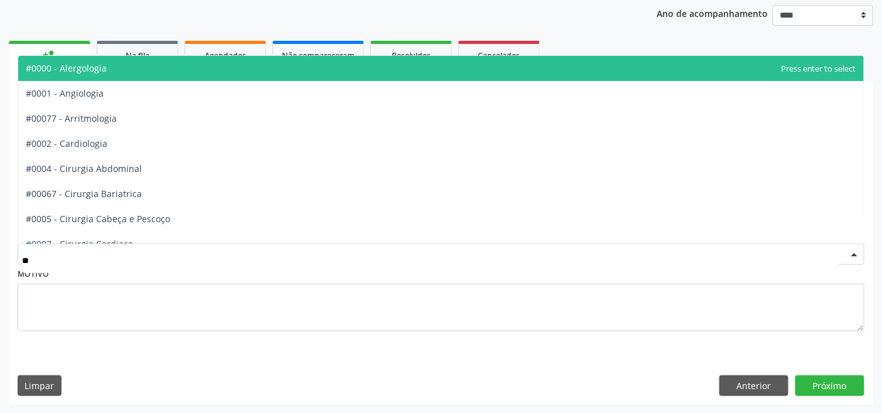
type input "***"
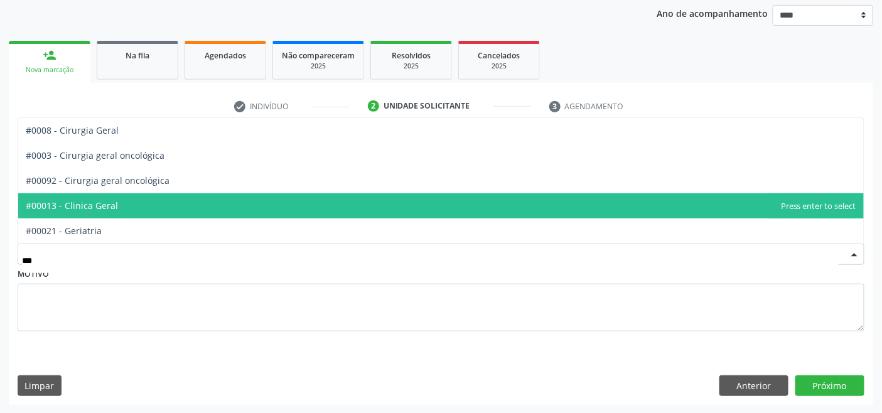
click at [114, 201] on span "#00013 - Clinica Geral" at bounding box center [441, 205] width 846 height 25
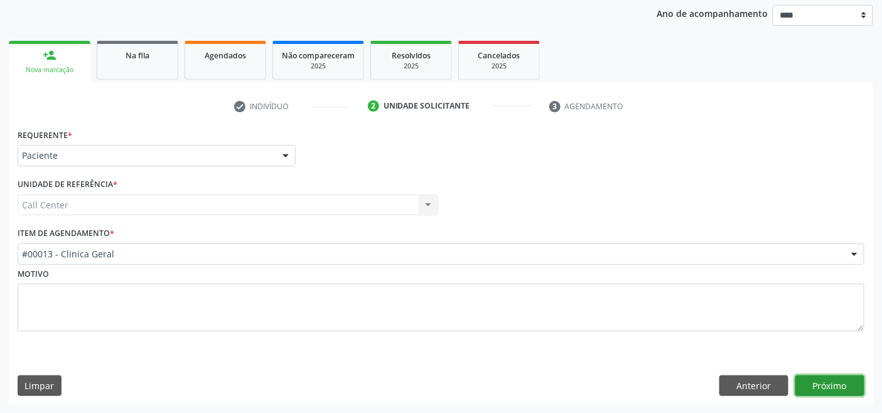
click at [813, 383] on button "Próximo" at bounding box center [830, 386] width 69 height 21
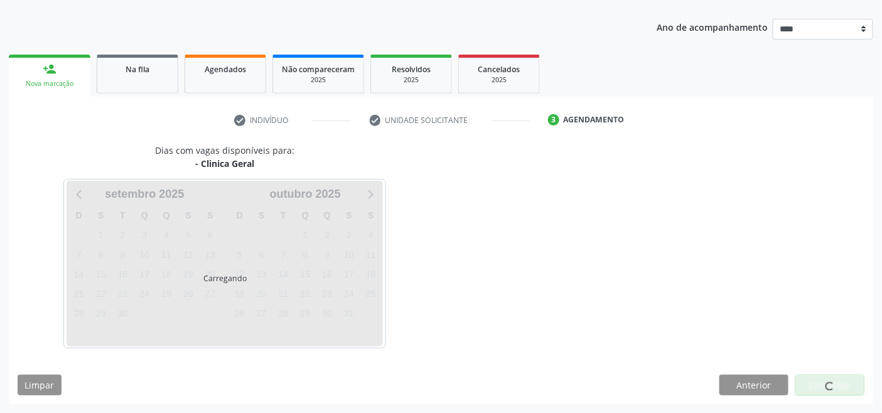
scroll to position [133, 0]
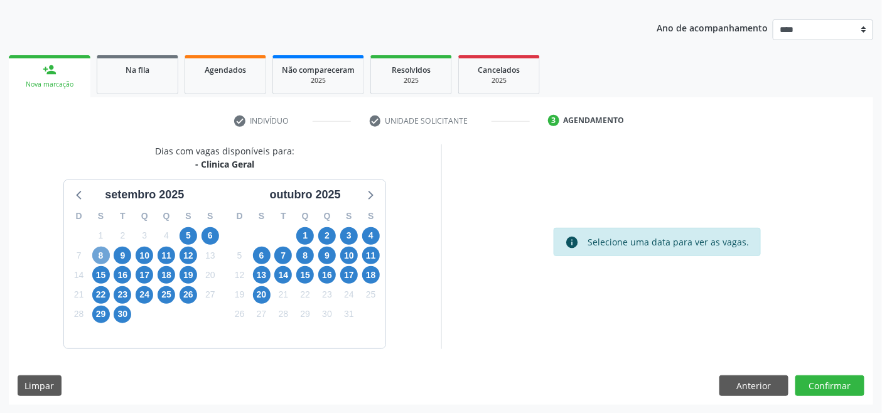
click at [93, 255] on span "8" at bounding box center [101, 256] width 18 height 18
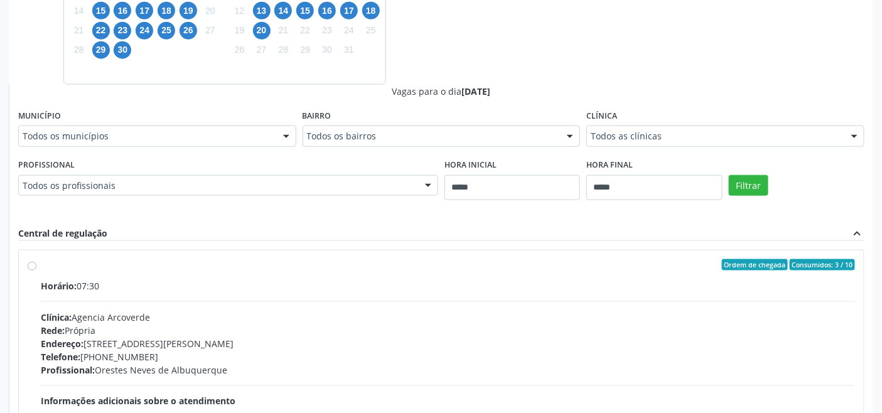
scroll to position [411, 0]
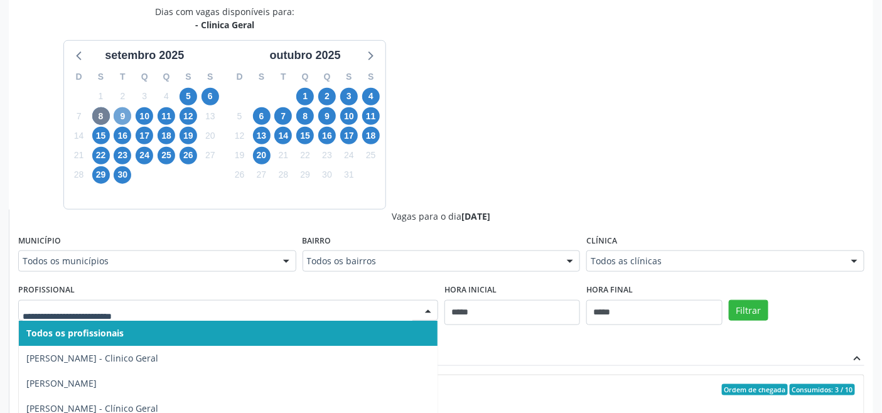
click at [121, 117] on span "9" at bounding box center [123, 116] width 18 height 18
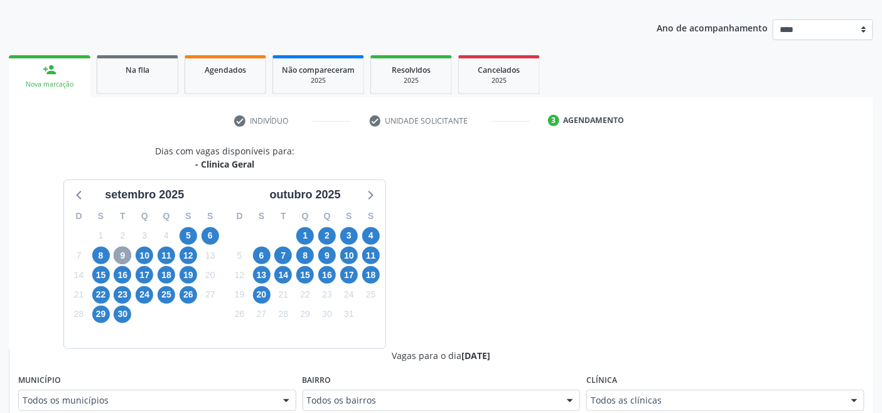
scroll to position [272, 0]
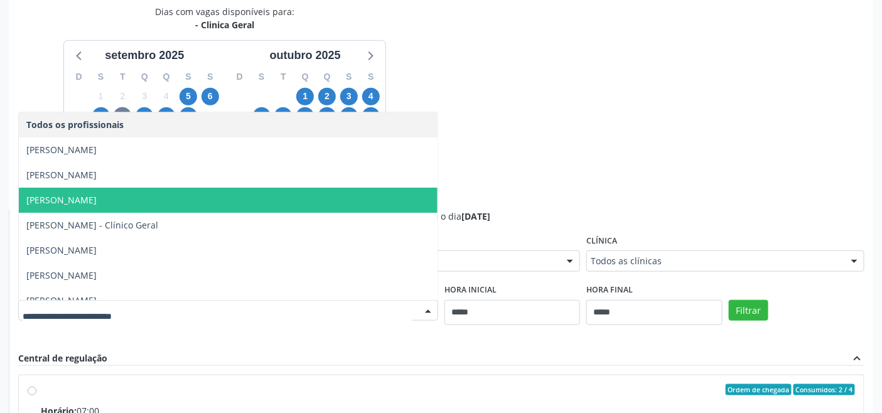
click at [97, 199] on span "[PERSON_NAME]" at bounding box center [61, 200] width 70 height 12
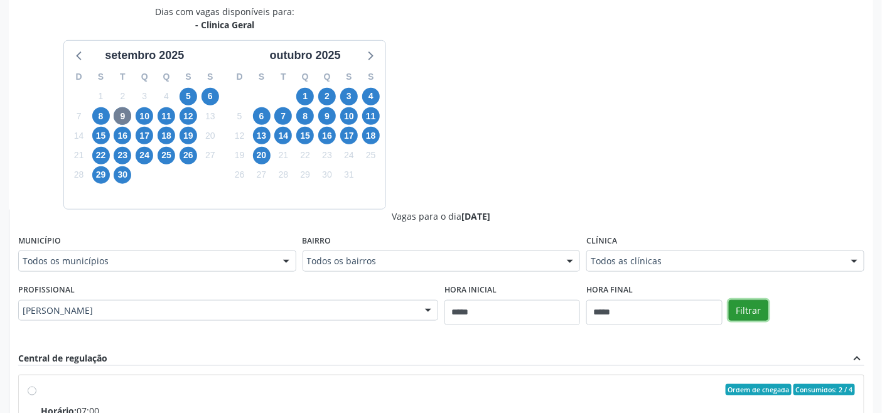
click at [743, 305] on button "Filtrar" at bounding box center [749, 310] width 40 height 21
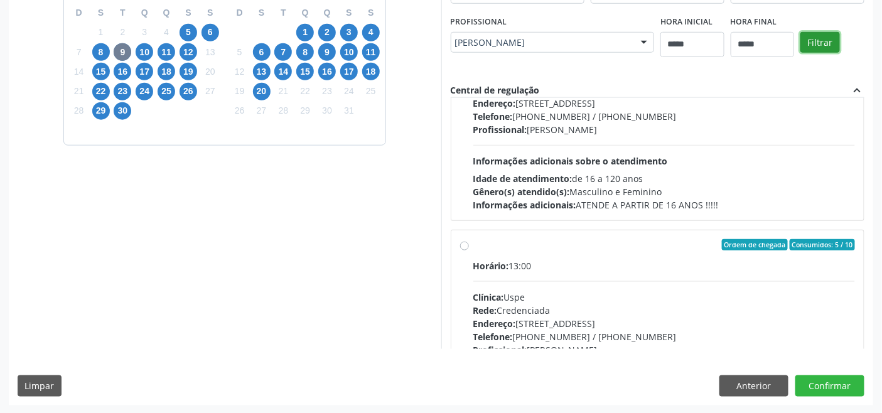
scroll to position [418, 0]
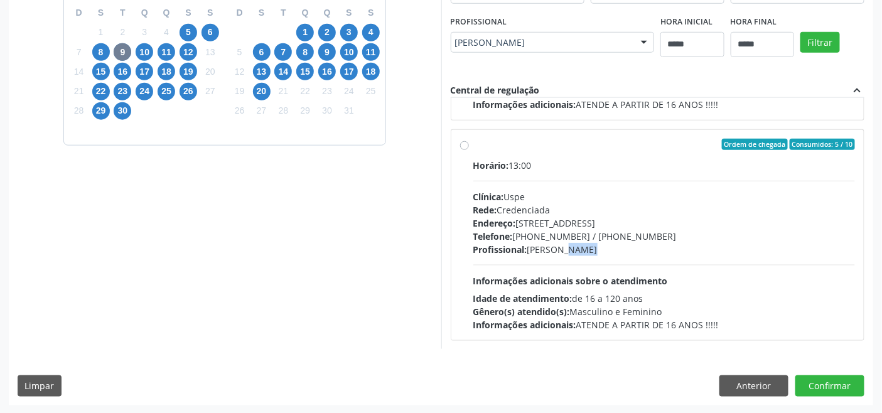
drag, startPoint x: 548, startPoint y: 256, endPoint x: 537, endPoint y: 249, distance: 12.4
click at [537, 249] on div "Horário: 13:00 Clínica: Uspe Rede: Credenciada Endereço: Rua do Espinheiro, nº …" at bounding box center [665, 245] width 382 height 173
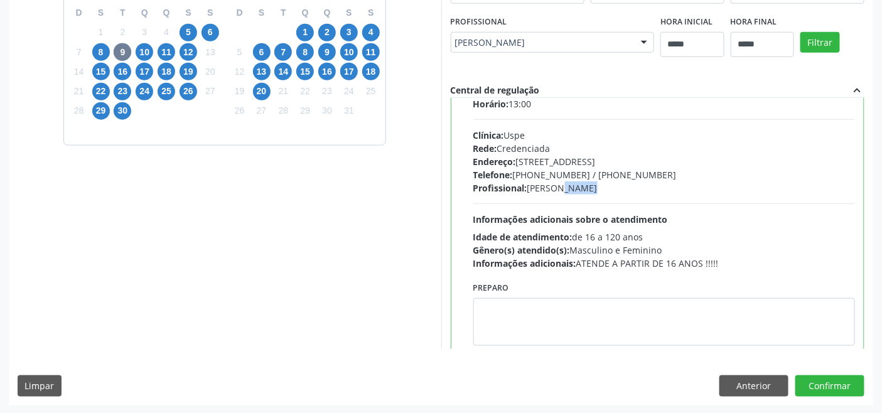
scroll to position [503, 0]
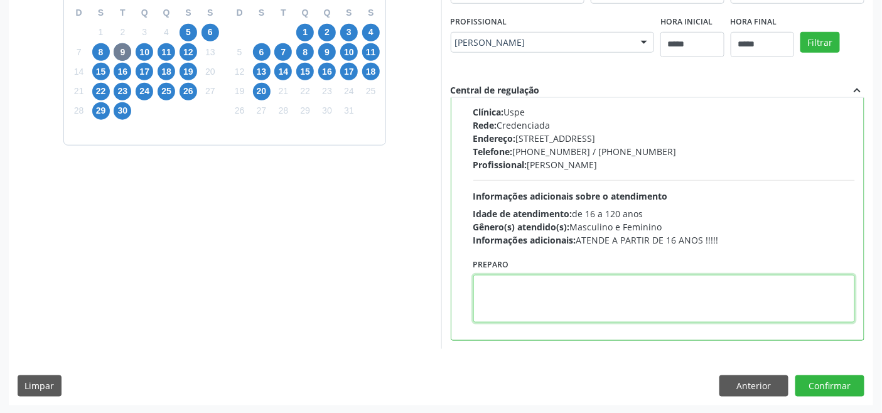
paste textarea "**********"
type textarea "**********"
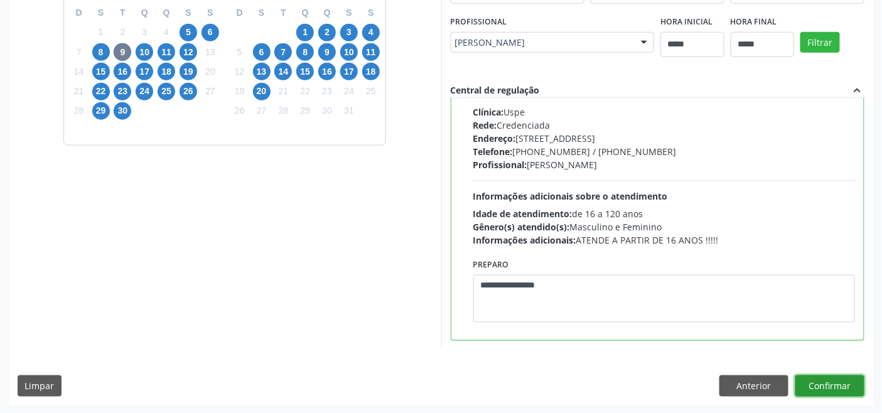
click at [827, 383] on button "Confirmar" at bounding box center [830, 386] width 69 height 21
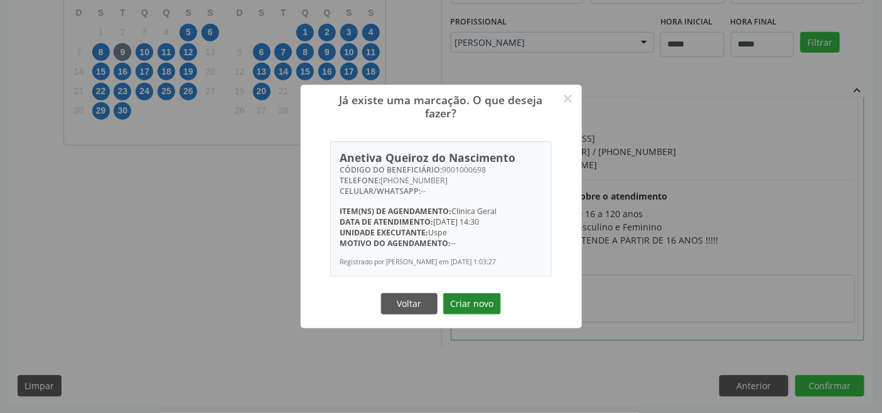
click at [465, 303] on button "Criar novo" at bounding box center [472, 303] width 58 height 21
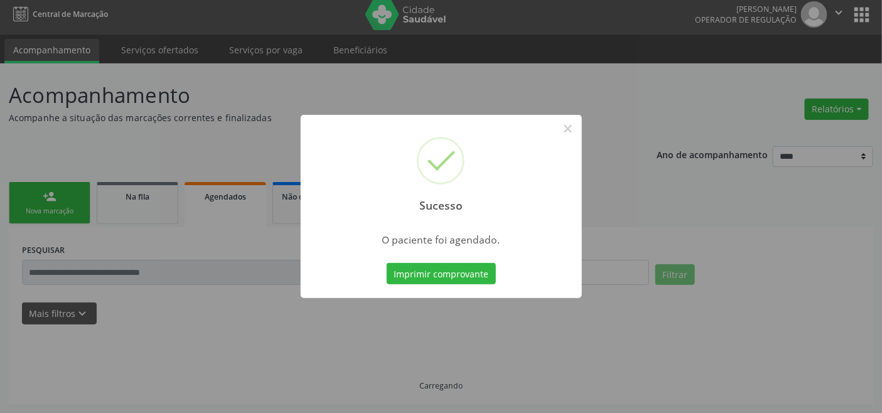
scroll to position [4, 0]
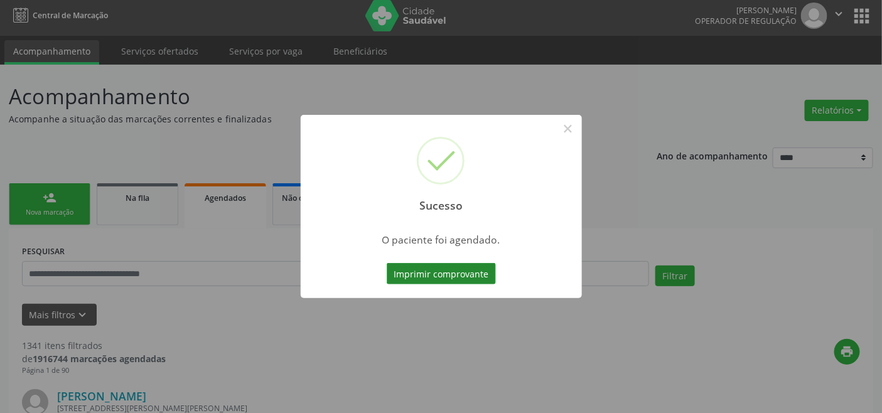
click at [450, 266] on button "Imprimir comprovante" at bounding box center [441, 273] width 109 height 21
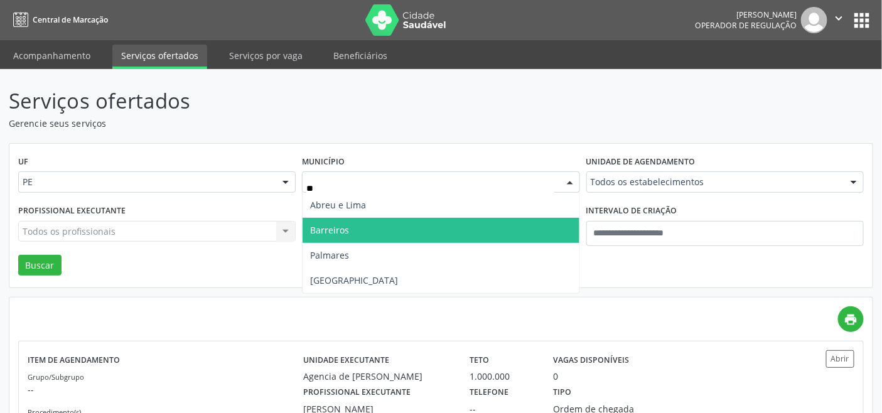
type input "***"
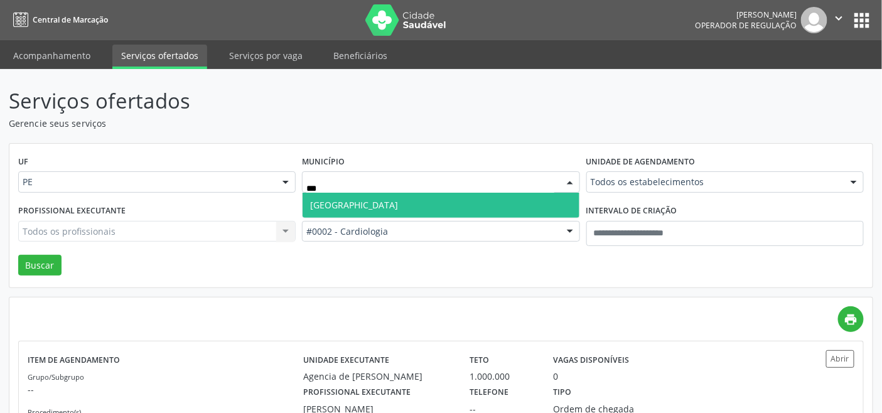
click at [371, 210] on span "[GEOGRAPHIC_DATA]" at bounding box center [441, 205] width 276 height 25
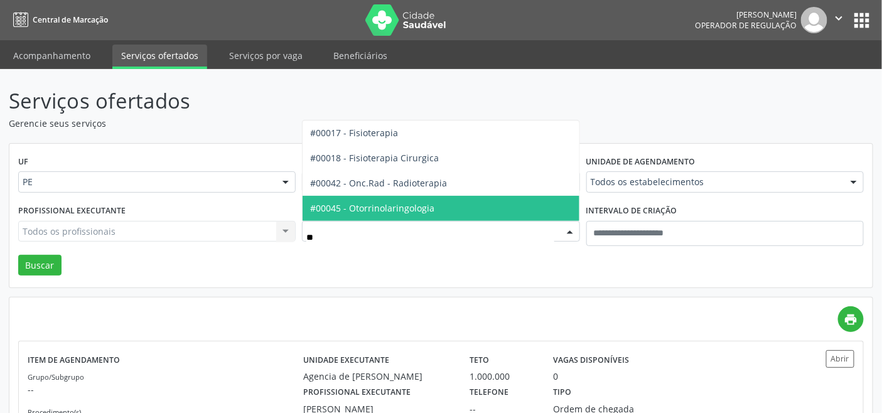
type input "***"
click at [387, 212] on span "#00045 - Otorrinolaringologia" at bounding box center [372, 208] width 124 height 12
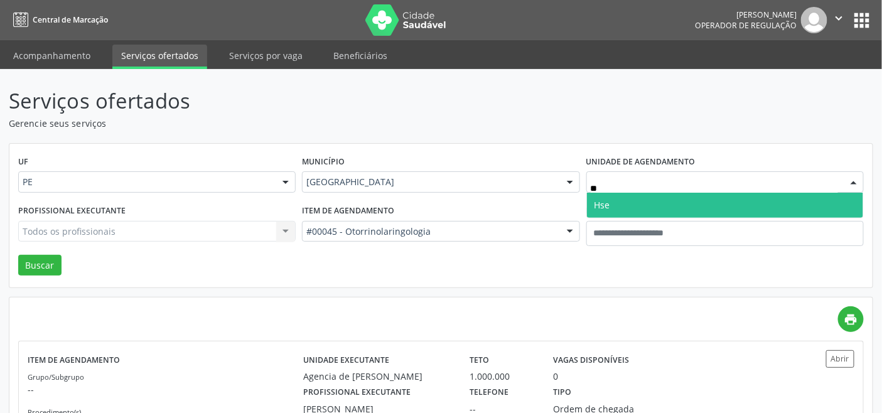
type input "***"
click at [604, 202] on span "Hse" at bounding box center [603, 205] width 16 height 12
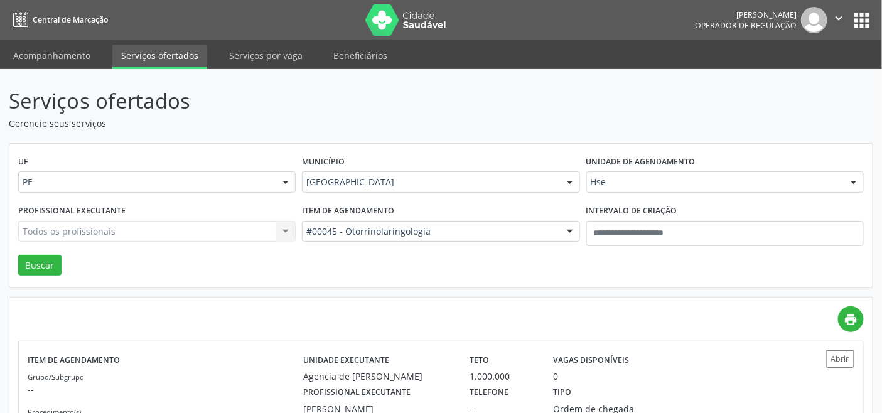
click at [210, 234] on div "Todos os profissionais Todos os profissionais Adalberto Aguiar Interaminense Ju…" at bounding box center [157, 231] width 278 height 21
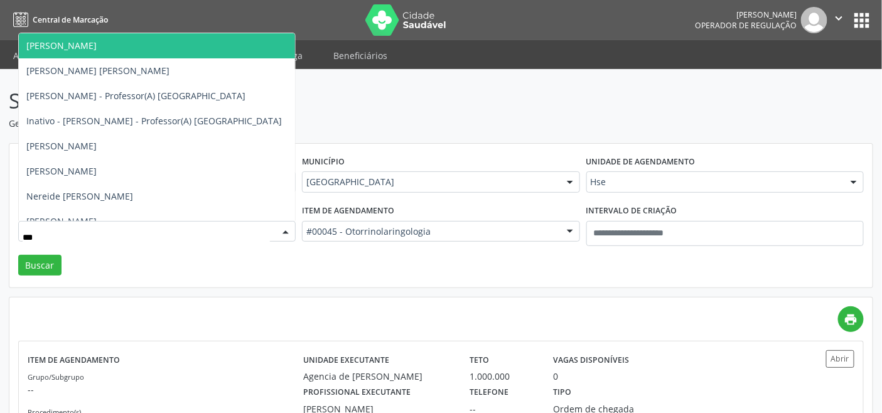
type input "****"
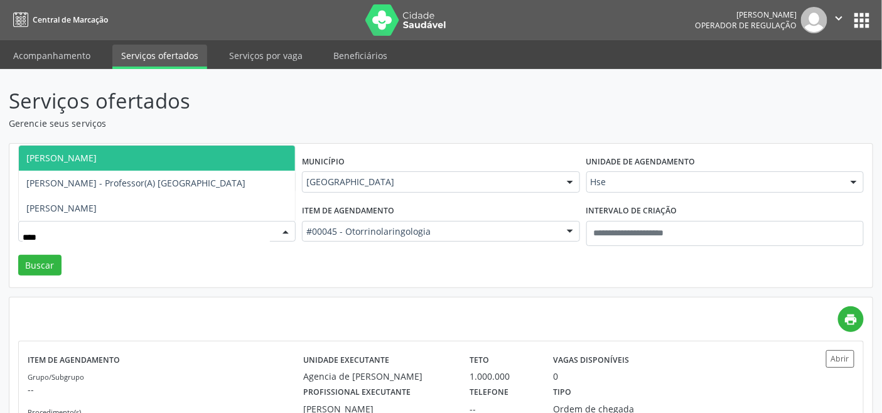
click at [54, 159] on span "Charles Holanda Felix" at bounding box center [61, 158] width 70 height 12
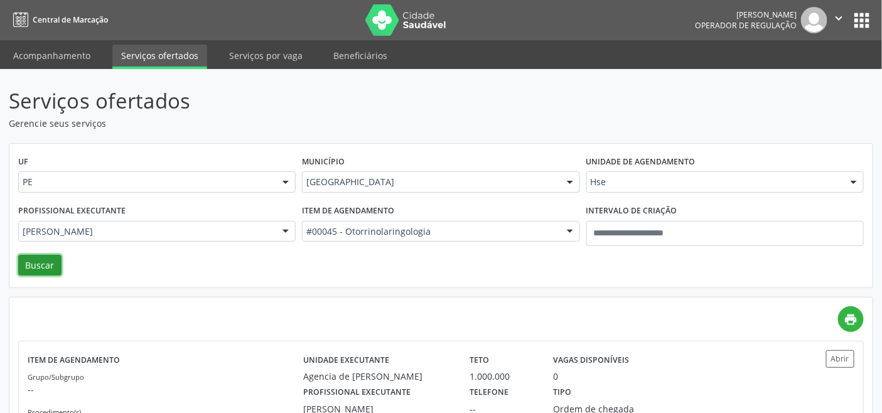
click at [46, 273] on button "Buscar" at bounding box center [39, 265] width 43 height 21
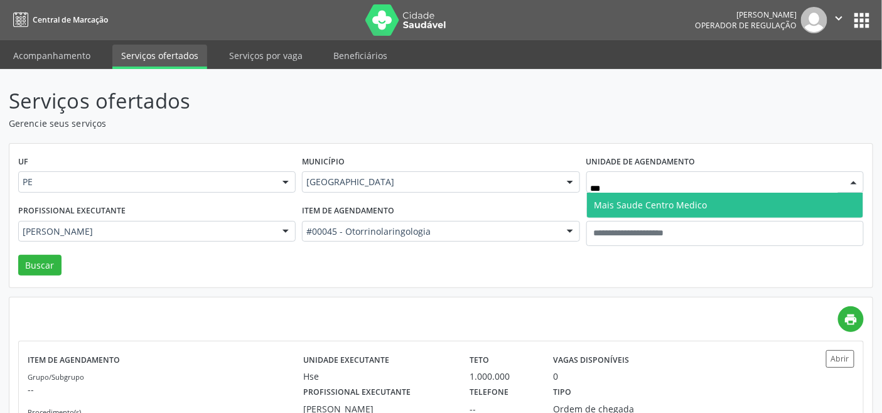
type input "****"
click at [610, 203] on span "Mais Saude Centro Medico" at bounding box center [651, 205] width 113 height 12
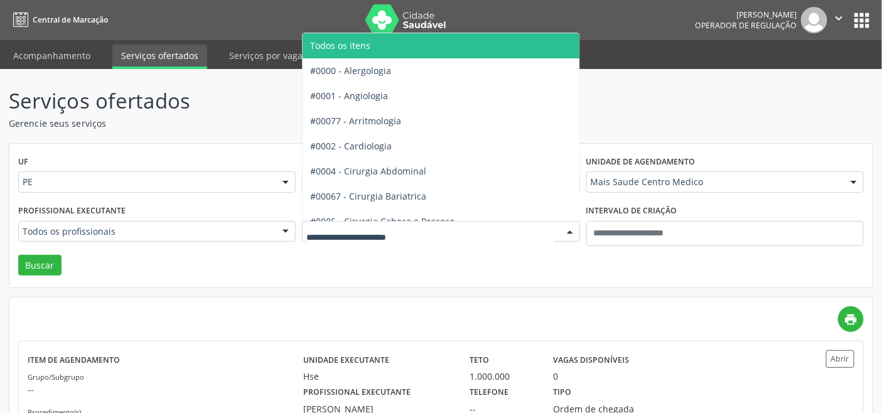
click at [355, 45] on span "Todos os itens" at bounding box center [340, 46] width 60 height 12
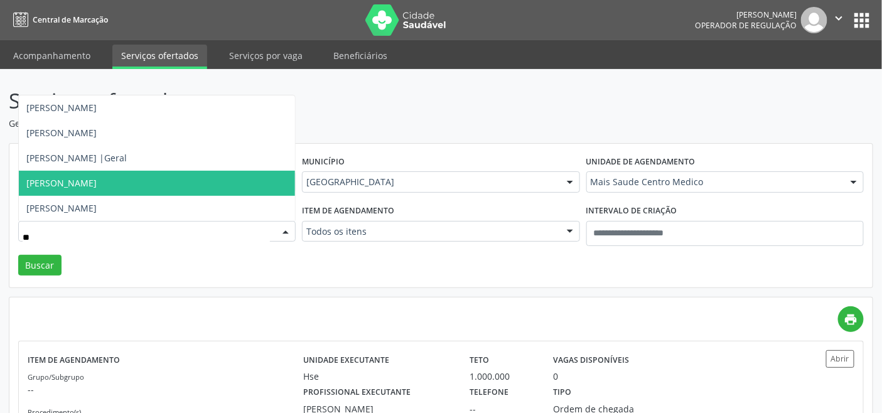
click at [92, 163] on span "Igor Dantas de Oliveira |Geral" at bounding box center [157, 158] width 276 height 25
type input "**"
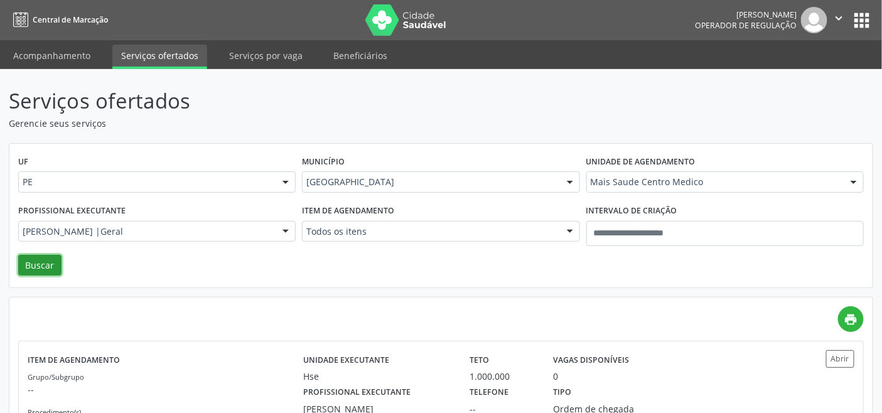
click at [46, 261] on button "Buscar" at bounding box center [39, 265] width 43 height 21
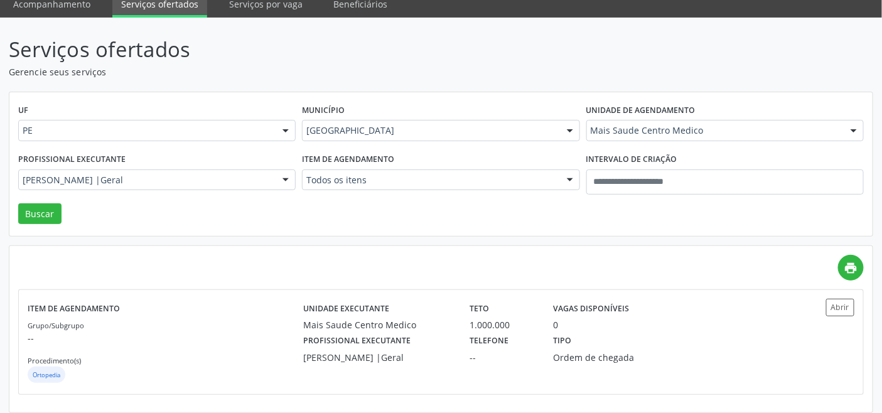
scroll to position [59, 0]
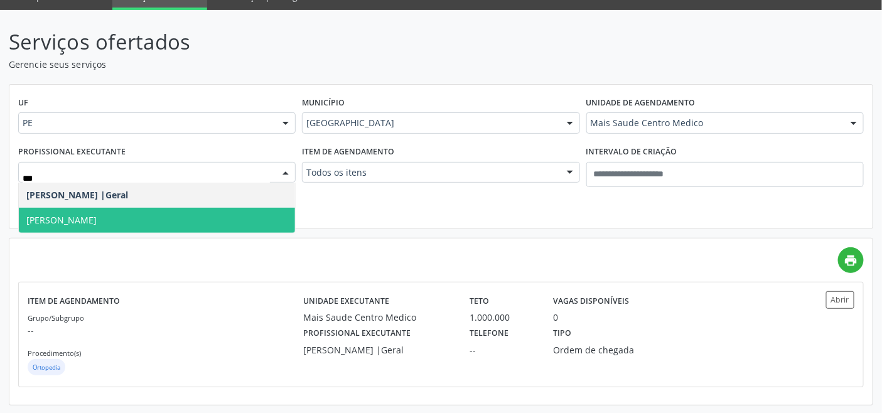
type input "****"
click at [106, 226] on span "Igor Oliveira" at bounding box center [157, 220] width 276 height 25
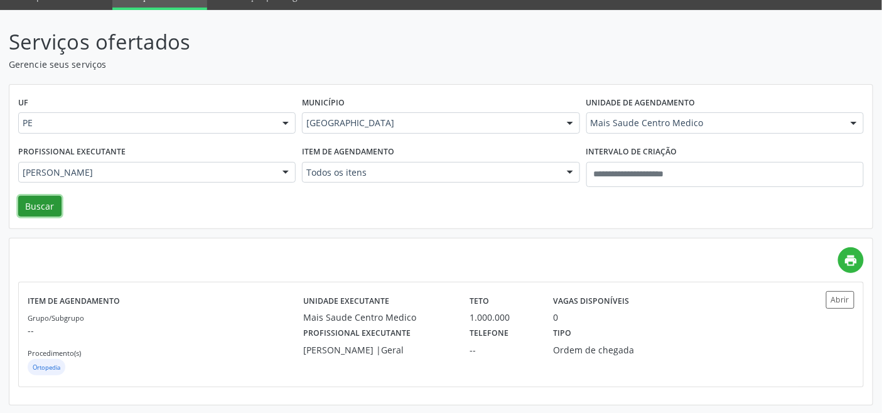
click at [40, 208] on button "Buscar" at bounding box center [39, 206] width 43 height 21
click at [230, 338] on div "Grupo/Subgrupo -- Procedimento(s) Ortopedia" at bounding box center [166, 344] width 276 height 67
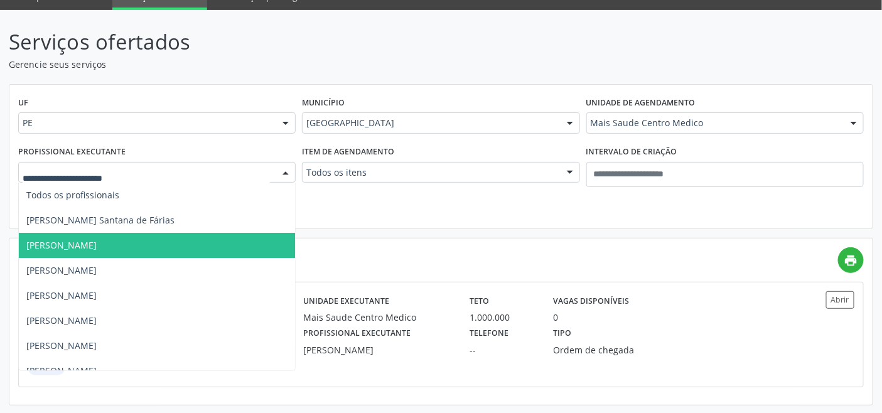
click at [355, 206] on div "UF PE PE Nenhum resultado encontrado para: " " Não há nenhuma opção para ser ex…" at bounding box center [441, 157] width 864 height 144
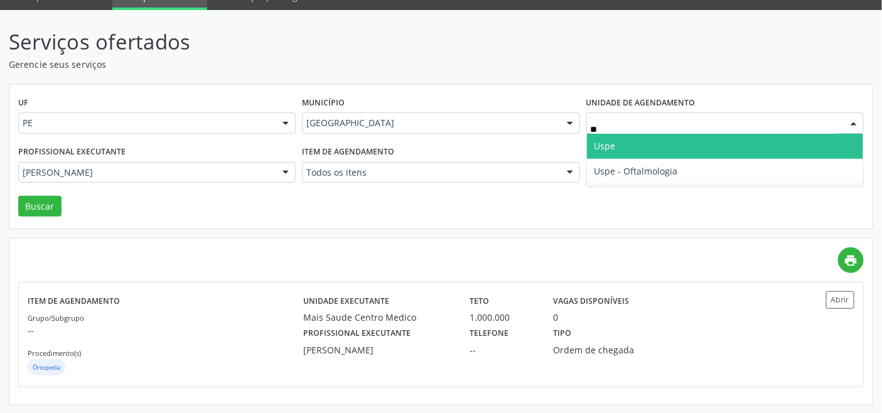
type input "***"
click at [633, 145] on span "Uspe" at bounding box center [725, 146] width 276 height 25
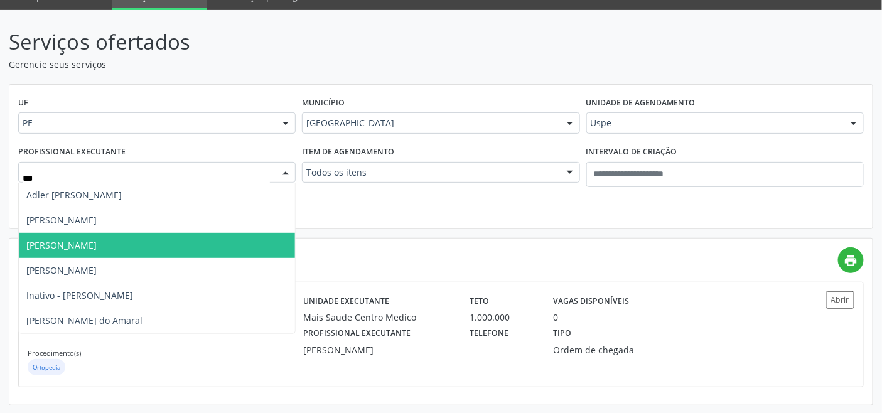
type input "****"
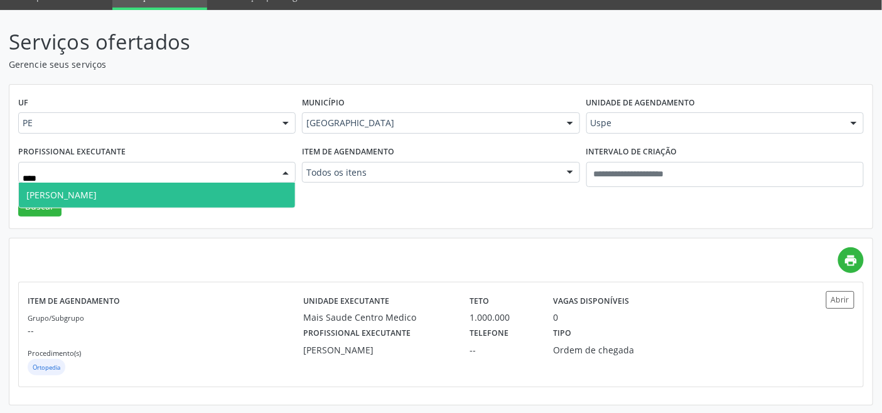
click at [101, 184] on span "Elias Jose de Melo" at bounding box center [157, 195] width 276 height 25
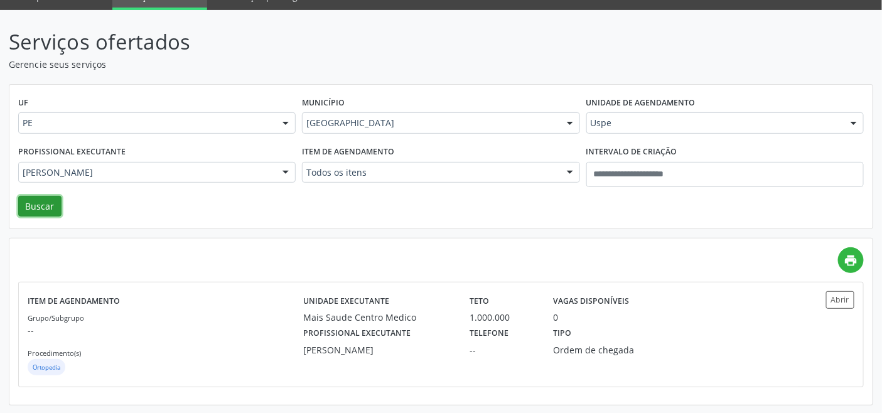
click at [35, 214] on button "Buscar" at bounding box center [39, 206] width 43 height 21
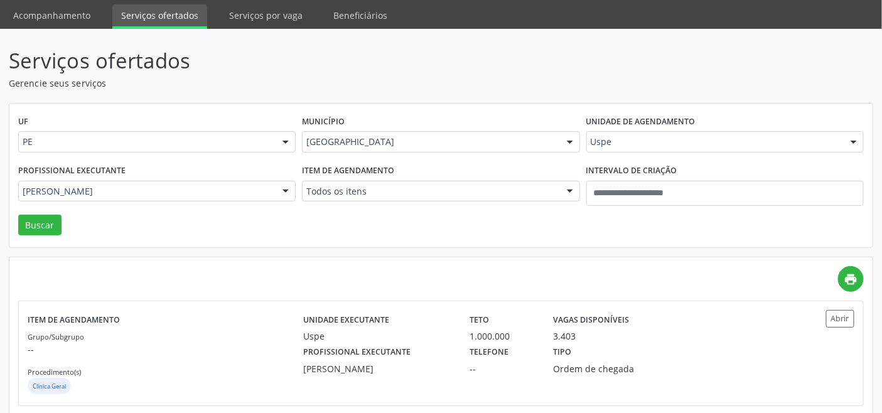
scroll to position [0, 0]
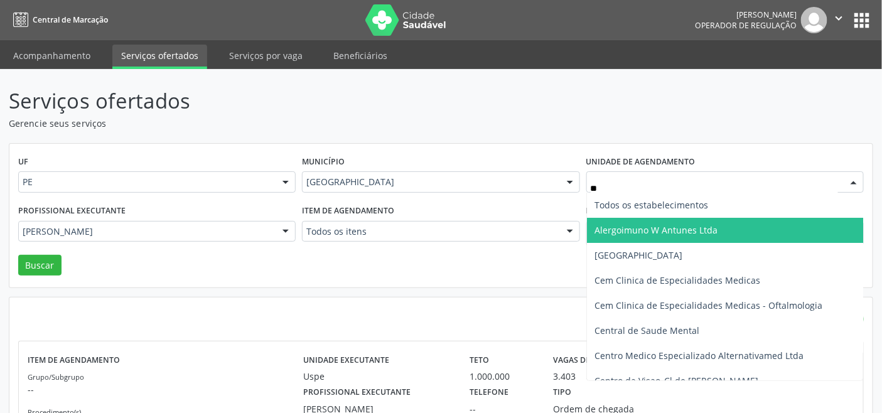
type input "***"
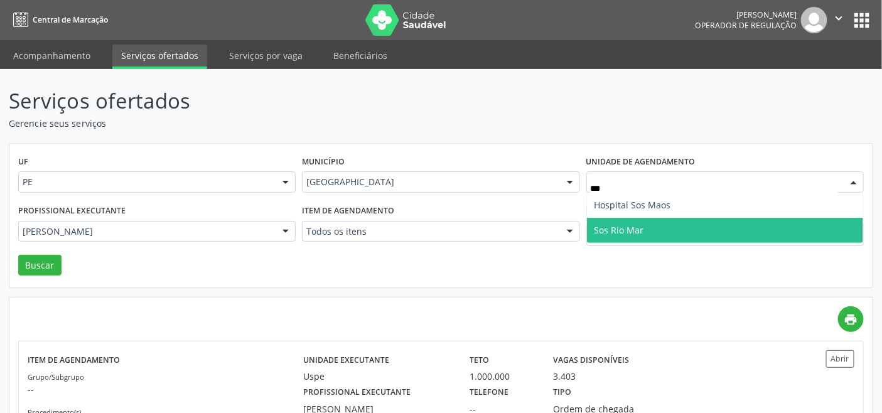
drag, startPoint x: 614, startPoint y: 229, endPoint x: 446, endPoint y: 251, distance: 169.1
click at [612, 230] on span "Sos Rio Mar" at bounding box center [620, 230] width 50 height 12
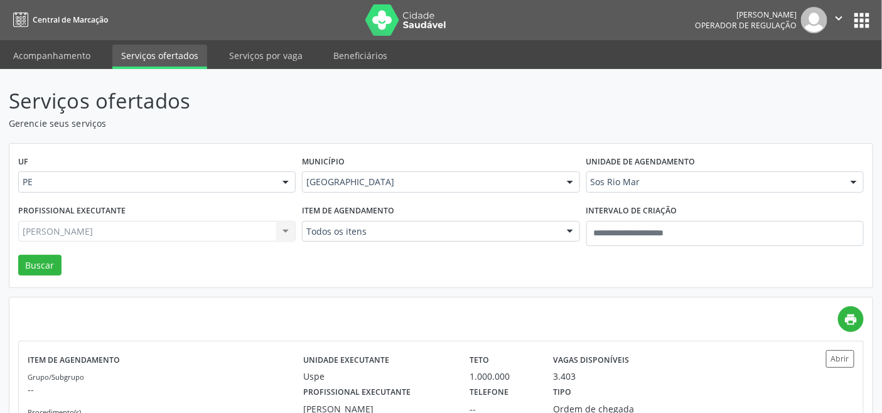
click at [187, 234] on div "Elias Jose de Melo Todos os profissionais Aderaldo Tadeu de Morais Adler Felipe…" at bounding box center [157, 231] width 278 height 21
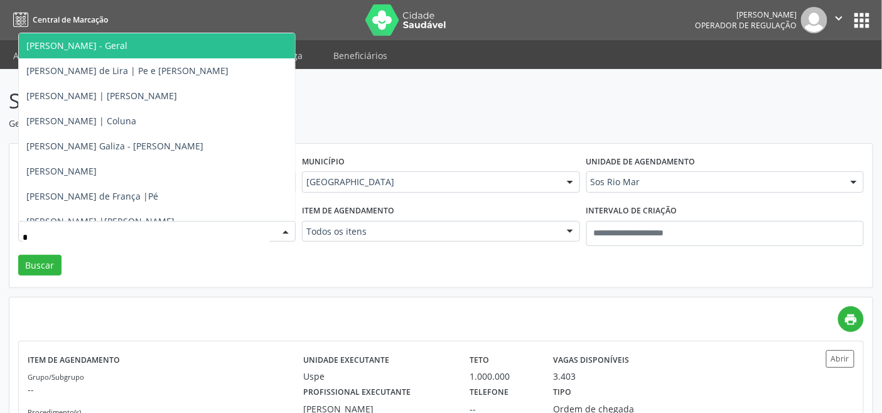
type input "**"
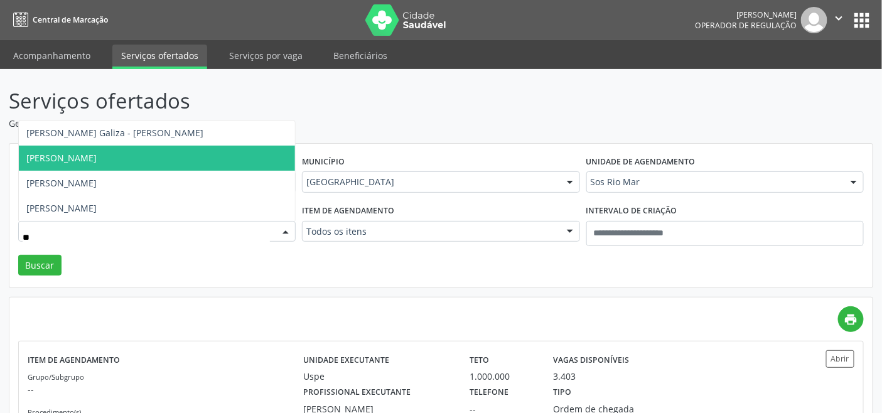
click at [115, 165] on span "Jose Zaronir Ramalho" at bounding box center [157, 158] width 276 height 25
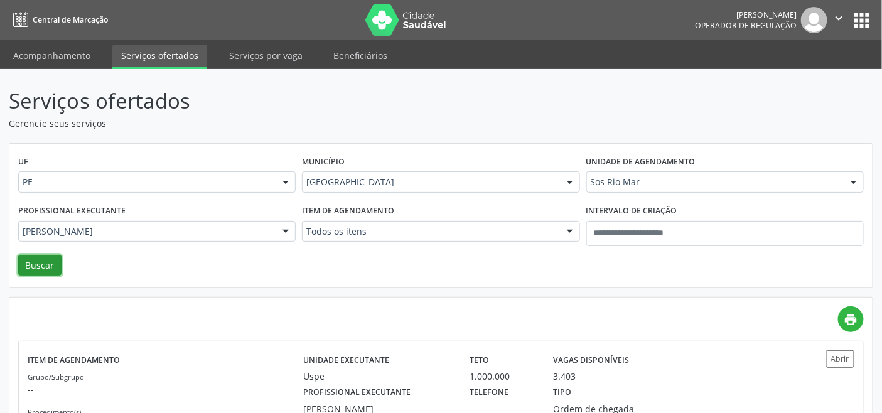
click at [36, 269] on button "Buscar" at bounding box center [39, 265] width 43 height 21
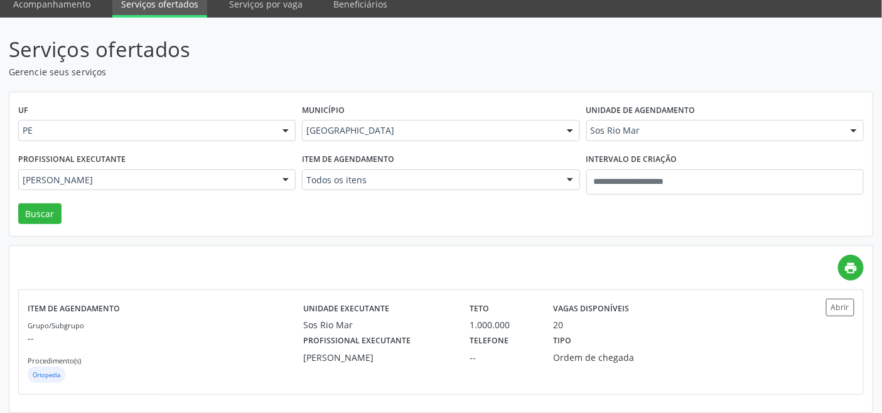
scroll to position [59, 0]
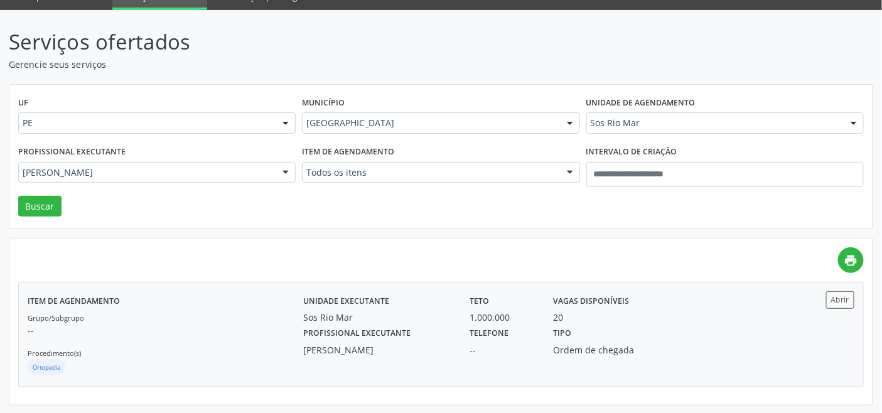
click at [157, 328] on p "--" at bounding box center [166, 330] width 276 height 13
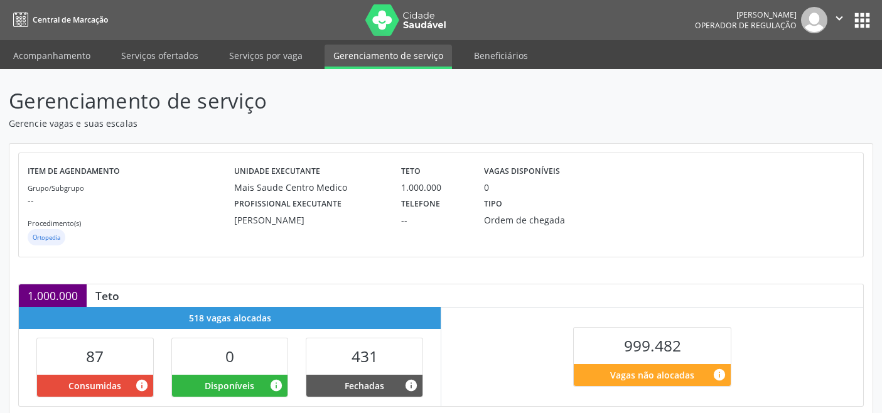
scroll to position [167, 0]
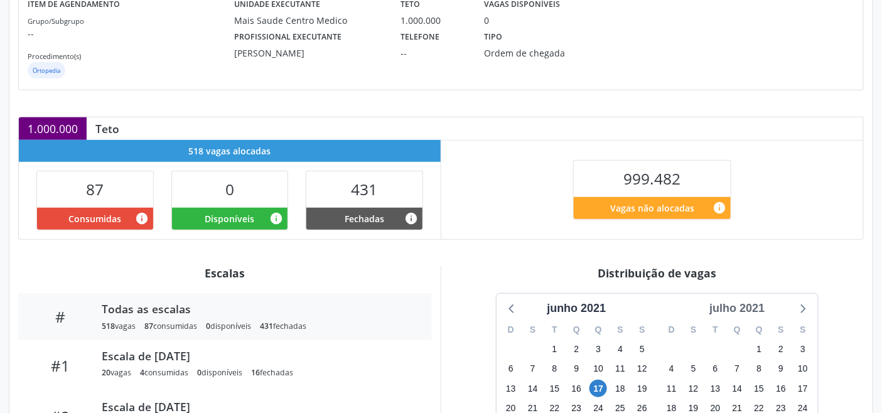
click at [750, 306] on div "julho 2021" at bounding box center [737, 308] width 65 height 17
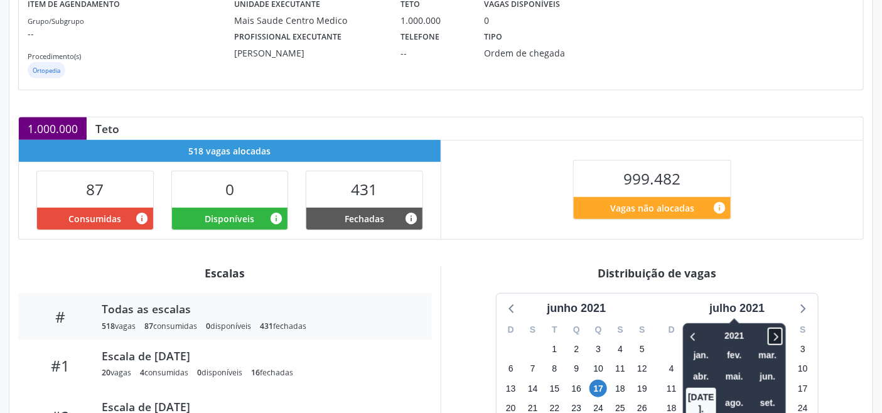
click at [773, 330] on icon at bounding box center [775, 336] width 13 height 15
click at [771, 394] on span "set." at bounding box center [768, 403] width 30 height 19
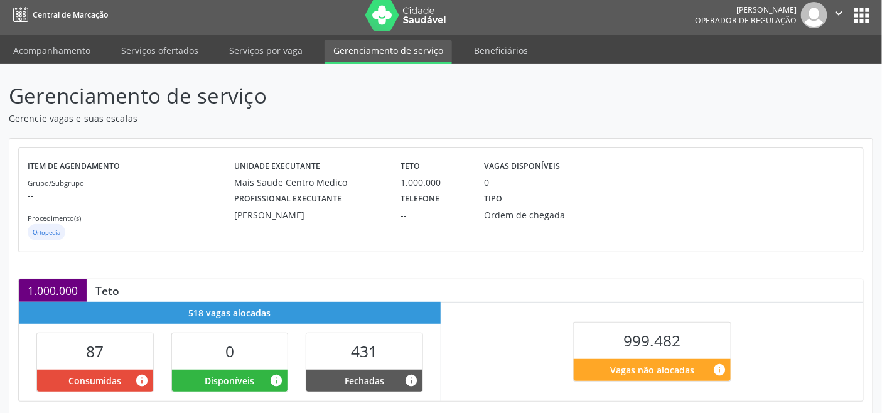
scroll to position [0, 0]
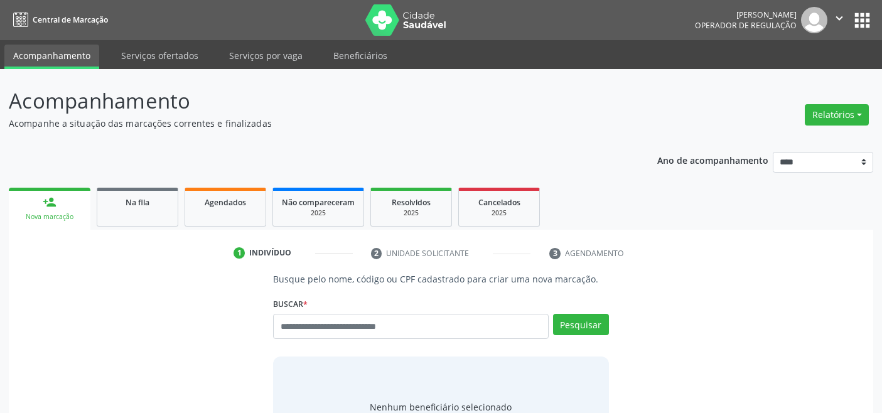
scroll to position [4, 0]
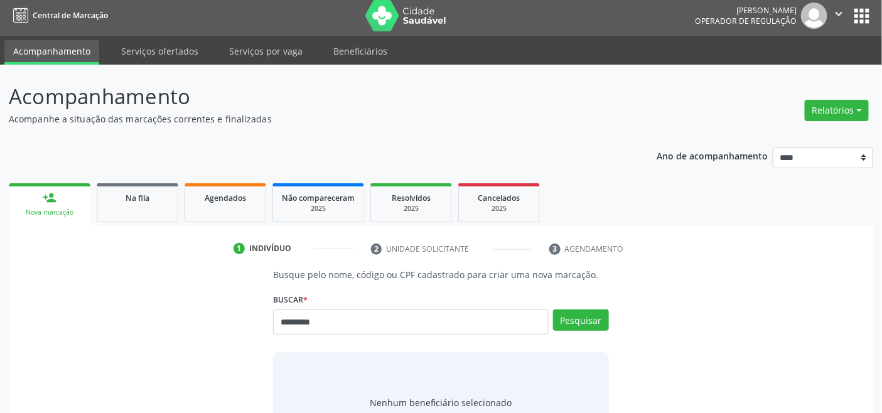
type input "*********"
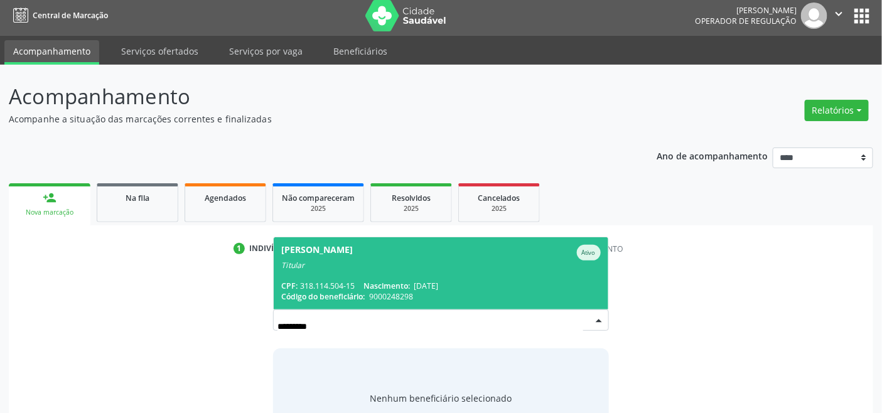
click at [322, 281] on div "CPF: 318.114.504-15 Nascimento: [DATE]" at bounding box center [440, 286] width 319 height 11
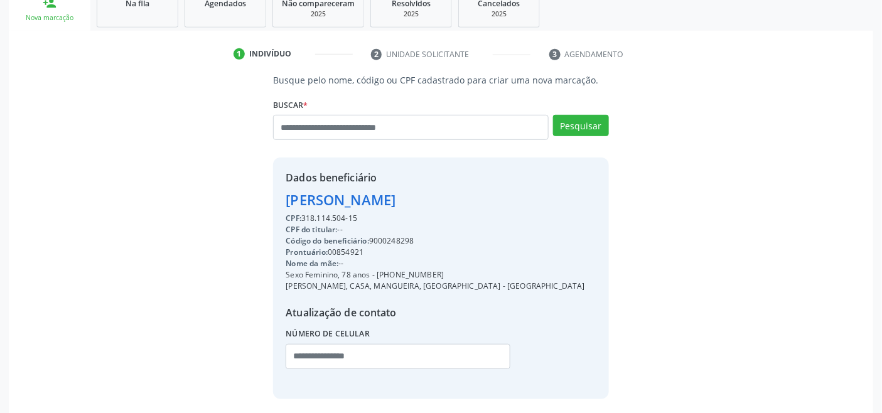
scroll to position [249, 0]
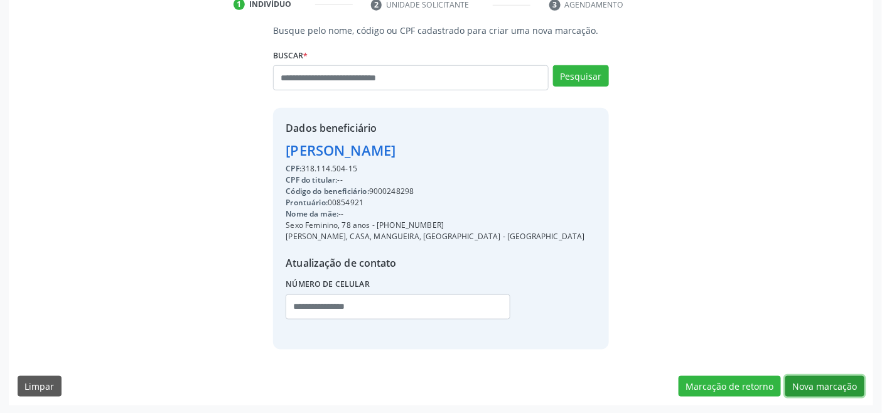
click at [812, 383] on button "Nova marcação" at bounding box center [825, 386] width 79 height 21
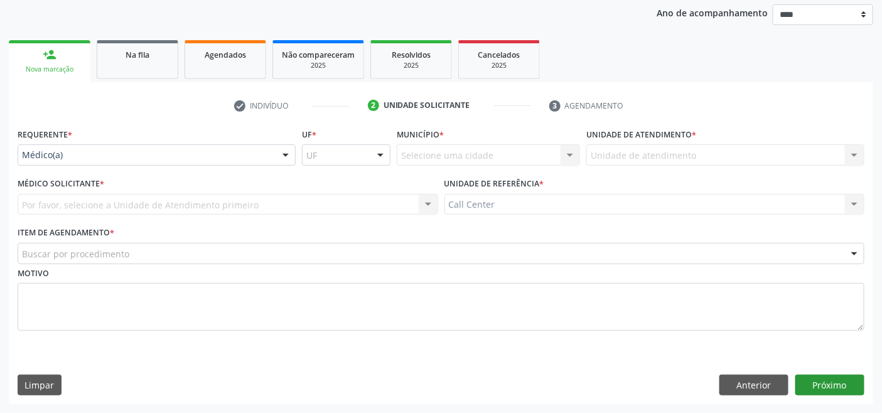
scroll to position [147, 0]
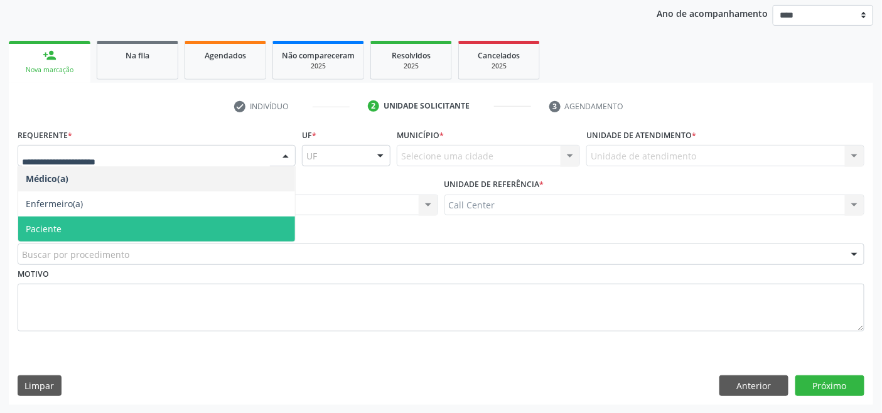
click at [94, 227] on span "Paciente" at bounding box center [156, 229] width 277 height 25
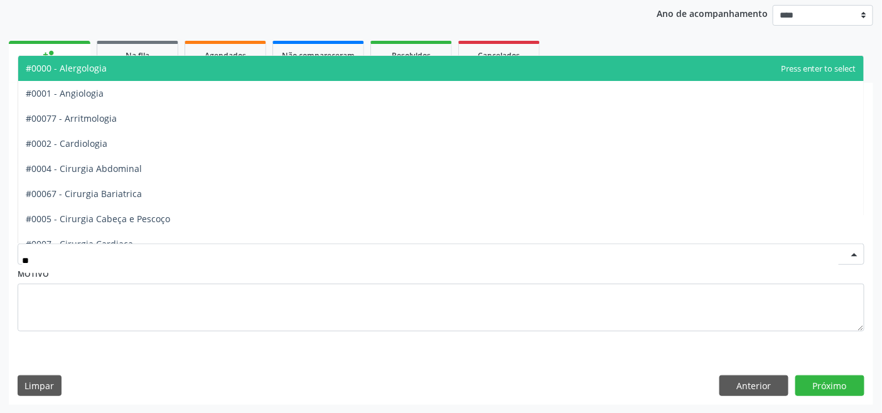
type input "***"
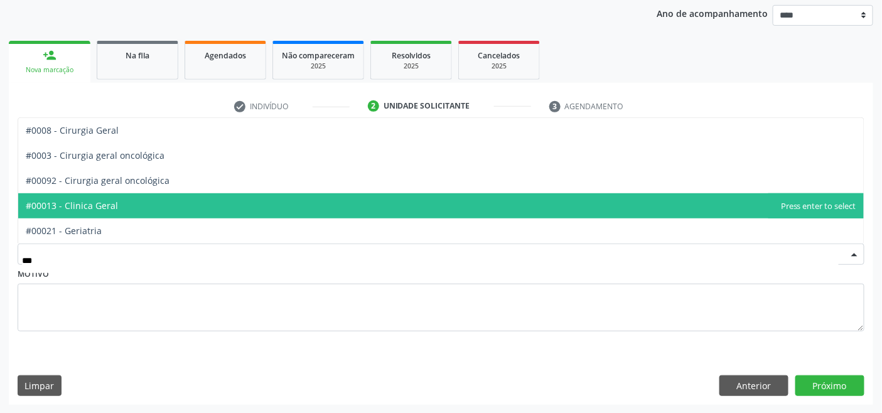
click at [109, 210] on span "#00013 - Clinica Geral" at bounding box center [72, 206] width 92 height 12
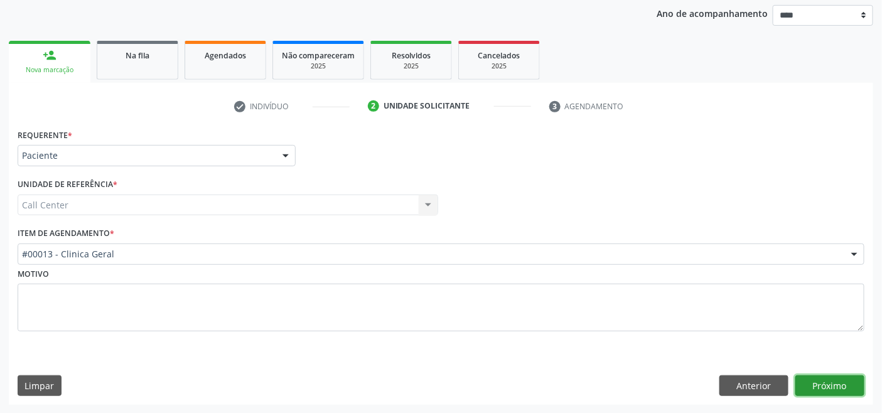
click at [816, 382] on button "Próximo" at bounding box center [830, 386] width 69 height 21
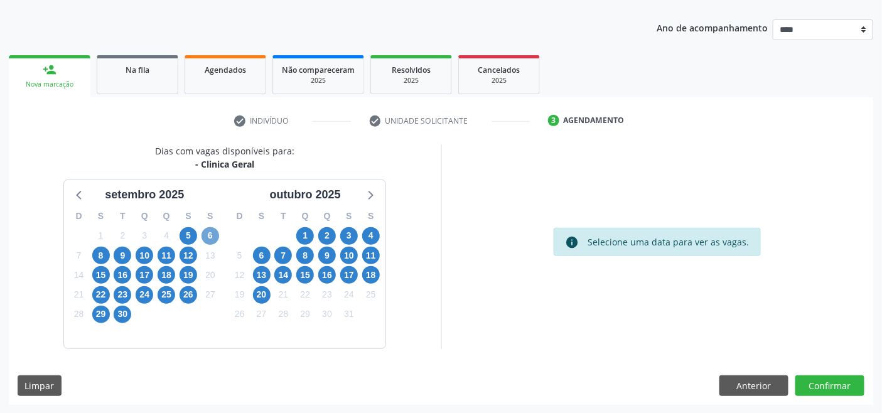
click at [212, 237] on span "6" at bounding box center [211, 236] width 18 height 18
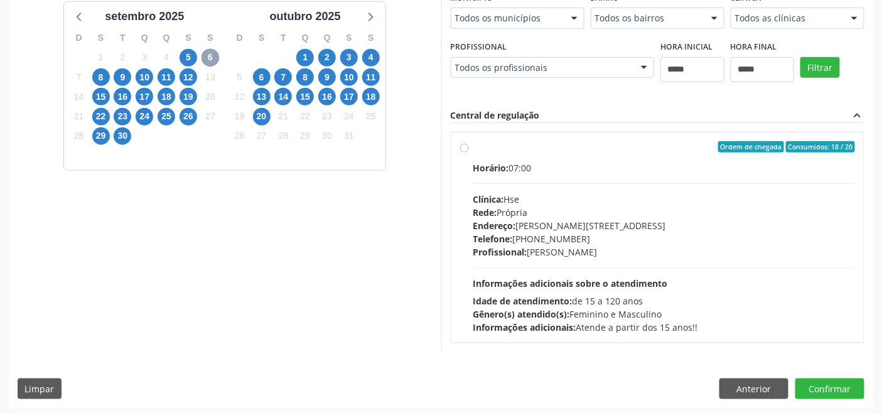
scroll to position [314, 0]
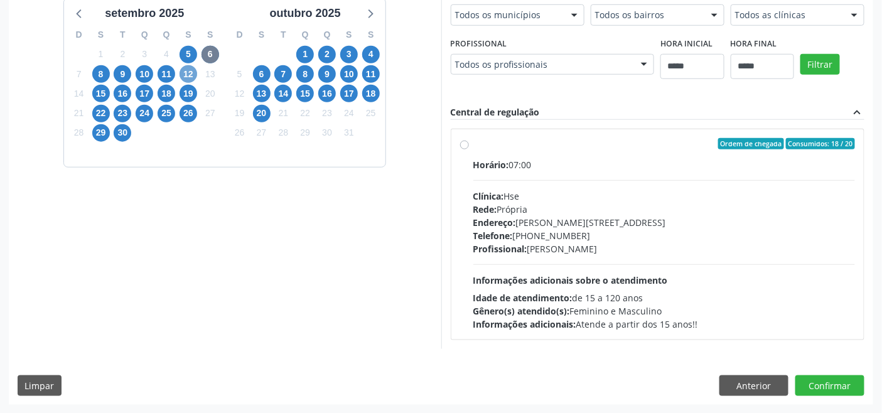
click at [185, 72] on span "12" at bounding box center [189, 74] width 18 height 18
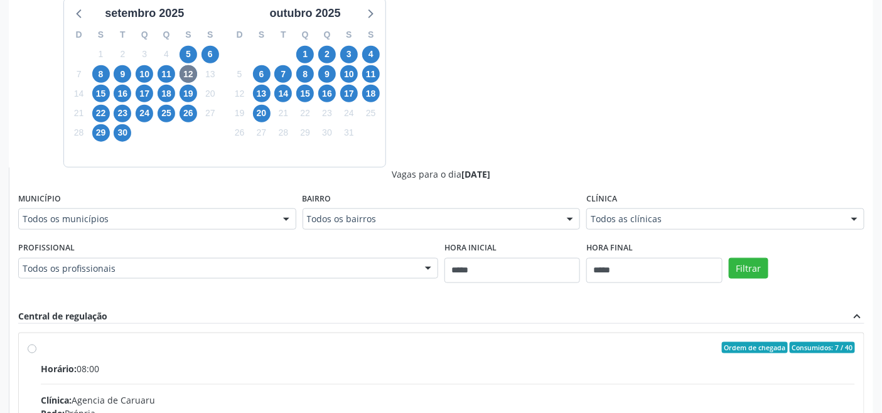
click at [512, 72] on div "Dias com vagas disponíveis para: - Clinica Geral setembro 2025 D S T Q Q S S 31…" at bounding box center [441, 269] width 865 height 612
click at [104, 92] on span "15" at bounding box center [101, 94] width 18 height 18
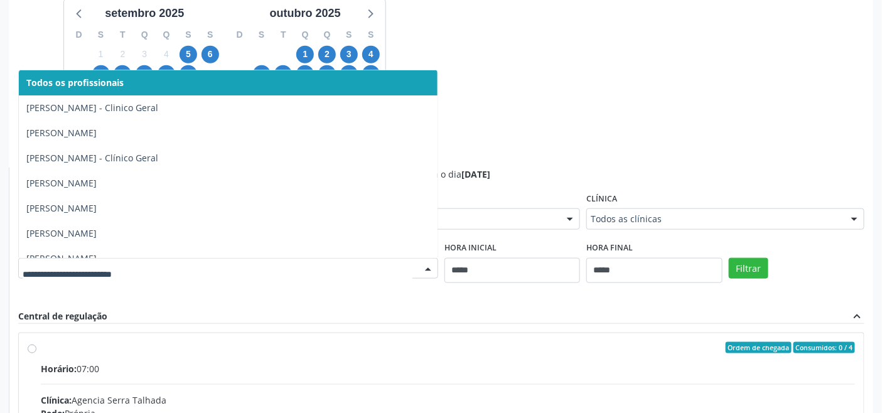
click at [369, 259] on div at bounding box center [228, 268] width 420 height 21
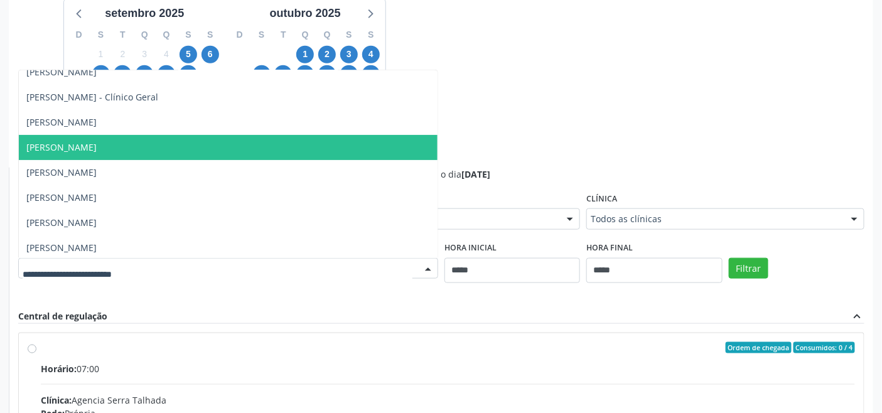
scroll to position [70, 0]
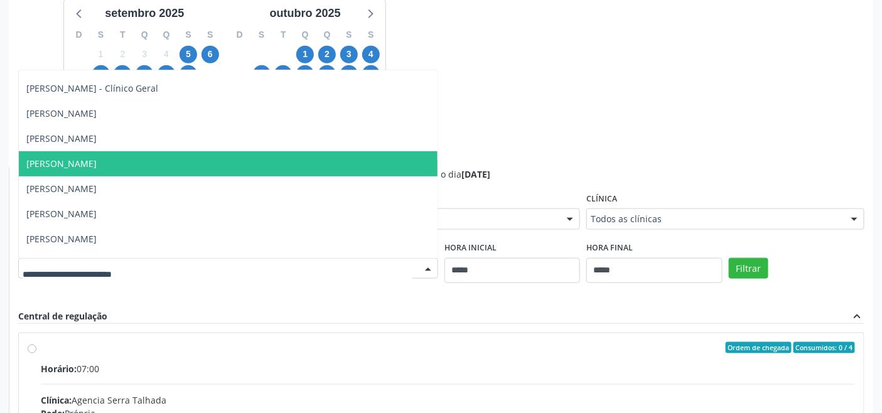
click at [538, 148] on div "Dias com vagas disponíveis para: - Clinica Geral setembro 2025 D S T Q Q S S 31…" at bounding box center [441, 269] width 865 height 612
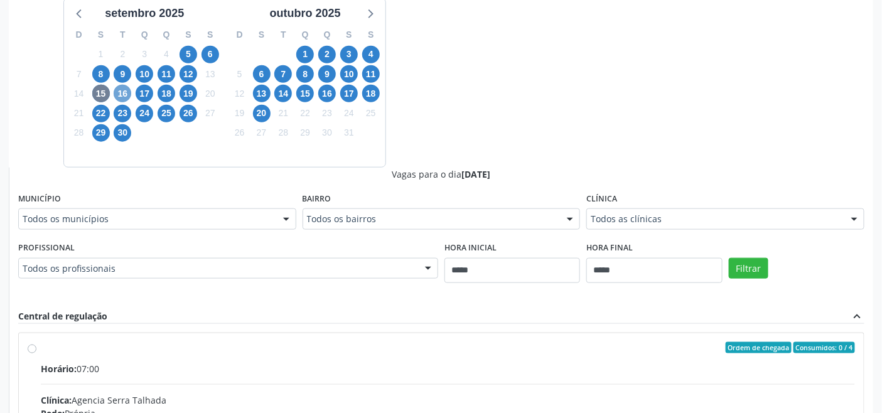
click at [130, 94] on span "16" at bounding box center [123, 94] width 18 height 18
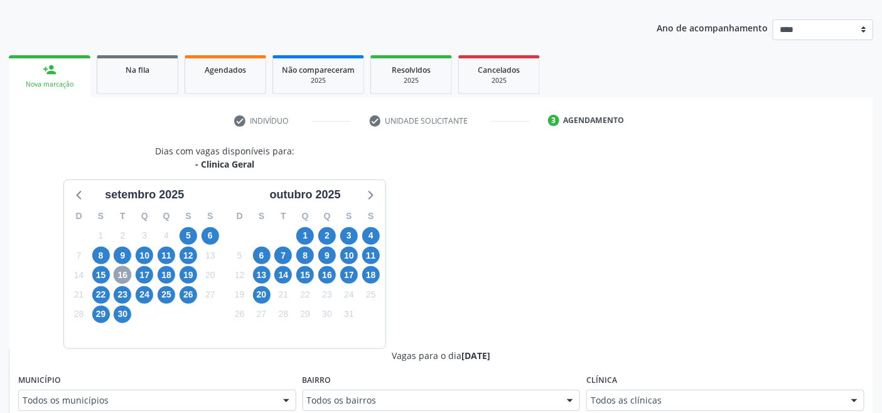
scroll to position [314, 0]
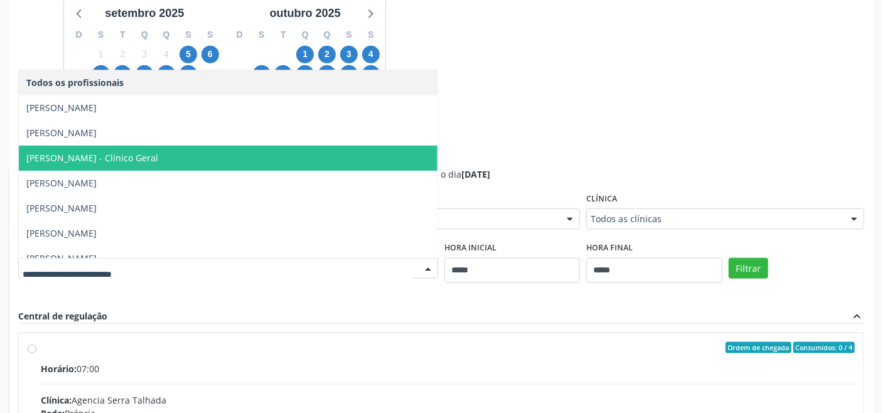
click at [516, 149] on div "Dias com vagas disponíveis para: - Clinica Geral setembro 2025 D S T Q Q S S 31…" at bounding box center [441, 269] width 865 height 612
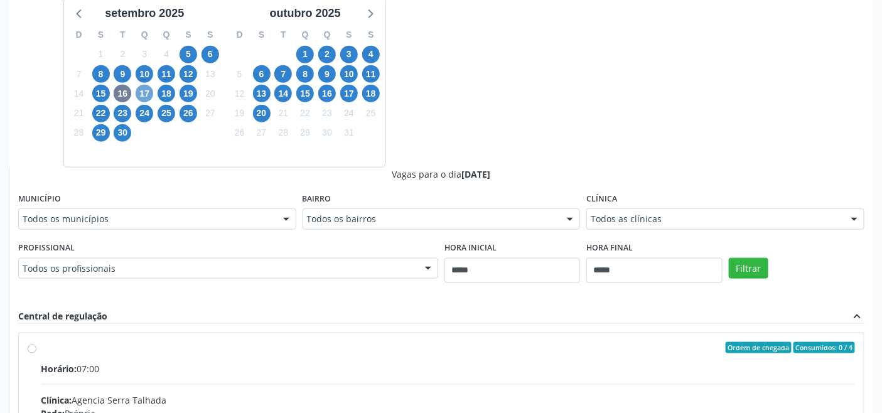
click at [148, 95] on span "17" at bounding box center [145, 94] width 18 height 18
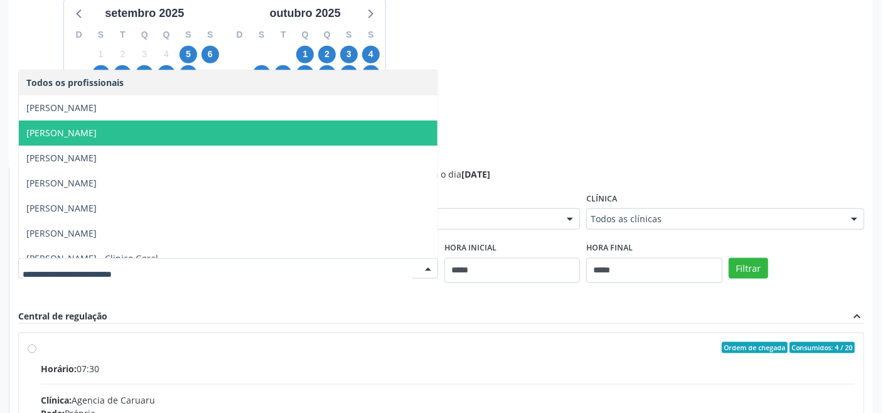
click at [560, 130] on div "Dias com vagas disponíveis para: - Clinica Geral setembro 2025 D S T Q Q S S 31…" at bounding box center [441, 269] width 865 height 612
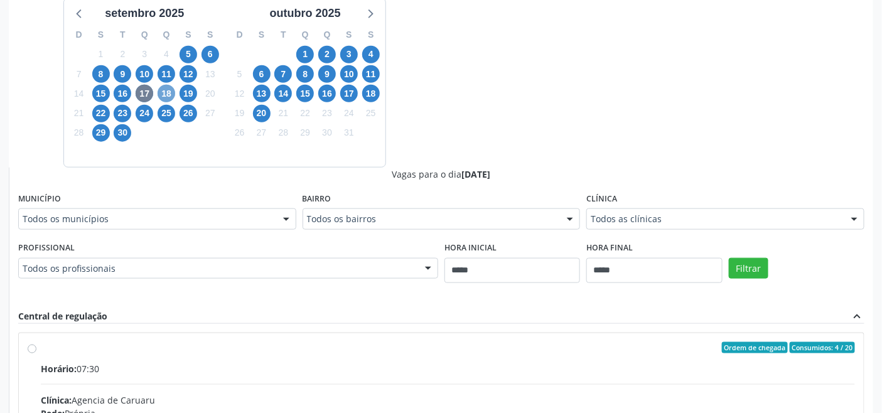
click at [161, 92] on span "18" at bounding box center [167, 94] width 18 height 18
click at [413, 264] on div "Todos os profissionais" at bounding box center [228, 268] width 420 height 21
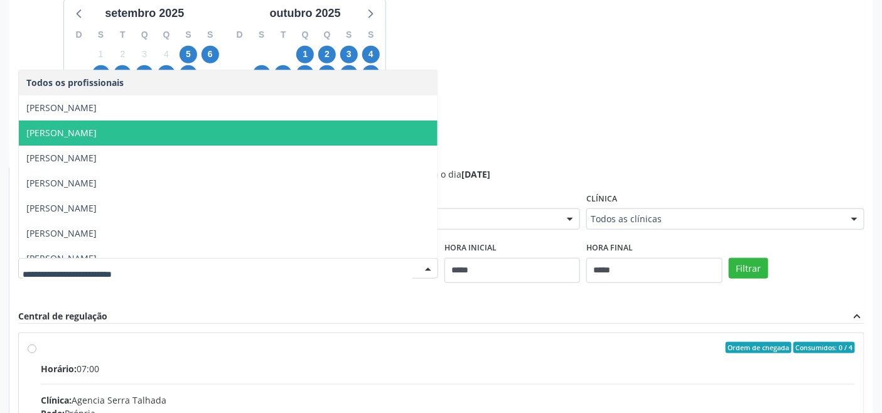
click at [560, 122] on div "Dias com vagas disponíveis para: - Clinica Geral setembro 2025 D S T Q Q S S 31…" at bounding box center [441, 269] width 865 height 612
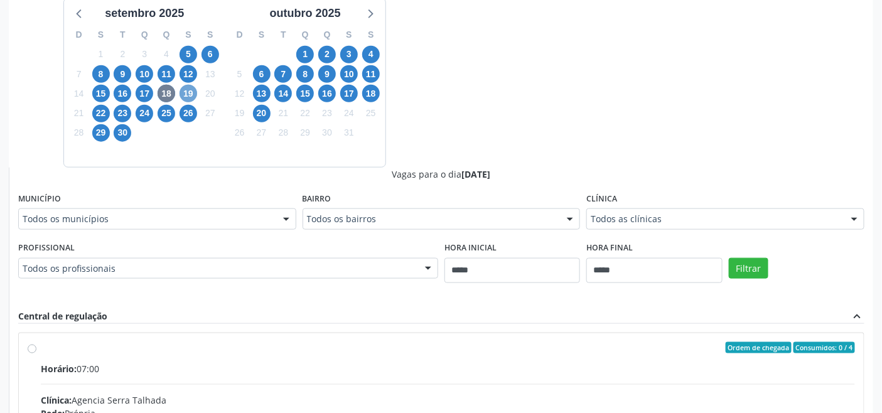
click at [185, 86] on span "19" at bounding box center [189, 94] width 18 height 18
click at [273, 276] on div "Todos os profissionais" at bounding box center [228, 268] width 420 height 21
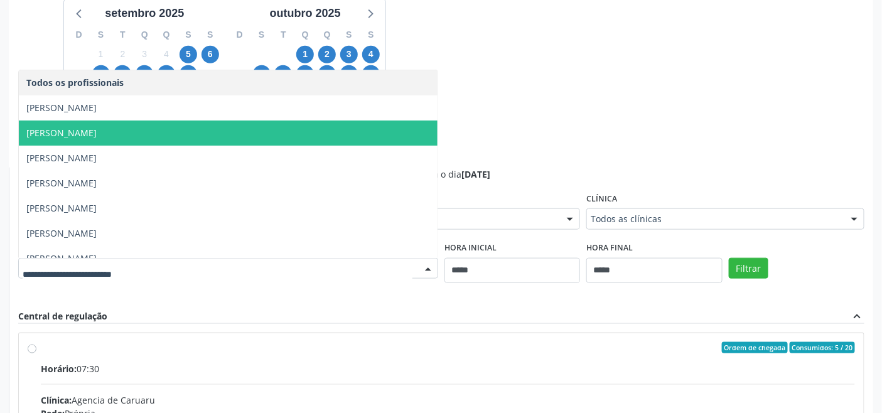
click at [122, 109] on span "Elias Jose de Melo" at bounding box center [228, 107] width 419 height 25
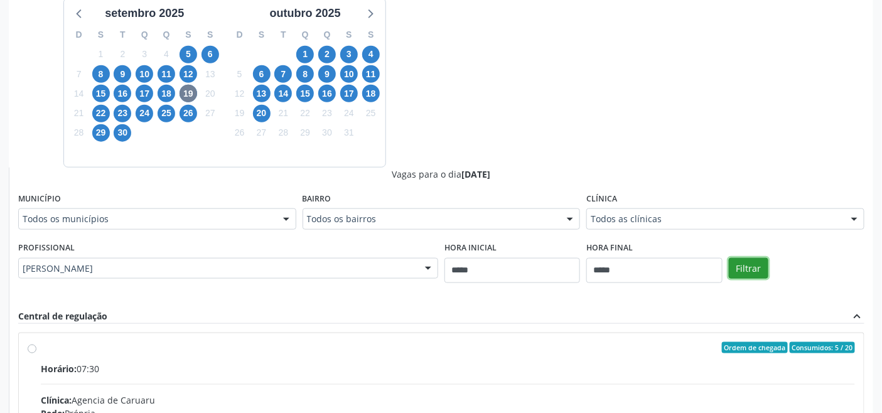
click at [745, 266] on button "Filtrar" at bounding box center [749, 268] width 40 height 21
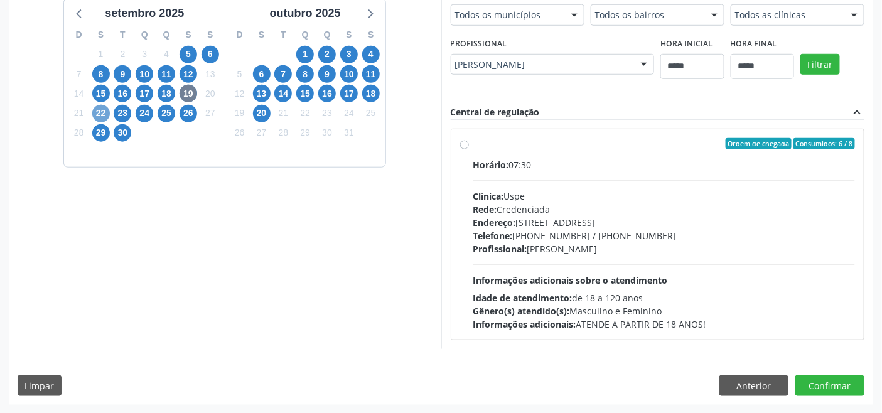
click at [95, 113] on span "22" at bounding box center [101, 114] width 18 height 18
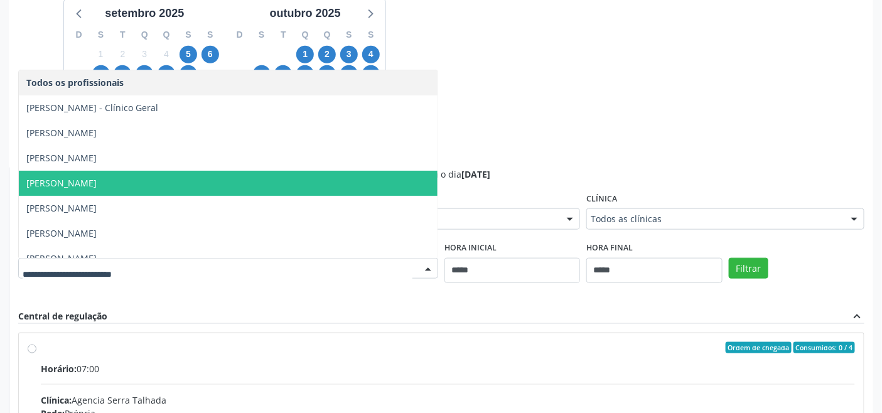
click at [129, 182] on span "Elias Jose de Melo" at bounding box center [228, 183] width 419 height 25
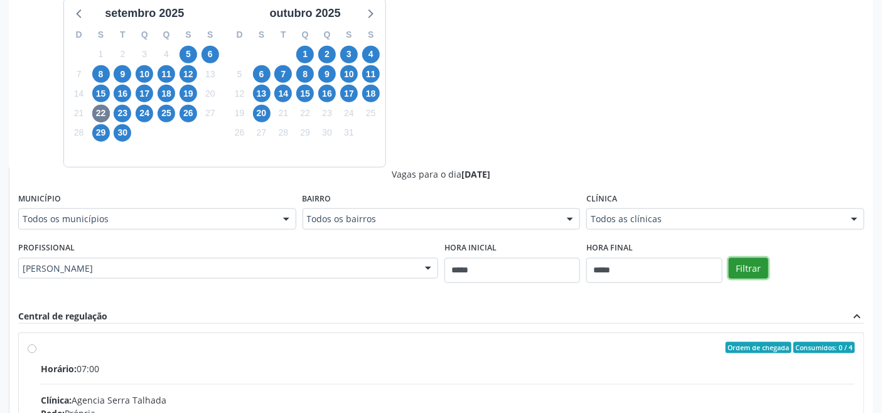
click at [758, 259] on button "Filtrar" at bounding box center [749, 268] width 40 height 21
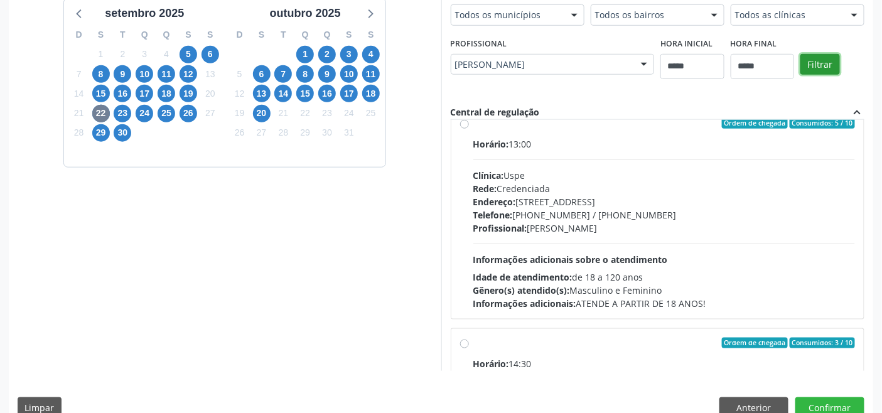
scroll to position [0, 0]
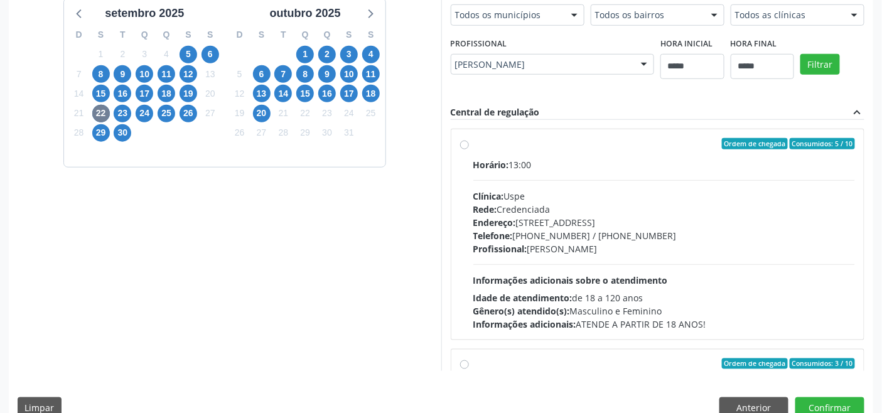
drag, startPoint x: 579, startPoint y: 196, endPoint x: 575, endPoint y: 188, distance: 8.4
click at [579, 191] on div "Clínica: Uspe" at bounding box center [665, 196] width 382 height 13
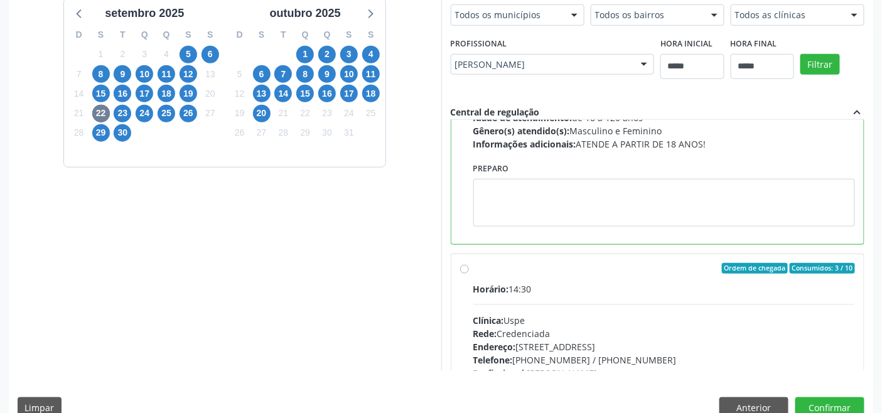
scroll to position [139, 0]
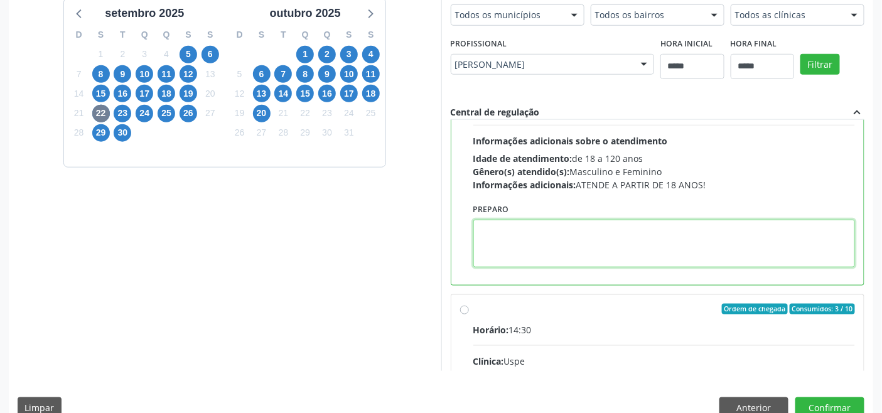
paste textarea "**********"
type textarea "**********"
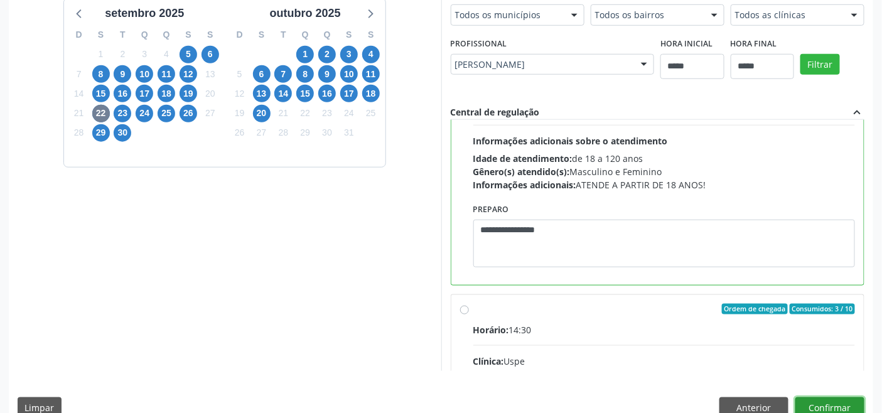
click at [816, 402] on button "Confirmar" at bounding box center [830, 408] width 69 height 21
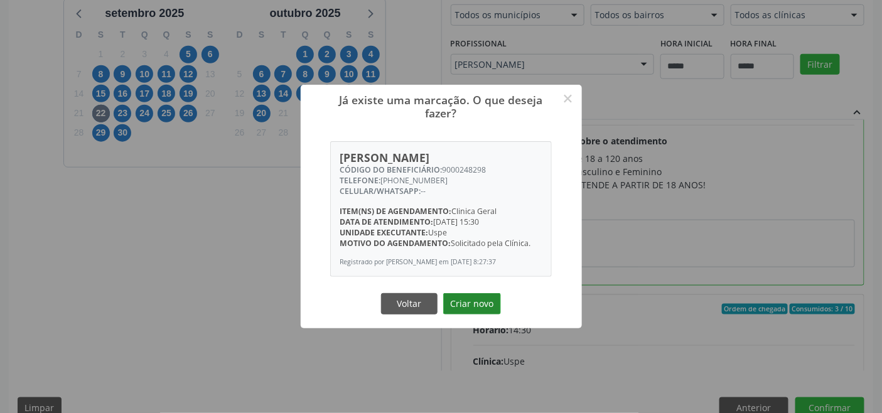
click at [474, 301] on button "Criar novo" at bounding box center [472, 303] width 58 height 21
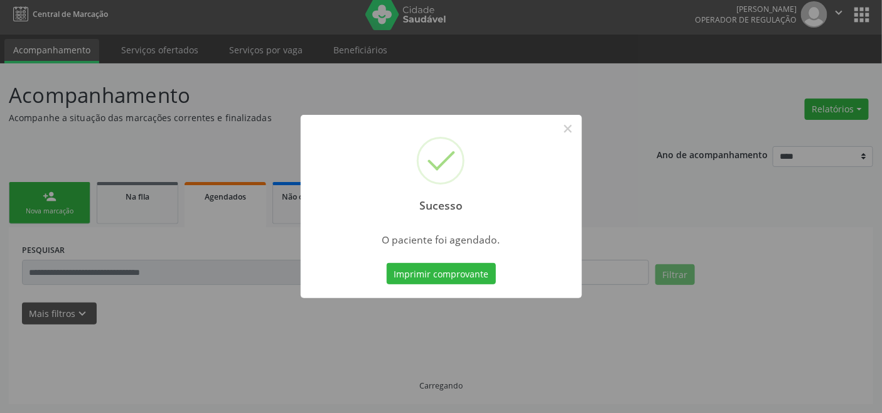
scroll to position [4, 0]
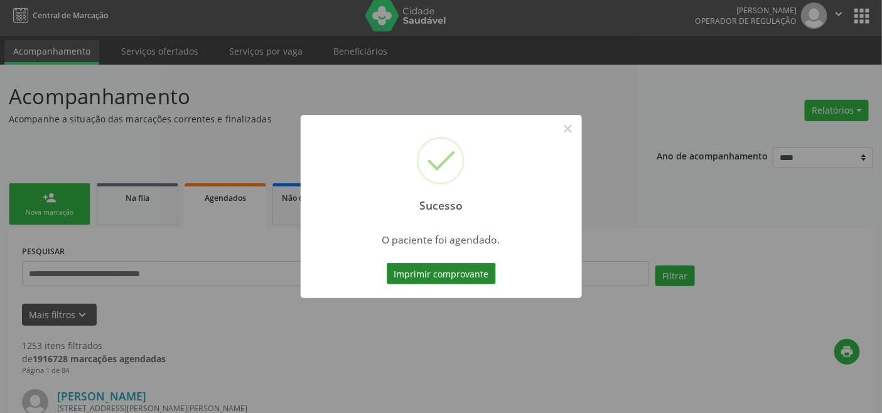
click at [463, 273] on button "Imprimir comprovante" at bounding box center [441, 273] width 109 height 21
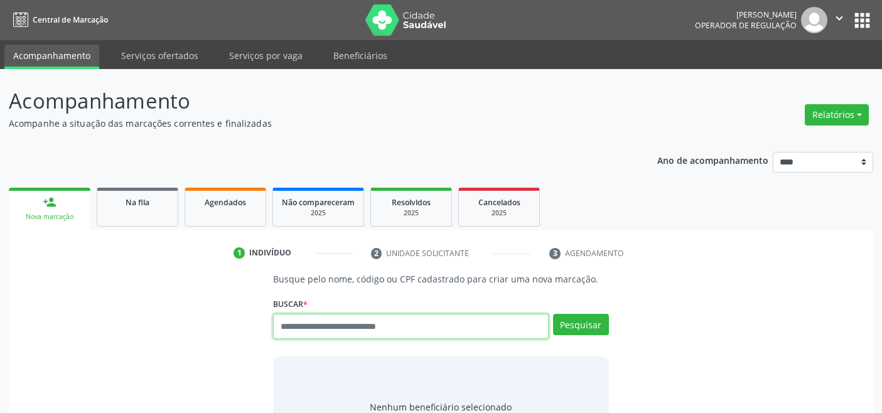
scroll to position [4, 0]
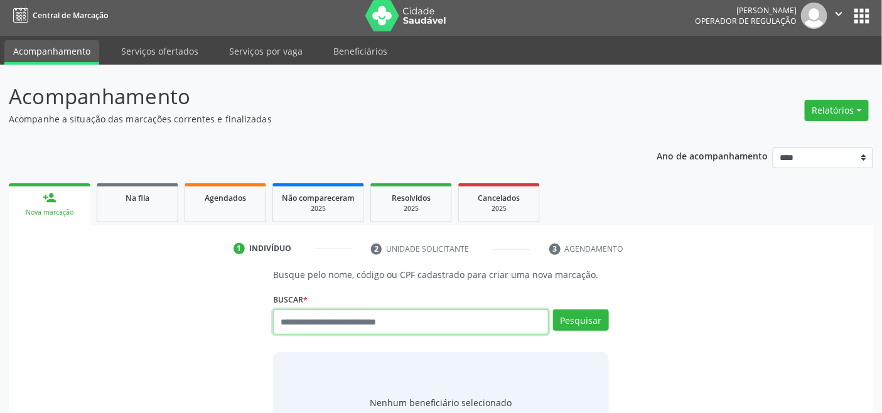
paste input "**********"
type input "**********"
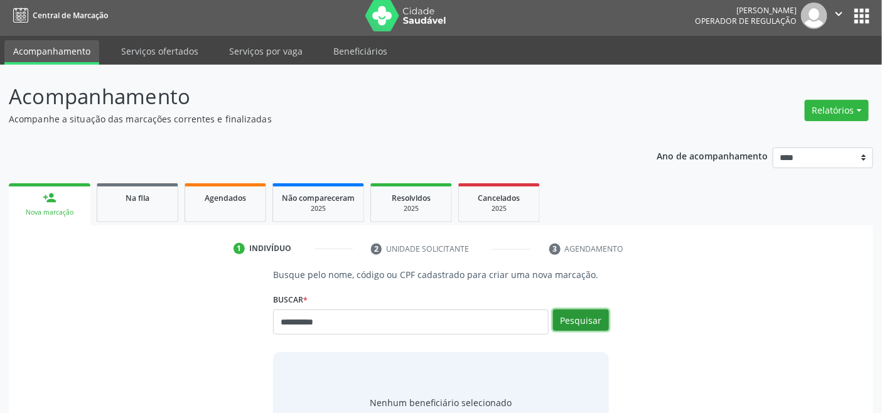
click at [600, 315] on button "Pesquisar" at bounding box center [581, 320] width 56 height 21
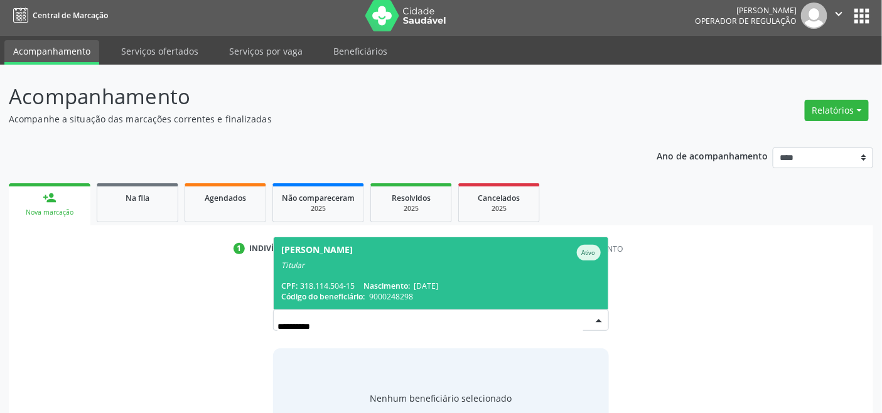
click at [352, 256] on div "[PERSON_NAME]" at bounding box center [317, 253] width 72 height 16
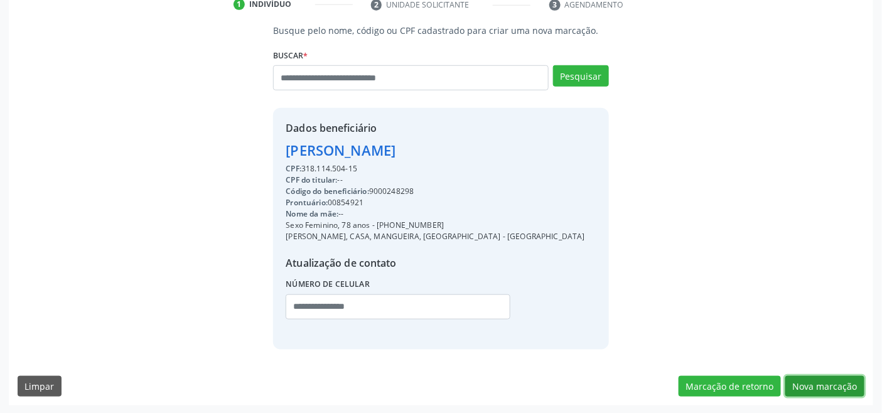
click at [817, 386] on button "Nova marcação" at bounding box center [825, 386] width 79 height 21
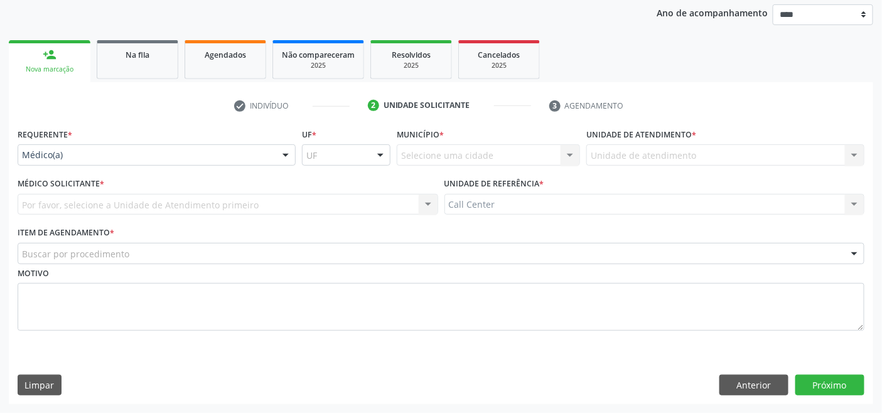
scroll to position [147, 0]
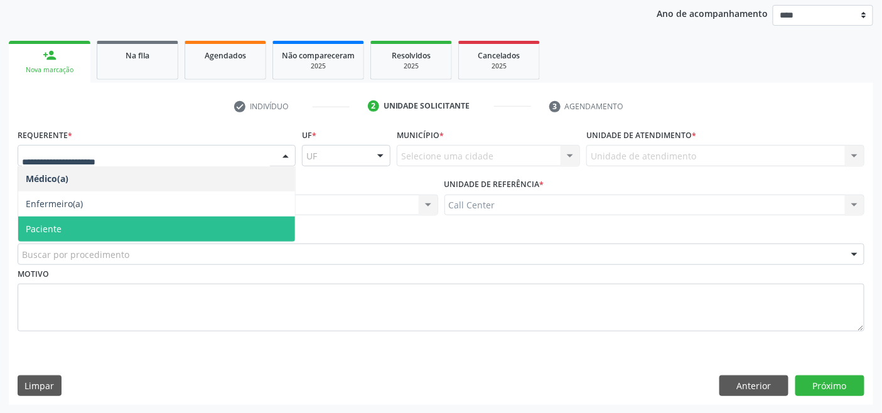
click at [99, 224] on span "Paciente" at bounding box center [156, 229] width 277 height 25
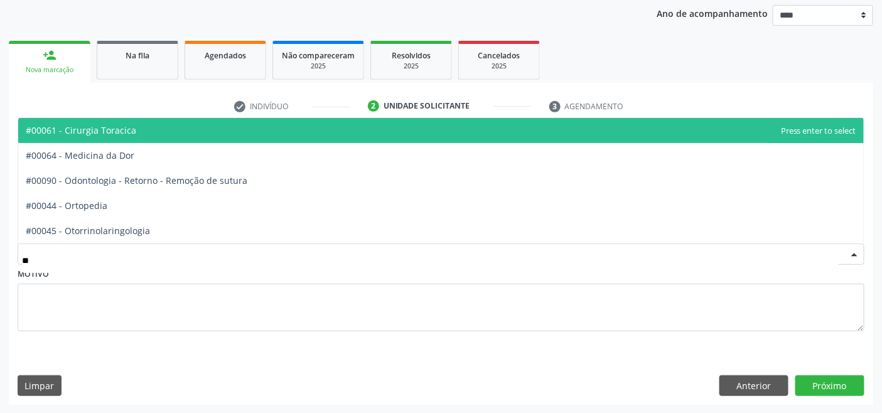
type input "***"
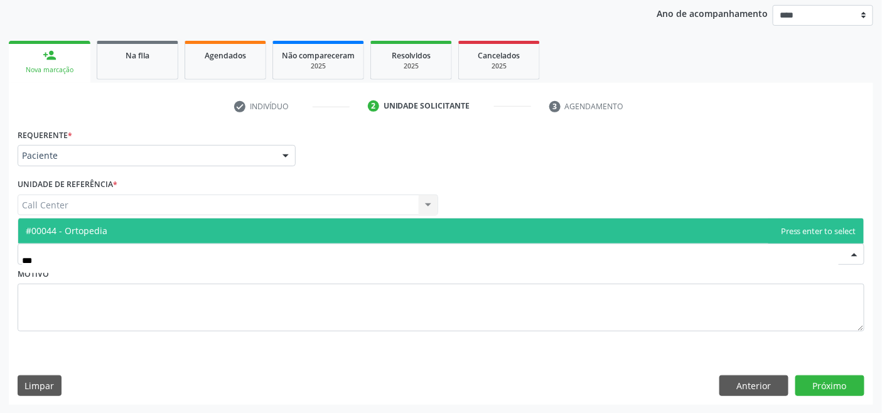
click at [127, 230] on span "#00044 - Ortopedia" at bounding box center [441, 231] width 846 height 25
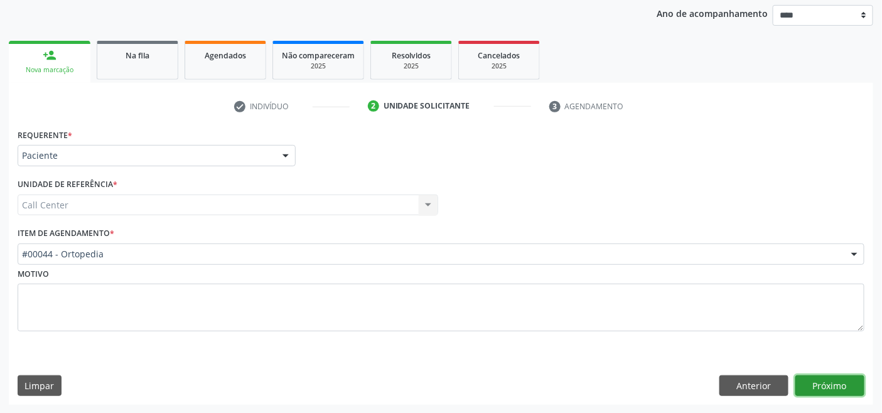
click at [828, 382] on button "Próximo" at bounding box center [830, 386] width 69 height 21
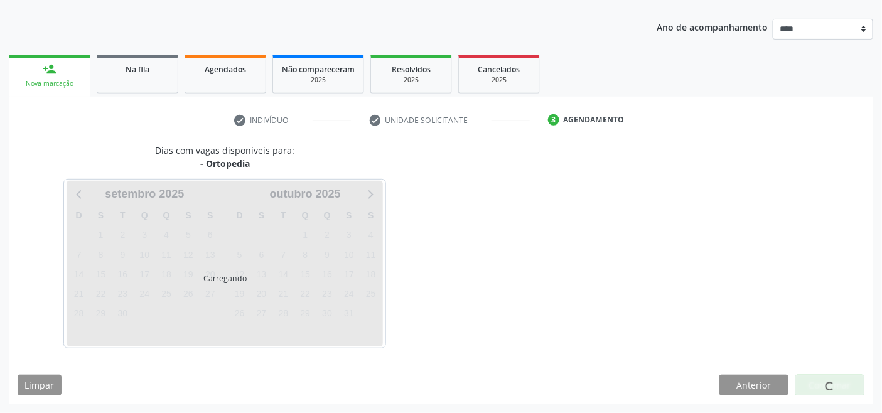
scroll to position [133, 0]
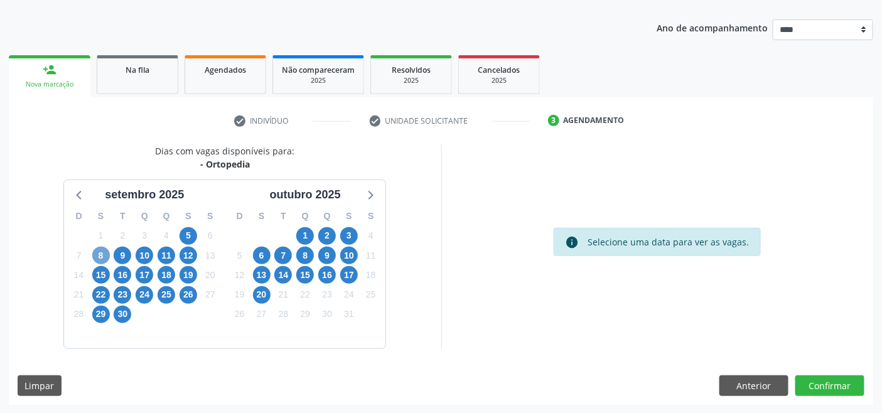
click at [99, 252] on span "8" at bounding box center [101, 256] width 18 height 18
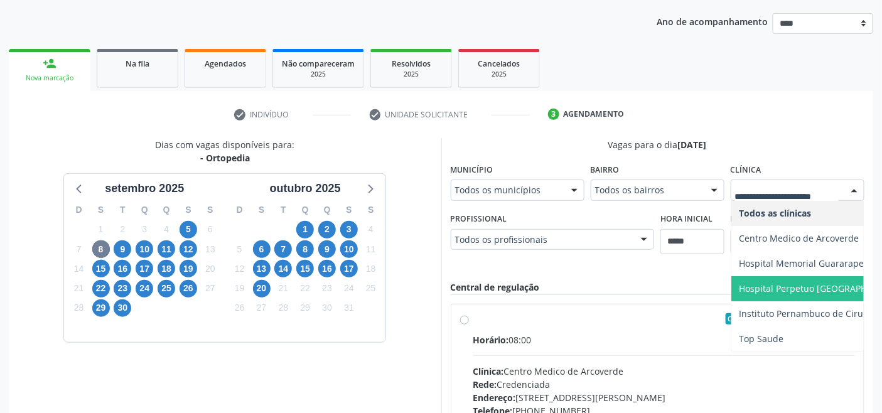
scroll to position [336, 0]
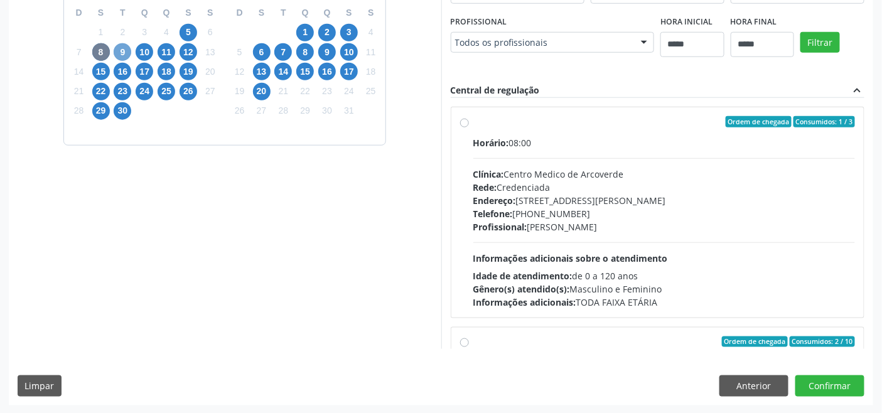
click at [121, 50] on span "9" at bounding box center [123, 52] width 18 height 18
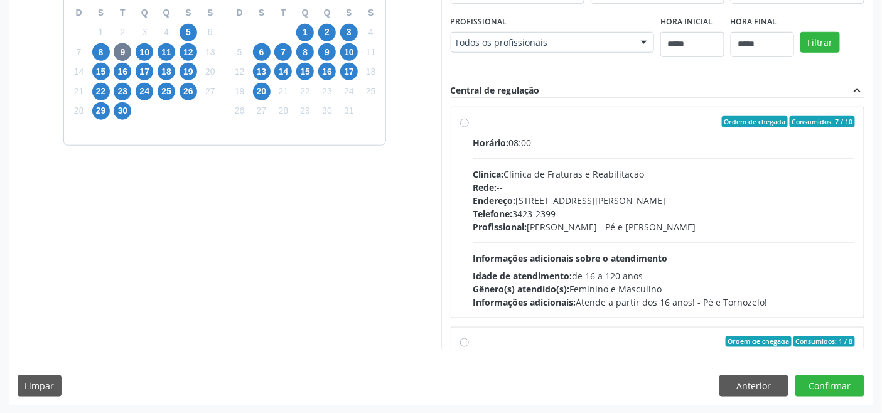
drag, startPoint x: 575, startPoint y: 45, endPoint x: 581, endPoint y: 71, distance: 27.1
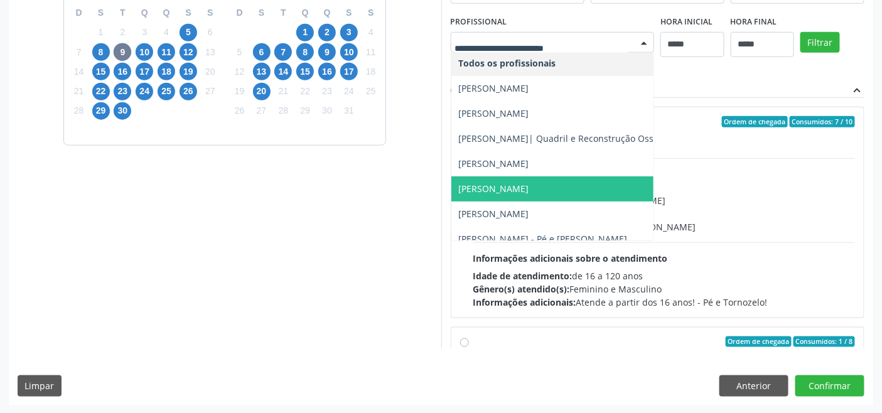
scroll to position [0, 0]
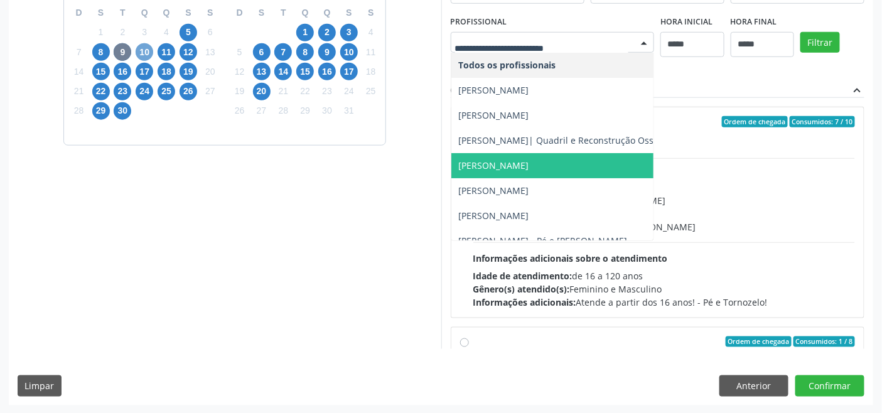
click at [146, 51] on span "10" at bounding box center [145, 52] width 18 height 18
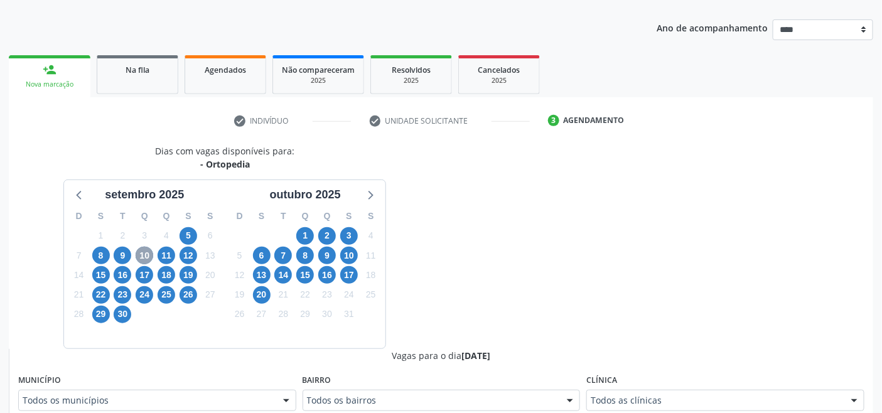
scroll to position [336, 0]
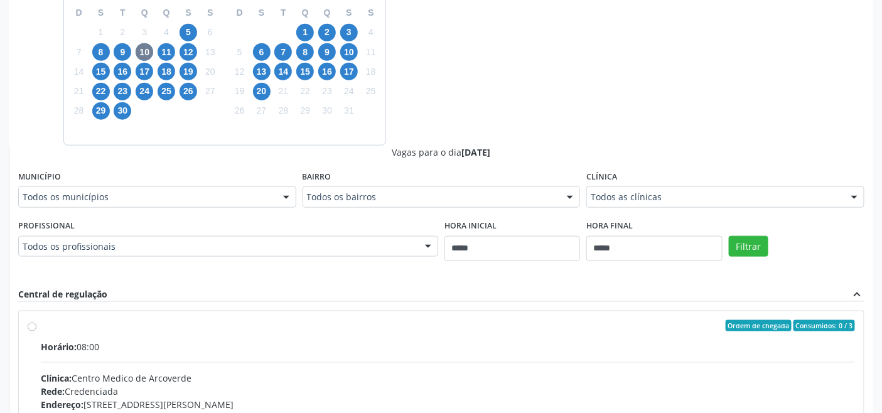
click at [419, 249] on div at bounding box center [428, 247] width 19 height 21
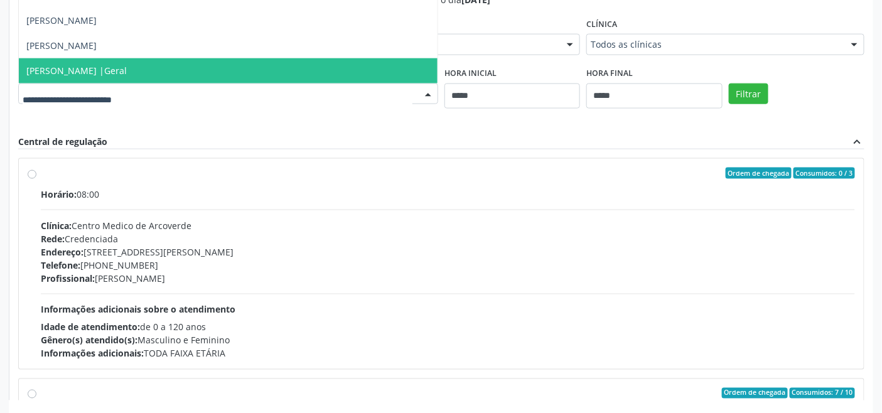
scroll to position [261, 0]
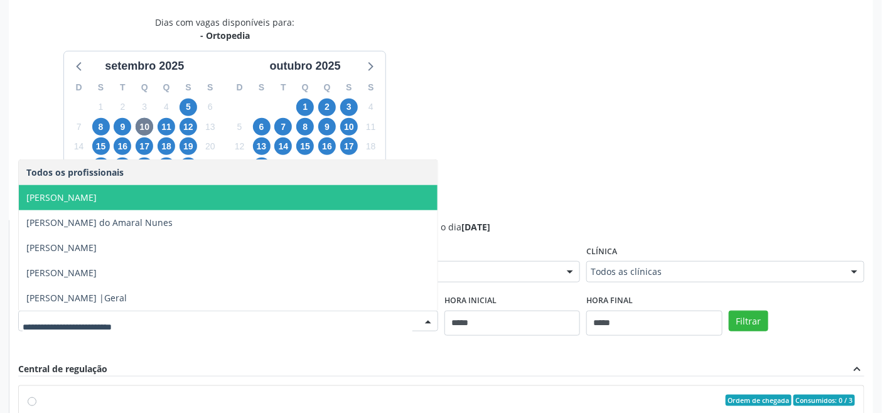
click at [528, 134] on div "Dias com vagas disponíveis para: - Ortopedia [DATE] D S T Q Q S S 31 1 2 3 4 5 …" at bounding box center [441, 322] width 865 height 612
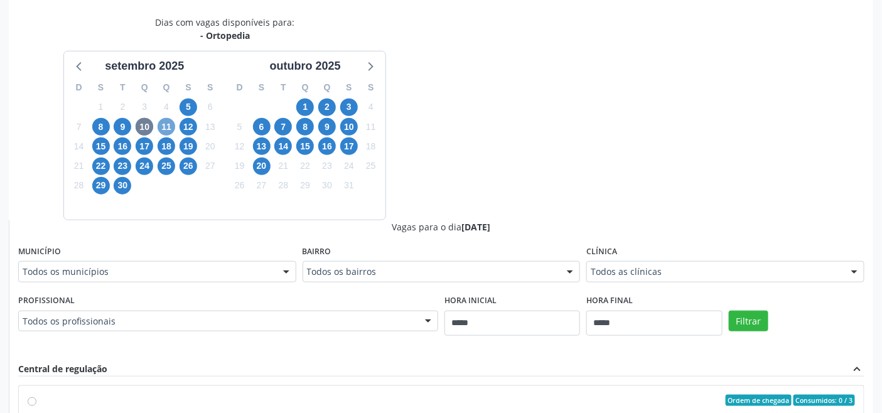
click at [165, 122] on span "11" at bounding box center [167, 127] width 18 height 18
click at [190, 124] on span "12" at bounding box center [189, 127] width 18 height 18
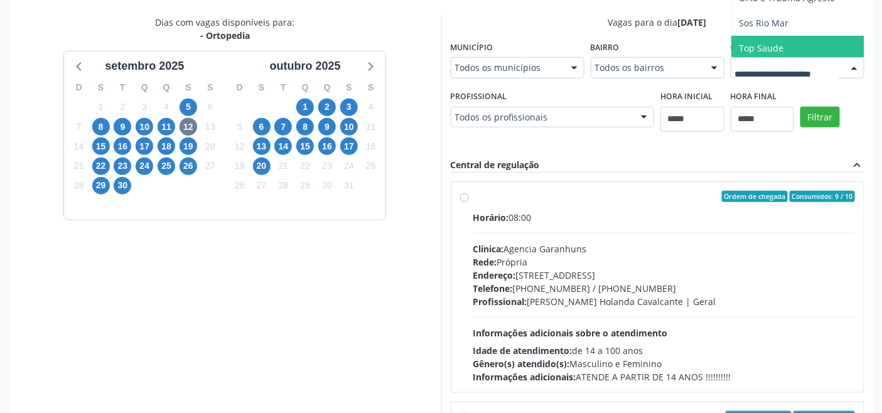
scroll to position [38, 0]
click at [104, 139] on span "15" at bounding box center [101, 147] width 18 height 18
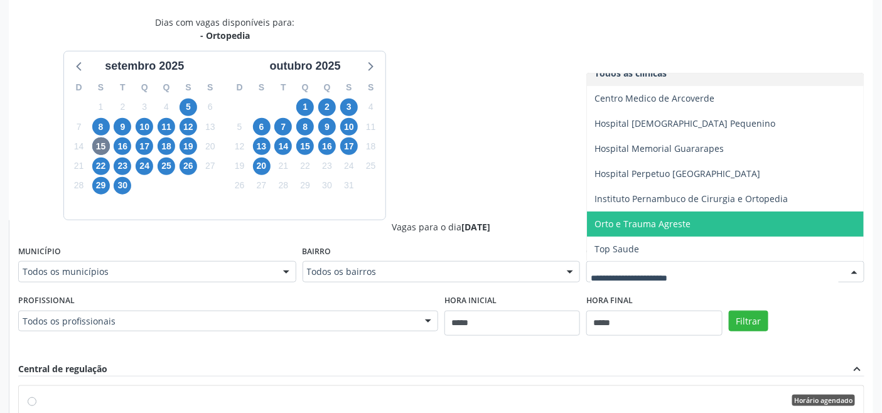
scroll to position [13, 0]
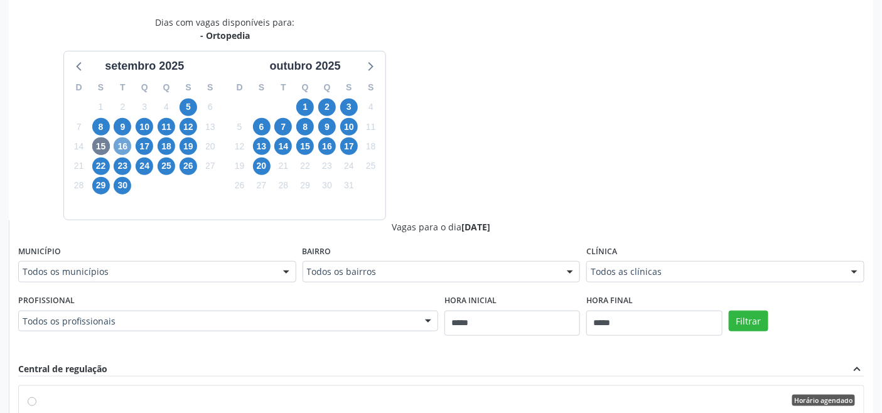
click at [120, 141] on span "16" at bounding box center [123, 147] width 18 height 18
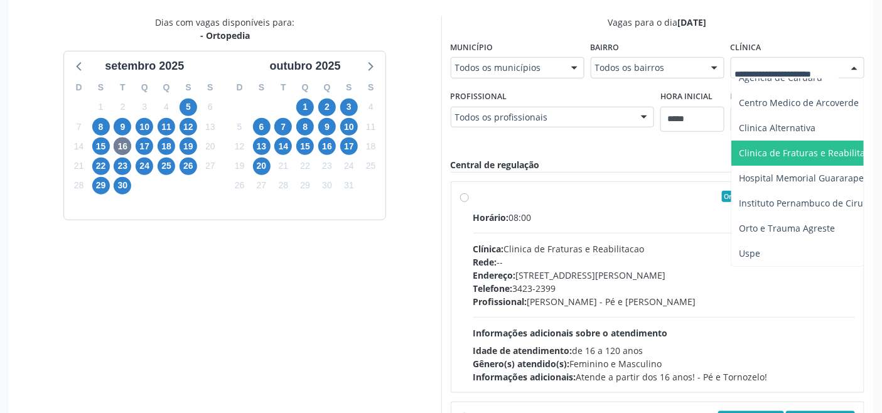
scroll to position [48, 0]
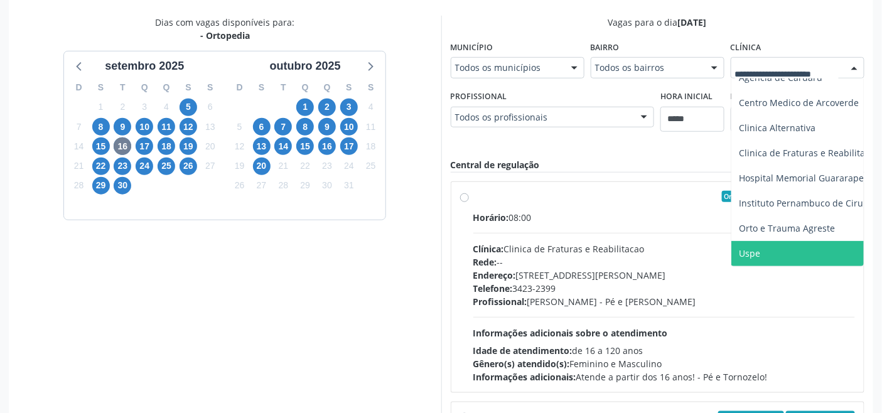
click at [772, 241] on span "Uspe" at bounding box center [836, 253] width 209 height 25
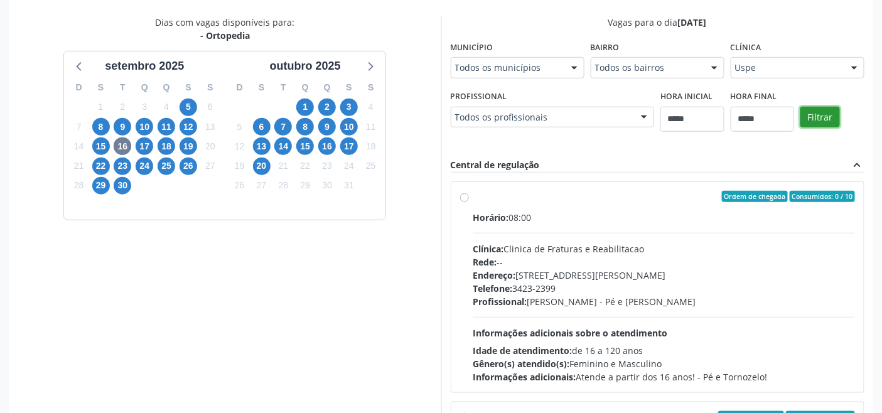
click at [814, 113] on button "Filtrar" at bounding box center [821, 117] width 40 height 21
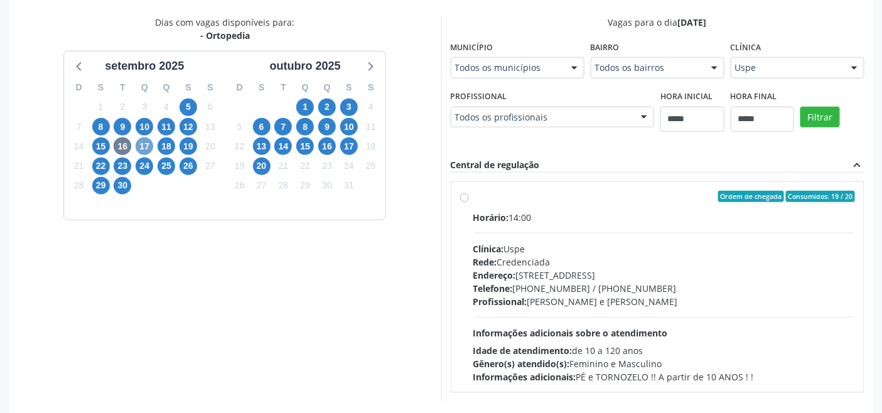
click at [148, 143] on span "17" at bounding box center [145, 147] width 18 height 18
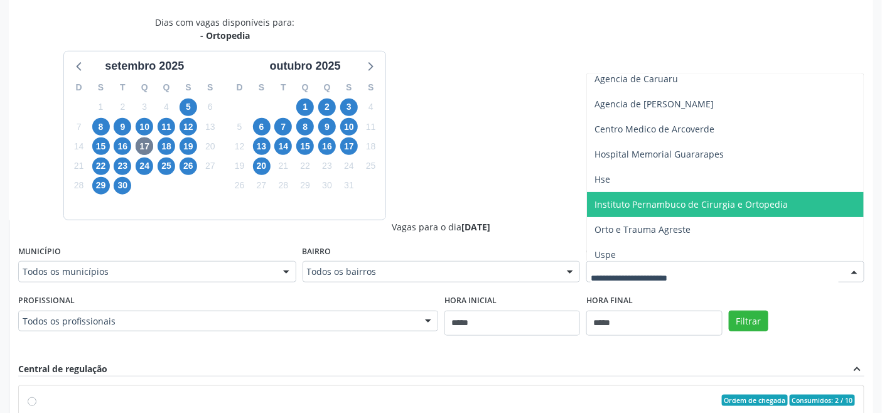
scroll to position [38, 0]
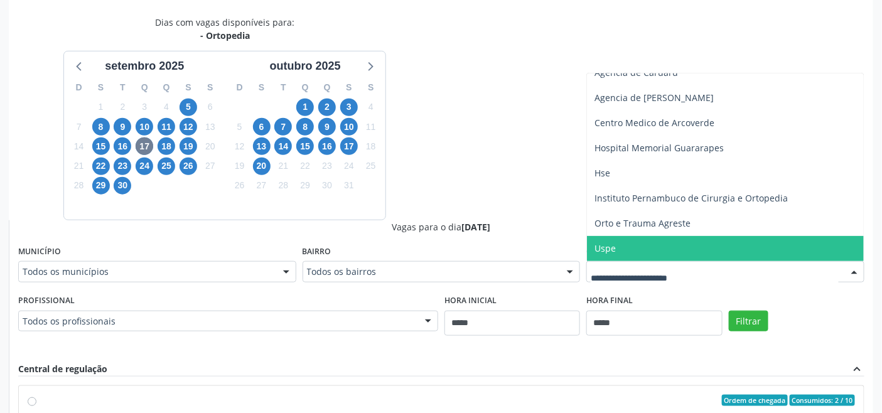
click at [625, 242] on span "Uspe" at bounding box center [725, 248] width 277 height 25
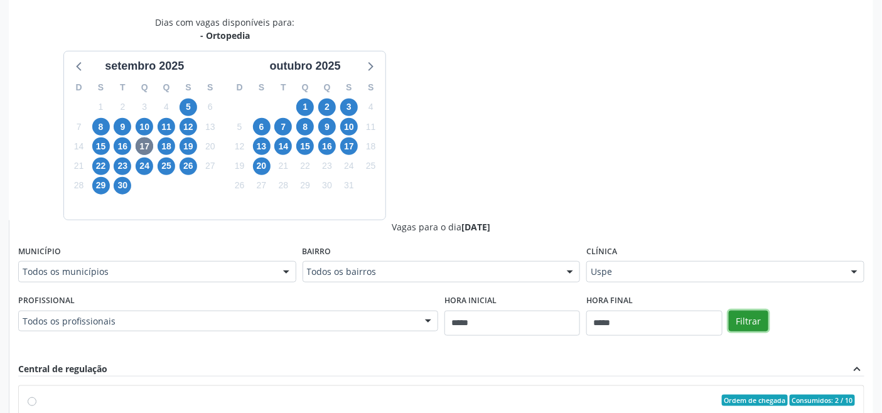
click at [754, 317] on button "Filtrar" at bounding box center [749, 321] width 40 height 21
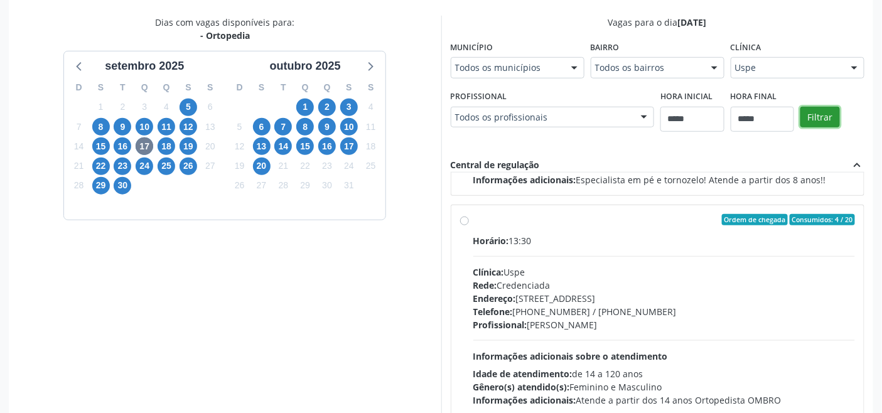
scroll to position [859, 0]
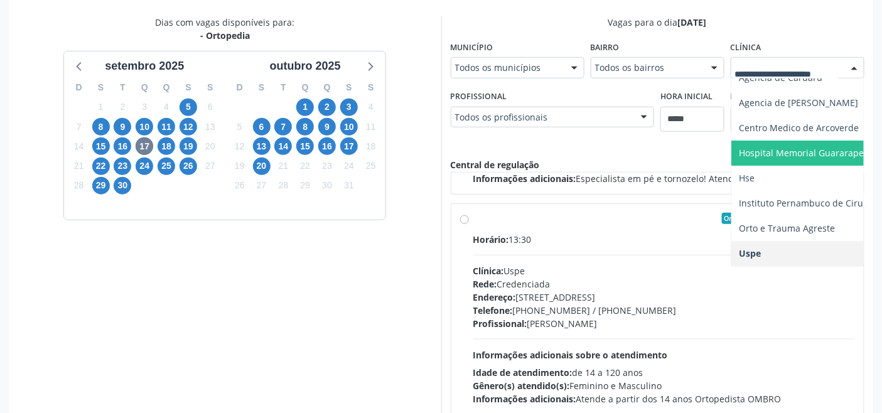
click at [771, 175] on span "Hse" at bounding box center [836, 178] width 209 height 25
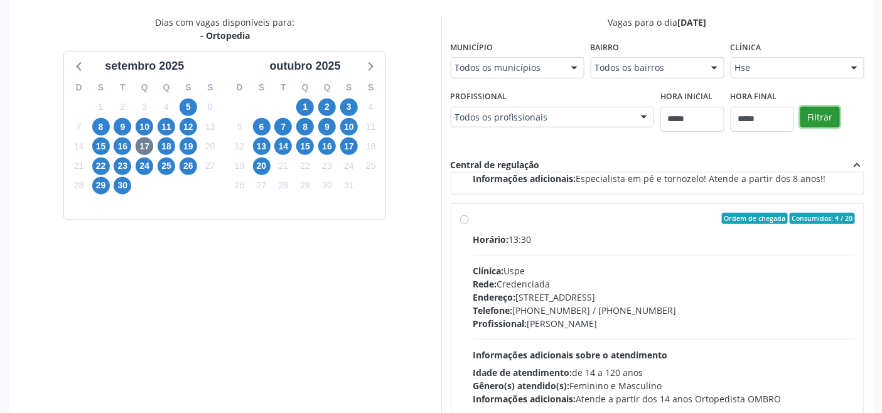
click at [821, 107] on button "Filtrar" at bounding box center [821, 117] width 40 height 21
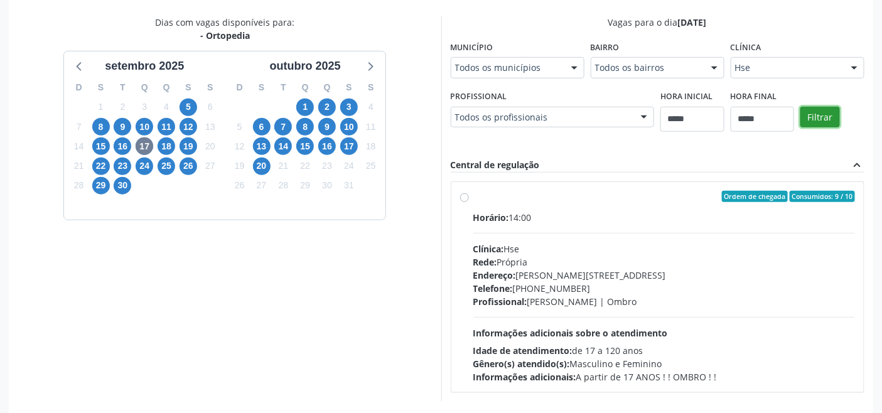
scroll to position [0, 0]
click at [164, 143] on span "18" at bounding box center [167, 147] width 18 height 18
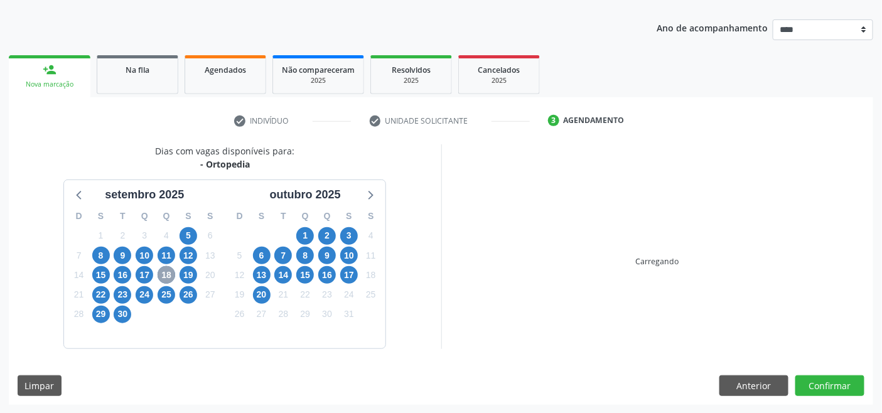
scroll to position [261, 0]
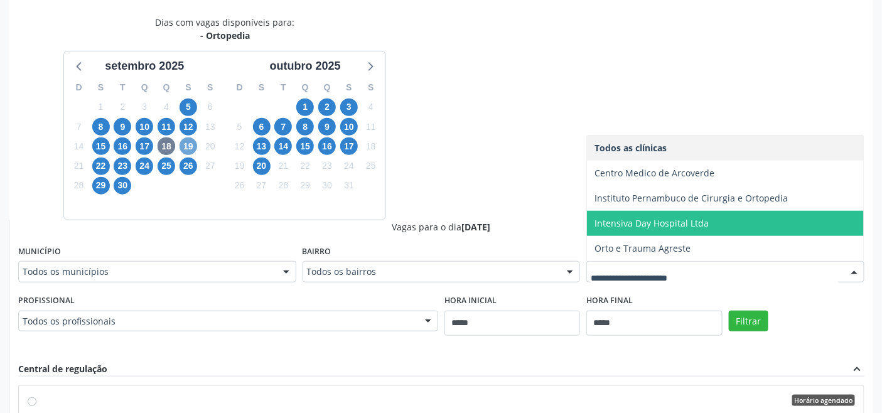
click at [190, 149] on span "19" at bounding box center [189, 147] width 18 height 18
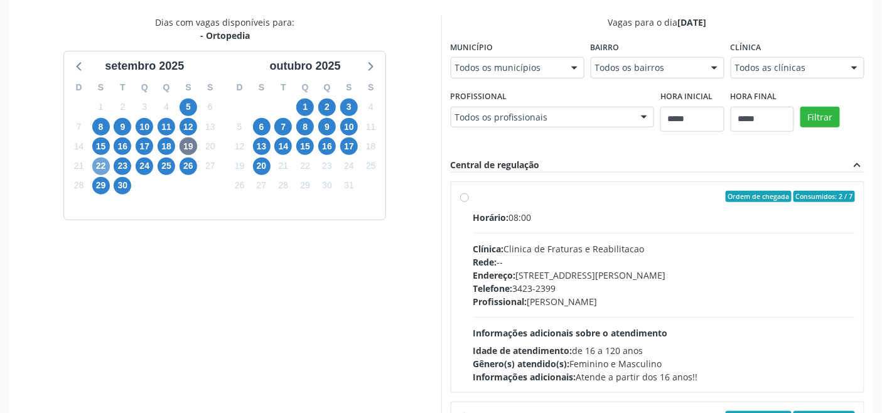
click at [102, 163] on span "22" at bounding box center [101, 167] width 18 height 18
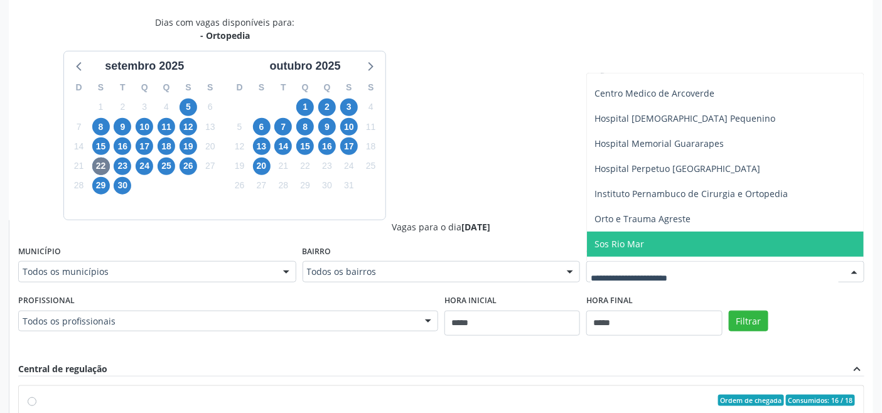
scroll to position [89, 0]
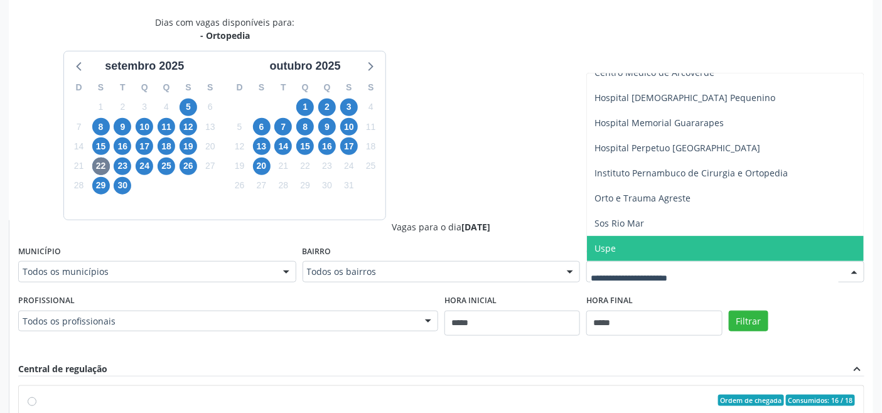
click at [649, 243] on span "Uspe" at bounding box center [725, 248] width 277 height 25
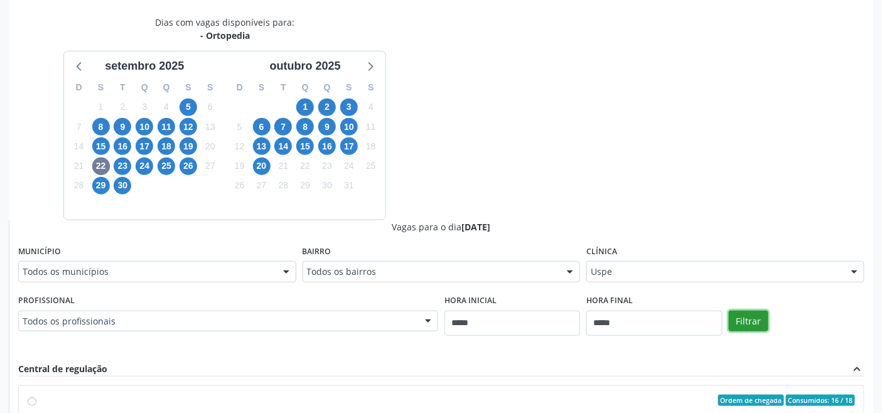
click at [759, 322] on button "Filtrar" at bounding box center [749, 321] width 40 height 21
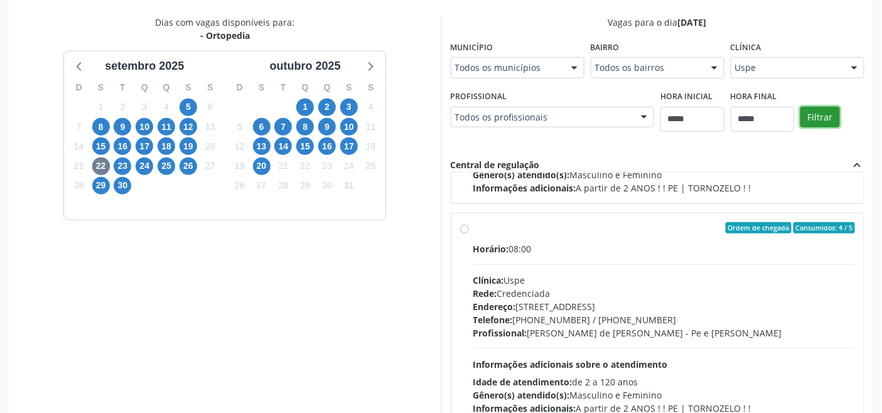
scroll to position [418, 0]
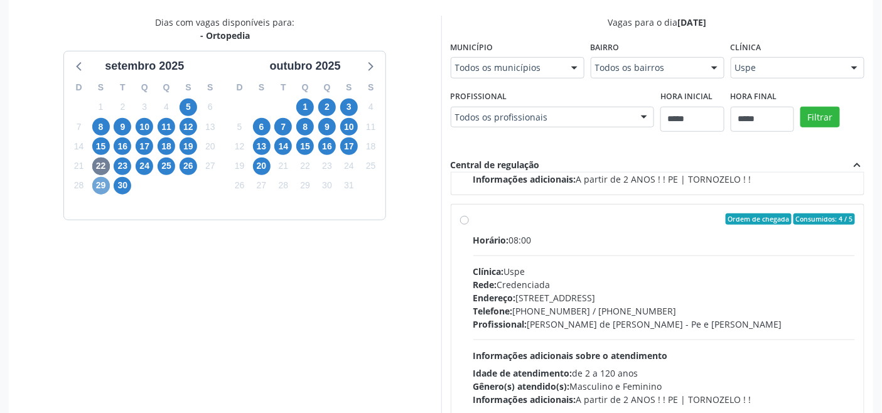
click at [108, 182] on span "29" at bounding box center [101, 186] width 18 height 18
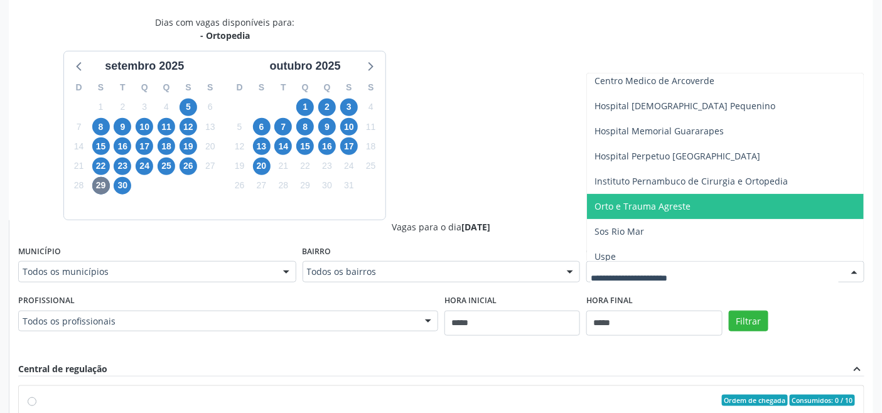
scroll to position [63, 0]
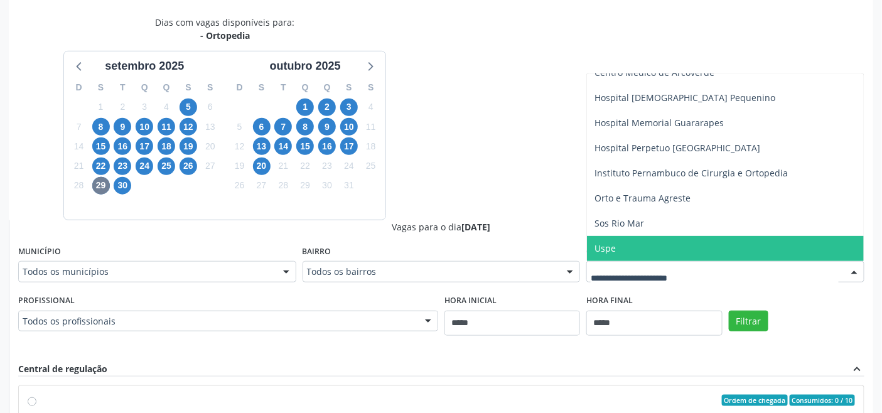
click at [654, 247] on span "Uspe" at bounding box center [725, 248] width 277 height 25
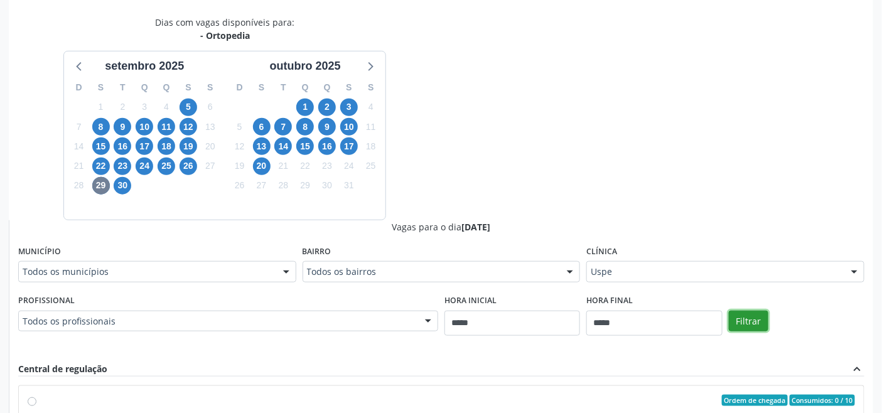
click at [752, 318] on button "Filtrar" at bounding box center [749, 321] width 40 height 21
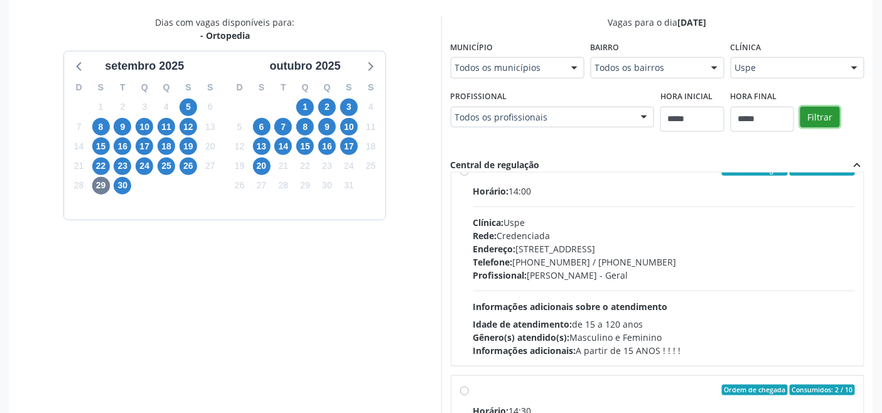
scroll to position [837, 0]
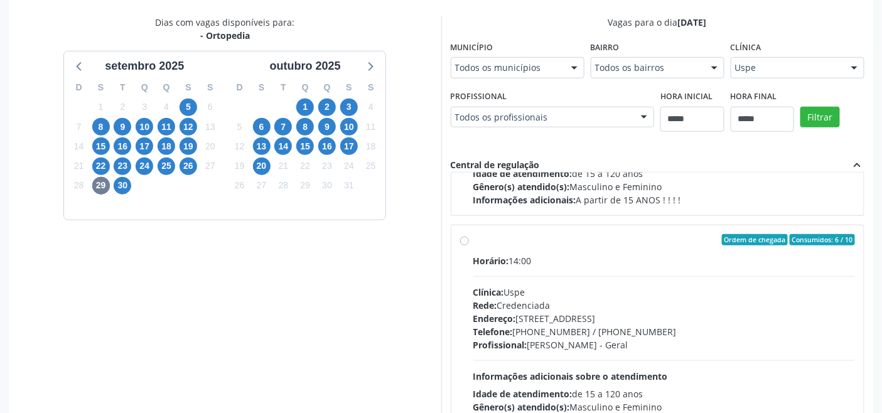
click at [585, 271] on div "Horário: 14:00 Clínica: Uspe Rede: Credenciada Endereço: Rua do Espinheiro, nº …" at bounding box center [665, 340] width 382 height 173
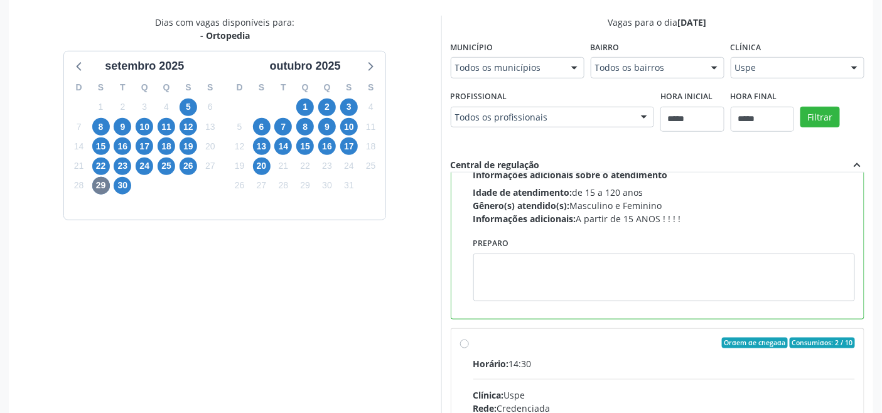
scroll to position [1116, 0]
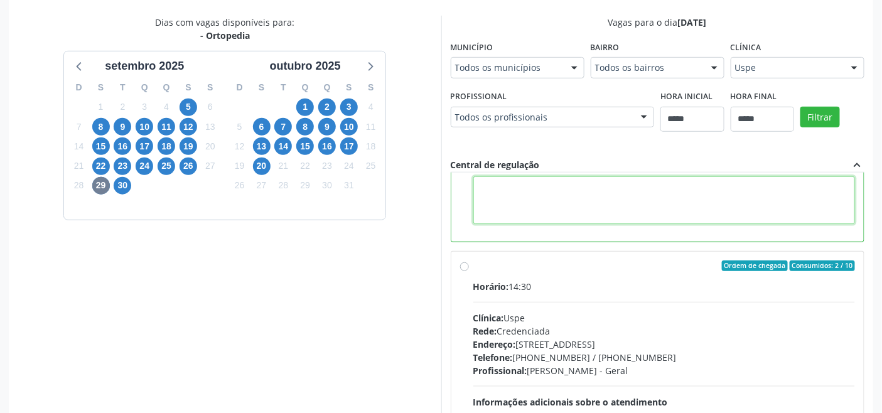
paste textarea "**********"
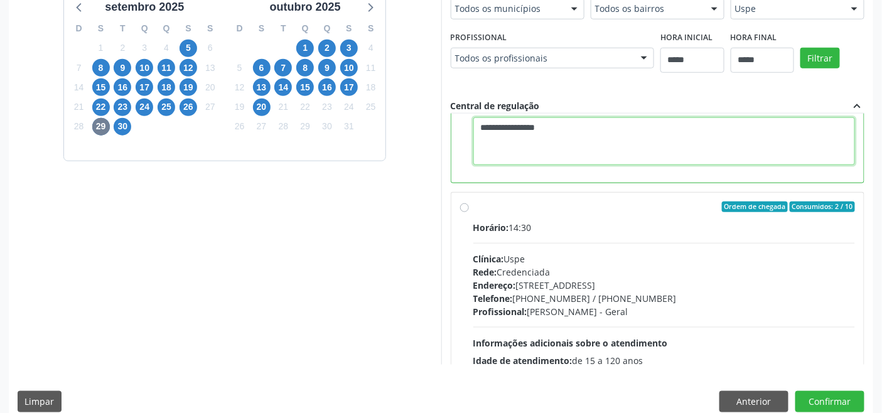
scroll to position [336, 0]
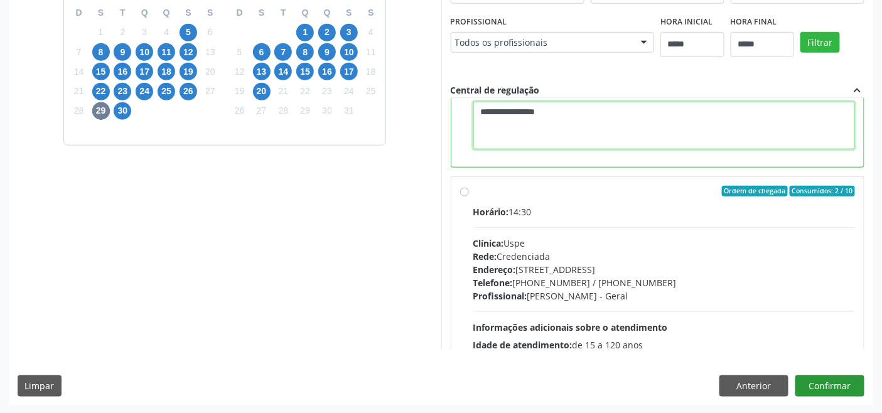
type textarea "**********"
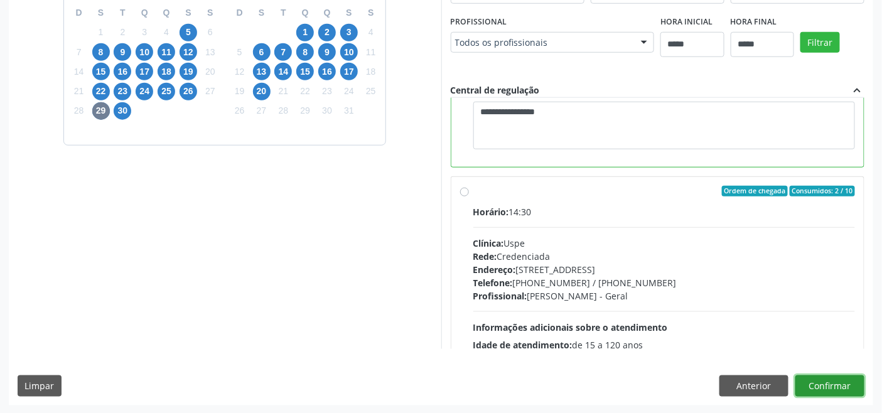
click at [831, 381] on button "Confirmar" at bounding box center [830, 386] width 69 height 21
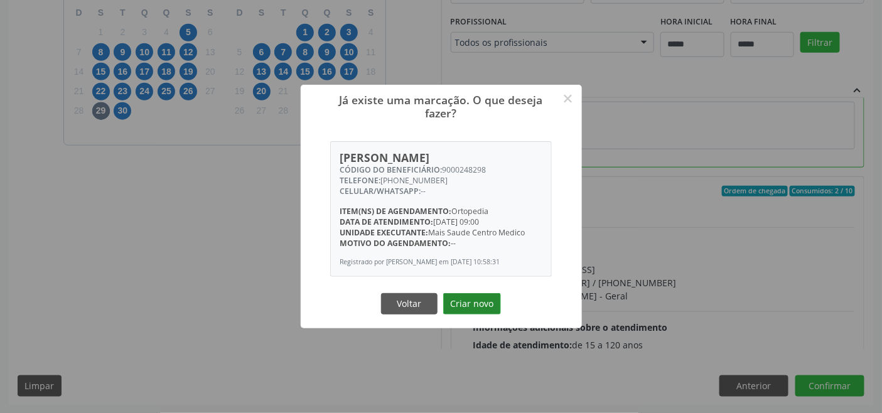
click at [467, 298] on button "Criar novo" at bounding box center [472, 303] width 58 height 21
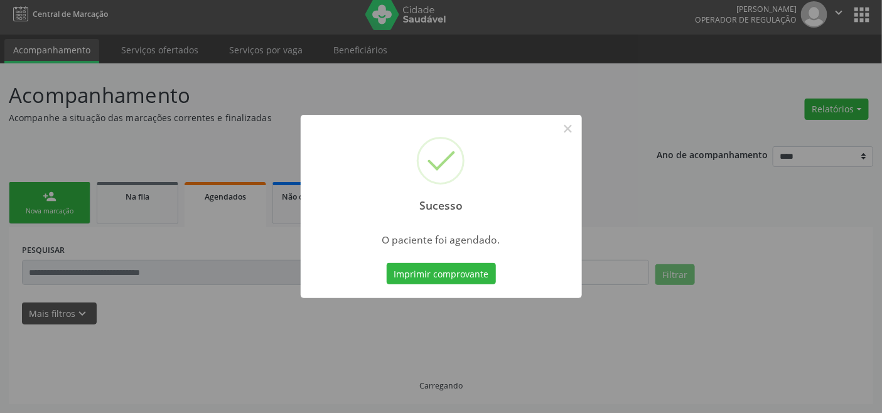
scroll to position [4, 0]
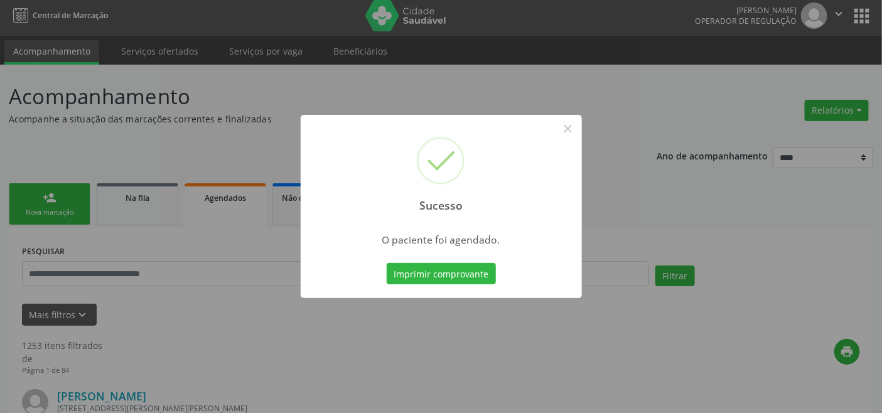
click at [430, 262] on div "Imprimir comprovante Cancel" at bounding box center [441, 274] width 115 height 26
click at [430, 275] on button "Imprimir comprovante" at bounding box center [441, 273] width 109 height 21
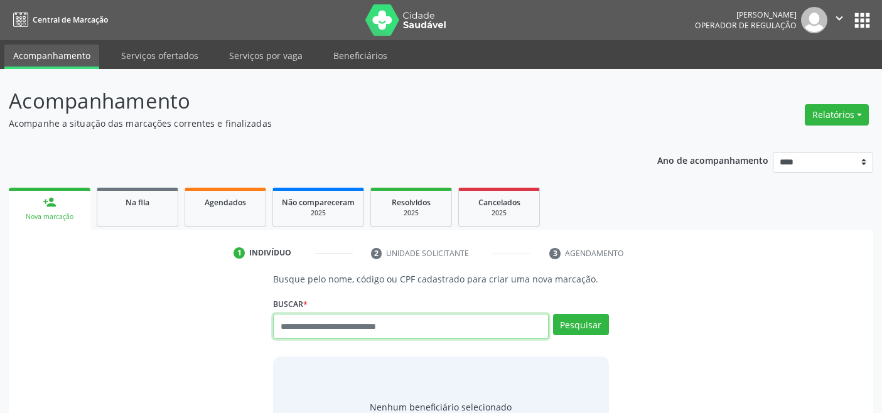
scroll to position [4, 0]
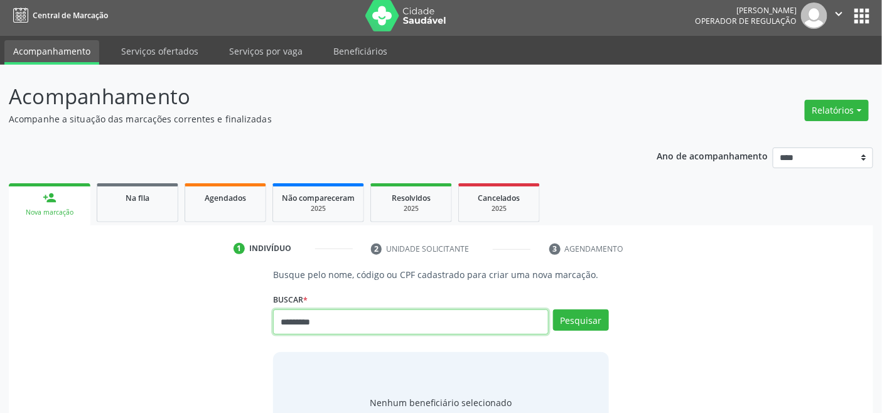
type input "*********"
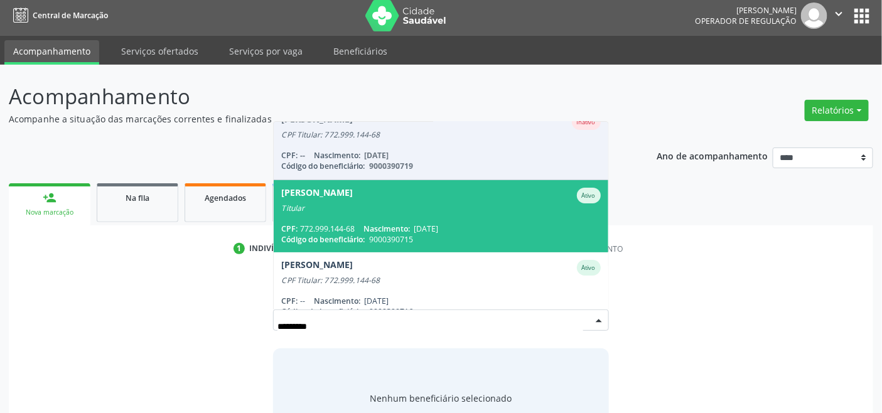
scroll to position [0, 0]
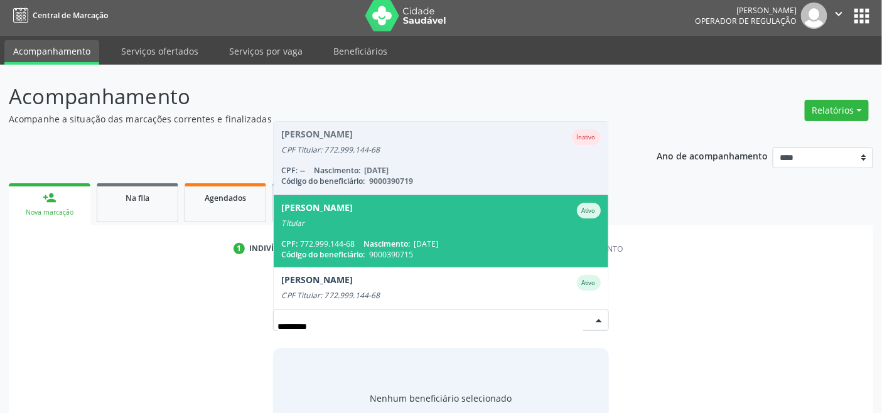
click at [385, 246] on span "Nascimento:" at bounding box center [387, 244] width 46 height 11
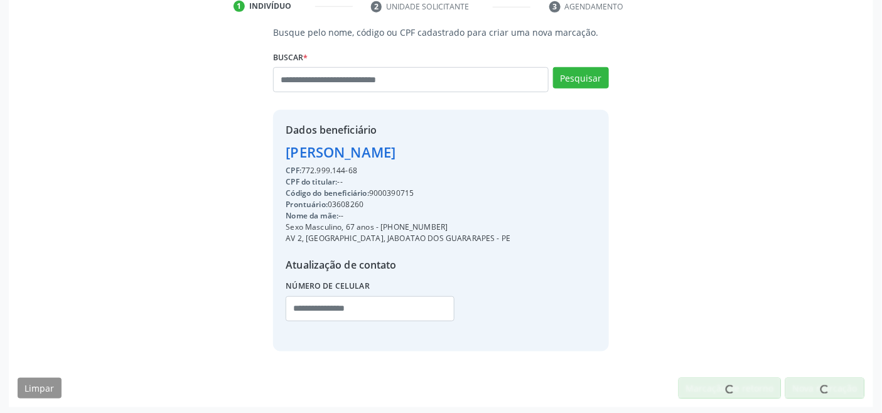
scroll to position [249, 0]
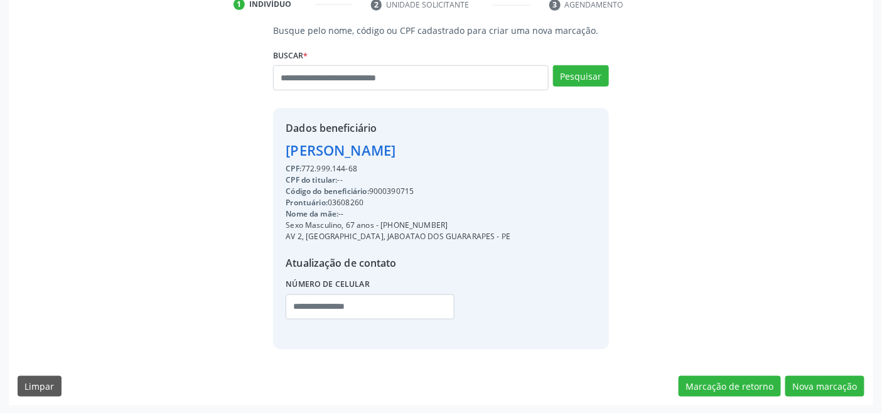
click at [398, 189] on div "Código do beneficiário: 9000390715" at bounding box center [398, 191] width 225 height 11
copy div "9000390715"
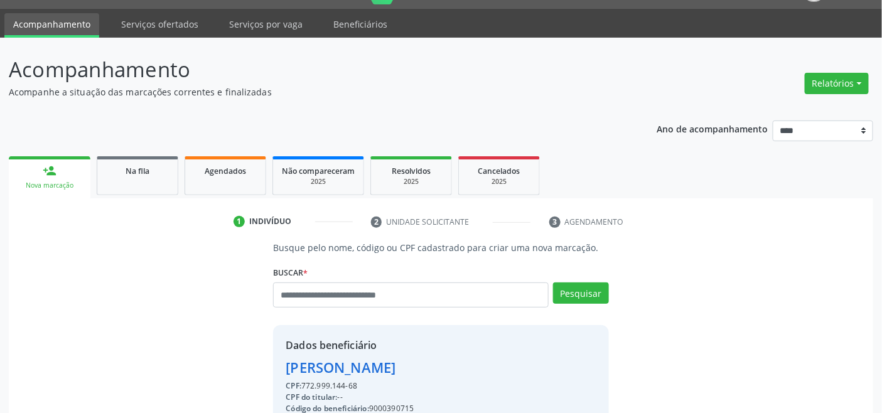
scroll to position [0, 0]
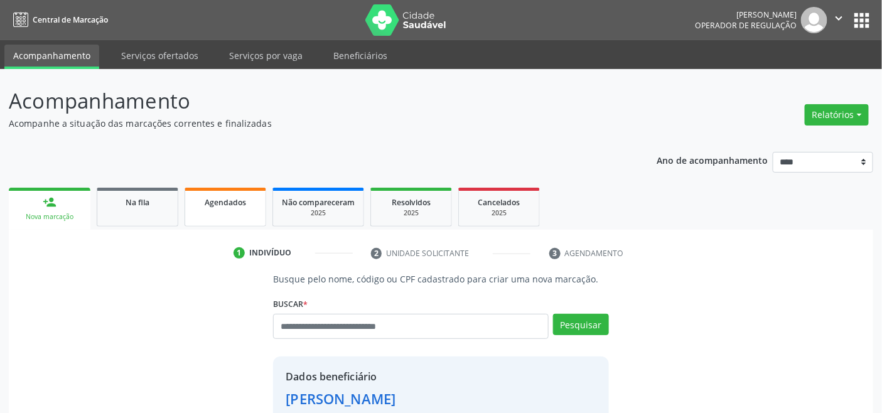
click at [232, 198] on span "Agendados" at bounding box center [225, 202] width 41 height 11
select select "*"
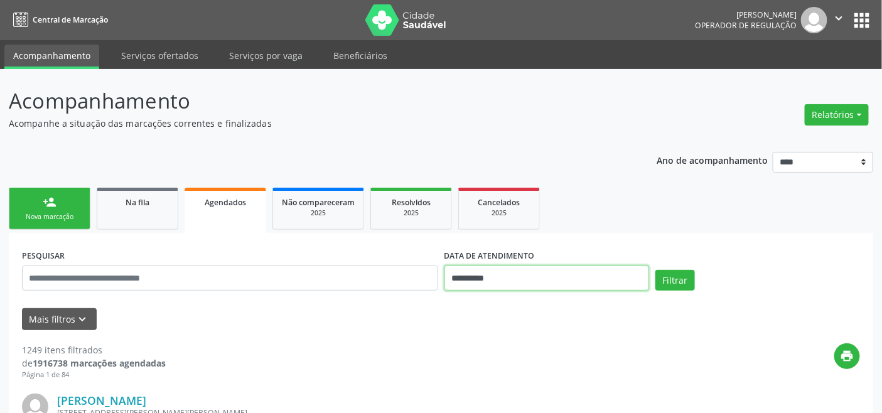
click at [503, 268] on input "**********" at bounding box center [547, 278] width 205 height 25
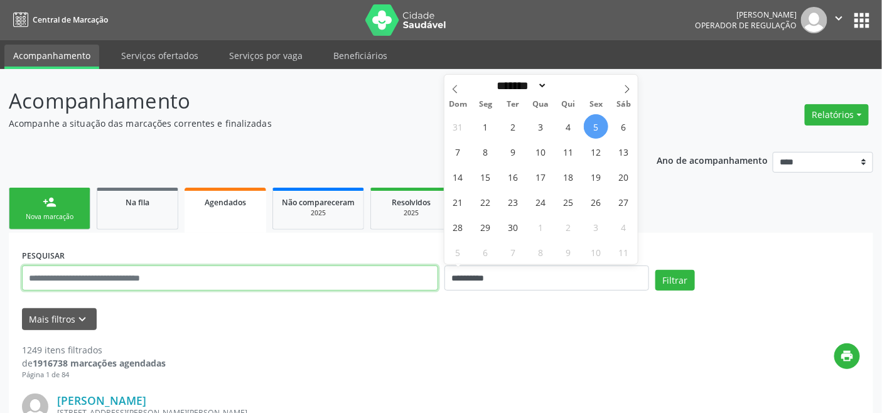
select select "*"
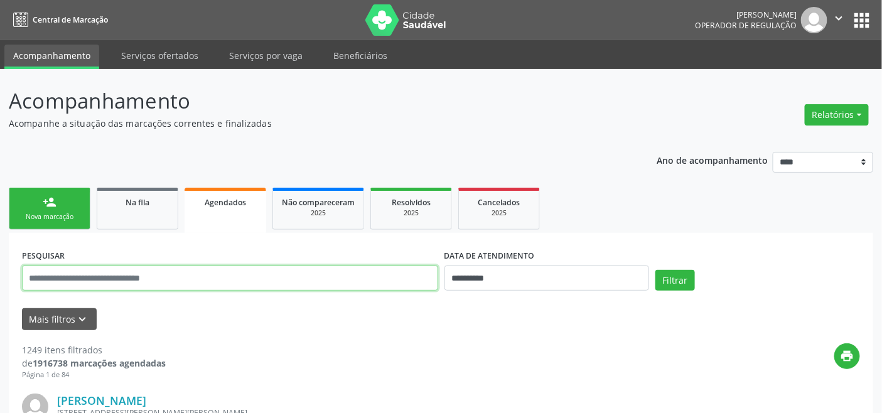
paste input "**********"
type input "**********"
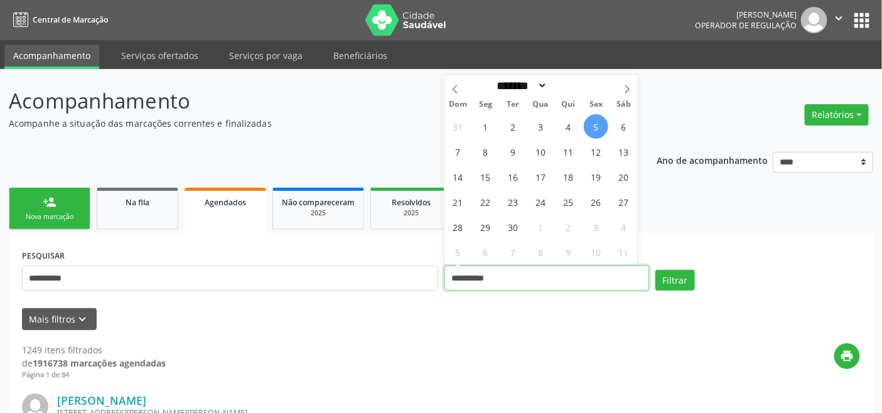
click at [546, 276] on input "**********" at bounding box center [547, 278] width 205 height 25
click at [573, 180] on span "18" at bounding box center [568, 177] width 24 height 24
type input "**********"
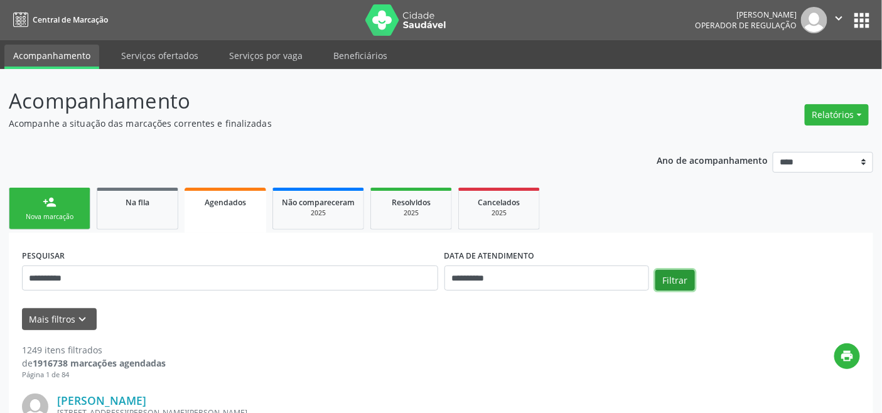
click at [671, 274] on button "Filtrar" at bounding box center [676, 280] width 40 height 21
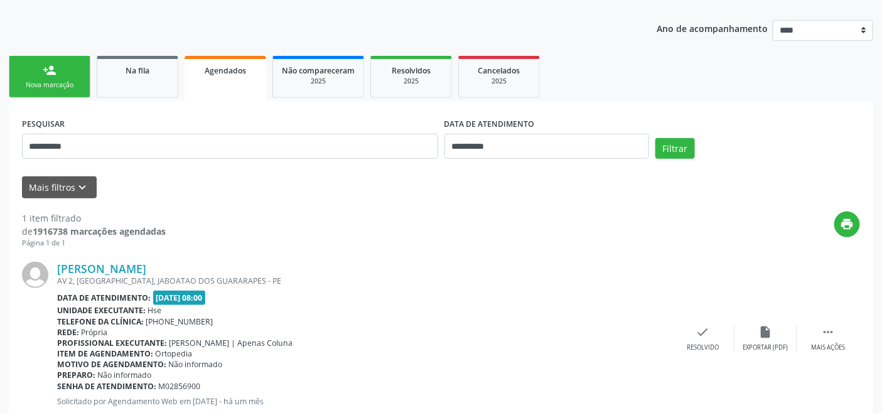
scroll to position [168, 0]
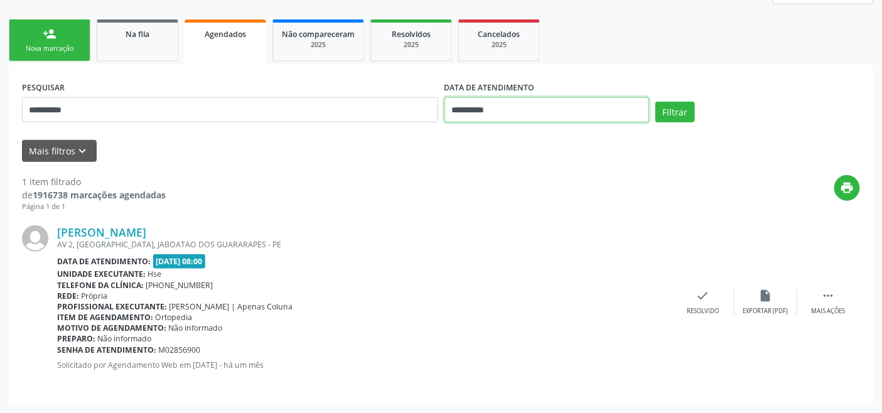
click at [504, 108] on input "**********" at bounding box center [547, 109] width 205 height 25
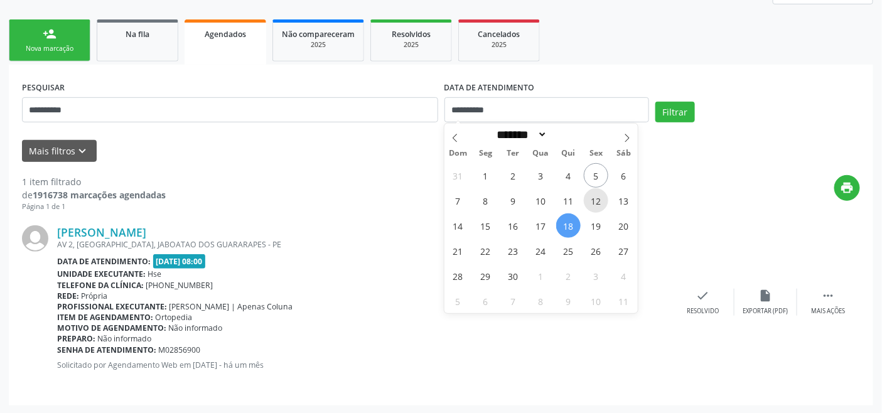
click at [588, 197] on span "12" at bounding box center [596, 200] width 24 height 24
type input "**********"
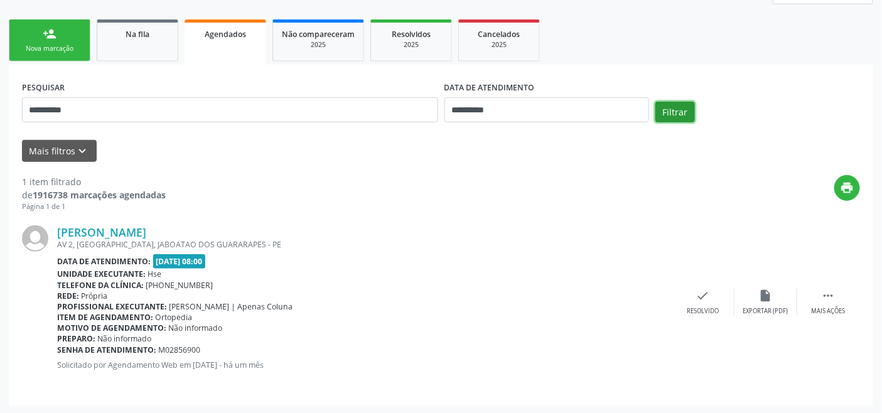
click at [663, 121] on button "Filtrar" at bounding box center [676, 112] width 40 height 21
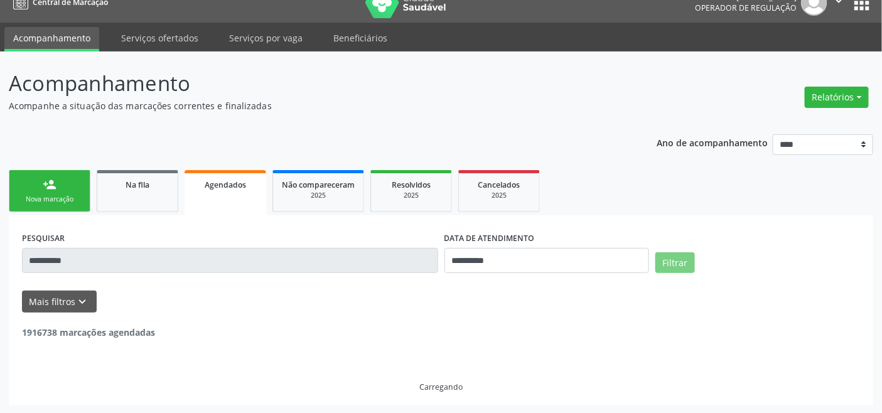
scroll to position [0, 0]
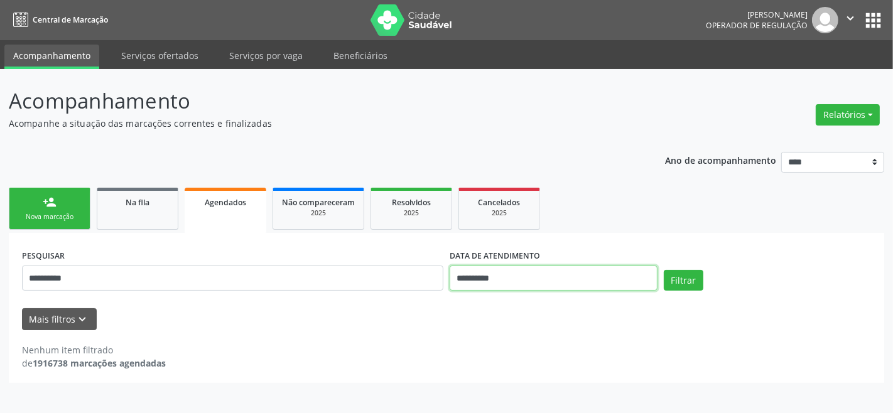
click at [485, 275] on input "**********" at bounding box center [554, 278] width 208 height 25
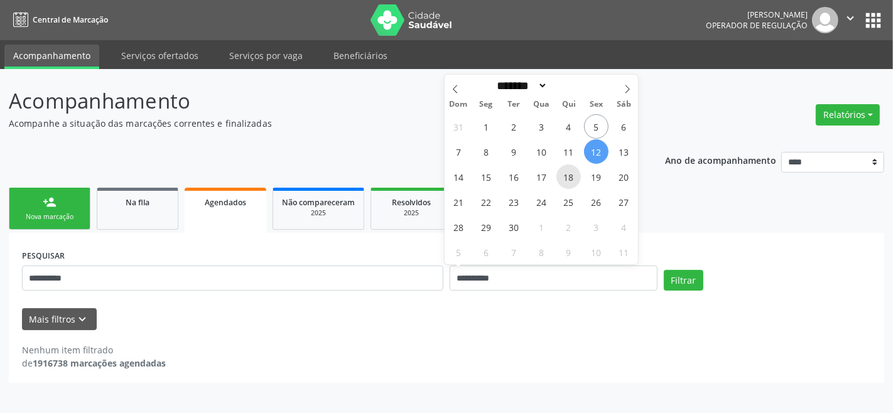
click at [570, 176] on span "18" at bounding box center [568, 177] width 24 height 24
type input "**********"
click at [570, 176] on span "18" at bounding box center [568, 177] width 24 height 24
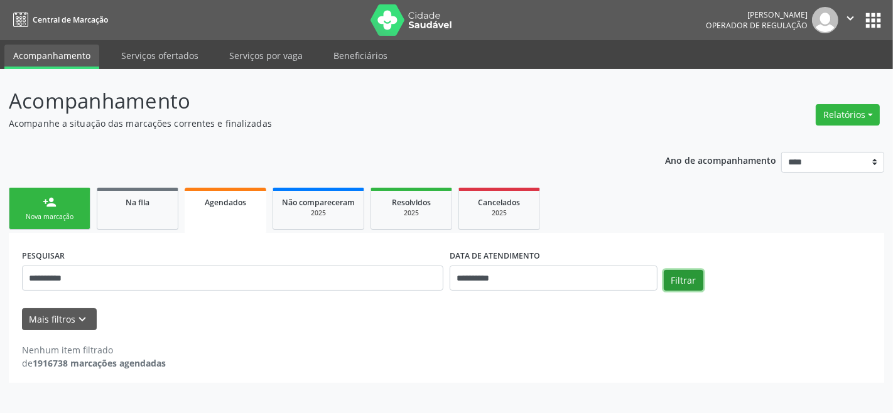
click at [683, 273] on button "Filtrar" at bounding box center [684, 280] width 40 height 21
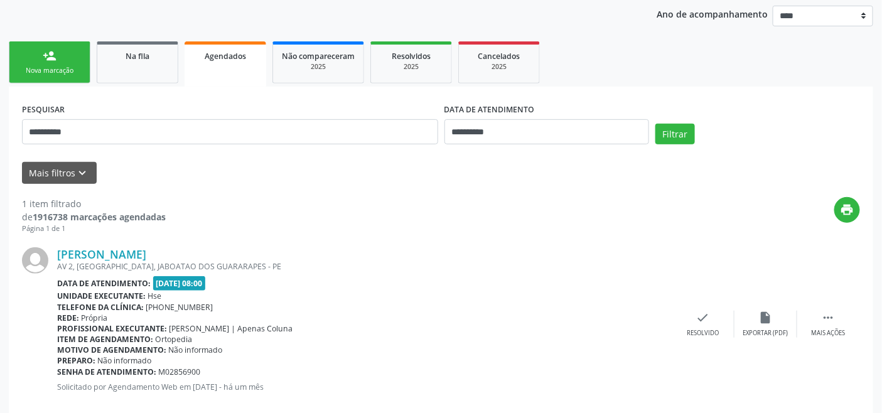
scroll to position [168, 0]
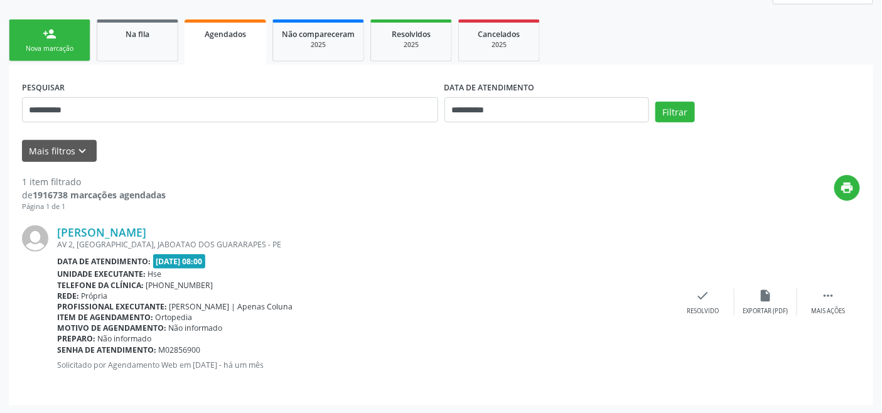
click at [47, 51] on div "Nova marcação" at bounding box center [49, 48] width 63 height 9
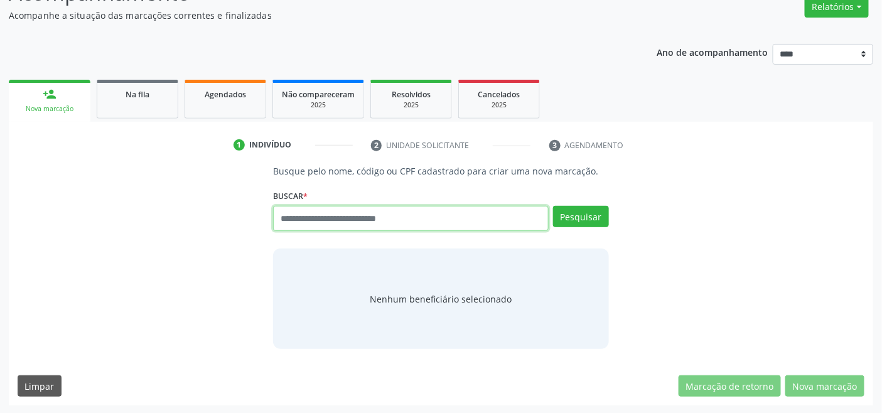
click at [337, 217] on input "text" at bounding box center [410, 218] width 275 height 25
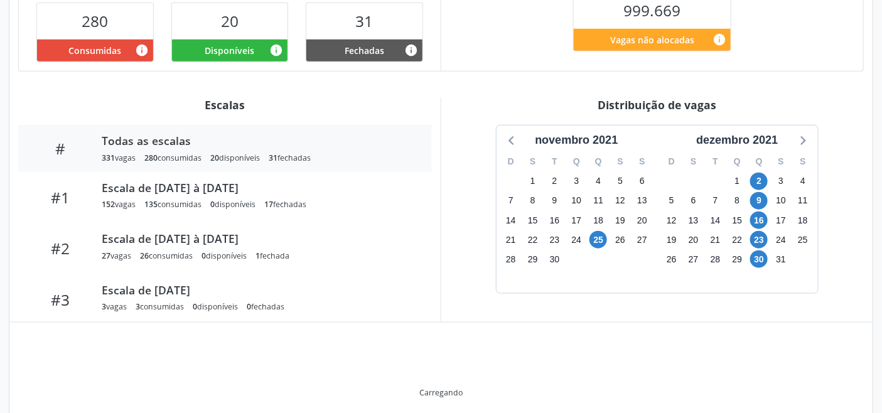
scroll to position [317, 0]
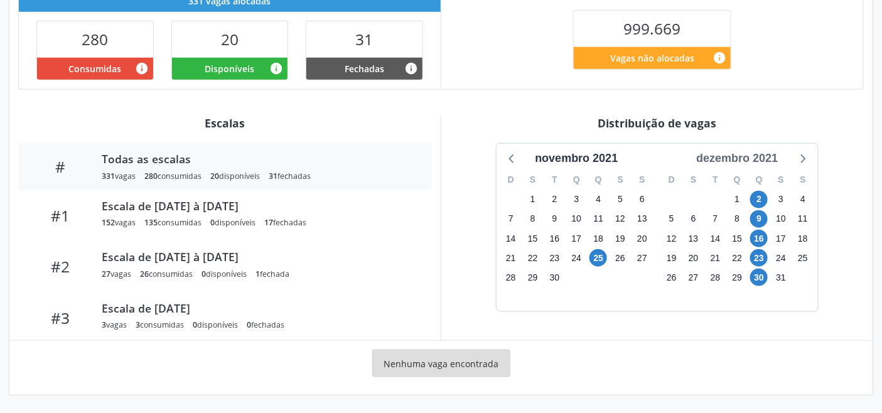
click at [761, 161] on div "dezembro 2021" at bounding box center [737, 158] width 92 height 17
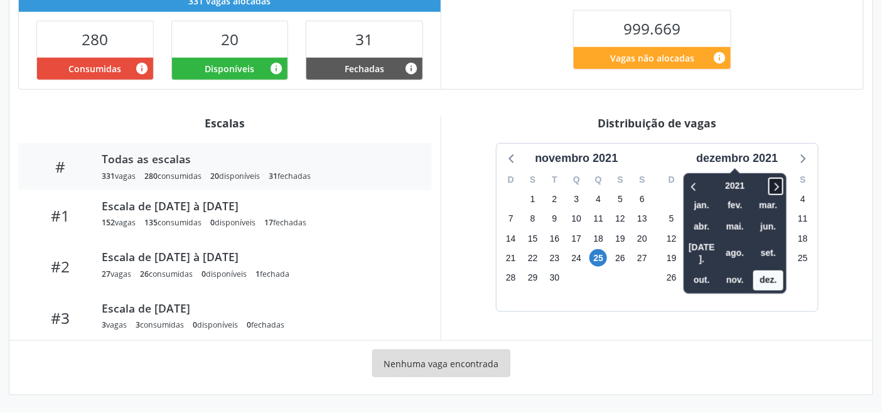
click at [775, 181] on icon at bounding box center [776, 186] width 13 height 15
click at [773, 244] on span "set." at bounding box center [769, 253] width 30 height 19
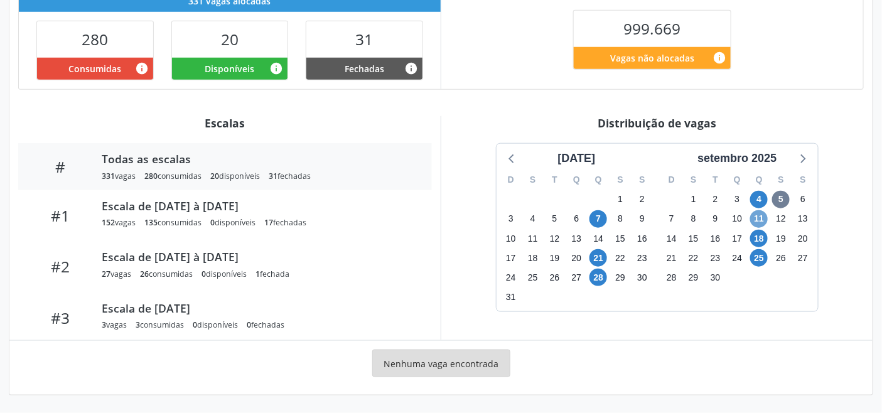
click at [761, 217] on span "11" at bounding box center [759, 219] width 18 height 18
click at [805, 161] on icon at bounding box center [802, 158] width 16 height 16
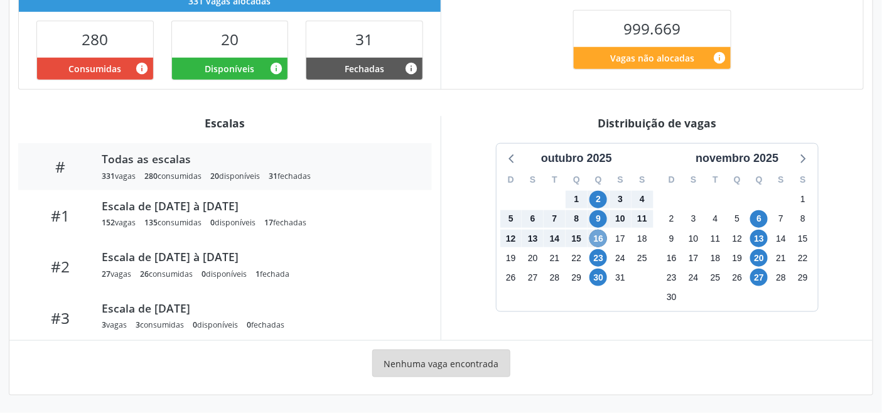
click at [600, 236] on span "16" at bounding box center [599, 239] width 18 height 18
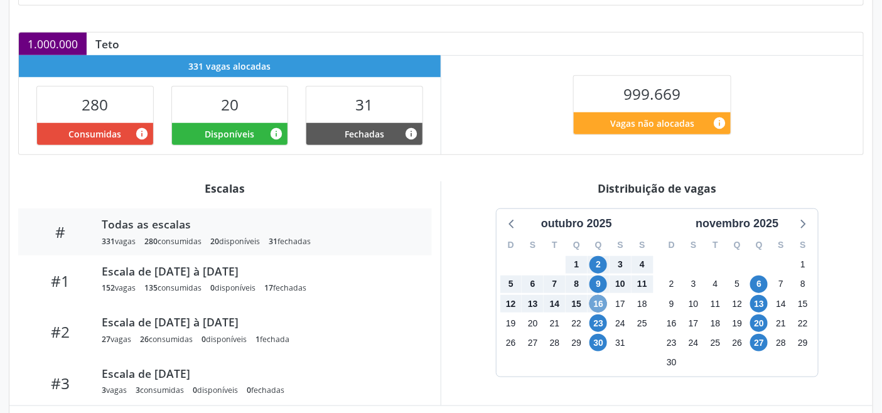
scroll to position [288, 0]
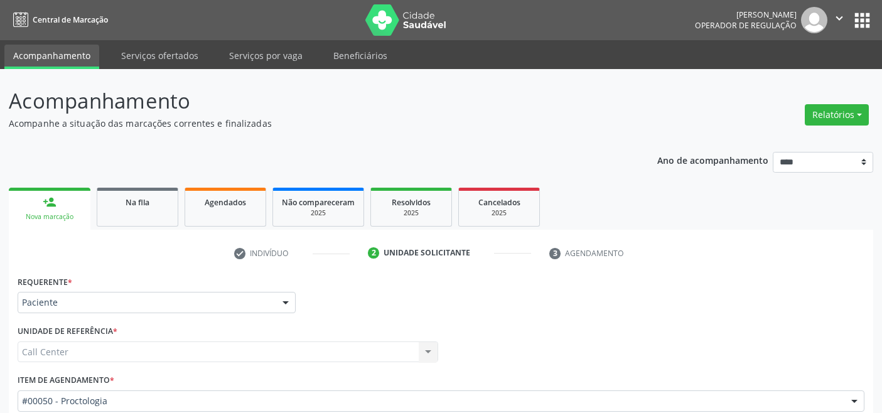
scroll to position [147, 0]
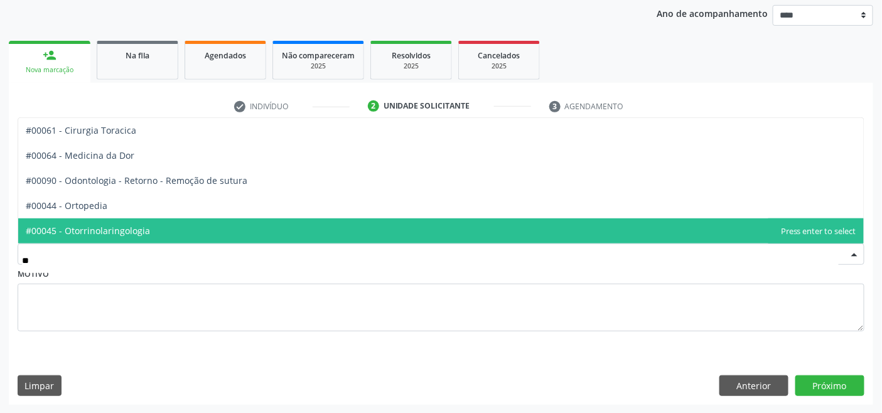
type input "*"
